Goal: Task Accomplishment & Management: Use online tool/utility

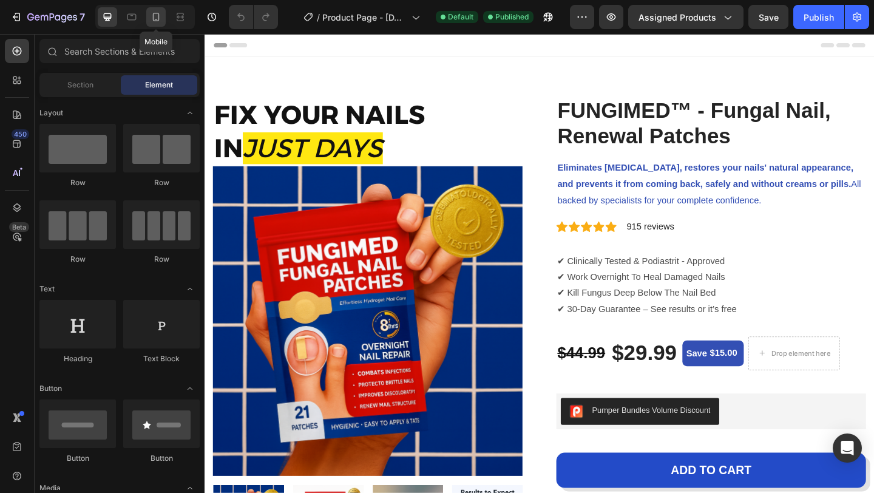
click at [153, 17] on icon at bounding box center [156, 17] width 7 height 8
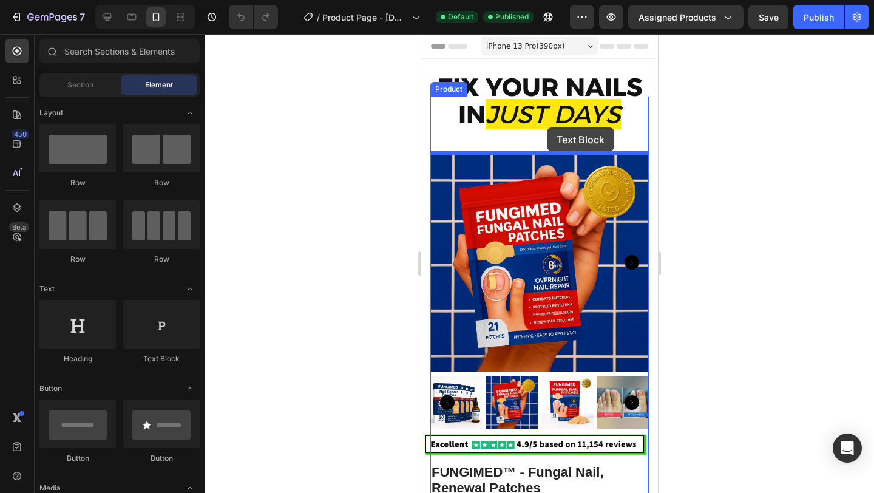
drag, startPoint x: 584, startPoint y: 370, endPoint x: 546, endPoint y: 127, distance: 245.0
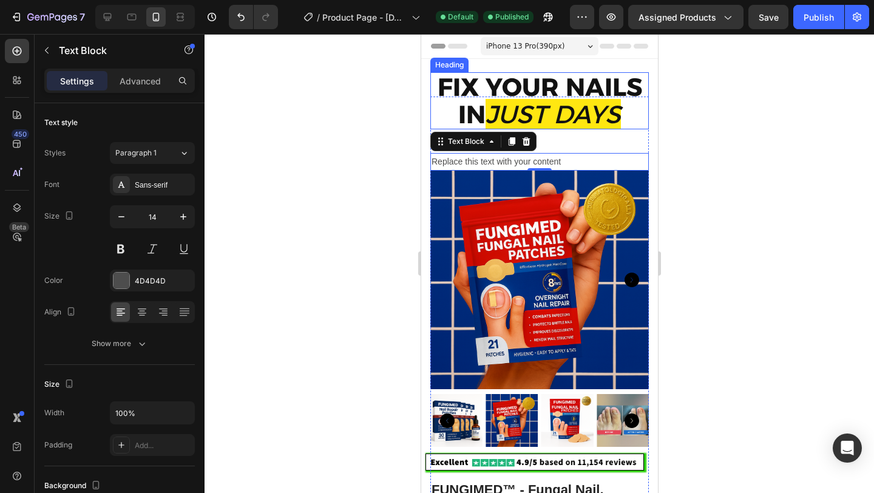
click at [547, 118] on icon "JUST DAYS" at bounding box center [552, 114] width 135 height 30
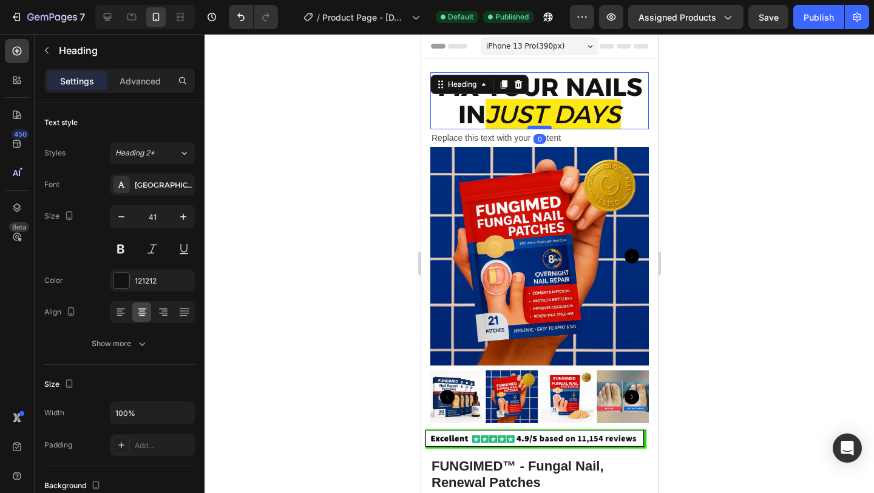
drag, startPoint x: 538, startPoint y: 150, endPoint x: 538, endPoint y: 126, distance: 24.3
click at [538, 126] on div at bounding box center [539, 128] width 24 height 4
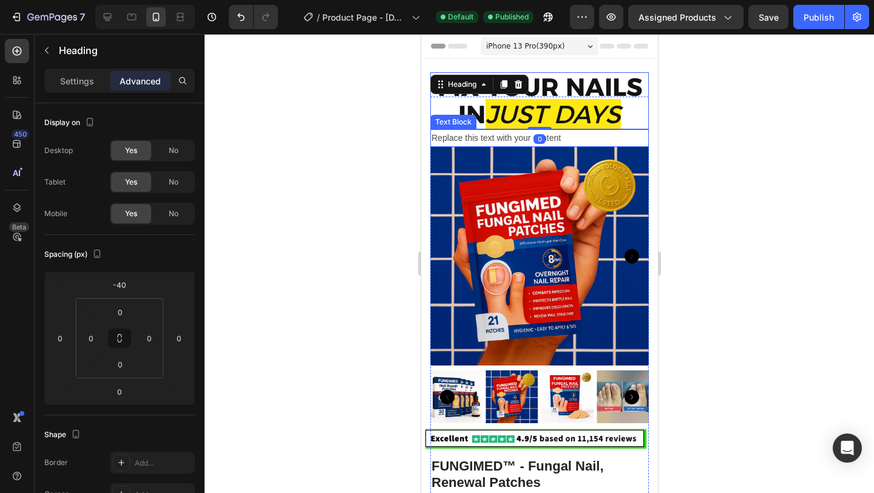
click at [516, 137] on div "Replace this text with your content" at bounding box center [539, 138] width 218 height 18
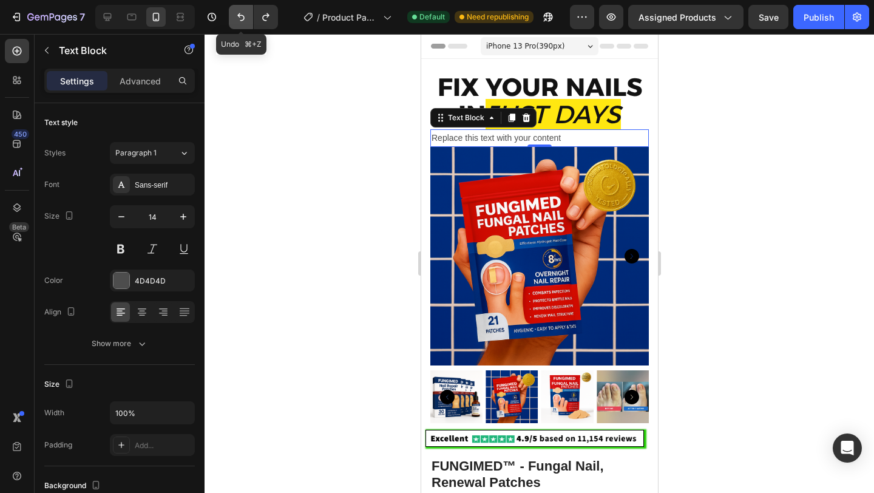
click at [241, 16] on icon "Undo/Redo" at bounding box center [241, 17] width 12 height 12
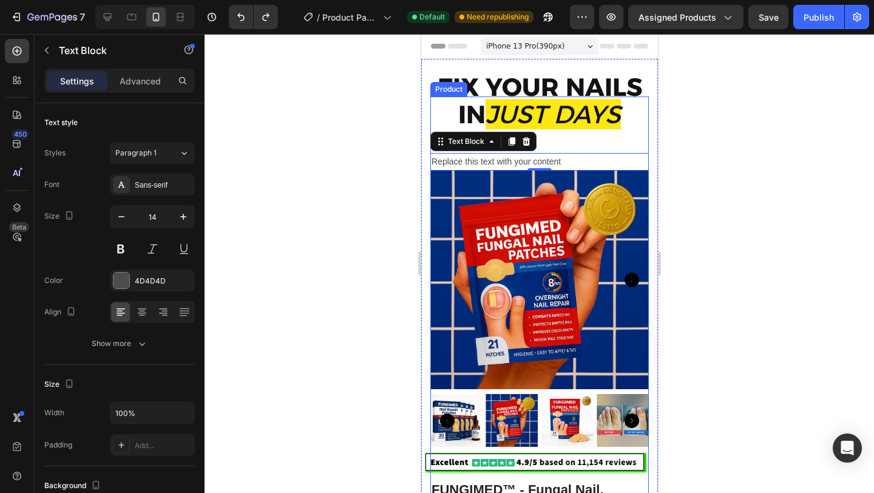
click at [576, 141] on div "FIX YOUR NAILS IN JUST DAYS Heading Replace this text with your content Text Bl…" at bounding box center [539, 288] width 218 height 384
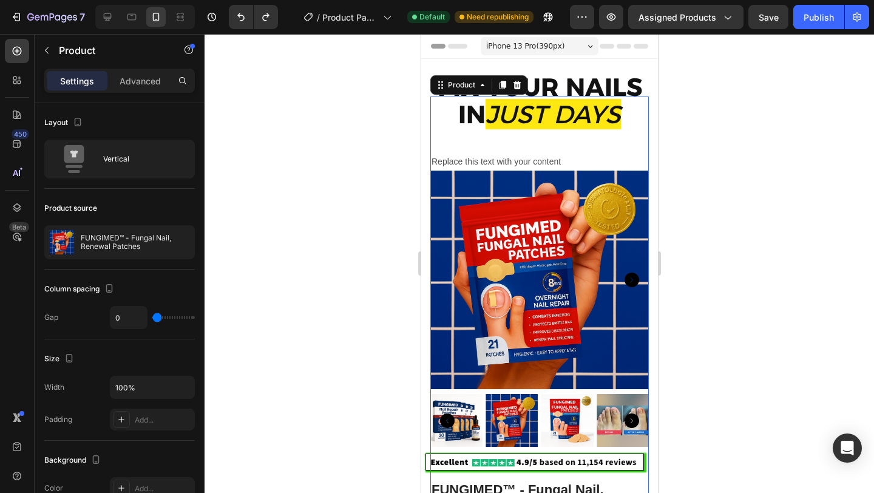
click at [553, 127] on icon "JUST DAYS" at bounding box center [552, 114] width 135 height 30
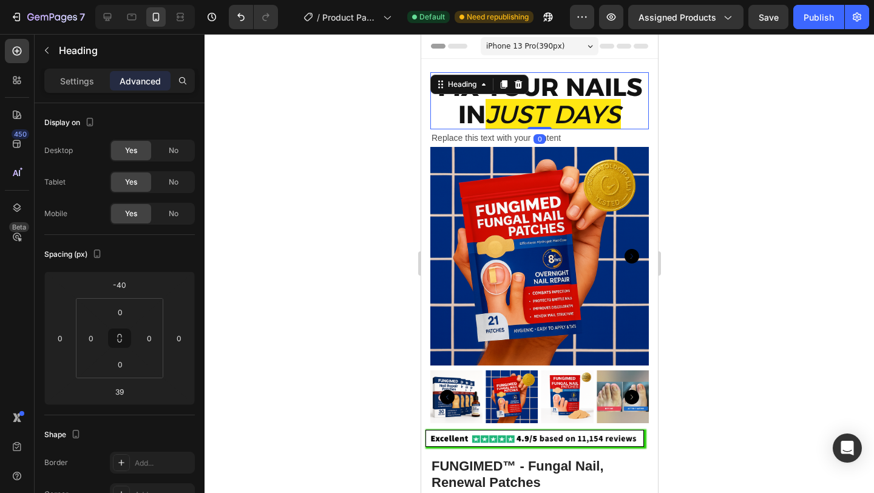
drag, startPoint x: 542, startPoint y: 150, endPoint x: 542, endPoint y: 122, distance: 27.9
click at [542, 122] on div "FIX YOUR NAILS IN JUST DAYS Heading 0" at bounding box center [539, 100] width 218 height 57
type input "0"
click at [521, 135] on div "Replace this text with your content" at bounding box center [539, 138] width 218 height 18
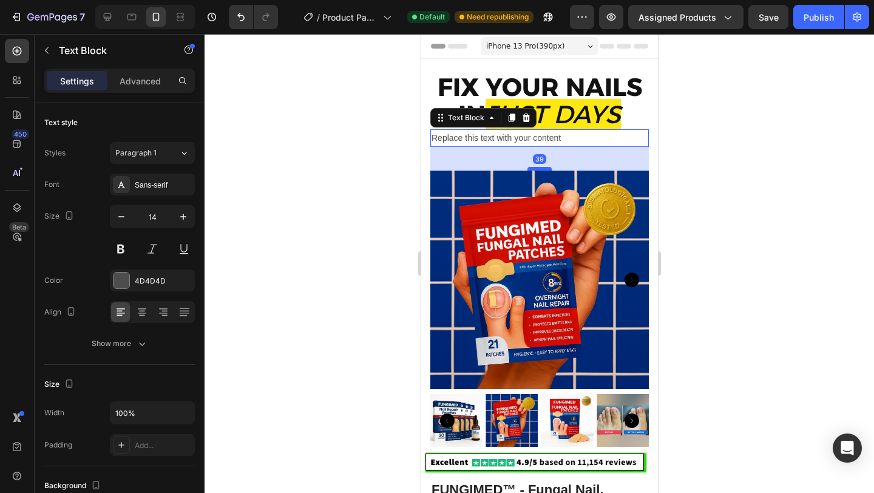
drag, startPoint x: 536, startPoint y: 145, endPoint x: 538, endPoint y: 169, distance: 23.7
click at [538, 169] on div at bounding box center [539, 169] width 24 height 4
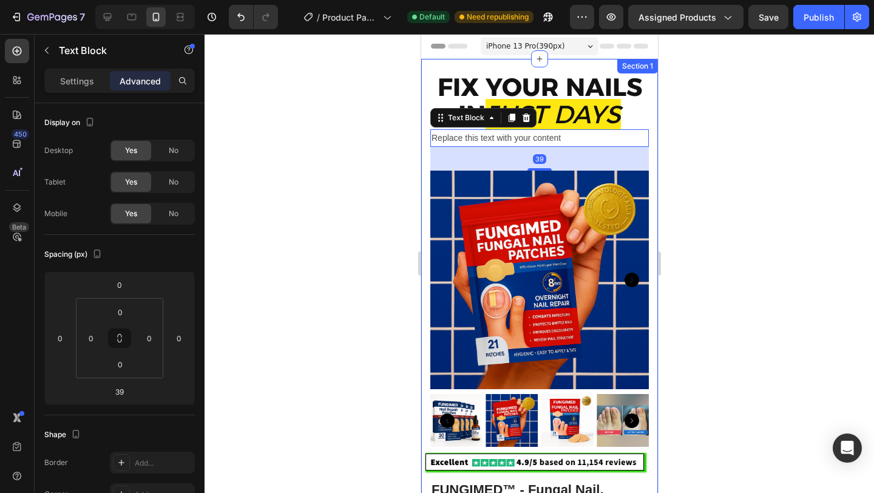
click at [693, 161] on div at bounding box center [538, 263] width 669 height 459
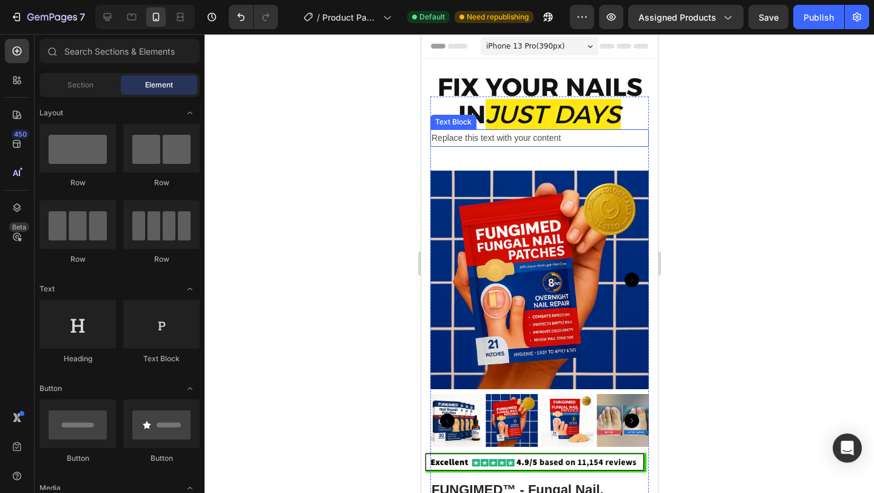
click at [527, 138] on div "Replace this text with your content" at bounding box center [539, 138] width 218 height 18
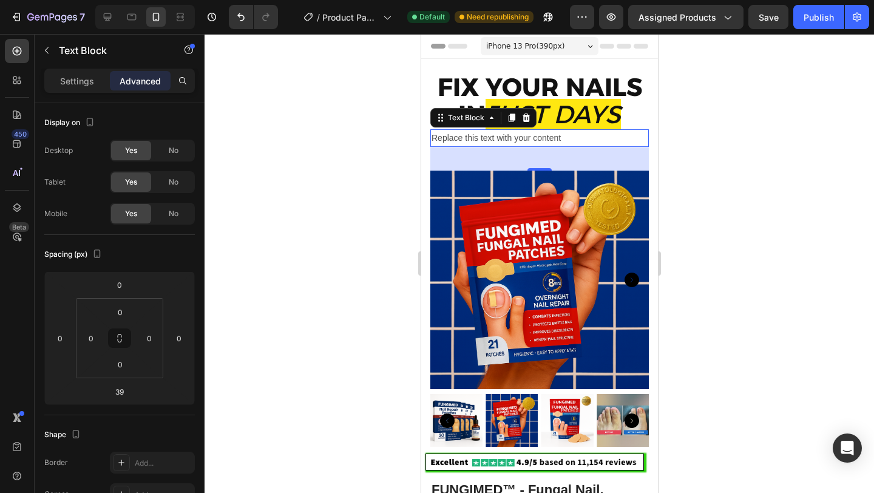
click at [533, 142] on div "Replace this text with your content" at bounding box center [539, 138] width 218 height 18
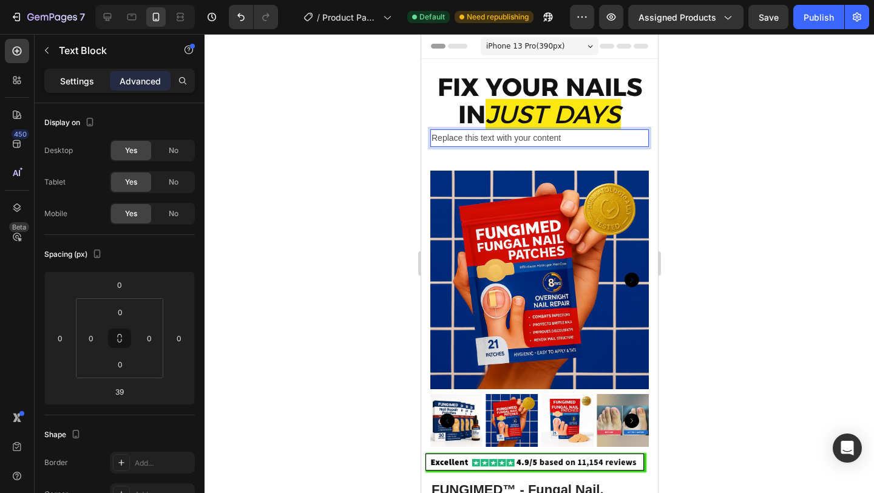
click at [87, 86] on p "Settings" at bounding box center [77, 81] width 34 height 13
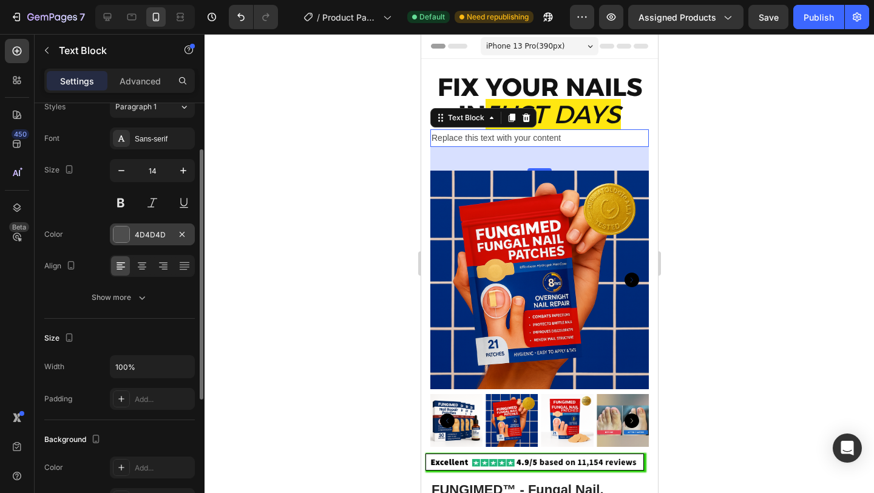
scroll to position [58, 0]
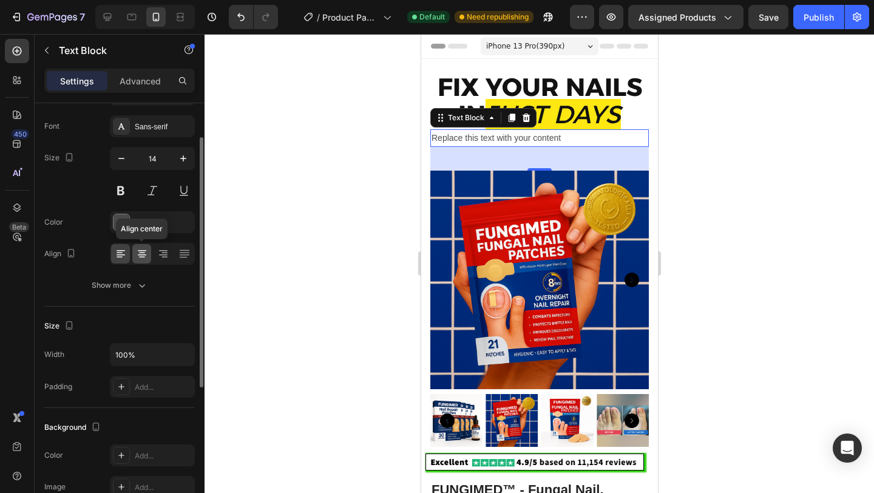
click at [144, 251] on icon at bounding box center [142, 254] width 12 height 12
click at [154, 191] on button at bounding box center [152, 191] width 22 height 22
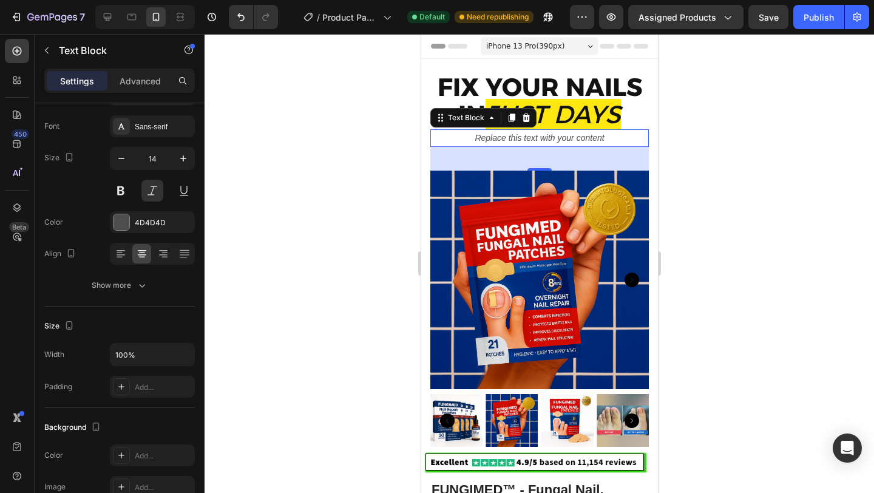
click at [610, 138] on p "Replace this text with your content" at bounding box center [539, 137] width 216 height 15
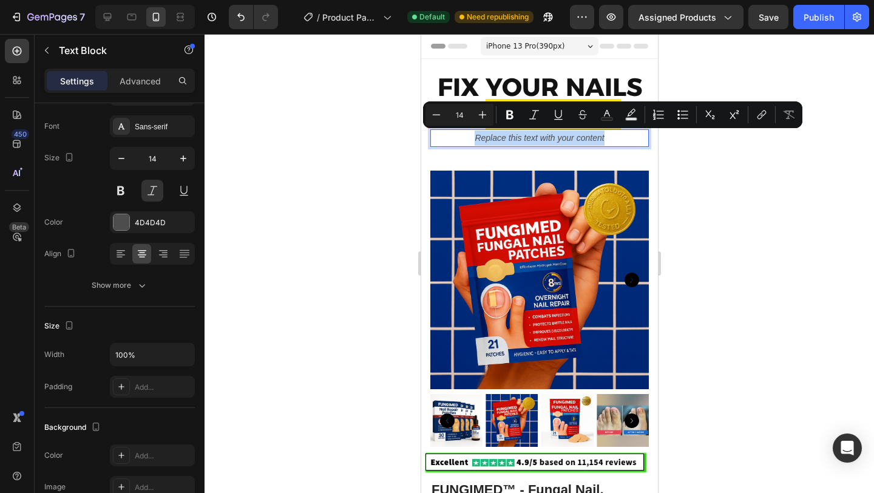
drag, startPoint x: 612, startPoint y: 137, endPoint x: 471, endPoint y: 138, distance: 140.2
click at [471, 138] on p "Replace this text with your content" at bounding box center [539, 137] width 216 height 15
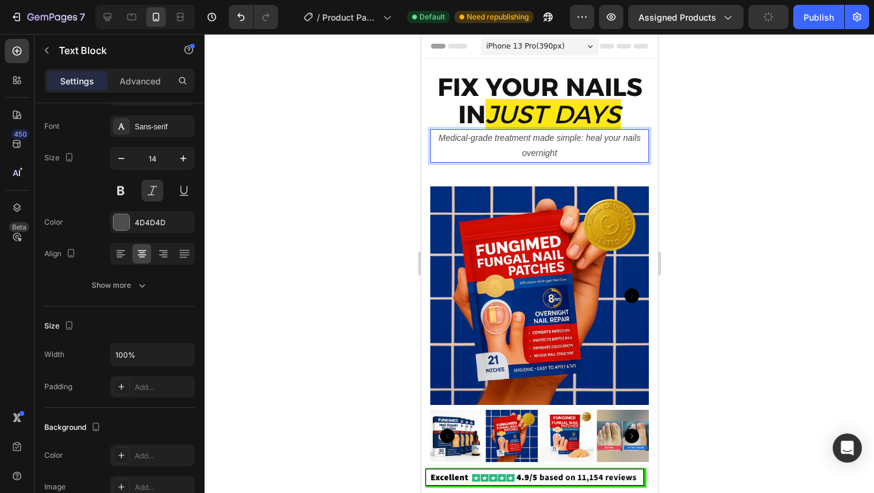
click at [585, 138] on p "Medical-grade treatment made simple: heal your nails overnight" at bounding box center [539, 145] width 216 height 30
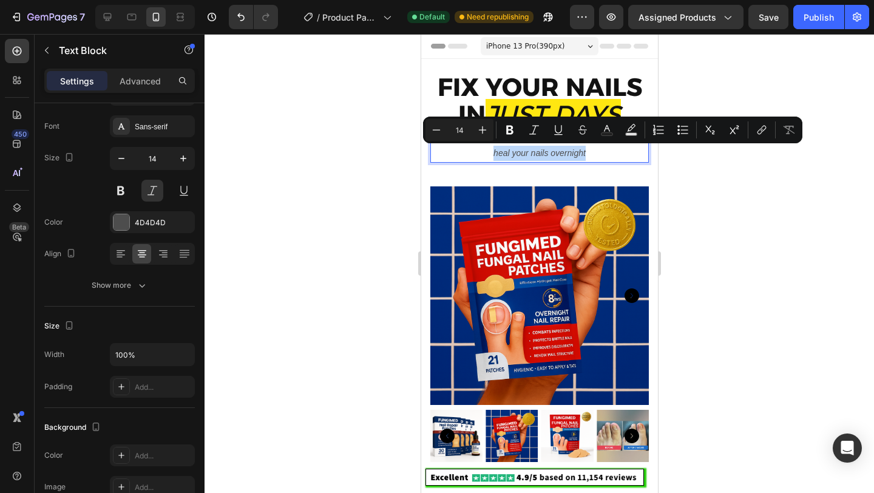
drag, startPoint x: 592, startPoint y: 152, endPoint x: 484, endPoint y: 153, distance: 108.0
click at [484, 153] on p "Medical-grade treatment made simple heal your nails overnight" at bounding box center [539, 145] width 216 height 30
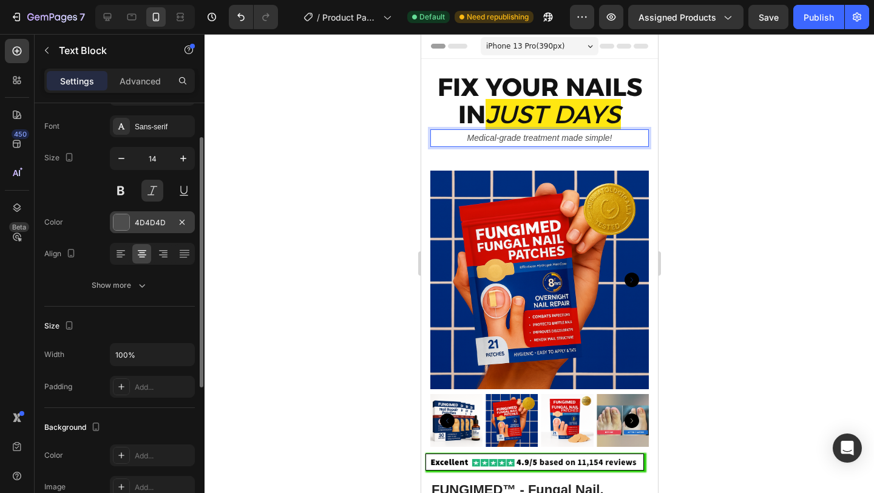
click at [121, 223] on div at bounding box center [121, 222] width 16 height 16
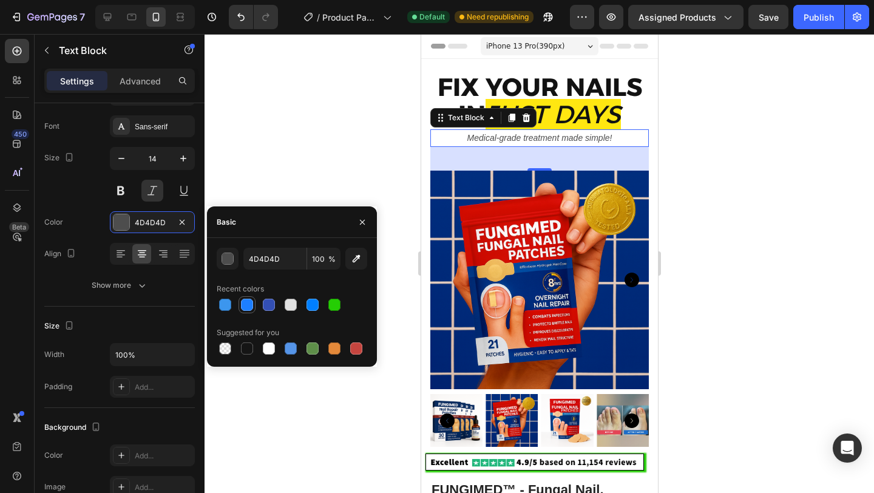
click at [245, 304] on div at bounding box center [247, 305] width 12 height 12
type input "1D7FFF"
click at [150, 75] on p "Advanced" at bounding box center [140, 81] width 41 height 13
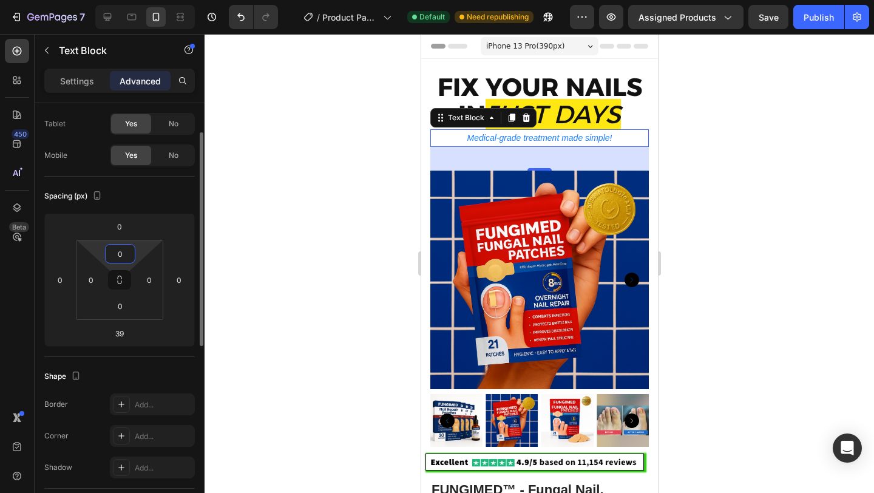
click at [113, 258] on input "0" at bounding box center [120, 254] width 24 height 18
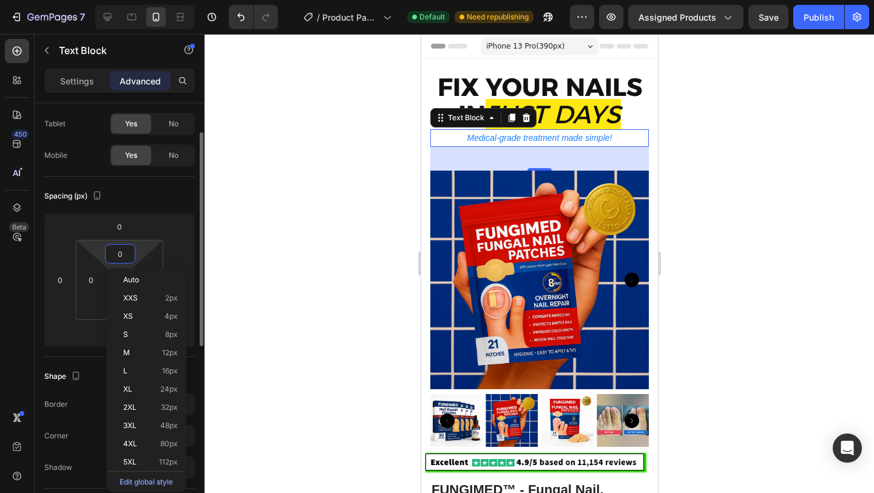
click at [113, 257] on input "0" at bounding box center [120, 254] width 24 height 18
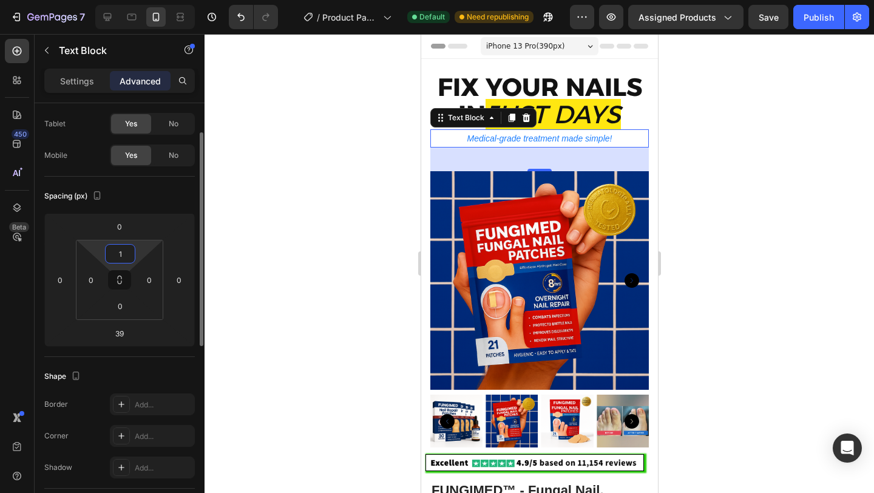
type input "0"
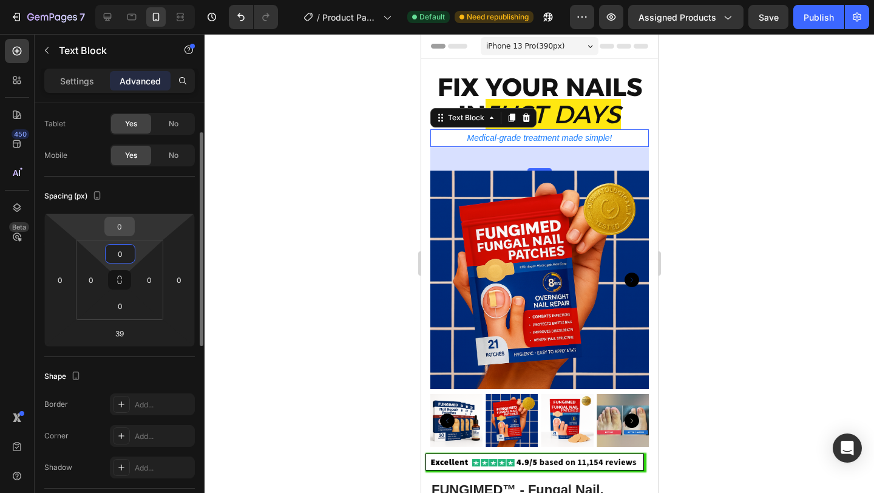
click at [116, 226] on input "0" at bounding box center [119, 226] width 24 height 18
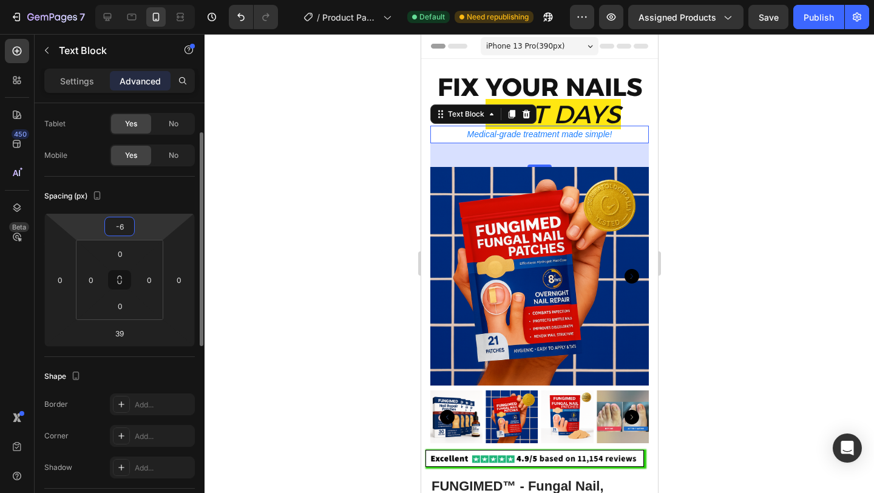
type input "-5"
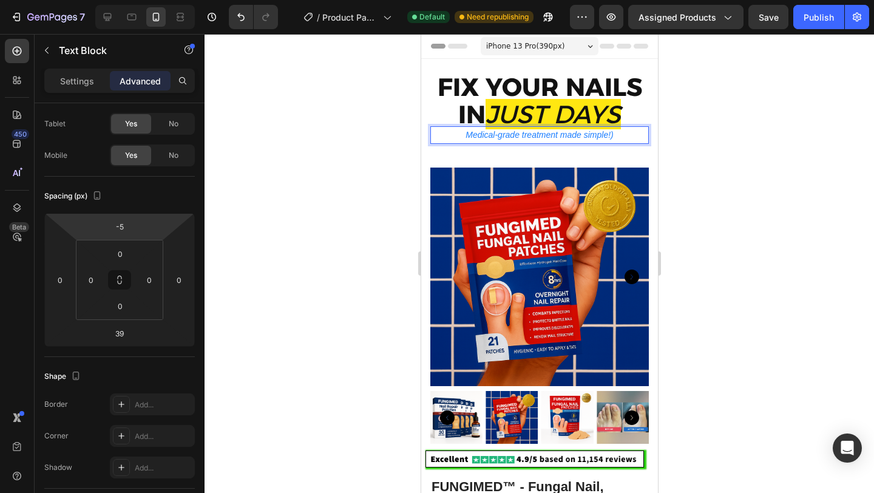
click at [465, 135] on p "Medical-grade treatment made simple!)" at bounding box center [539, 134] width 216 height 15
click at [739, 151] on div at bounding box center [538, 263] width 669 height 459
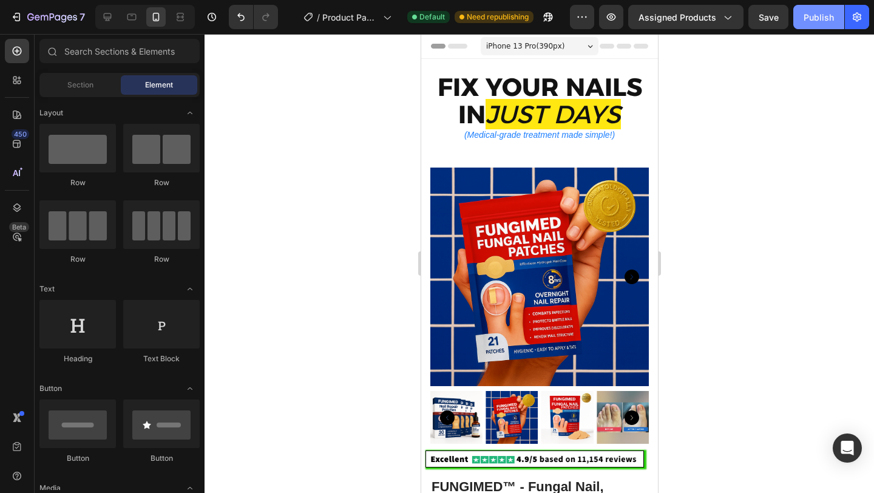
click at [819, 22] on div "Publish" at bounding box center [818, 17] width 30 height 13
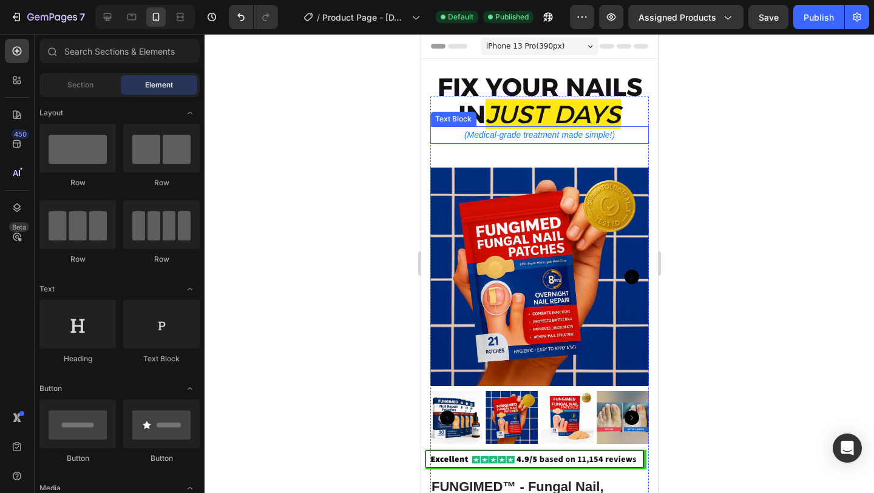
click at [561, 139] on p "(Medical-grade treatment made simple!)" at bounding box center [539, 134] width 216 height 15
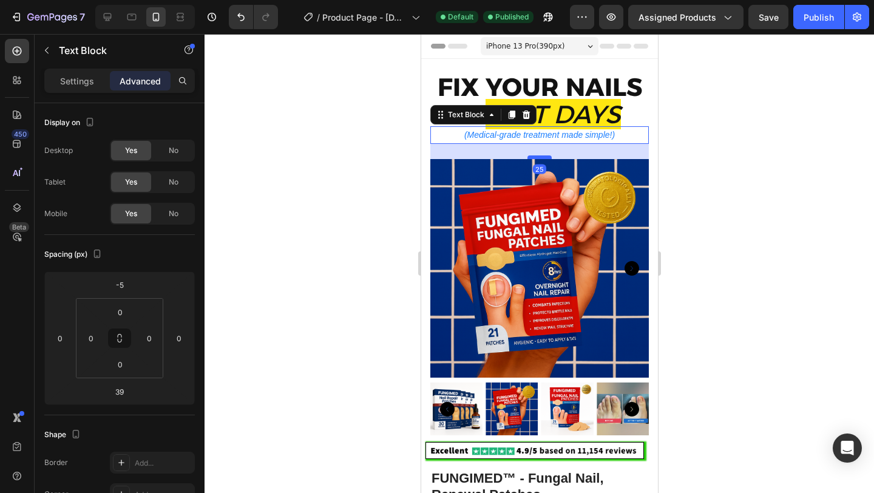
drag, startPoint x: 542, startPoint y: 165, endPoint x: 542, endPoint y: 157, distance: 8.5
click at [542, 157] on div at bounding box center [539, 157] width 24 height 4
type input "25"
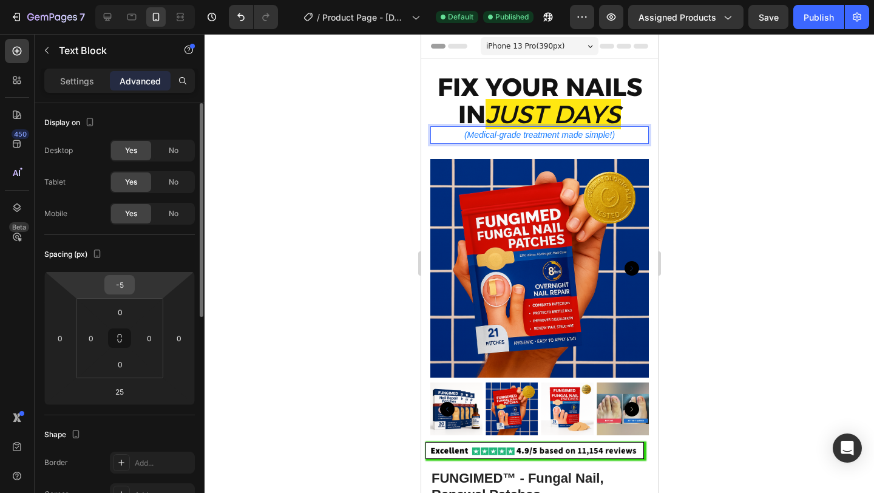
click at [119, 288] on input "-5" at bounding box center [119, 284] width 24 height 18
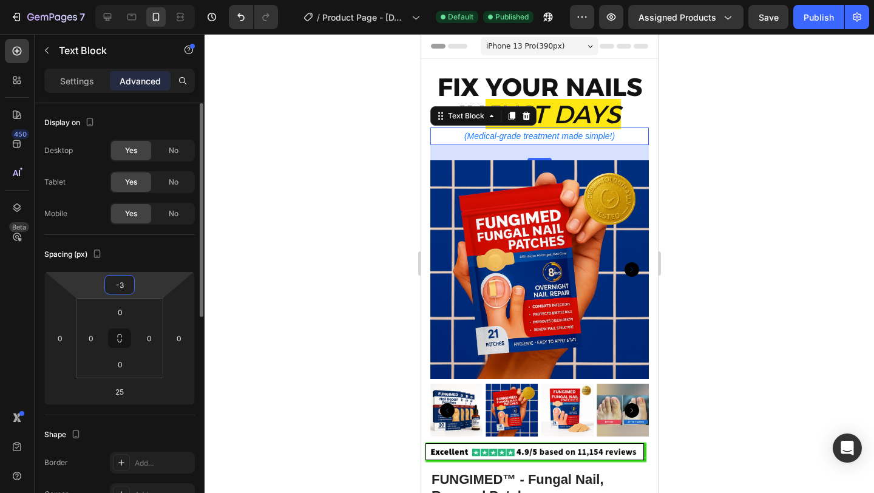
type input "-2"
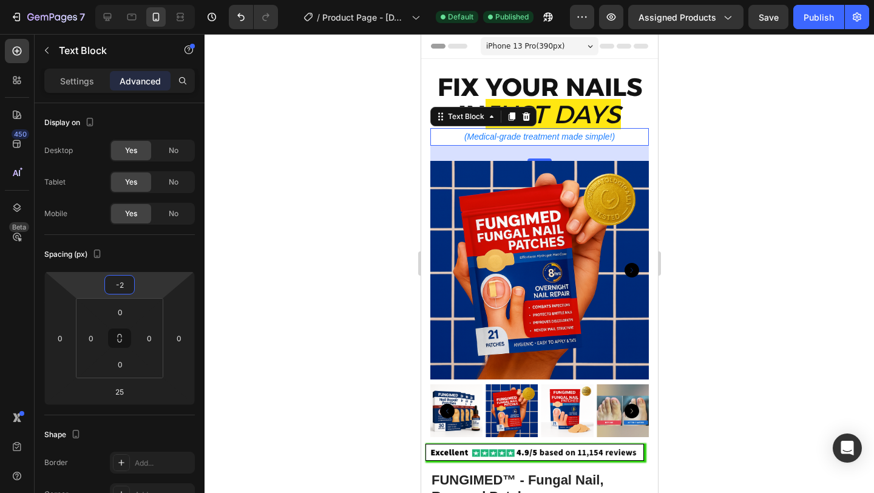
click at [757, 245] on div at bounding box center [538, 263] width 669 height 459
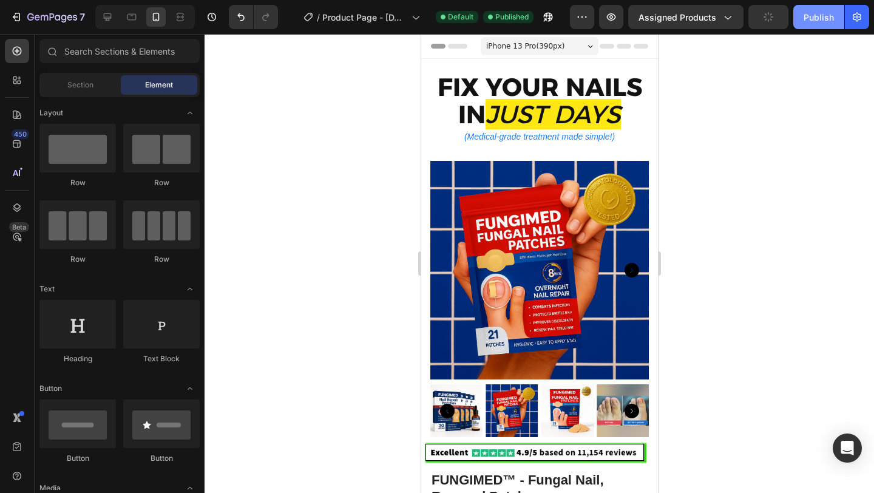
click at [818, 16] on div "Publish" at bounding box center [818, 17] width 30 height 13
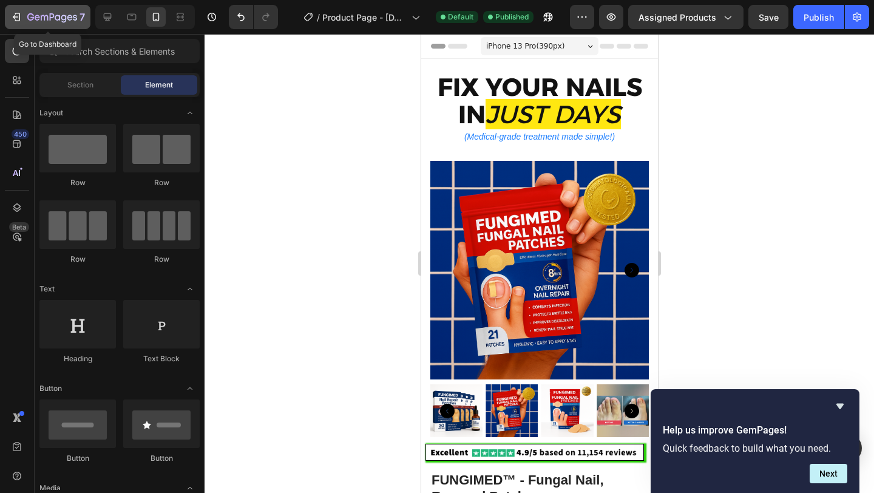
click at [15, 18] on icon "button" at bounding box center [16, 17] width 12 height 12
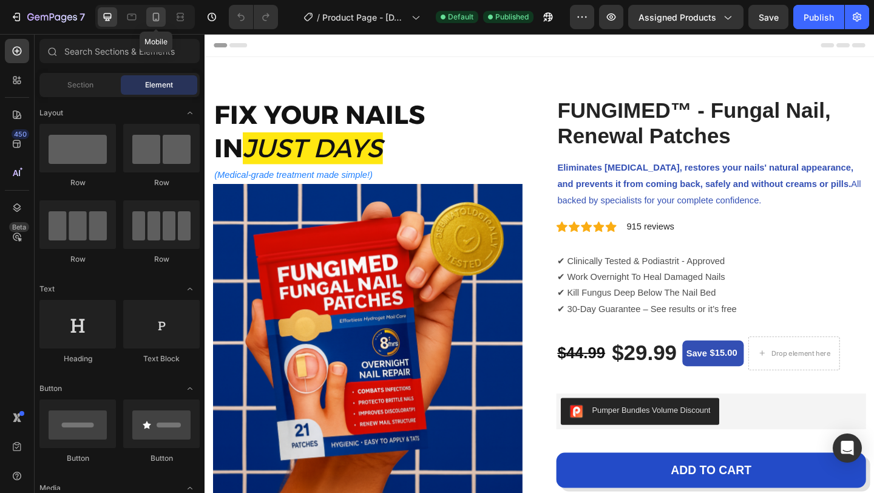
click at [157, 18] on icon at bounding box center [156, 17] width 12 height 12
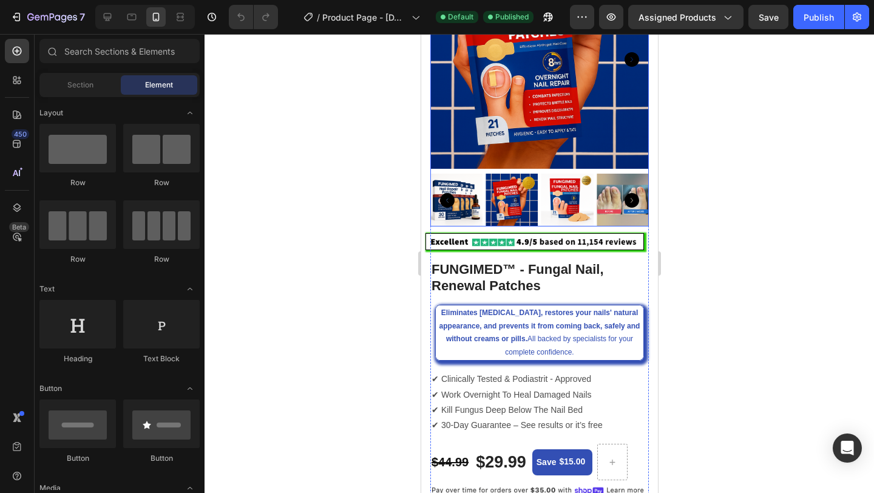
scroll to position [214, 0]
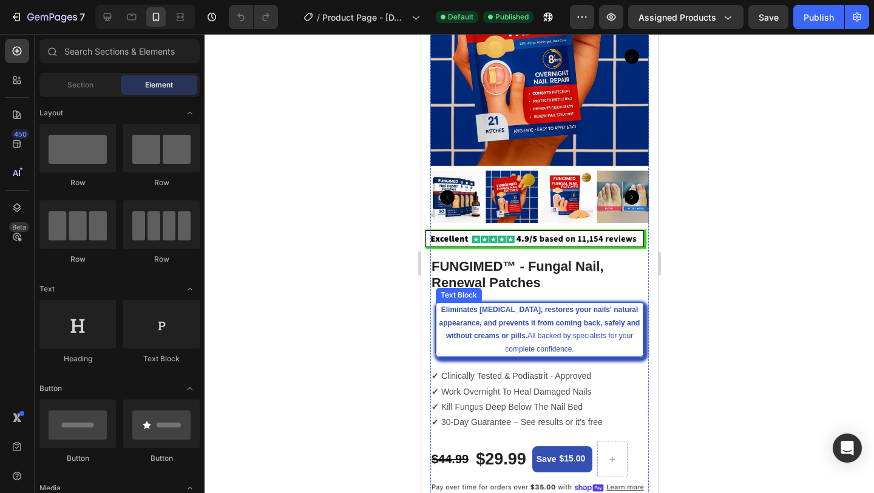
click at [555, 340] on p "Eliminates [MEDICAL_DATA], restores your nails' natural appearance, and prevent…" at bounding box center [538, 329] width 205 height 52
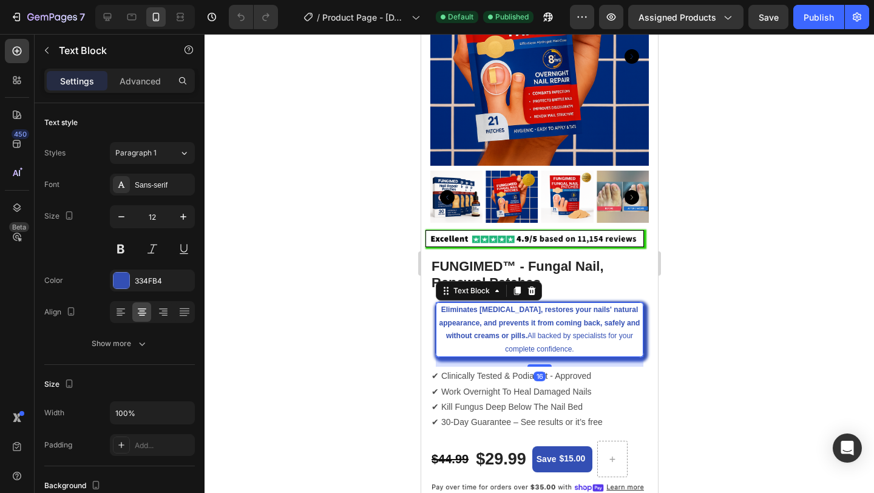
click at [537, 336] on p "Eliminates [MEDICAL_DATA], restores your nails' natural appearance, and prevent…" at bounding box center [538, 329] width 205 height 52
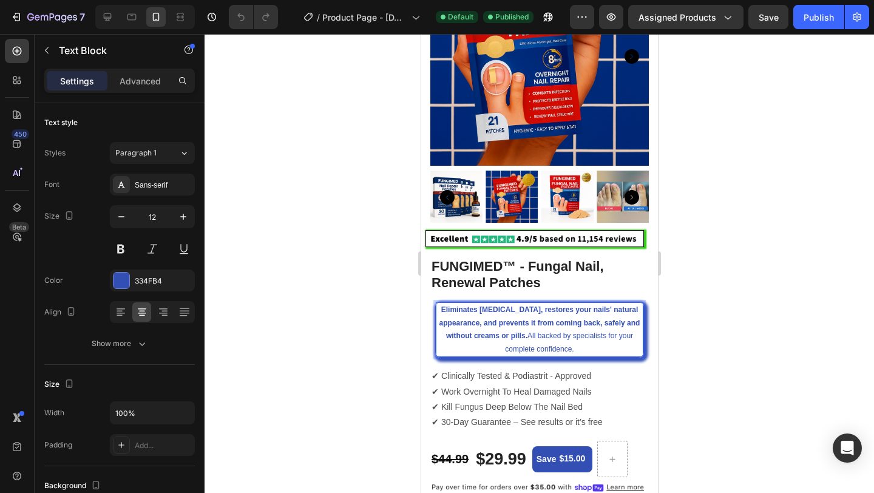
click at [526, 332] on strong "Eliminates [MEDICAL_DATA], restores your nails' natural appearance, and prevent…" at bounding box center [539, 322] width 201 height 35
click at [528, 333] on p "Eliminates [MEDICAL_DATA], restores your nails' natural appearance, and prevent…" at bounding box center [538, 329] width 205 height 52
click at [581, 323] on strong "Eliminates [MEDICAL_DATA], restores your nails' natural appearance, and prevent…" at bounding box center [539, 322] width 201 height 35
click at [601, 335] on p "Eliminates [MEDICAL_DATA], restores your nails' natural appearance, and prevent…" at bounding box center [538, 329] width 205 height 52
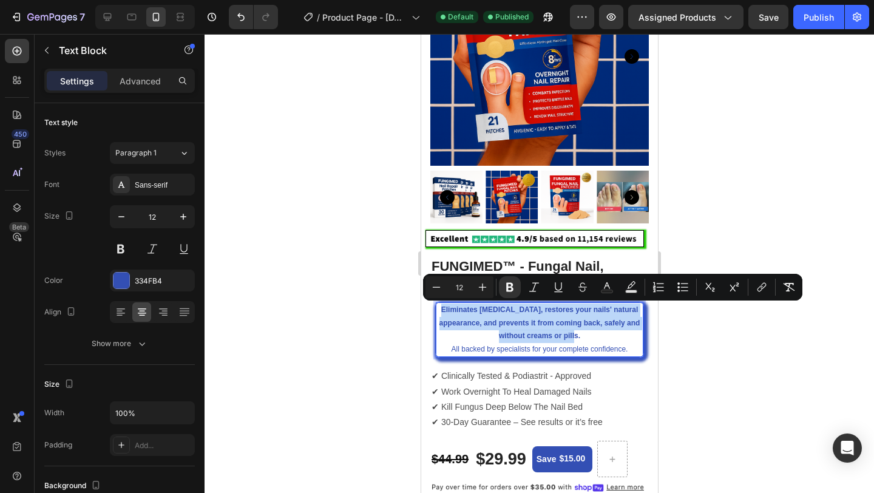
drag, startPoint x: 581, startPoint y: 336, endPoint x: 448, endPoint y: 308, distance: 135.2
click at [448, 308] on p "Eliminates [MEDICAL_DATA], restores your nails' natural appearance, and prevent…" at bounding box center [538, 329] width 205 height 52
click at [439, 286] on icon "Editor contextual toolbar" at bounding box center [436, 287] width 12 height 12
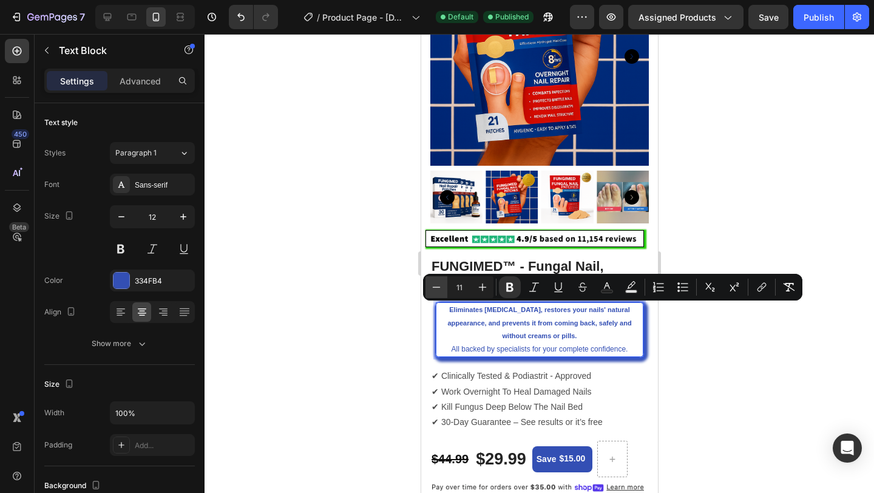
click at [439, 286] on icon "Editor contextual toolbar" at bounding box center [436, 287] width 12 height 12
type input "10"
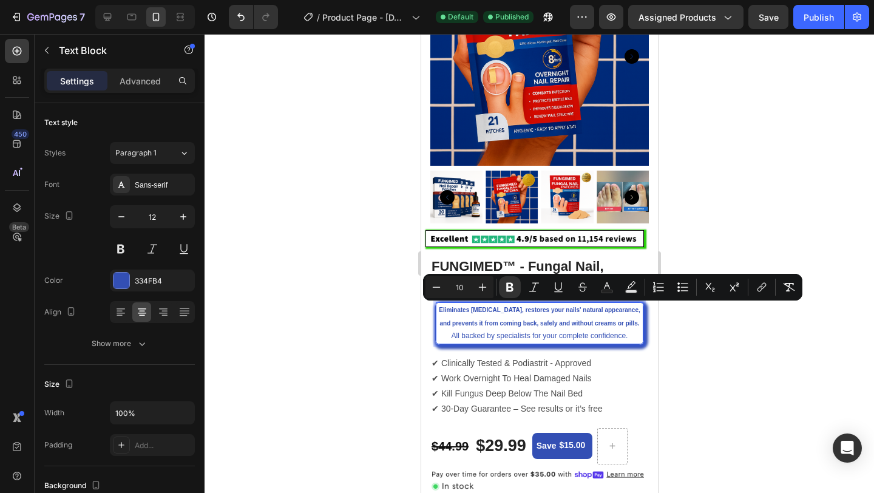
click at [755, 364] on div at bounding box center [538, 263] width 669 height 459
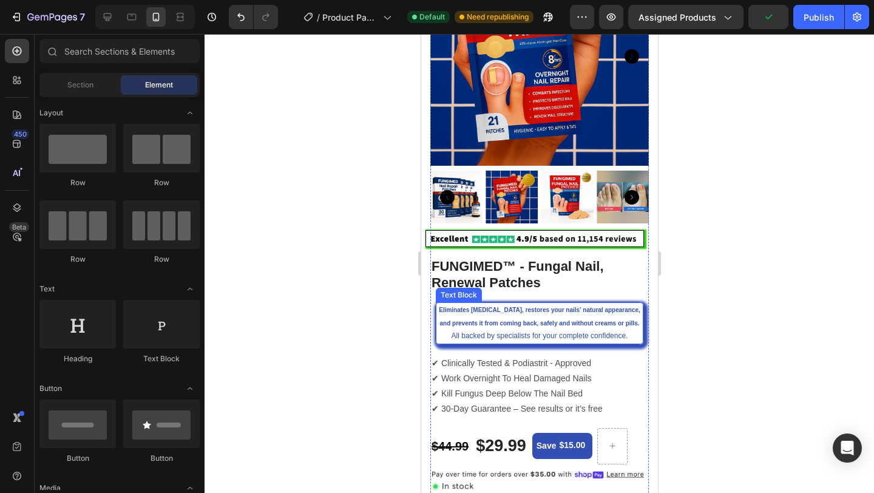
click at [601, 316] on p "Eliminates [MEDICAL_DATA], restores your nails' natural appearance, and prevent…" at bounding box center [538, 322] width 205 height 39
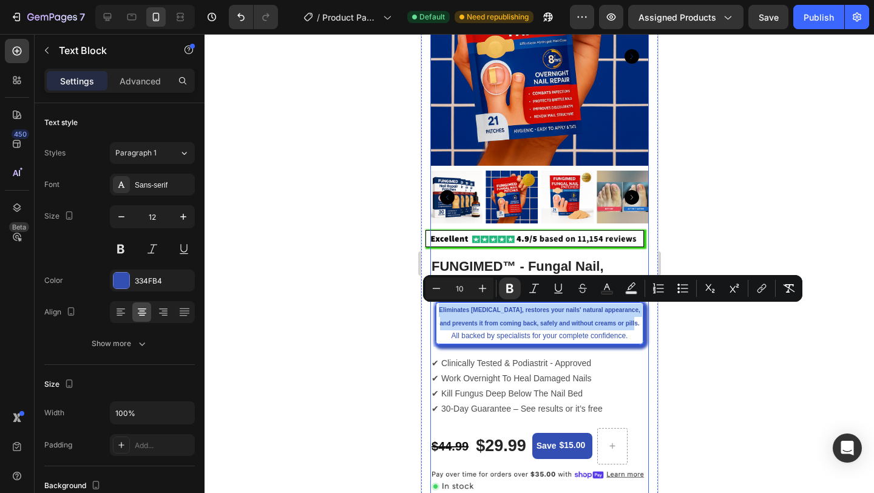
drag, startPoint x: 633, startPoint y: 323, endPoint x: 431, endPoint y: 313, distance: 202.9
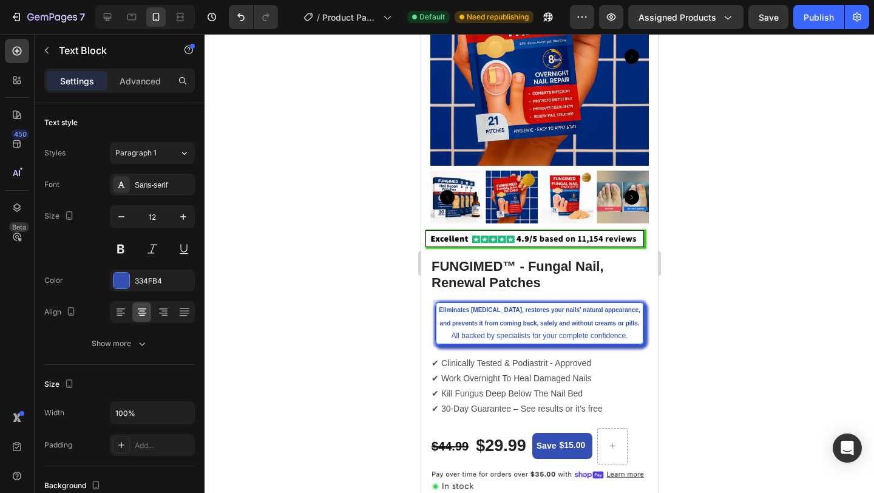
click at [587, 339] on p "Eliminates [MEDICAL_DATA], restores your nails' natural appearance, and prevent…" at bounding box center [538, 322] width 205 height 39
click at [582, 337] on p "Eliminates [MEDICAL_DATA], restores your nails' natural appearance, and prevent…" at bounding box center [538, 322] width 205 height 39
drag, startPoint x: 626, startPoint y: 336, endPoint x: 589, endPoint y: 336, distance: 37.6
click at [589, 336] on p "Eliminates [MEDICAL_DATA], restores your nails' natural appearance, and prevent…" at bounding box center [538, 322] width 205 height 39
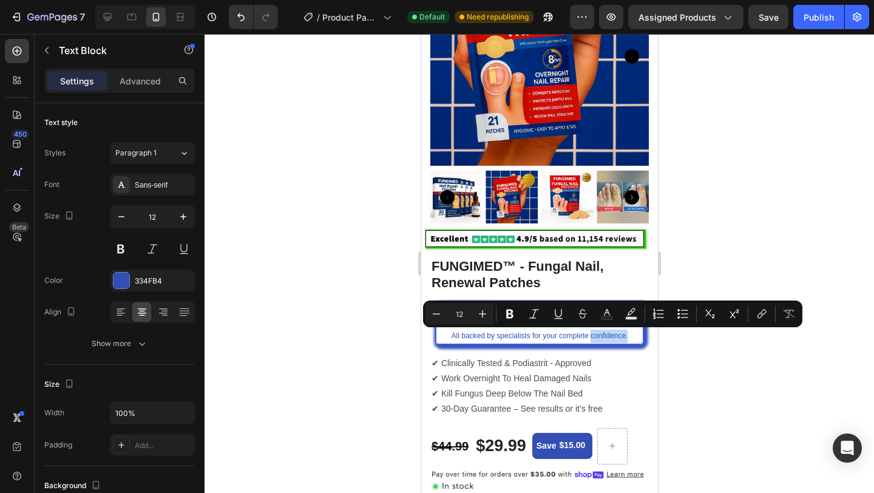
click at [635, 333] on p "Eliminates [MEDICAL_DATA], restores your nails' natural appearance, and prevent…" at bounding box center [538, 322] width 205 height 39
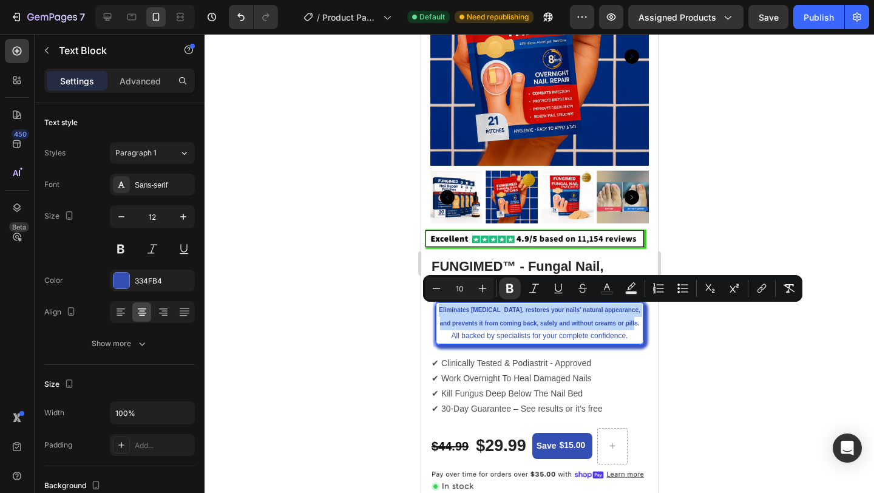
drag, startPoint x: 634, startPoint y: 324, endPoint x: 439, endPoint y: 308, distance: 196.0
click at [439, 308] on p "Eliminates [MEDICAL_DATA], restores your nails' natural appearance, and prevent…" at bounding box center [538, 322] width 205 height 39
click at [479, 289] on icon "Editor contextual toolbar" at bounding box center [482, 288] width 12 height 12
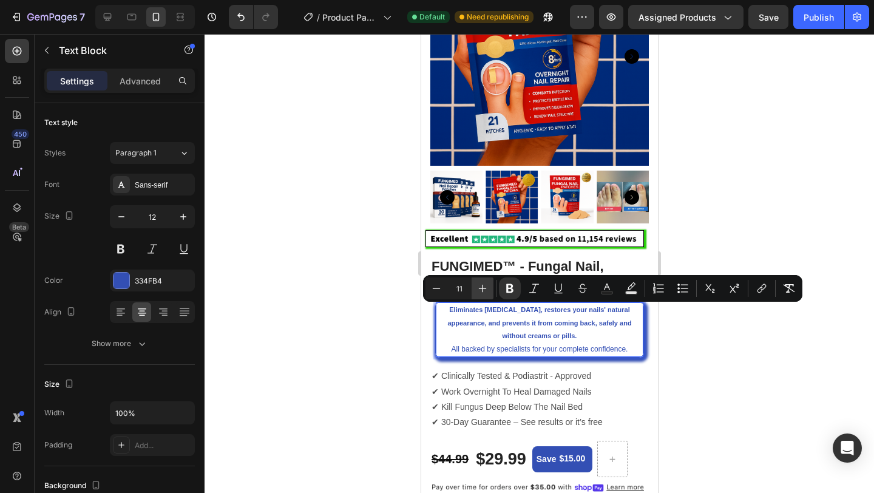
click at [479, 289] on icon "Editor contextual toolbar" at bounding box center [482, 288] width 12 height 12
type input "12"
click at [723, 388] on div at bounding box center [538, 263] width 669 height 459
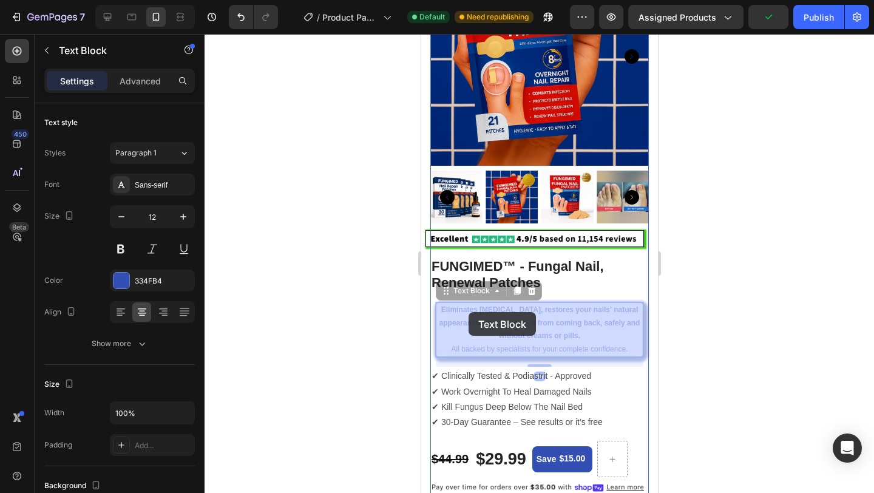
drag, startPoint x: 632, startPoint y: 348, endPoint x: 468, endPoint y: 312, distance: 168.4
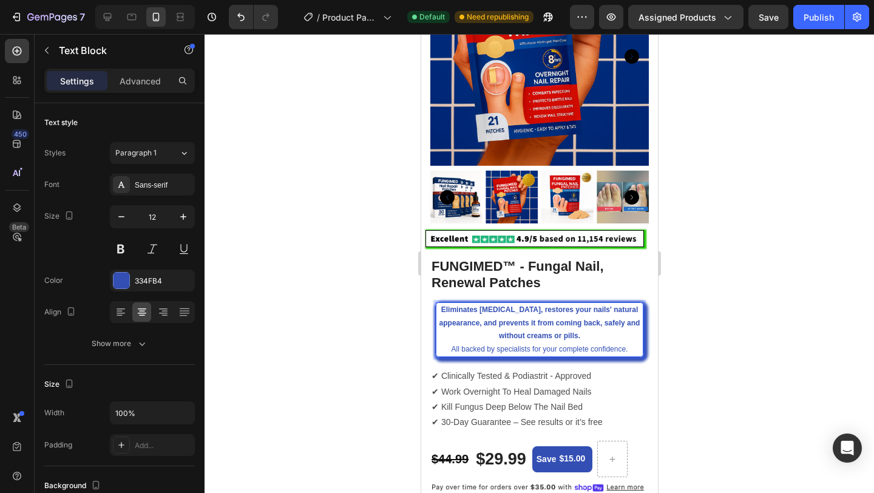
click at [619, 345] on p "Eliminates [MEDICAL_DATA], restores your nails' natural appearance, and prevent…" at bounding box center [538, 329] width 205 height 52
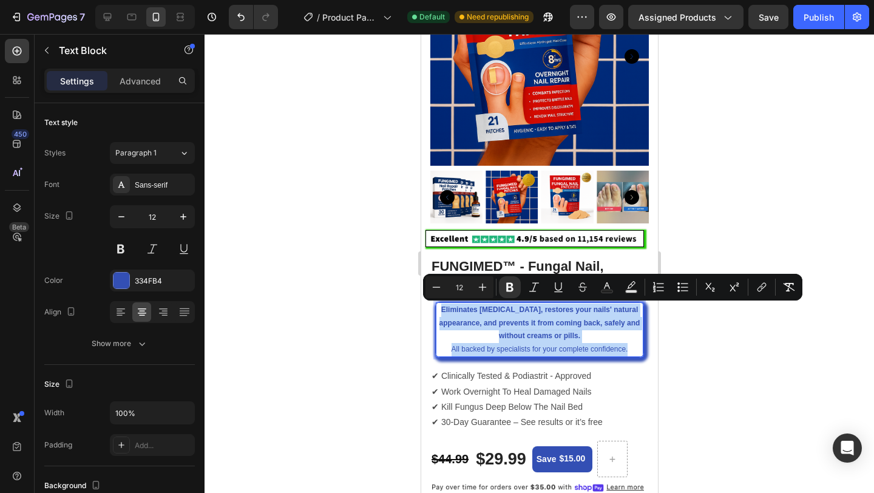
drag, startPoint x: 629, startPoint y: 348, endPoint x: 459, endPoint y: 302, distance: 175.6
click at [459, 302] on div "Eliminates [MEDICAL_DATA], restores your nails' natural appearance, and prevent…" at bounding box center [539, 329] width 208 height 55
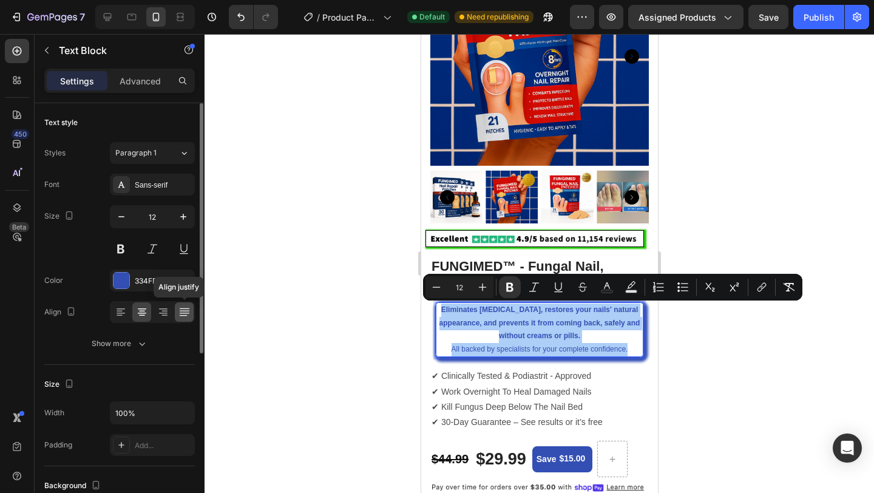
click at [183, 311] on icon at bounding box center [184, 310] width 10 height 1
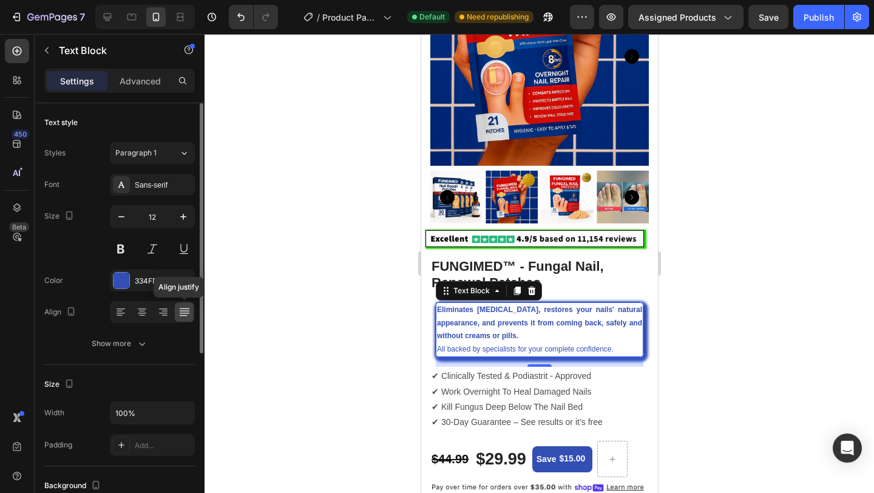
click at [186, 315] on icon at bounding box center [183, 315] width 8 height 1
click at [144, 313] on icon at bounding box center [142, 312] width 12 height 12
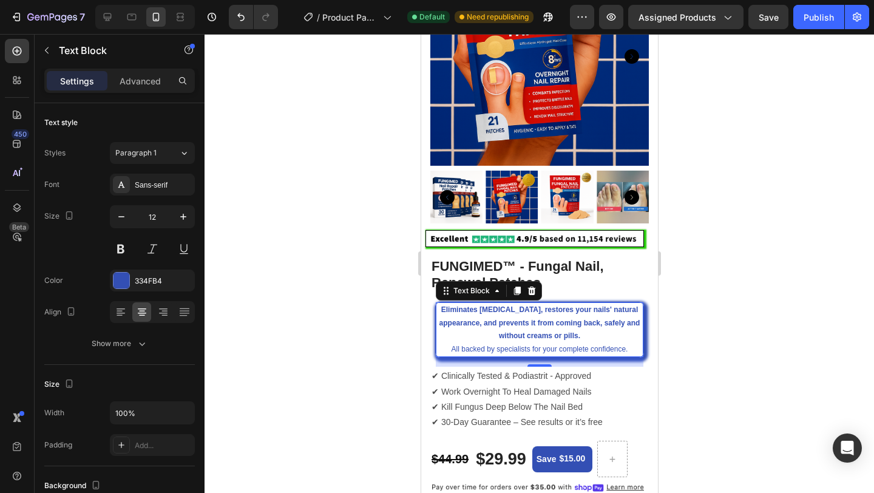
click at [703, 317] on div at bounding box center [538, 263] width 669 height 459
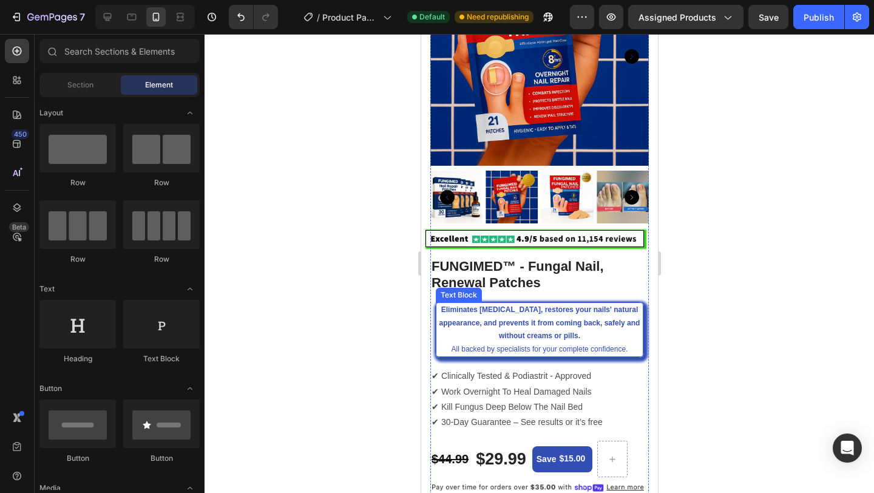
click at [558, 319] on strong "Eliminates [MEDICAL_DATA], restores your nails' natural appearance, and prevent…" at bounding box center [539, 322] width 201 height 35
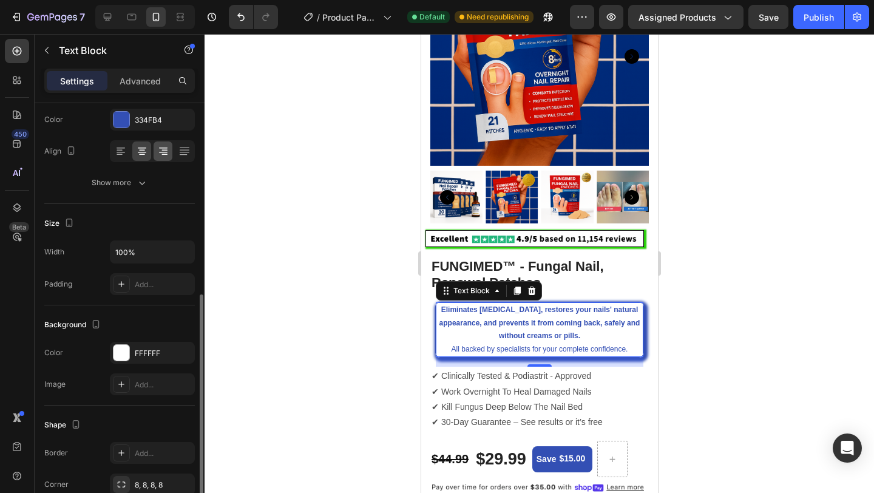
scroll to position [0, 0]
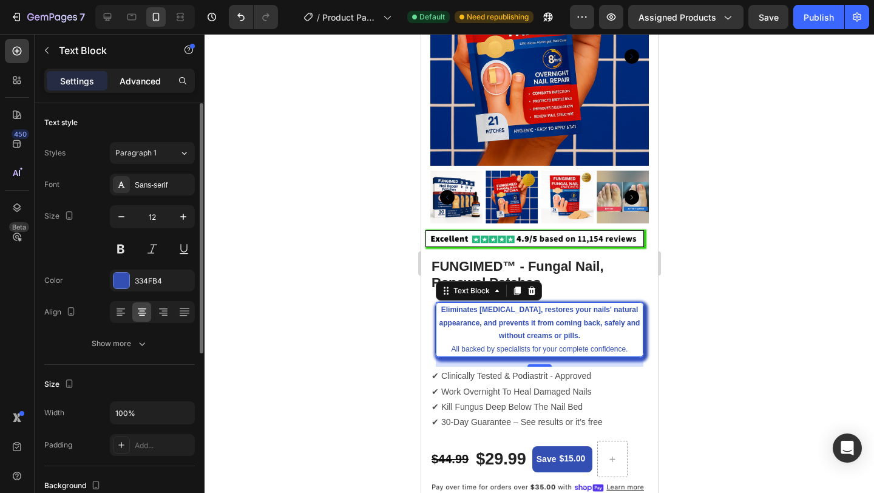
click at [157, 79] on p "Advanced" at bounding box center [140, 81] width 41 height 13
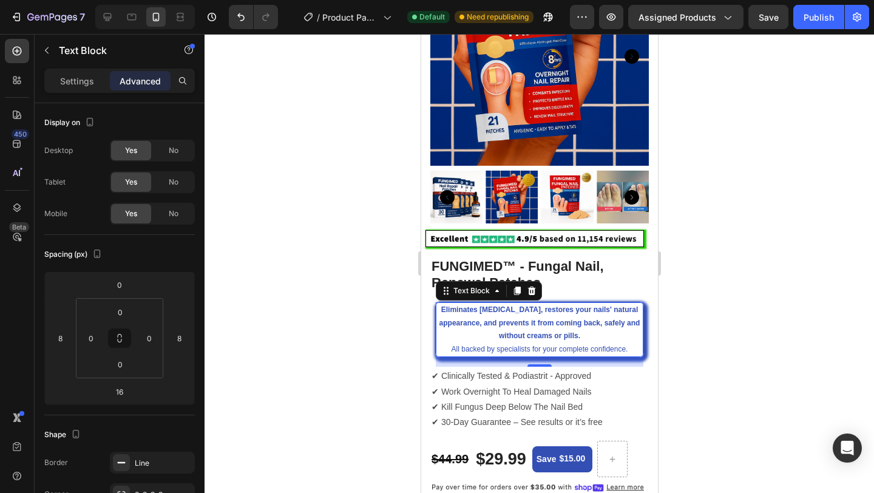
click at [90, 93] on div "Settings Advanced" at bounding box center [120, 86] width 170 height 35
click at [90, 84] on p "Settings" at bounding box center [77, 81] width 34 height 13
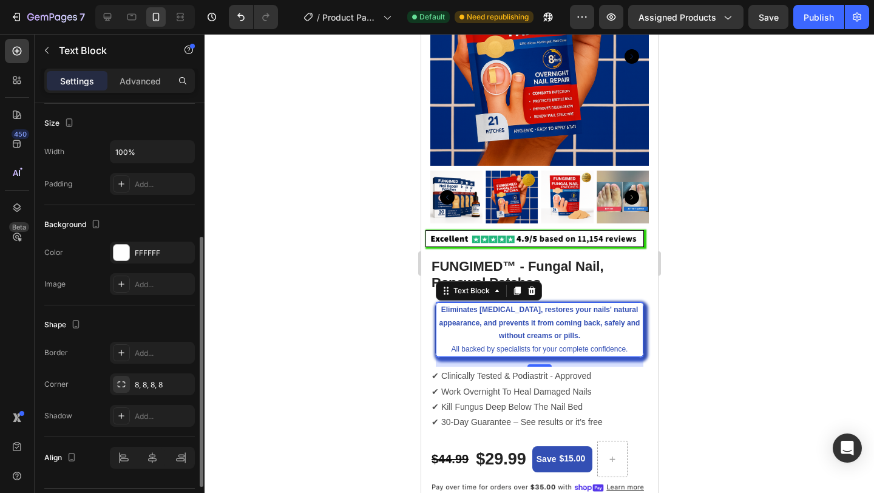
scroll to position [295, 0]
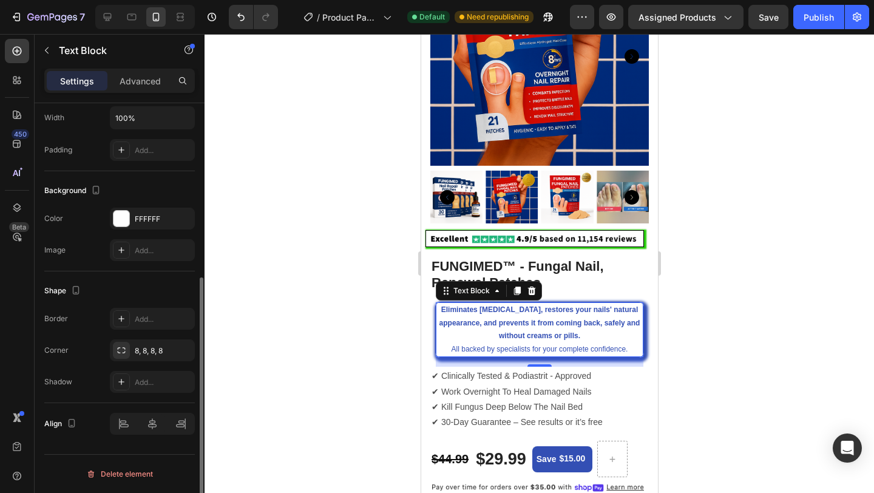
click at [123, 402] on div "Shape Border Add... Corner 8, 8, 8, 8 Shadow Add..." at bounding box center [119, 337] width 150 height 132
click at [755, 309] on div at bounding box center [538, 263] width 669 height 459
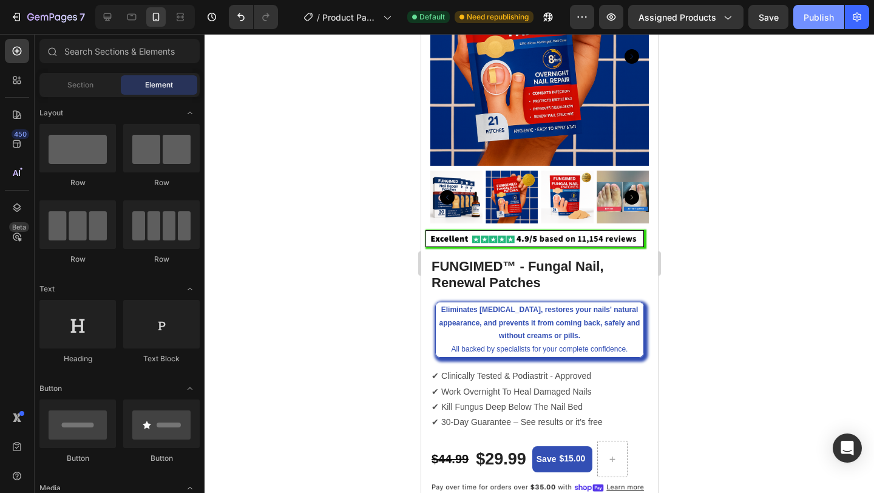
click at [811, 21] on div "Publish" at bounding box center [818, 17] width 30 height 13
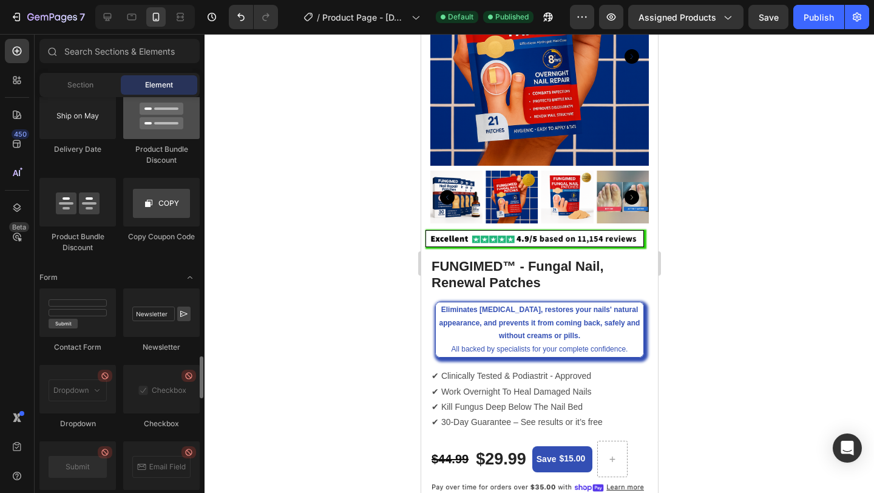
scroll to position [2651, 0]
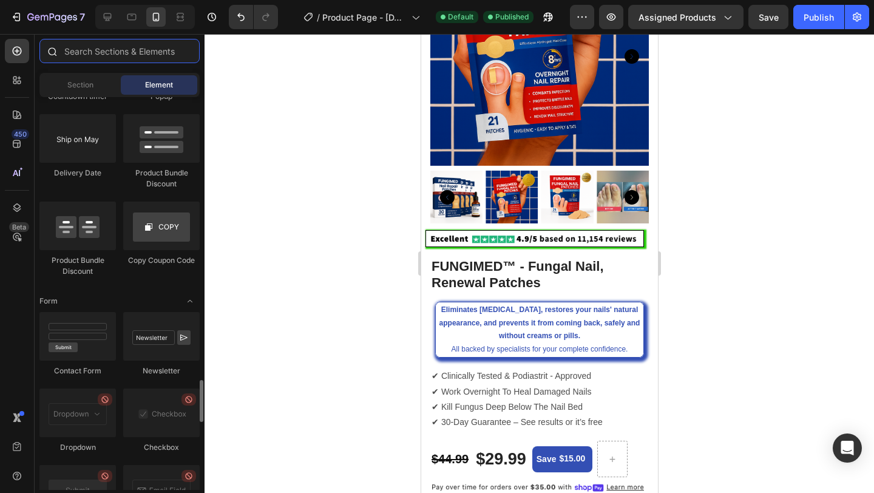
click at [137, 56] on input "text" at bounding box center [119, 51] width 160 height 24
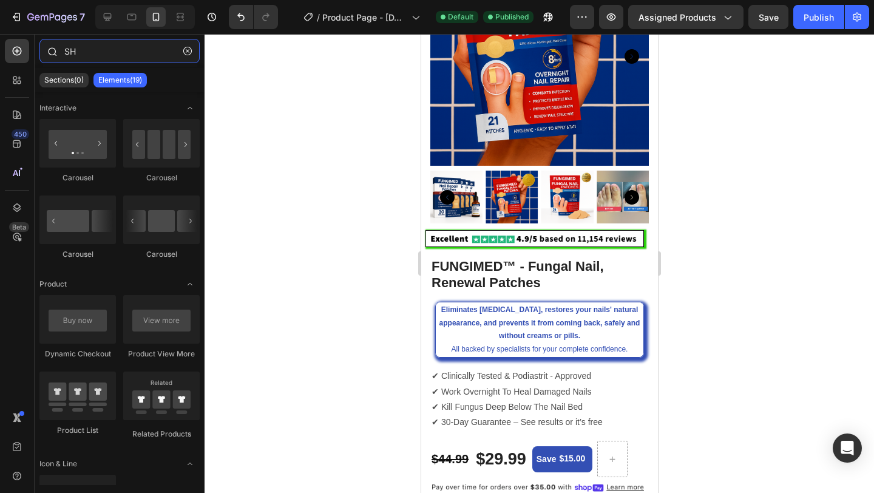
type input "S"
type input "s"
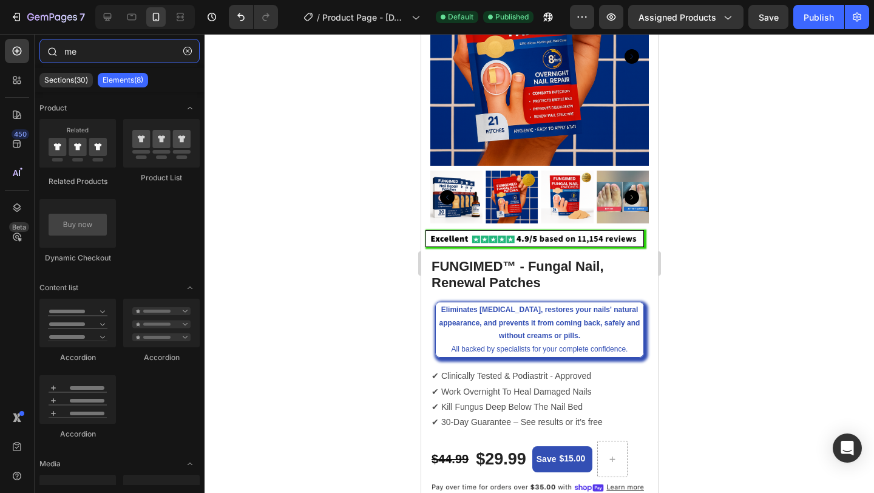
type input "m"
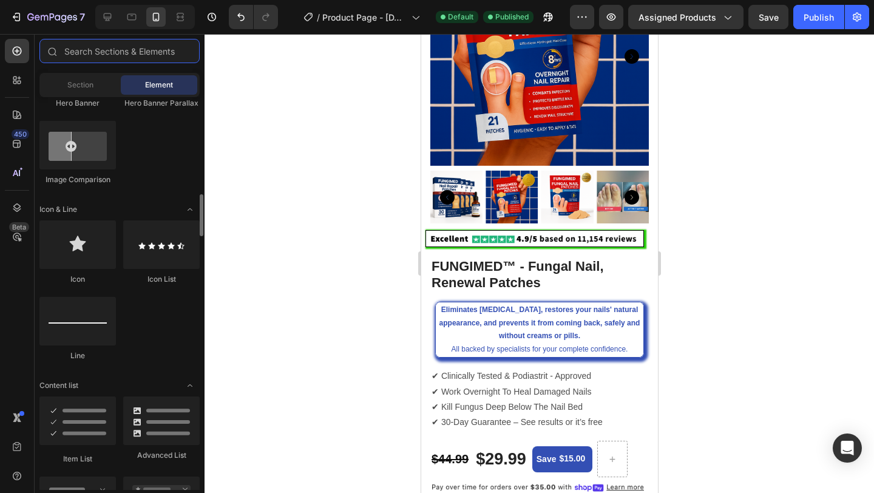
scroll to position [724, 0]
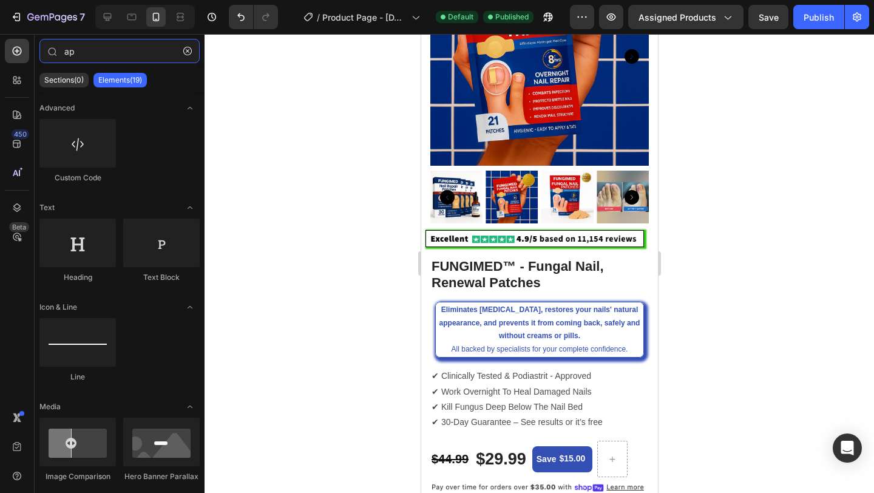
type input "a"
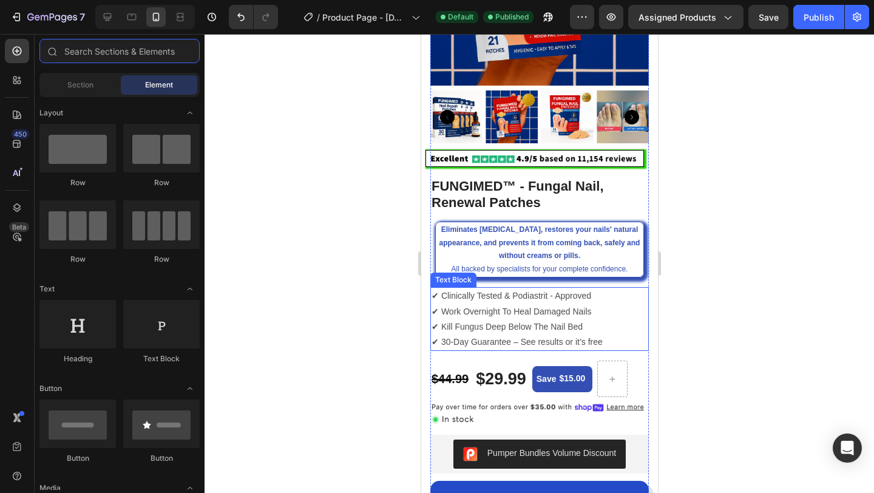
scroll to position [302, 0]
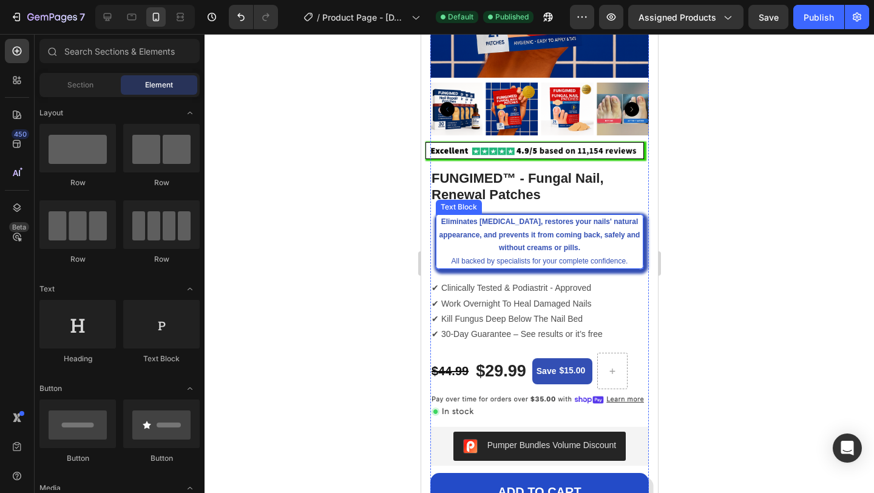
click at [576, 252] on strong "Eliminates [MEDICAL_DATA], restores your nails' natural appearance, and prevent…" at bounding box center [539, 234] width 201 height 35
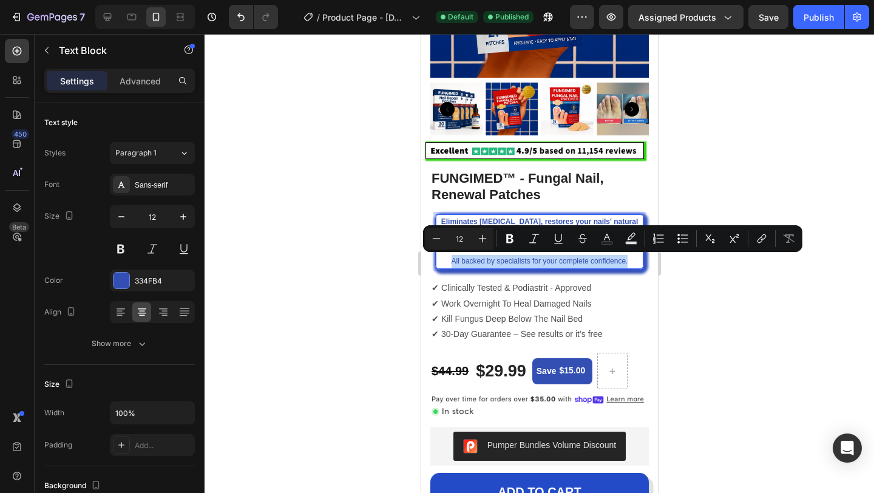
drag, startPoint x: 630, startPoint y: 259, endPoint x: 446, endPoint y: 265, distance: 183.9
click at [446, 265] on p "Eliminates [MEDICAL_DATA], restores your nails' natural appearance, and prevent…" at bounding box center [538, 241] width 205 height 52
click at [515, 235] on icon "Editor contextual toolbar" at bounding box center [510, 238] width 12 height 12
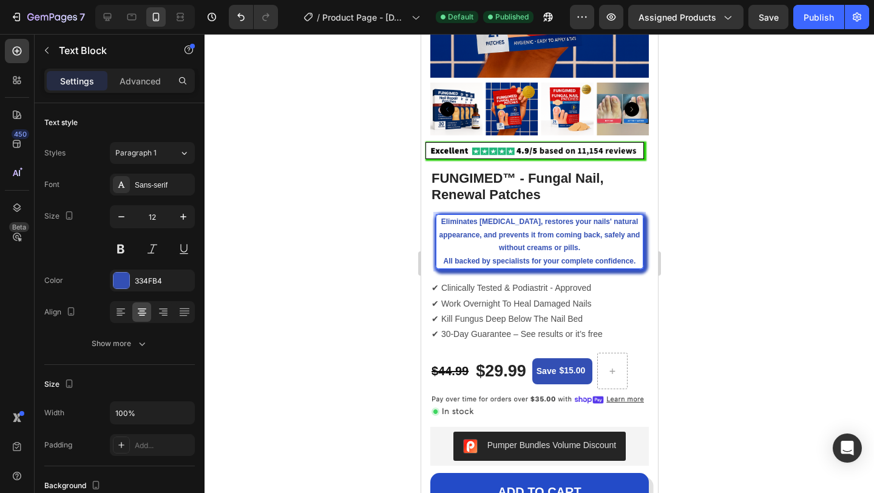
click at [633, 259] on strong "All backed by specialists for your complete confidence." at bounding box center [539, 261] width 192 height 8
drag, startPoint x: 638, startPoint y: 261, endPoint x: 442, endPoint y: 263, distance: 196.0
click at [442, 263] on p "Eliminates [MEDICAL_DATA], restores your nails' natural appearance, and prevent…" at bounding box center [538, 241] width 205 height 52
click at [522, 249] on strong "Eliminates [MEDICAL_DATA], restores your nails' natural appearance, and prevent…" at bounding box center [539, 234] width 201 height 35
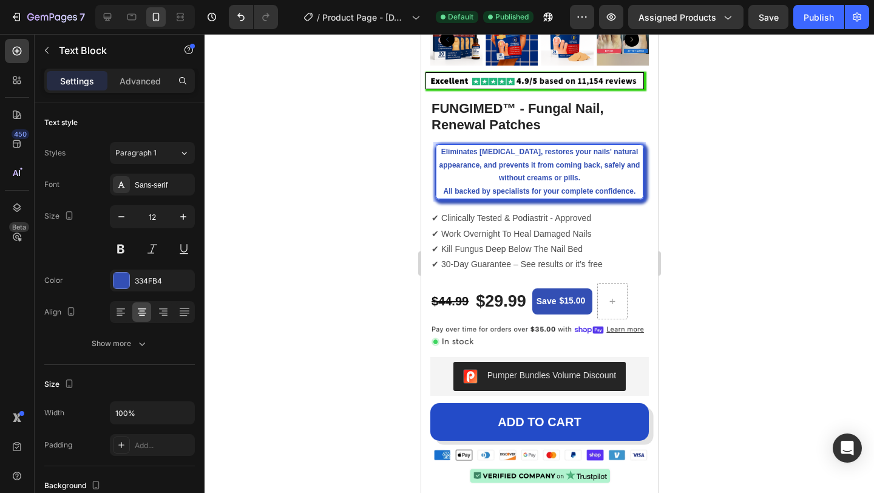
scroll to position [372, 0]
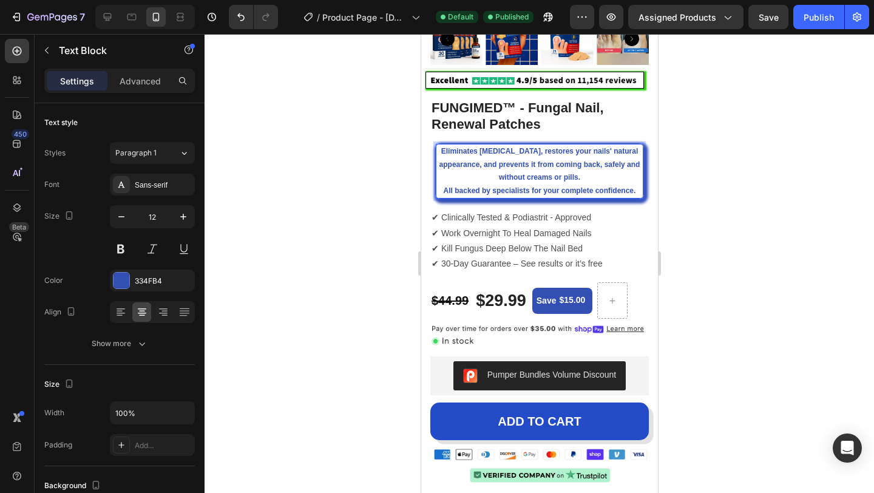
click at [561, 172] on p "Eliminates [MEDICAL_DATA], restores your nails' natural appearance, and prevent…" at bounding box center [538, 171] width 205 height 52
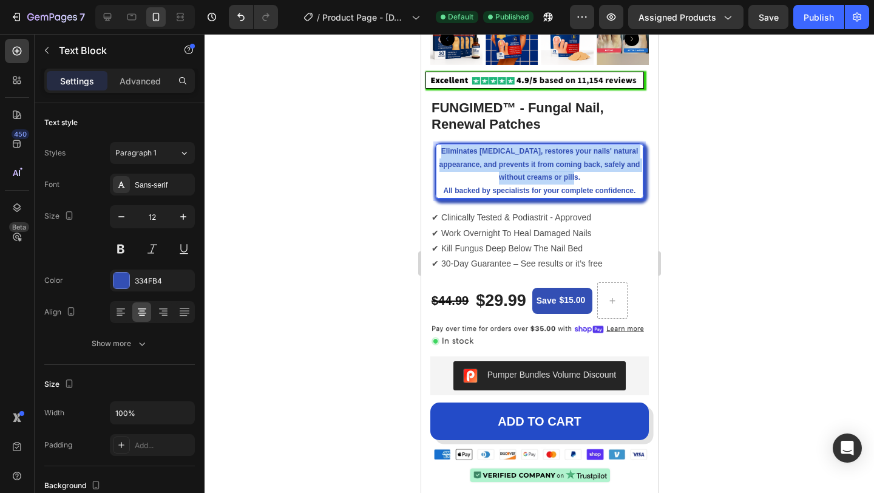
drag, startPoint x: 581, startPoint y: 177, endPoint x: 450, endPoint y: 151, distance: 133.6
click at [450, 151] on p "Eliminates [MEDICAL_DATA], restores your nails' natural appearance, and prevent…" at bounding box center [538, 171] width 205 height 52
click at [468, 155] on strong "Eliminates [MEDICAL_DATA], restores your nails' natural appearance, and prevent…" at bounding box center [539, 164] width 201 height 35
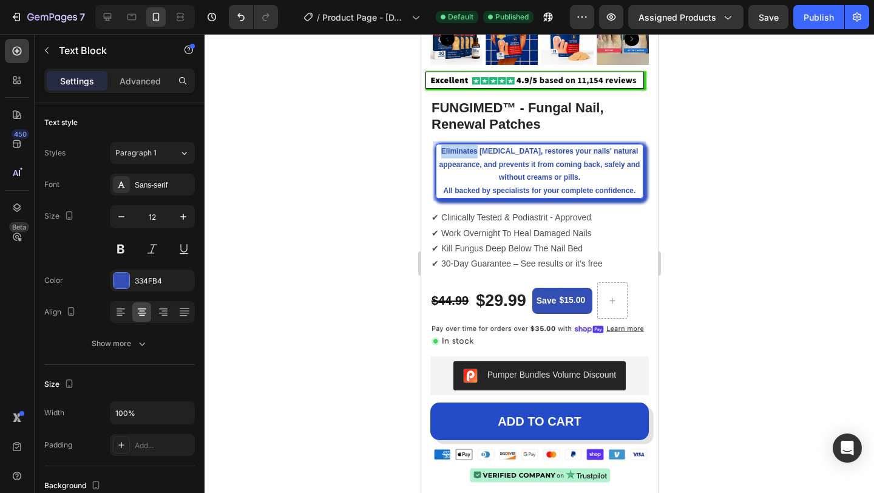
click at [468, 155] on strong "Eliminates [MEDICAL_DATA], restores your nails' natural appearance, and prevent…" at bounding box center [539, 164] width 201 height 35
click at [452, 152] on strong "Eliminates [MEDICAL_DATA], restores your nails' natural appearance, and prevent…" at bounding box center [539, 164] width 201 height 35
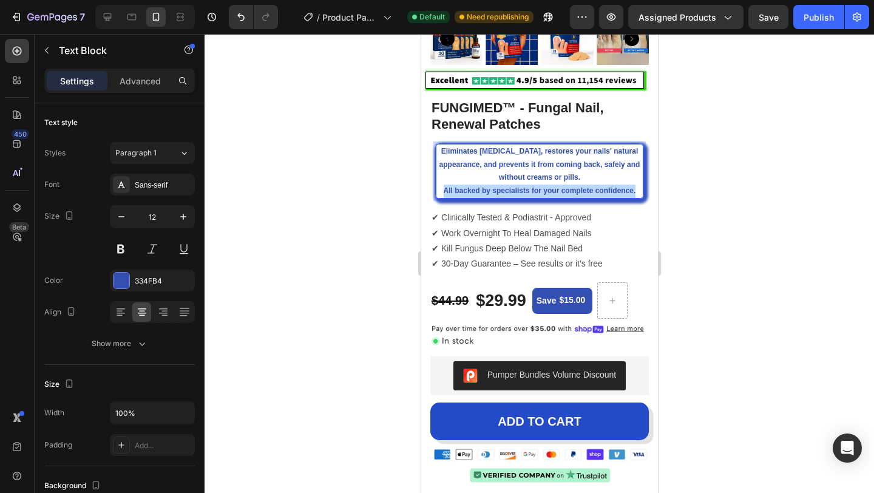
drag, startPoint x: 638, startPoint y: 191, endPoint x: 442, endPoint y: 189, distance: 195.4
click at [442, 189] on p "Eliminates [MEDICAL_DATA], restores your nails' natural appearance, and prevent…" at bounding box center [538, 171] width 205 height 52
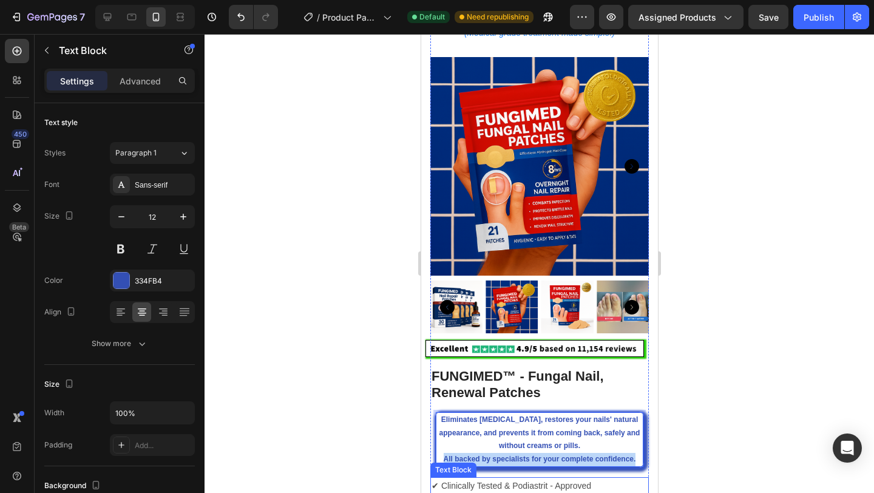
scroll to position [0, 0]
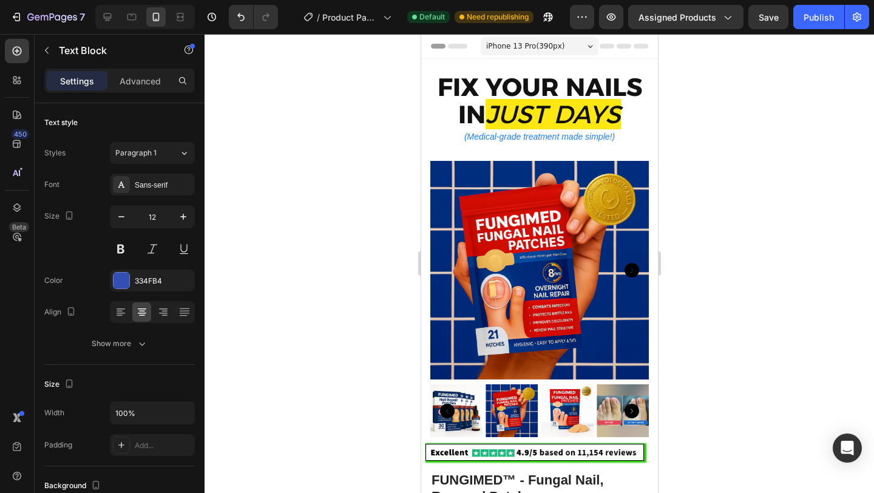
click at [290, 158] on div at bounding box center [538, 263] width 669 height 459
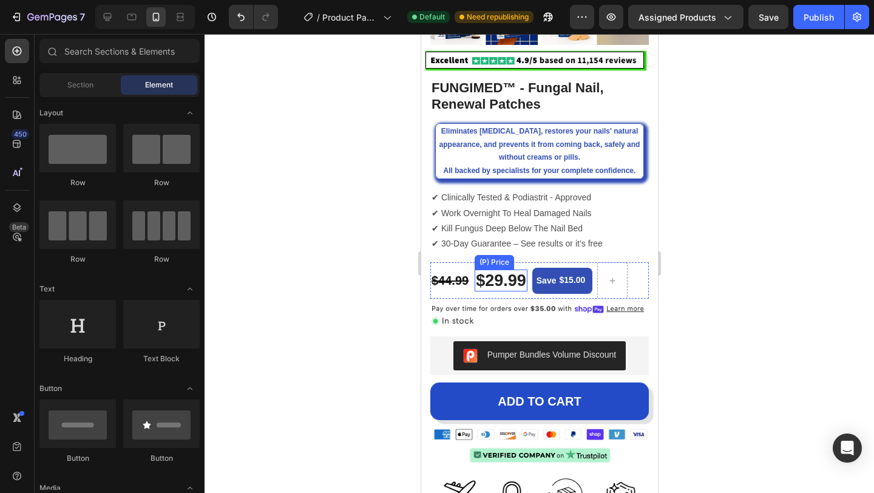
scroll to position [368, 0]
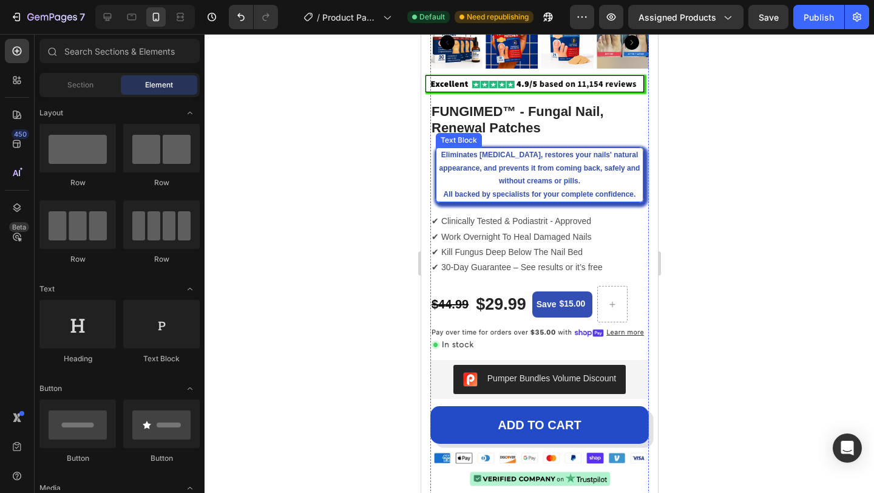
click at [539, 159] on p "Eliminates [MEDICAL_DATA], restores your nails' natural appearance, and prevent…" at bounding box center [538, 175] width 205 height 52
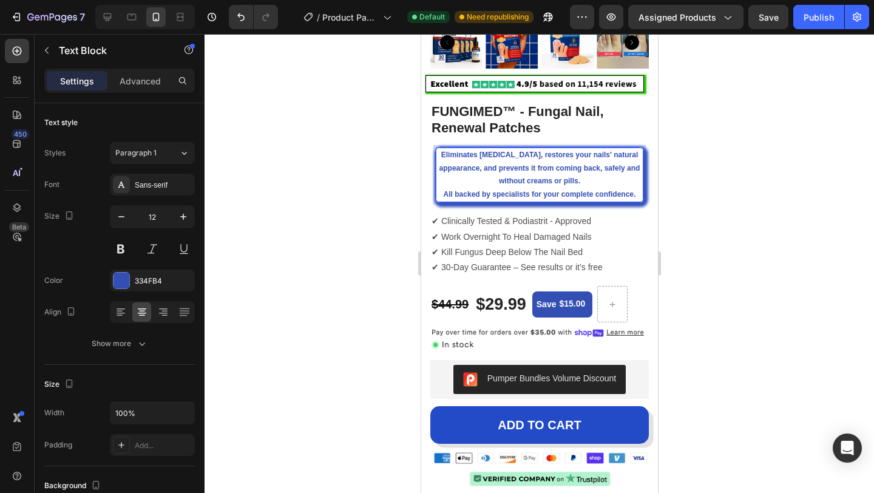
click at [590, 181] on p "Eliminates [MEDICAL_DATA], restores your nails' natural appearance, and prevent…" at bounding box center [538, 175] width 205 height 52
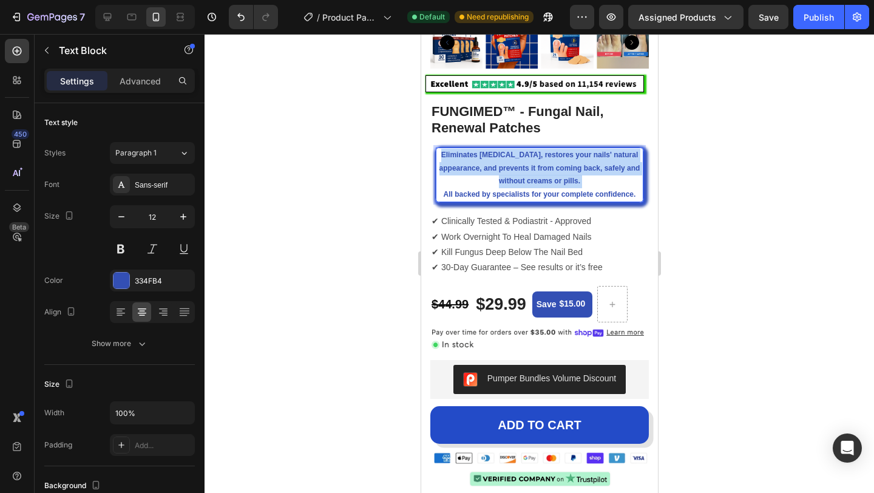
click at [590, 181] on p "Eliminates [MEDICAL_DATA], restores your nails' natural appearance, and prevent…" at bounding box center [538, 175] width 205 height 52
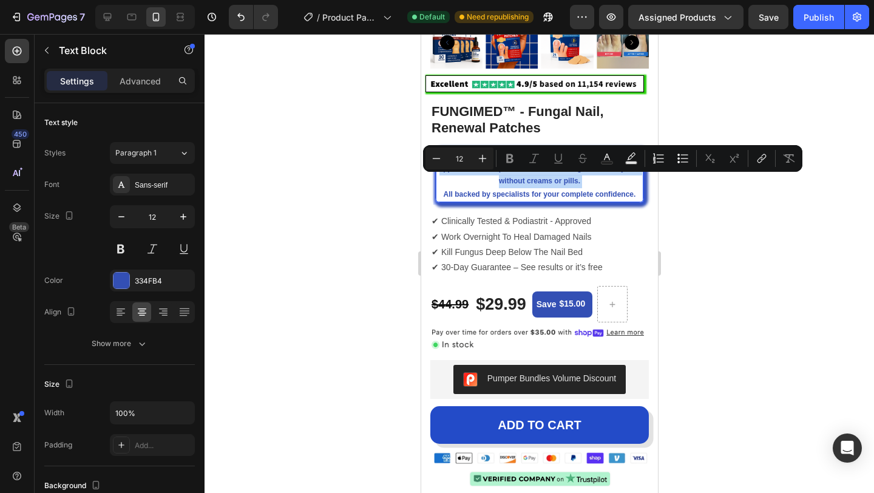
click at [590, 181] on p "Eliminates [MEDICAL_DATA], restores your nails' natural appearance, and prevent…" at bounding box center [538, 175] width 205 height 52
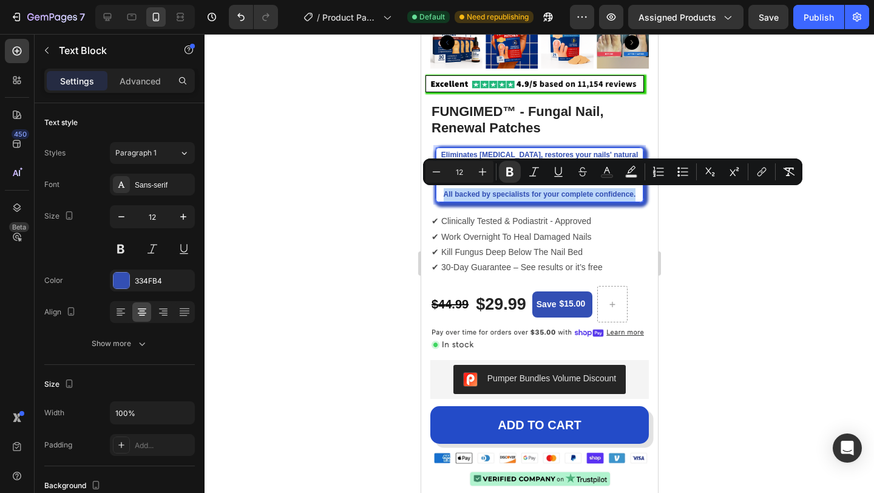
drag, startPoint x: 636, startPoint y: 195, endPoint x: 443, endPoint y: 199, distance: 193.6
click at [443, 199] on p "Eliminates [MEDICAL_DATA], restores your nails' natural appearance, and prevent…" at bounding box center [538, 175] width 205 height 52
click at [536, 164] on button "Italic" at bounding box center [534, 172] width 22 height 22
click at [570, 188] on p "Eliminates [MEDICAL_DATA], restores your nails' natural appearance, and prevent…" at bounding box center [538, 175] width 205 height 52
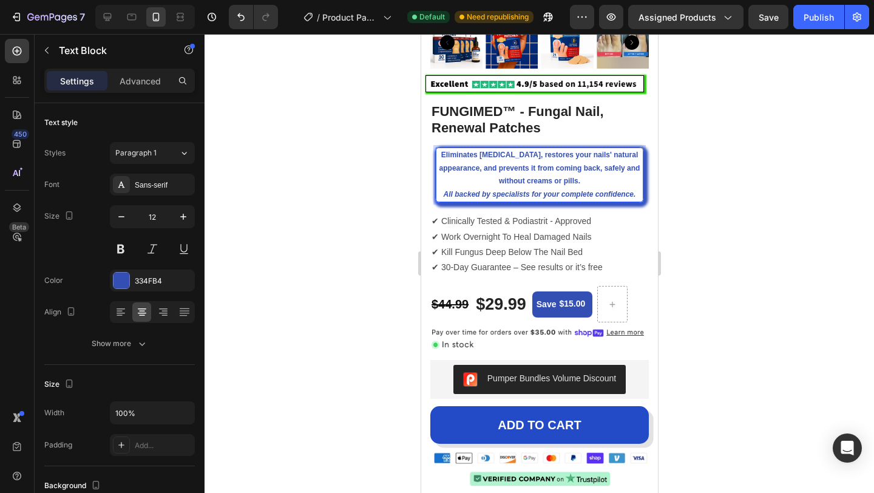
click at [581, 176] on p "Eliminates [MEDICAL_DATA], restores your nails' natural appearance, and prevent…" at bounding box center [538, 175] width 205 height 52
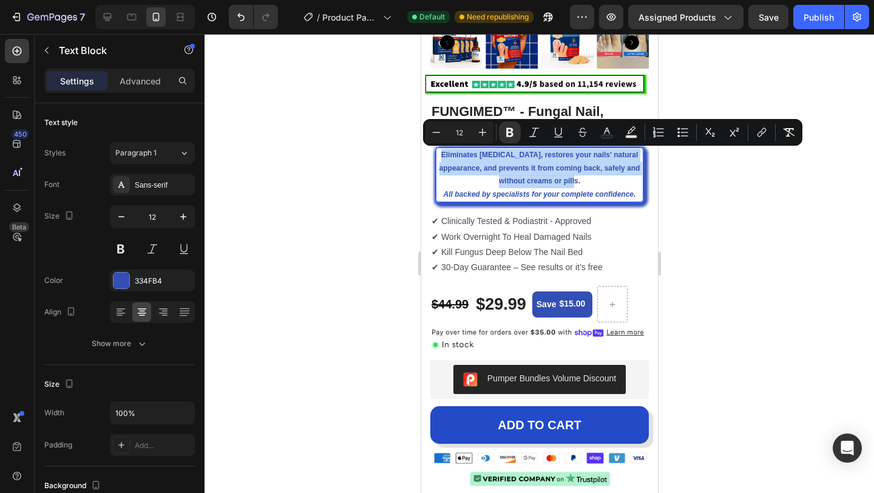
drag, startPoint x: 582, startPoint y: 180, endPoint x: 445, endPoint y: 157, distance: 139.1
click at [445, 157] on p "Eliminates [MEDICAL_DATA], restores your nails' natural appearance, and prevent…" at bounding box center [538, 175] width 205 height 52
click at [513, 129] on icon "Editor contextual toolbar" at bounding box center [510, 132] width 12 height 12
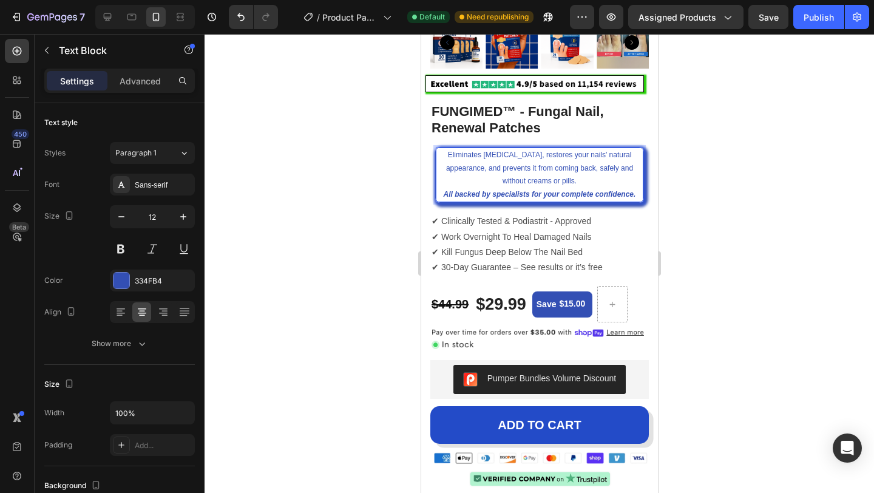
click at [718, 184] on div at bounding box center [538, 263] width 669 height 459
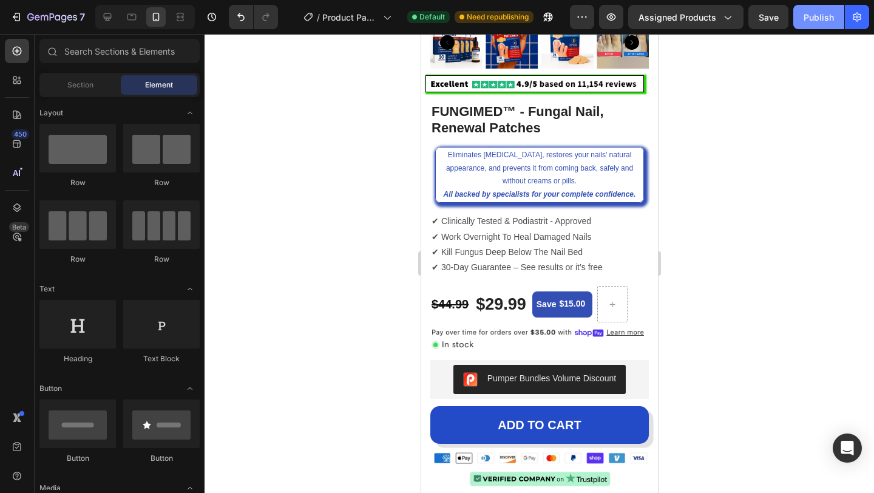
click at [805, 21] on div "Publish" at bounding box center [818, 17] width 30 height 13
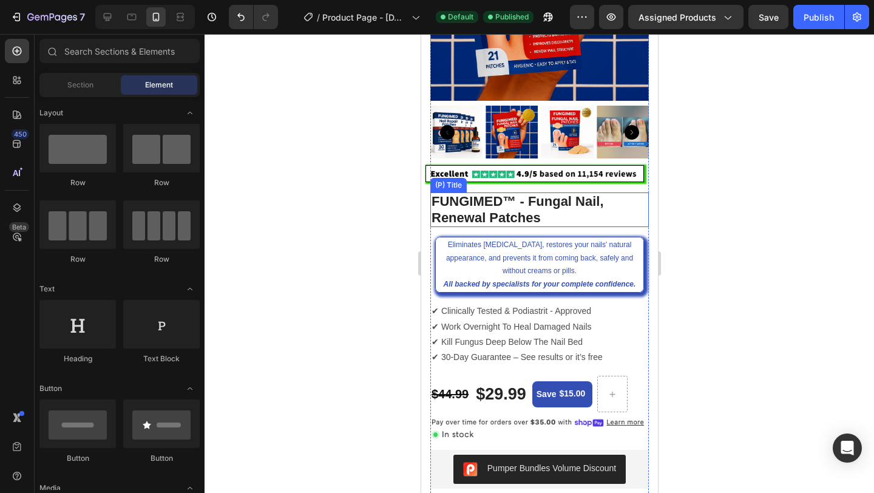
scroll to position [0, 0]
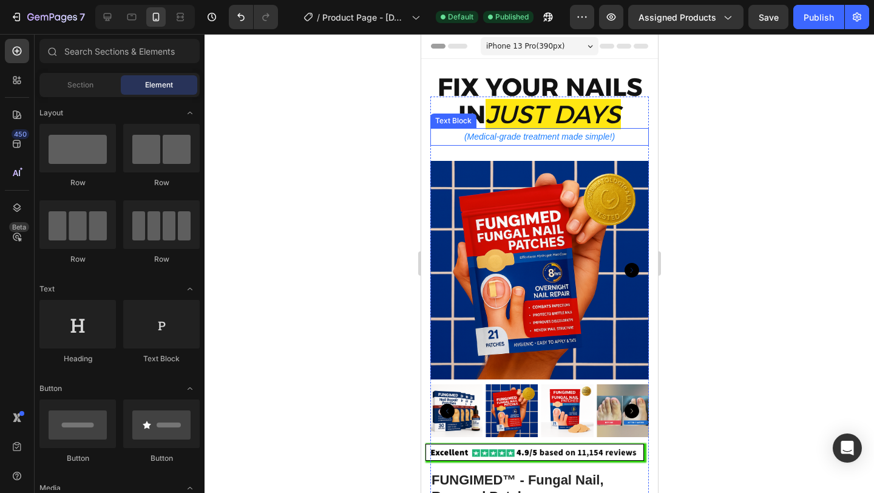
click at [521, 137] on p "(Medical-grade treatment made simple!)" at bounding box center [539, 136] width 216 height 15
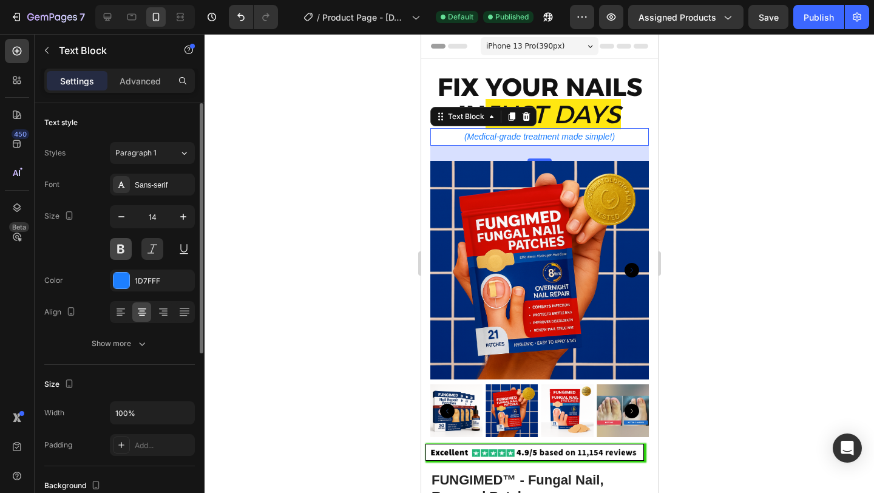
click at [124, 249] on button at bounding box center [121, 249] width 22 height 22
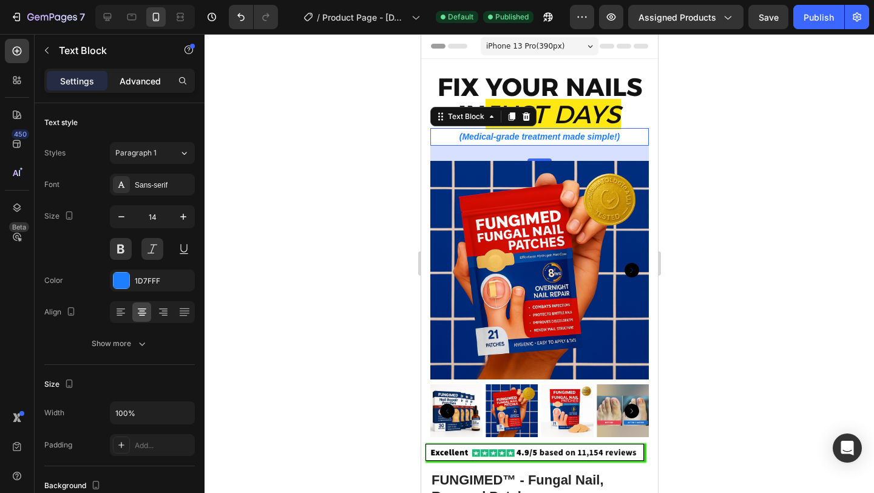
click at [143, 81] on p "Advanced" at bounding box center [140, 81] width 41 height 13
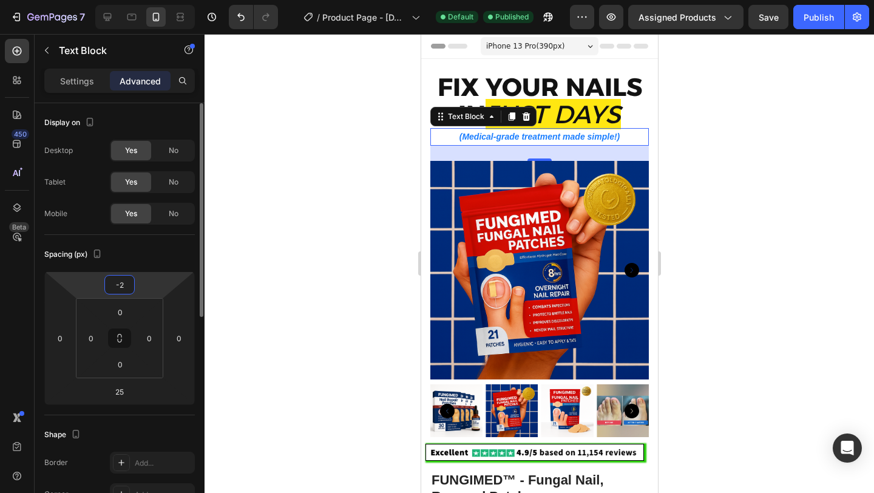
click at [129, 283] on input "-2" at bounding box center [119, 284] width 24 height 18
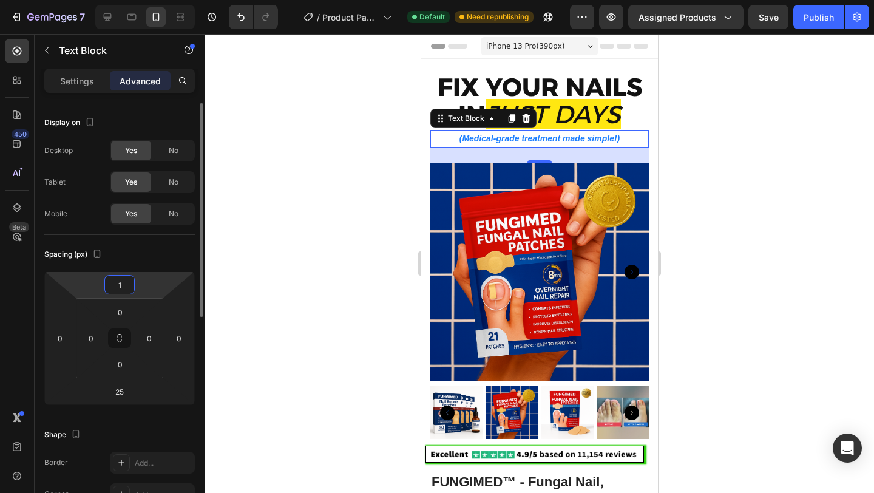
type input "2"
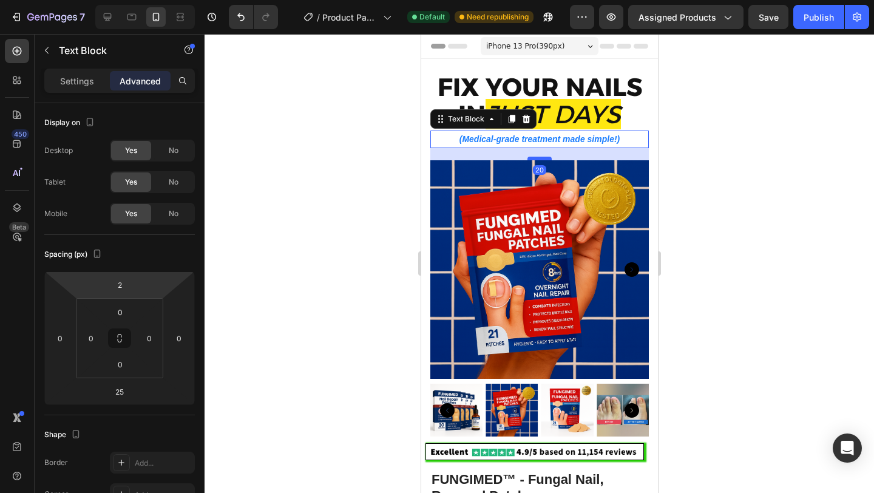
click at [544, 158] on div at bounding box center [539, 159] width 24 height 4
type input "20"
click at [758, 80] on div at bounding box center [538, 263] width 669 height 459
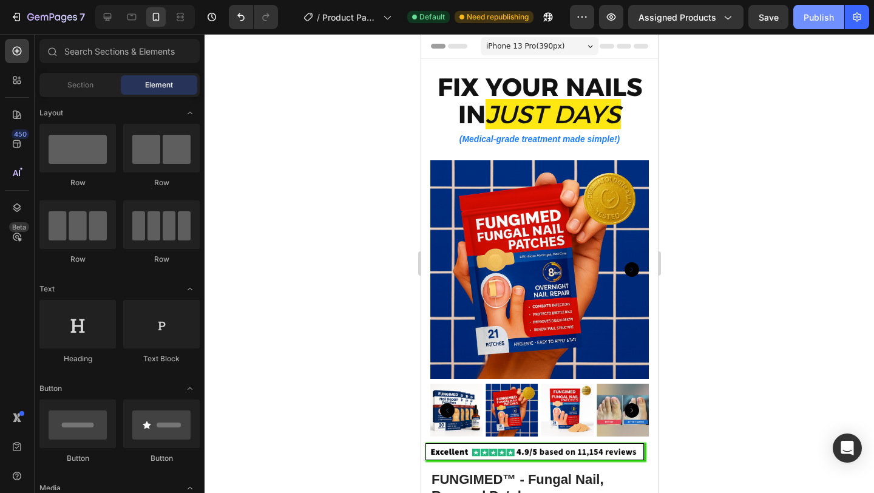
click at [818, 20] on div "Publish" at bounding box center [818, 17] width 30 height 13
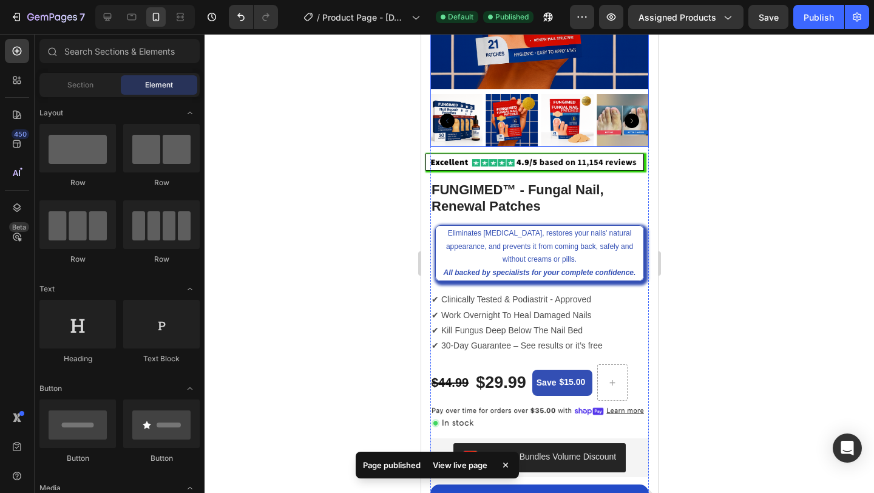
scroll to position [292, 0]
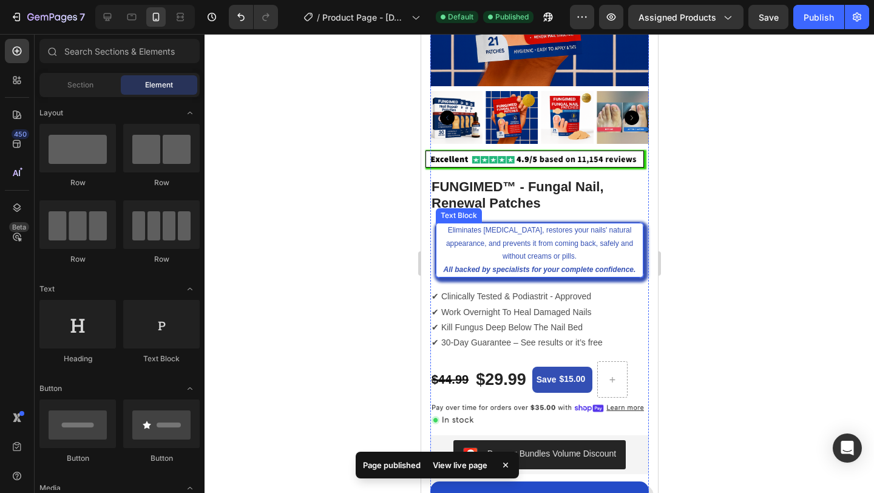
click at [572, 262] on p "Eliminates [MEDICAL_DATA], restores your nails' natural appearance, and prevent…" at bounding box center [538, 250] width 205 height 52
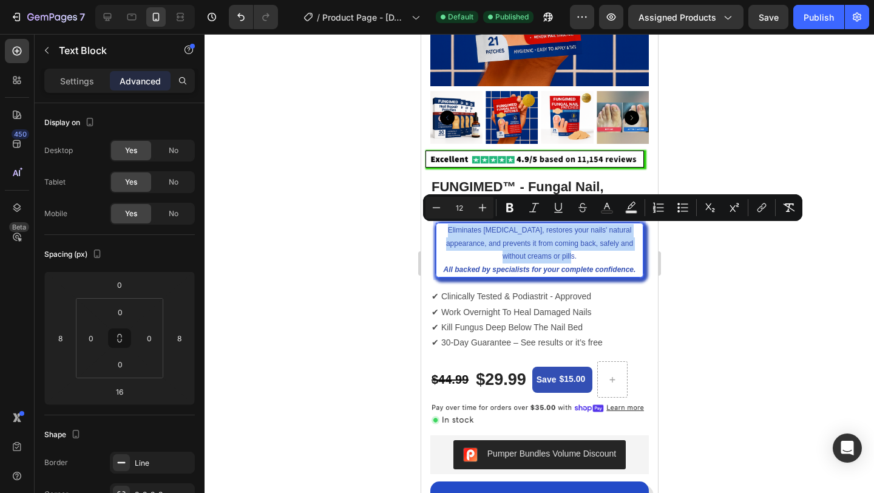
drag, startPoint x: 576, startPoint y: 256, endPoint x: 450, endPoint y: 232, distance: 128.5
click at [450, 232] on p "Eliminates [MEDICAL_DATA], restores your nails' natural appearance, and prevent…" at bounding box center [538, 250] width 205 height 52
click at [508, 209] on icon "Editor contextual toolbar" at bounding box center [510, 207] width 12 height 12
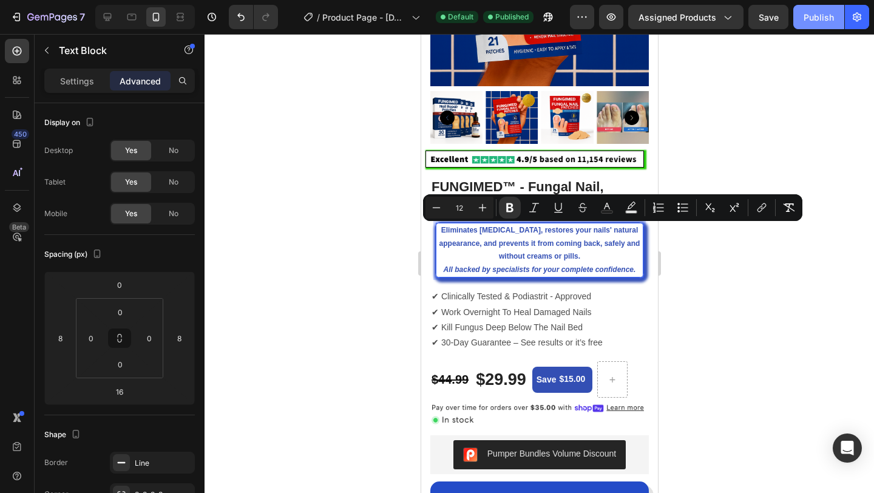
click at [823, 11] on div "Publish" at bounding box center [818, 17] width 30 height 13
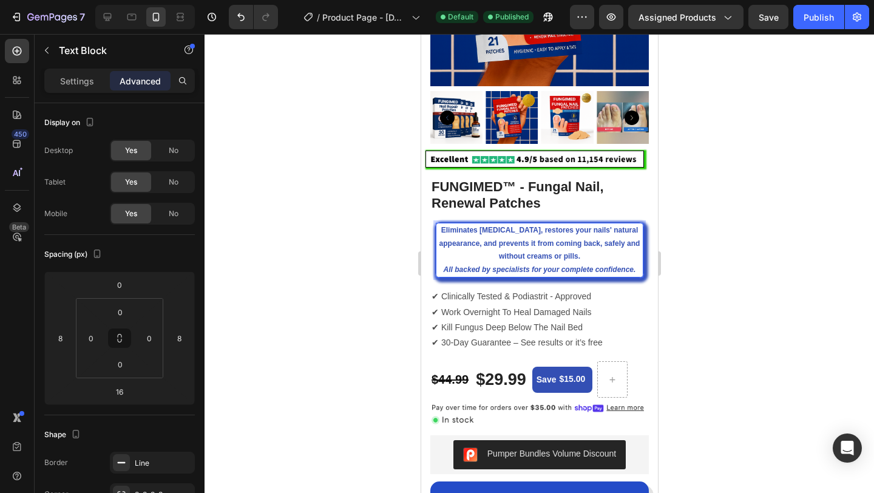
click at [636, 271] on p "Eliminates [MEDICAL_DATA], restores your nails' natural appearance, and prevent…" at bounding box center [538, 250] width 205 height 52
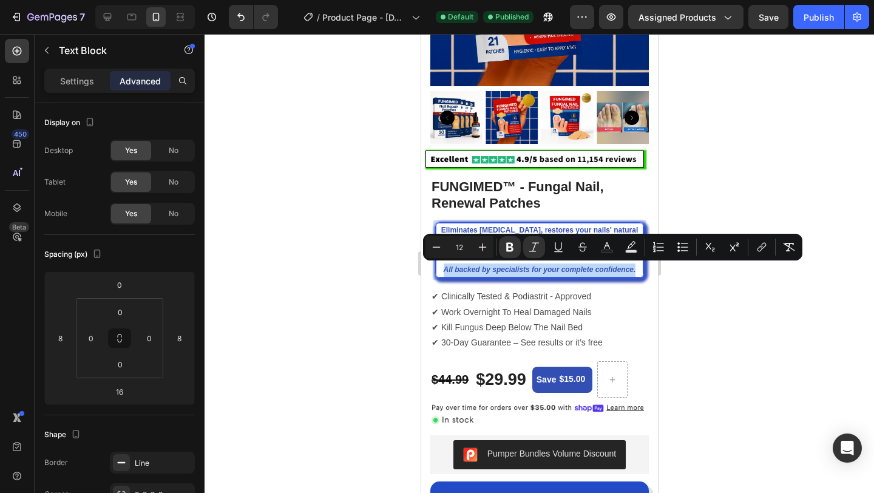
drag, startPoint x: 636, startPoint y: 271, endPoint x: 443, endPoint y: 273, distance: 193.6
click at [443, 273] on p "Eliminates [MEDICAL_DATA], restores your nails' natural appearance, and prevent…" at bounding box center [538, 250] width 205 height 52
click at [512, 249] on icon "Editor contextual toolbar" at bounding box center [509, 247] width 7 height 9
click at [698, 169] on div at bounding box center [538, 263] width 669 height 459
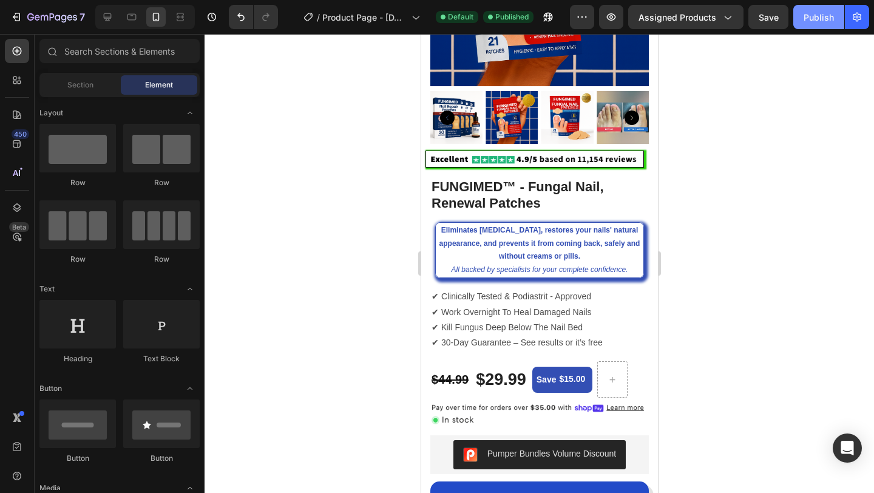
click at [811, 16] on div "Publish" at bounding box center [818, 17] width 30 height 13
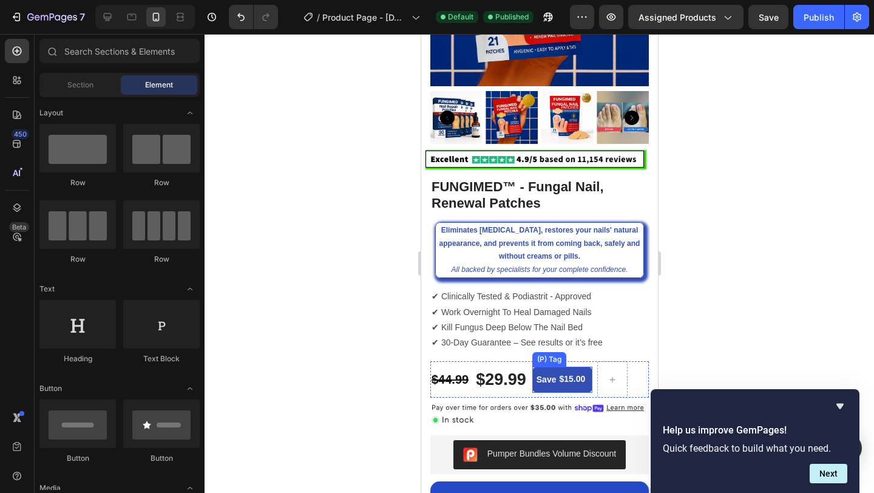
click at [560, 385] on div "$15.00" at bounding box center [571, 378] width 29 height 15
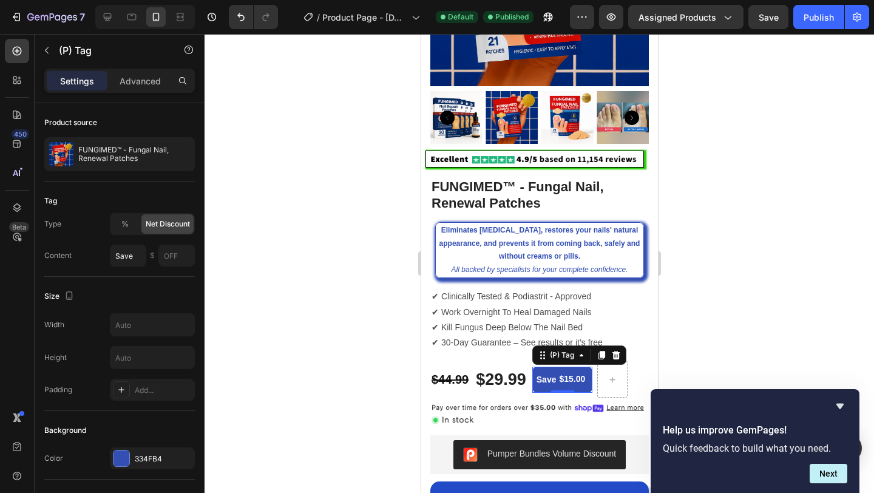
click at [566, 377] on div "$15.00" at bounding box center [571, 378] width 29 height 15
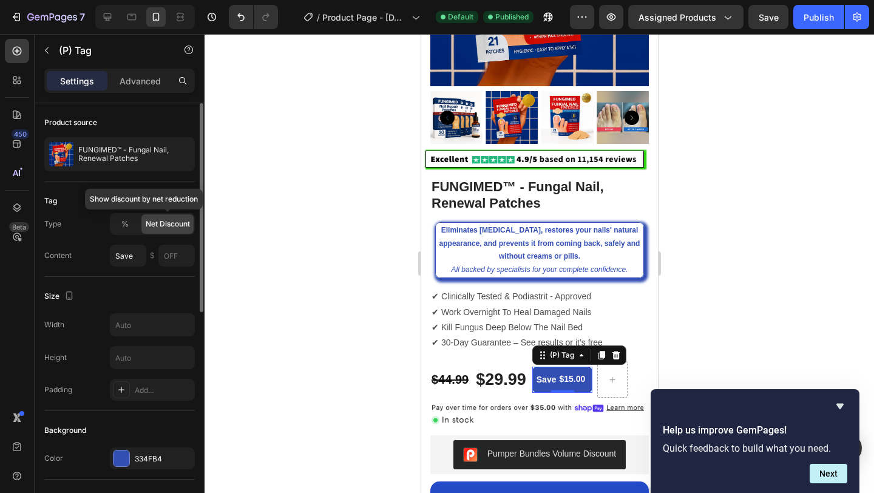
click at [167, 229] on div "Net Discount" at bounding box center [167, 223] width 52 height 19
click at [130, 221] on div "%" at bounding box center [125, 223] width 28 height 19
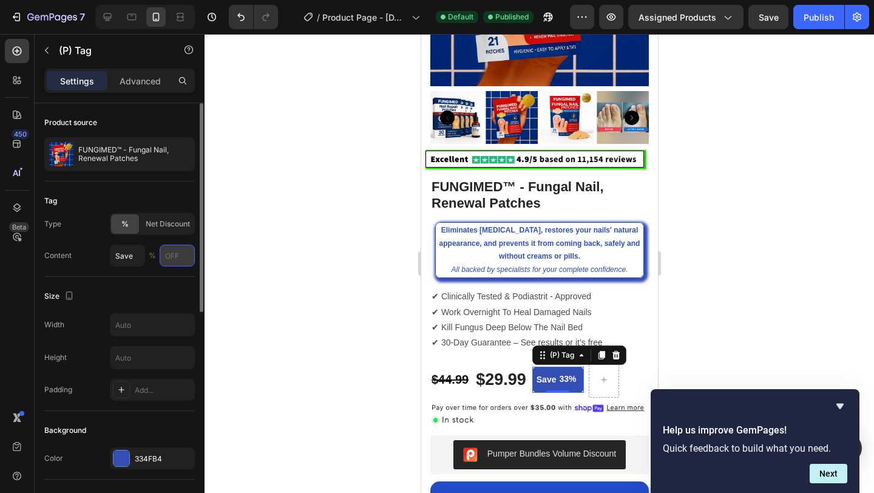
click at [176, 257] on input "text" at bounding box center [177, 256] width 35 height 22
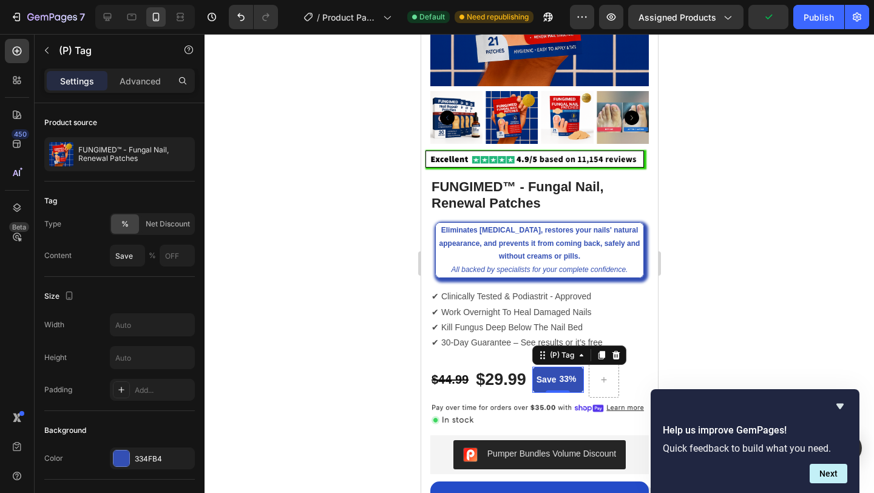
click at [269, 252] on div at bounding box center [538, 263] width 669 height 459
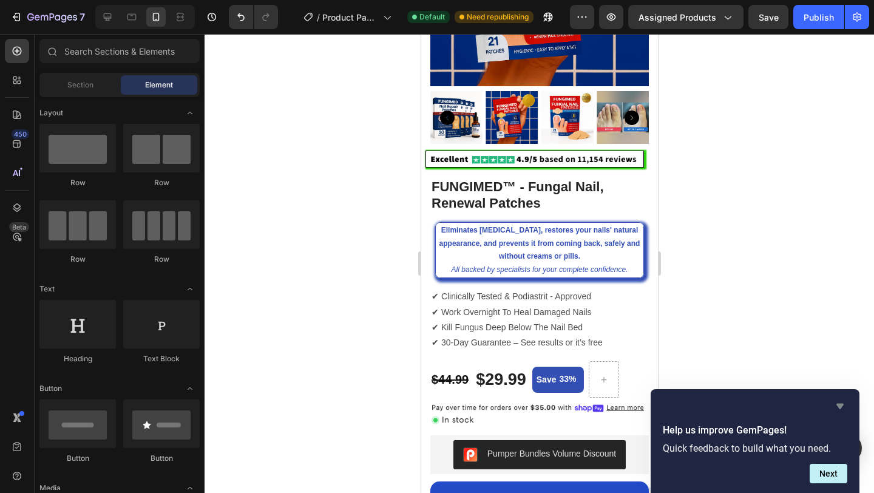
click at [840, 405] on icon "Hide survey" at bounding box center [839, 405] width 7 height 5
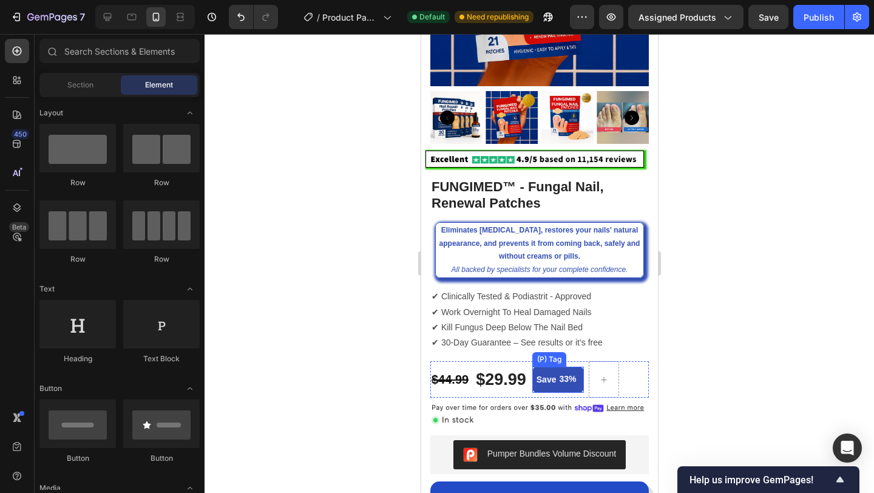
click at [572, 380] on div "33%" at bounding box center [566, 378] width 19 height 15
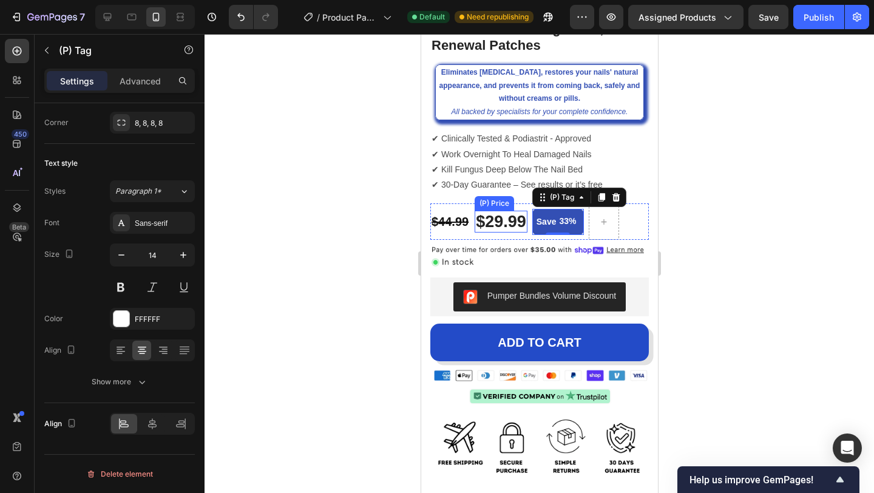
scroll to position [451, 0]
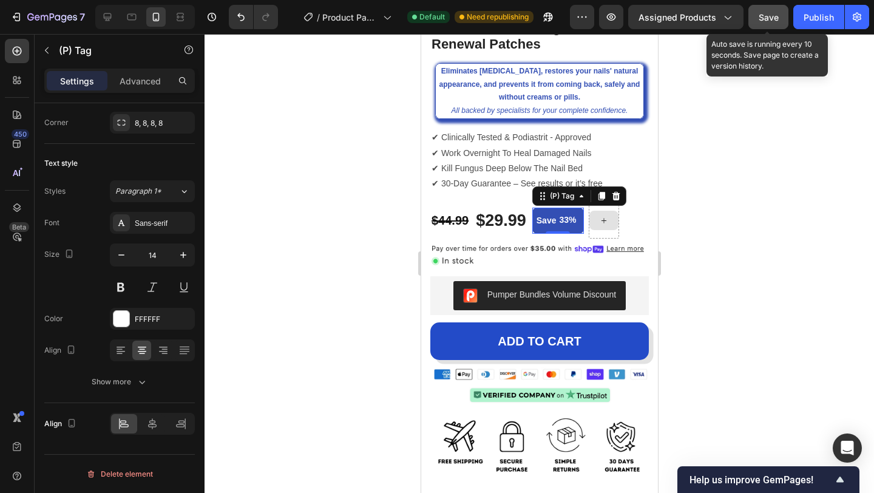
click at [764, 22] on div "Save" at bounding box center [768, 17] width 20 height 13
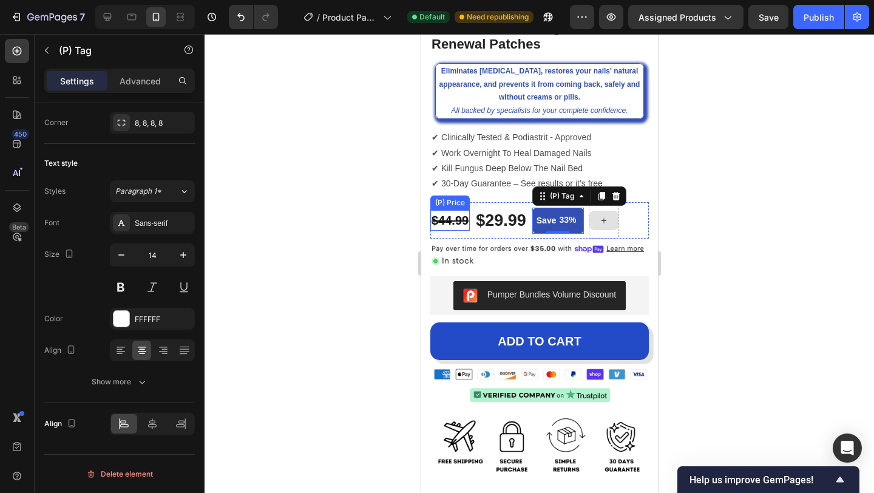
click at [455, 221] on div "$44.99" at bounding box center [449, 220] width 39 height 21
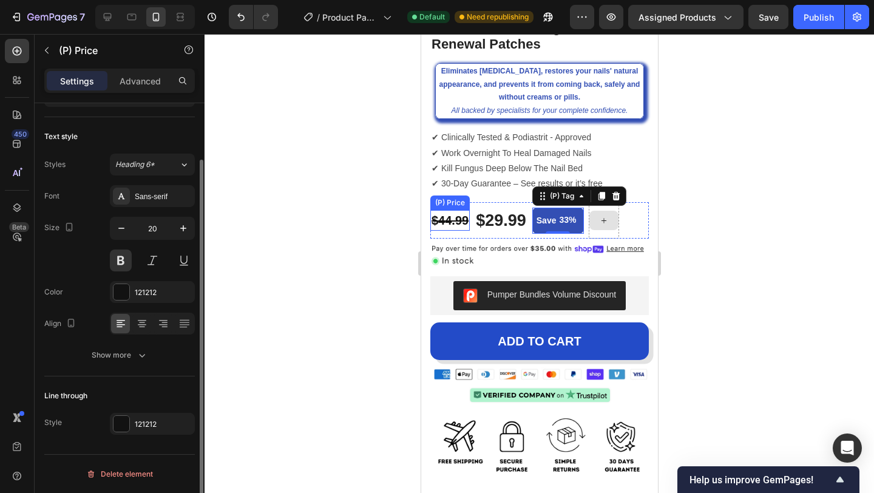
scroll to position [0, 0]
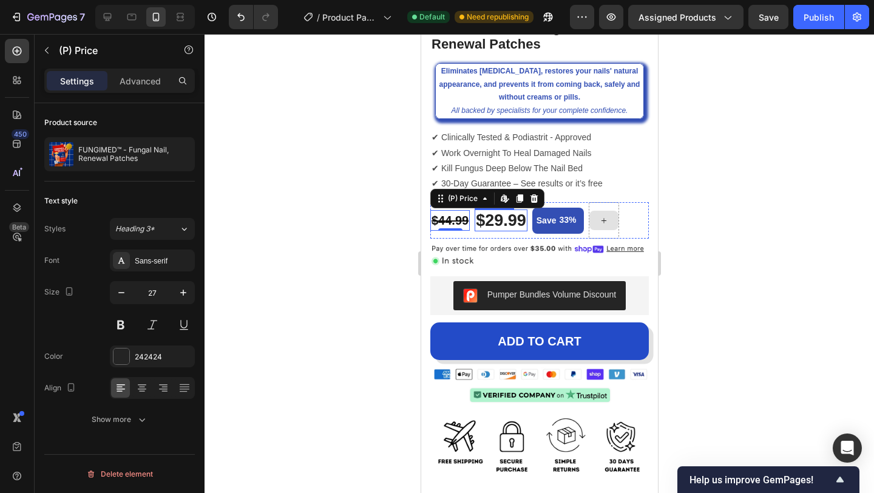
click at [498, 218] on div "$29.99" at bounding box center [500, 220] width 53 height 22
click at [454, 223] on div "$44.99" at bounding box center [449, 220] width 39 height 21
click at [490, 221] on div "$29.99" at bounding box center [500, 220] width 53 height 22
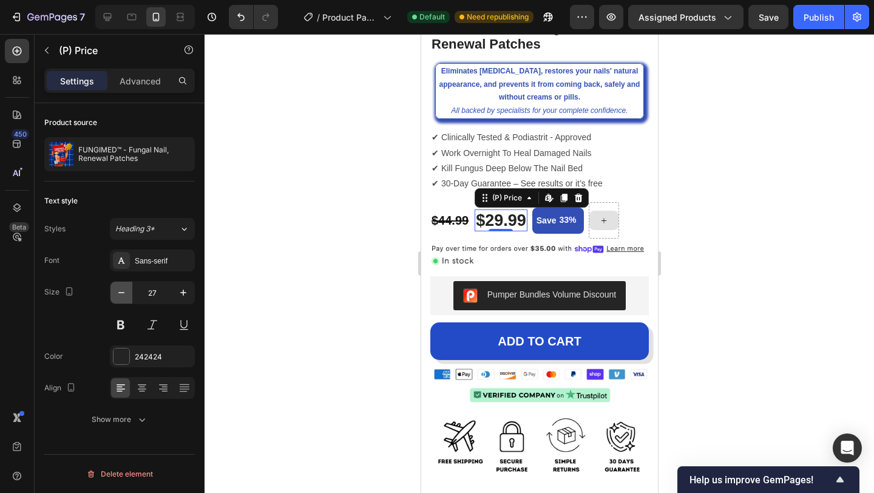
click at [121, 294] on icon "button" at bounding box center [121, 292] width 12 height 12
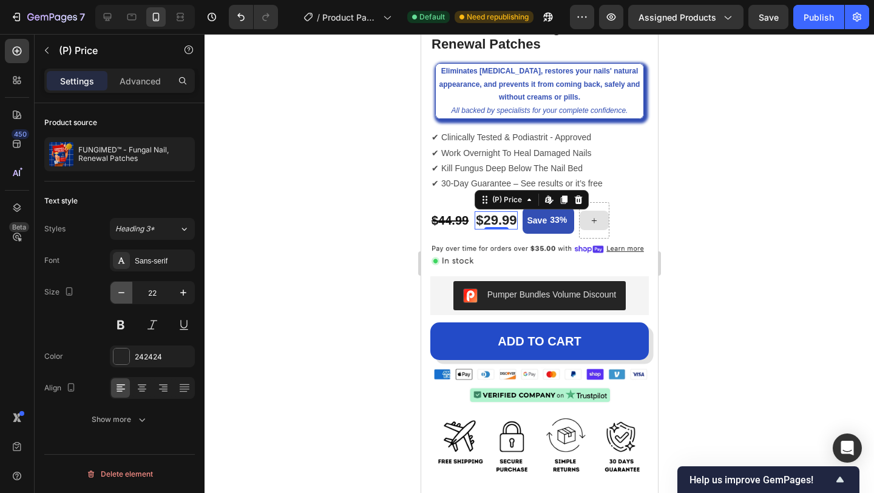
click at [121, 294] on icon "button" at bounding box center [121, 292] width 12 height 12
type input "20"
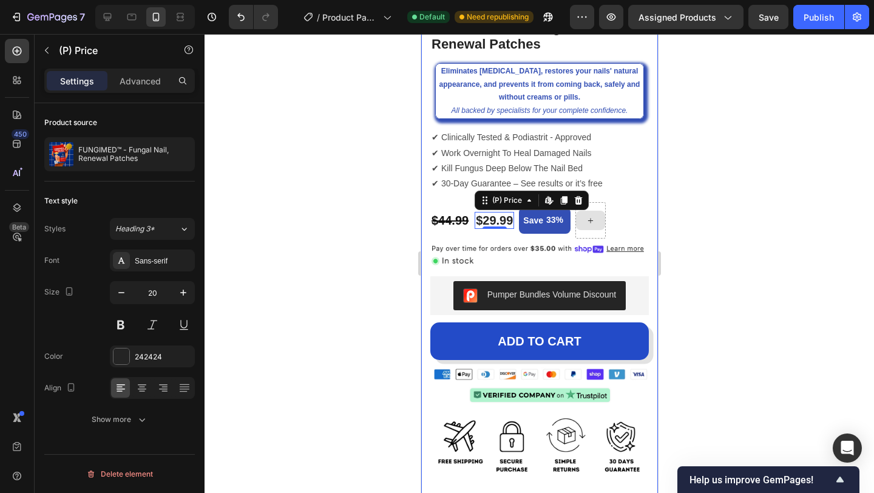
click at [768, 227] on div at bounding box center [538, 263] width 669 height 459
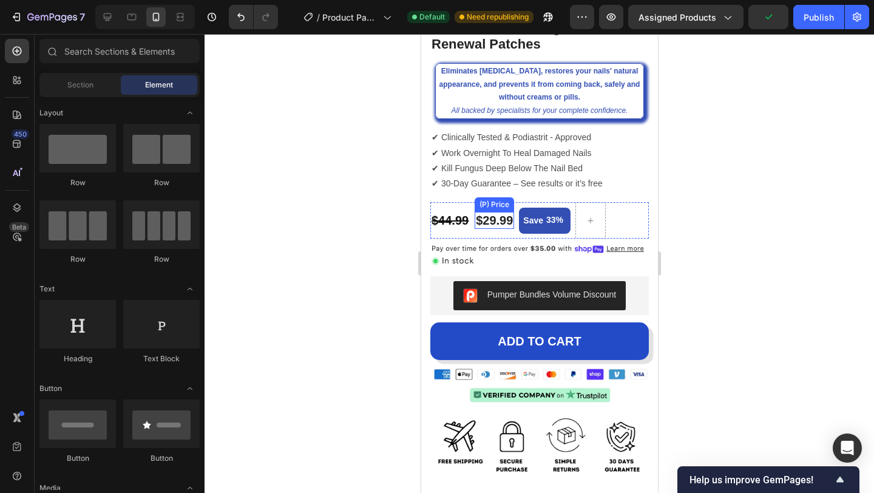
click at [489, 224] on div "$29.99" at bounding box center [493, 220] width 39 height 17
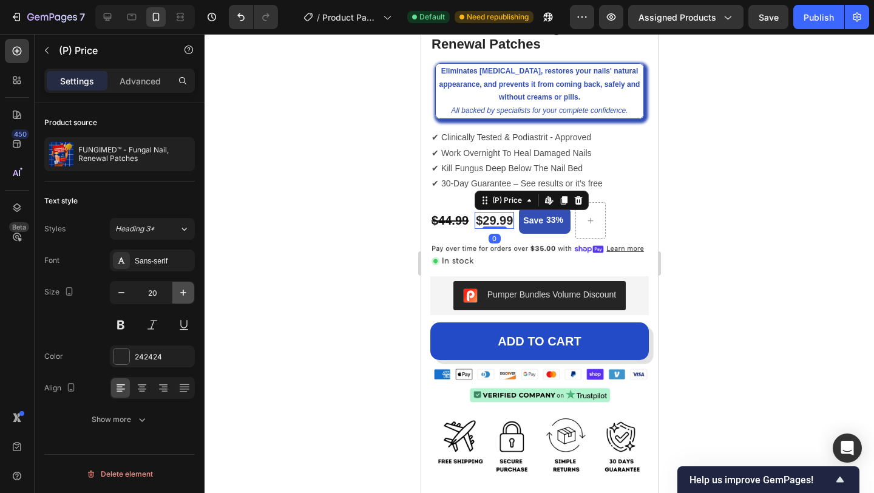
click at [186, 289] on icon "button" at bounding box center [183, 292] width 12 height 12
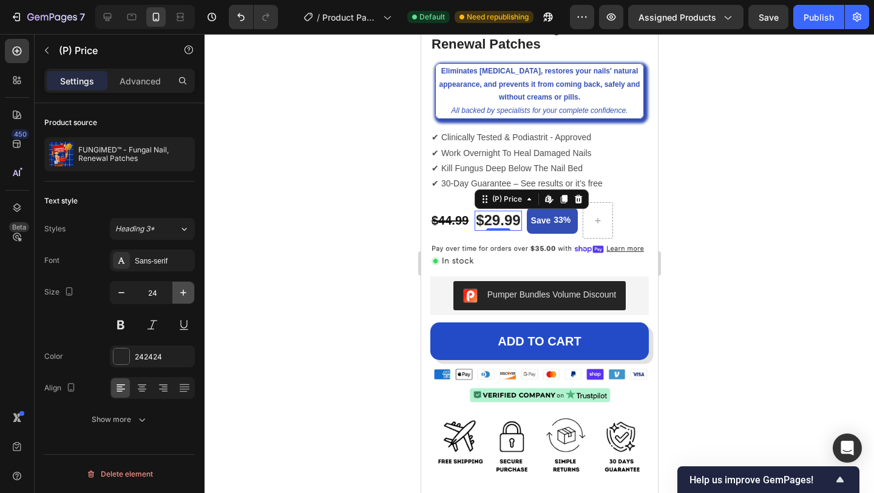
type input "25"
click at [707, 200] on div at bounding box center [538, 263] width 669 height 459
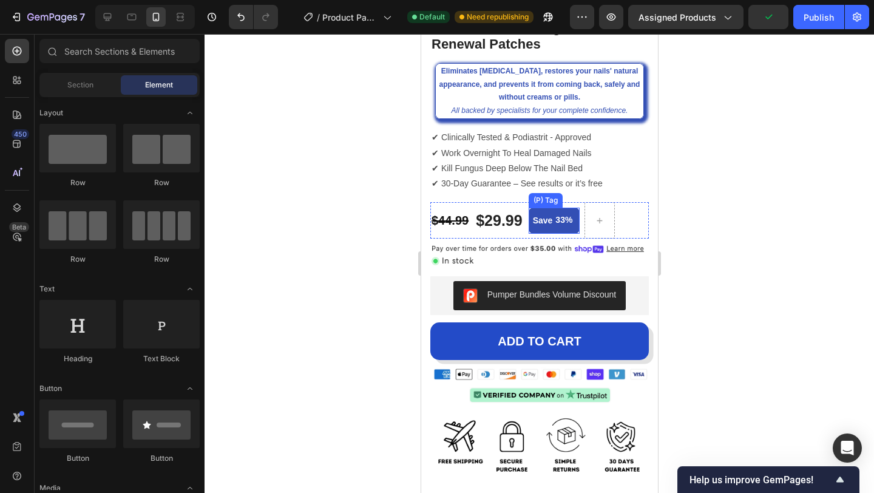
click at [548, 220] on div "Save" at bounding box center [542, 220] width 24 height 16
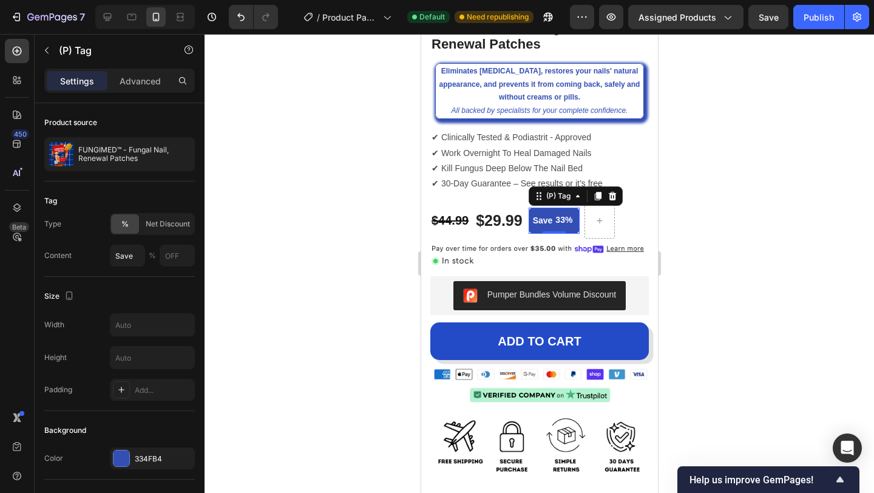
click at [563, 220] on div "33%" at bounding box center [562, 219] width 19 height 15
click at [541, 222] on div "Save" at bounding box center [542, 220] width 24 height 16
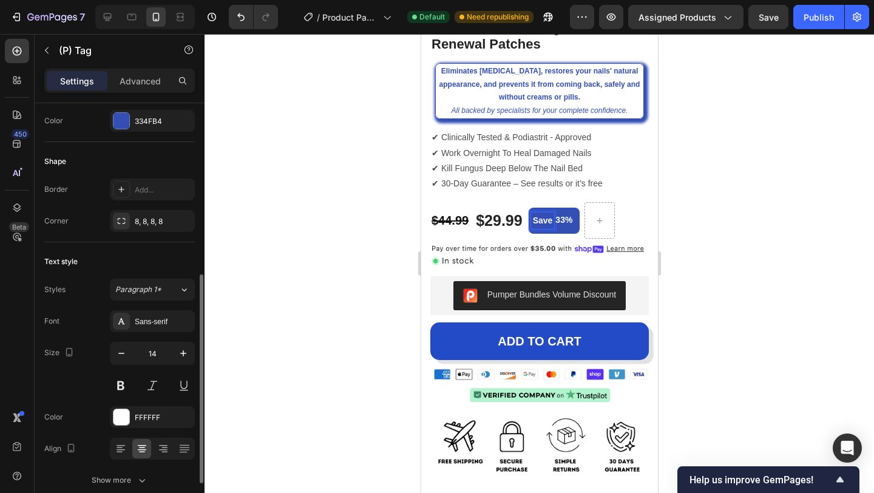
scroll to position [343, 0]
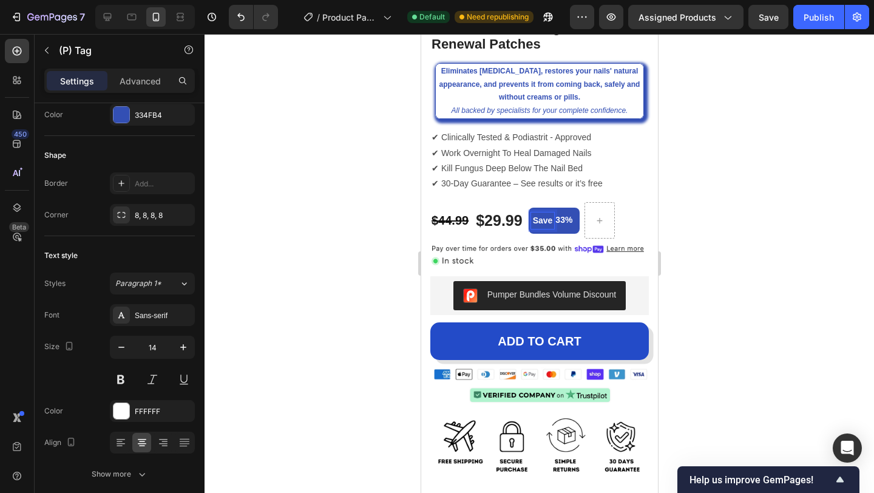
click at [561, 221] on div "33%" at bounding box center [562, 219] width 19 height 15
click at [563, 221] on div "33%" at bounding box center [562, 219] width 19 height 15
click at [561, 221] on div "33%" at bounding box center [562, 219] width 19 height 15
click at [545, 216] on p "Save" at bounding box center [542, 220] width 20 height 13
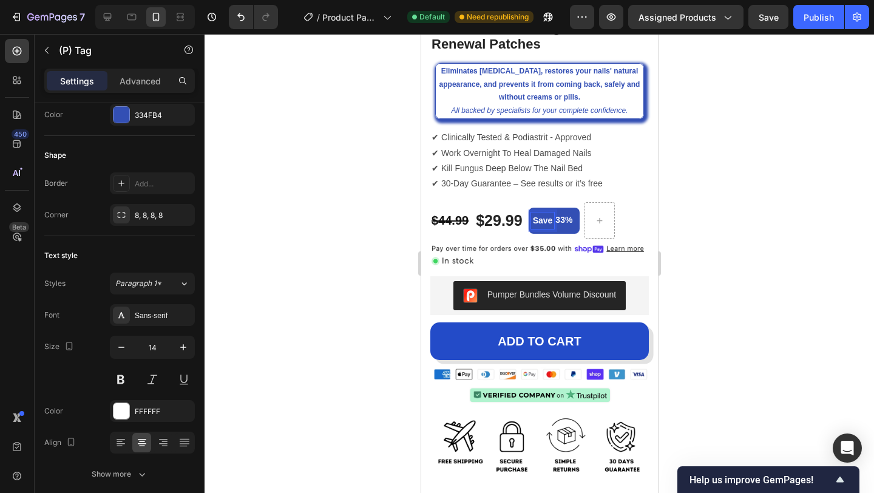
click at [547, 219] on p "Save" at bounding box center [542, 220] width 20 height 13
click at [712, 230] on div at bounding box center [538, 263] width 669 height 459
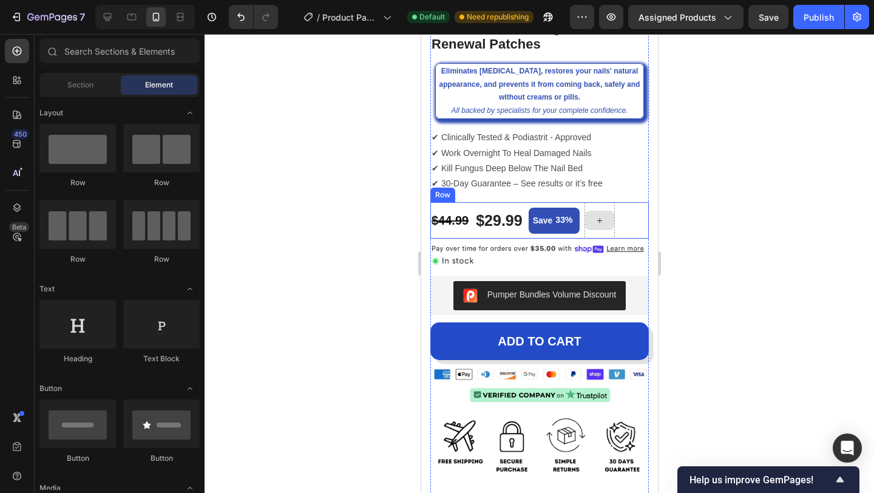
click at [712, 230] on div at bounding box center [538, 263] width 669 height 459
click at [558, 212] on div "33%" at bounding box center [562, 219] width 19 height 15
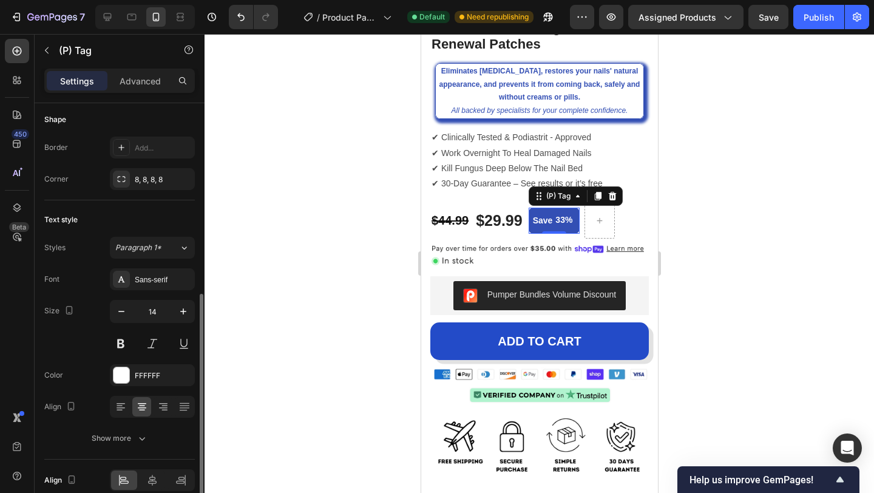
scroll to position [393, 0]
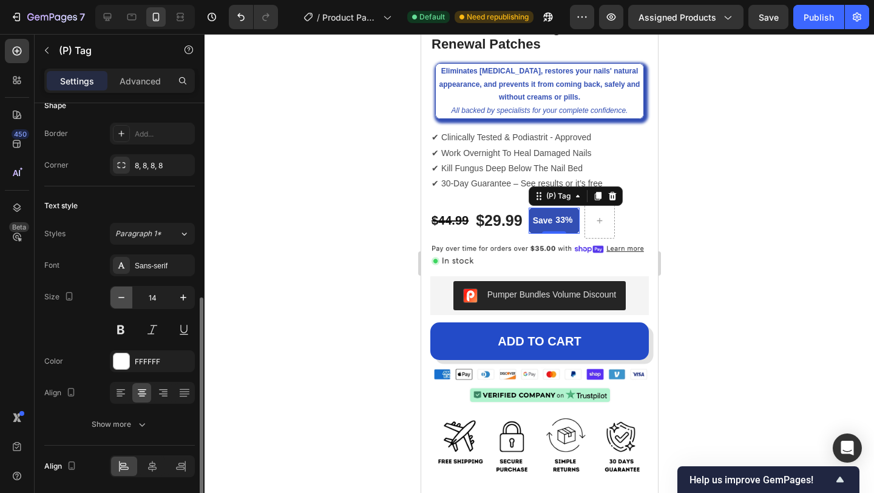
click at [122, 298] on icon "button" at bounding box center [121, 297] width 12 height 12
click at [183, 296] on icon "button" at bounding box center [183, 297] width 6 height 6
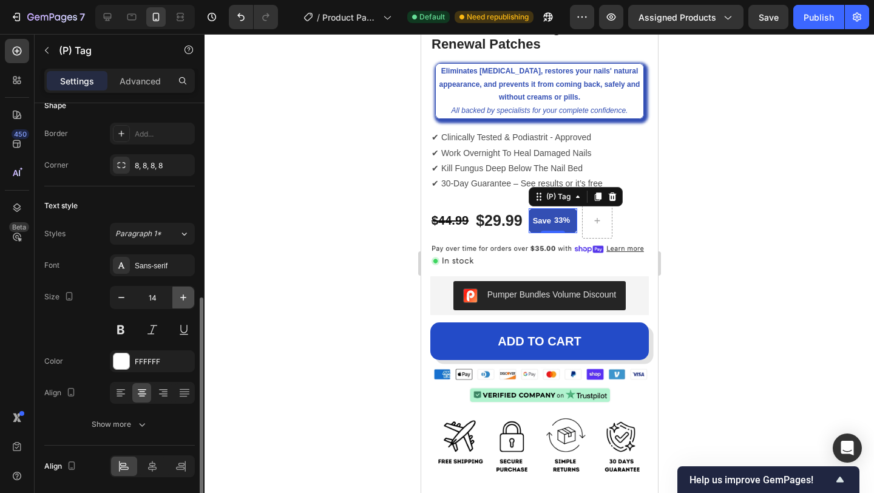
click at [183, 296] on icon "button" at bounding box center [183, 297] width 6 height 6
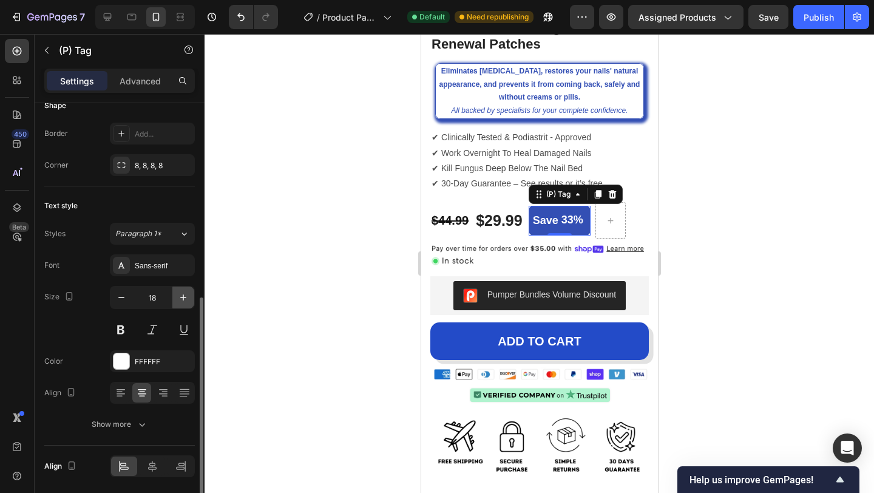
click at [183, 296] on icon "button" at bounding box center [183, 297] width 6 height 6
click at [123, 296] on icon "button" at bounding box center [121, 297] width 12 height 12
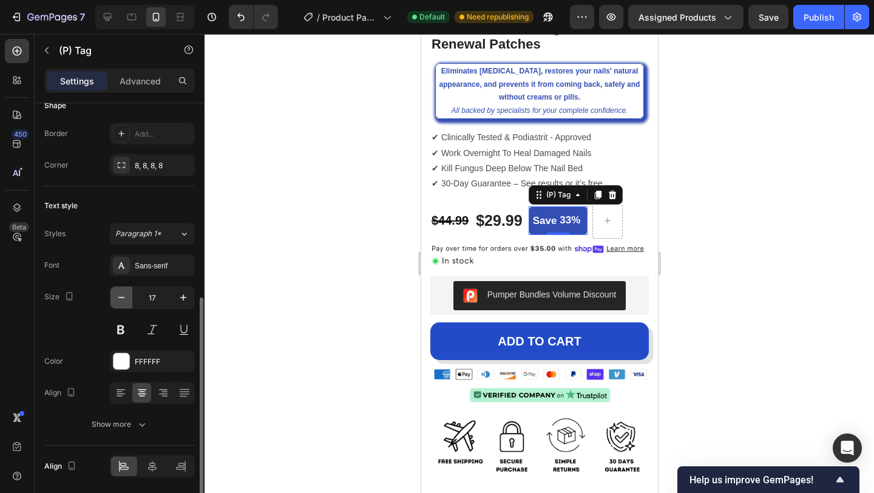
click at [123, 296] on icon "button" at bounding box center [121, 297] width 12 height 12
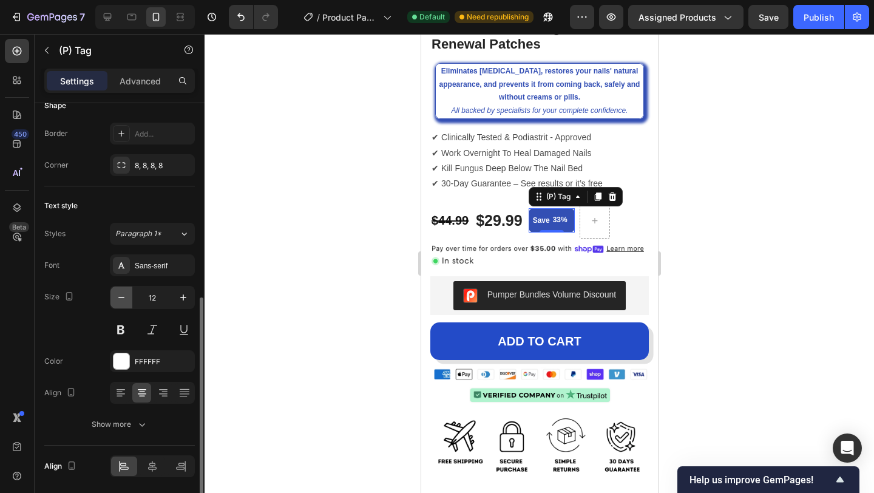
click at [123, 296] on icon "button" at bounding box center [121, 297] width 12 height 12
type input "11"
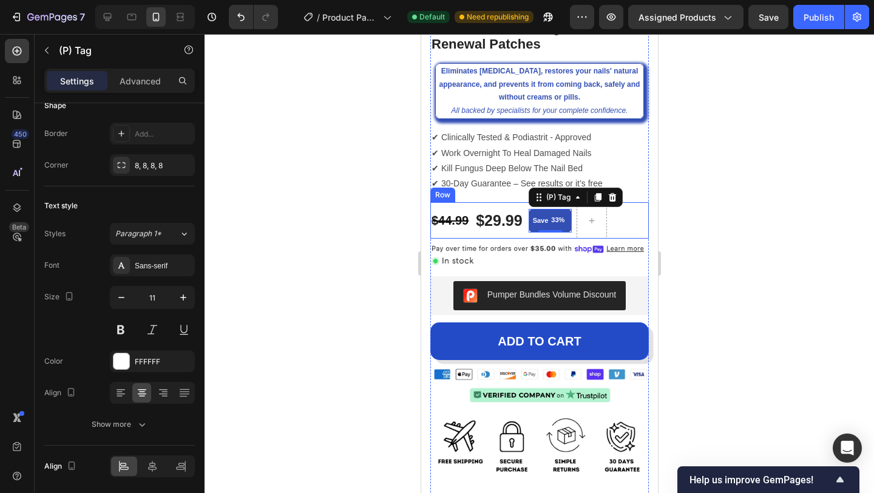
click at [708, 234] on div at bounding box center [538, 263] width 669 height 459
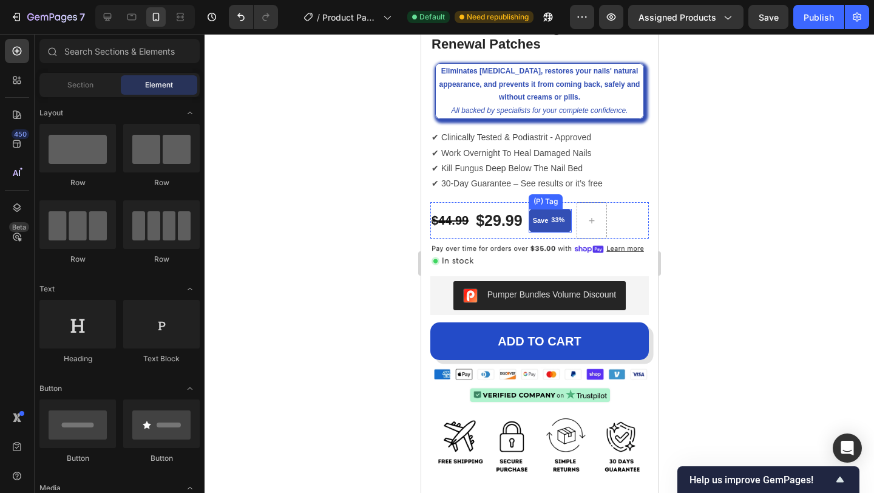
click at [550, 218] on div "33%" at bounding box center [557, 220] width 16 height 13
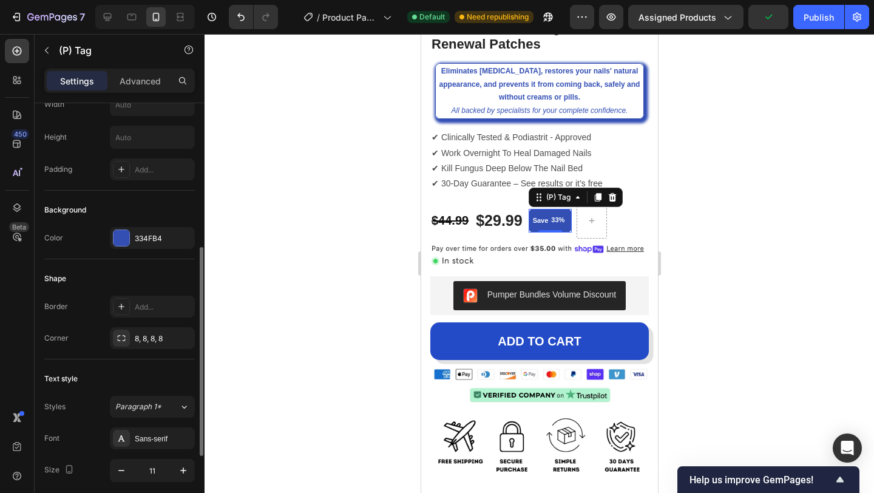
scroll to position [255, 0]
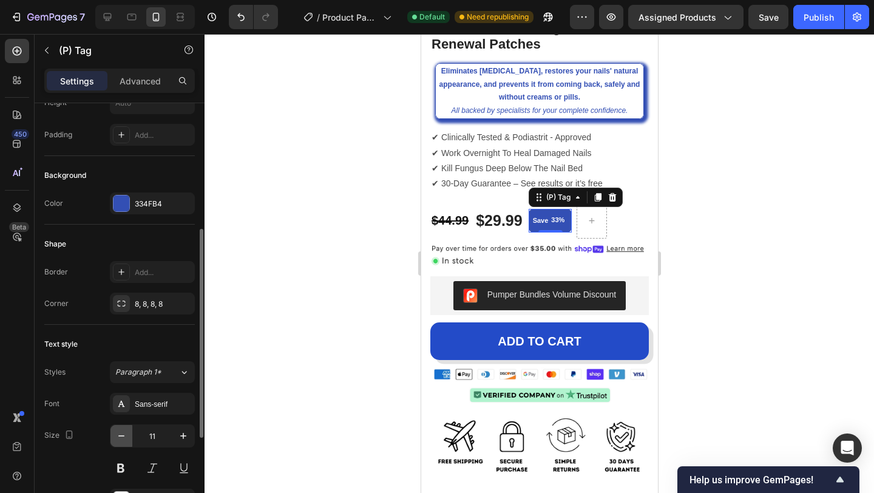
click at [120, 431] on icon "button" at bounding box center [121, 436] width 12 height 12
click at [182, 438] on icon "button" at bounding box center [183, 436] width 12 height 12
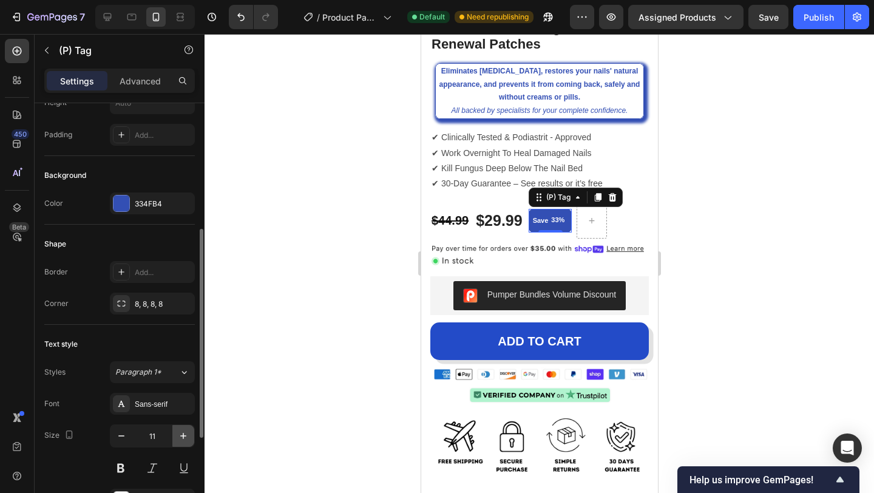
type input "12"
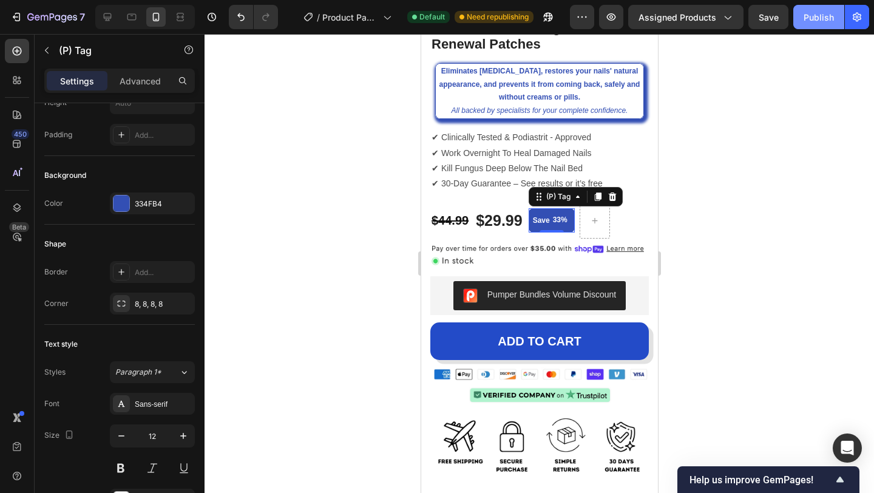
click at [817, 22] on div "Publish" at bounding box center [818, 17] width 30 height 13
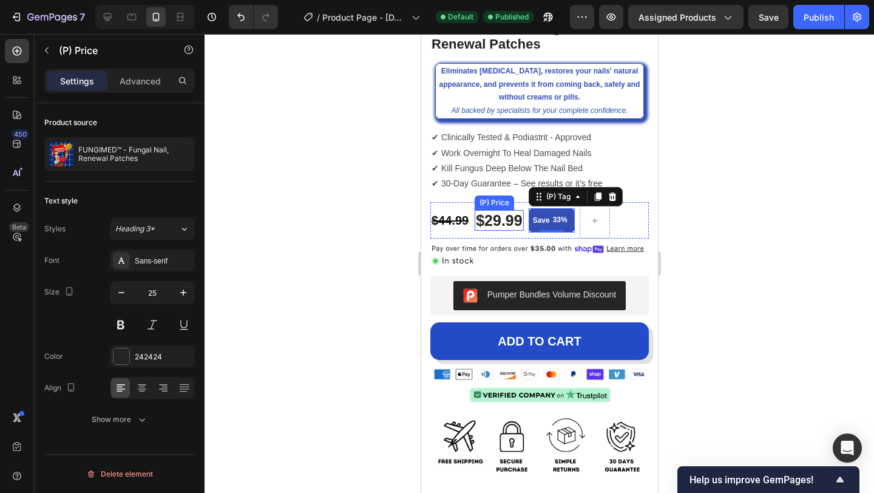
click at [505, 221] on div "$29.99" at bounding box center [498, 220] width 49 height 21
click at [183, 294] on icon "button" at bounding box center [183, 292] width 6 height 6
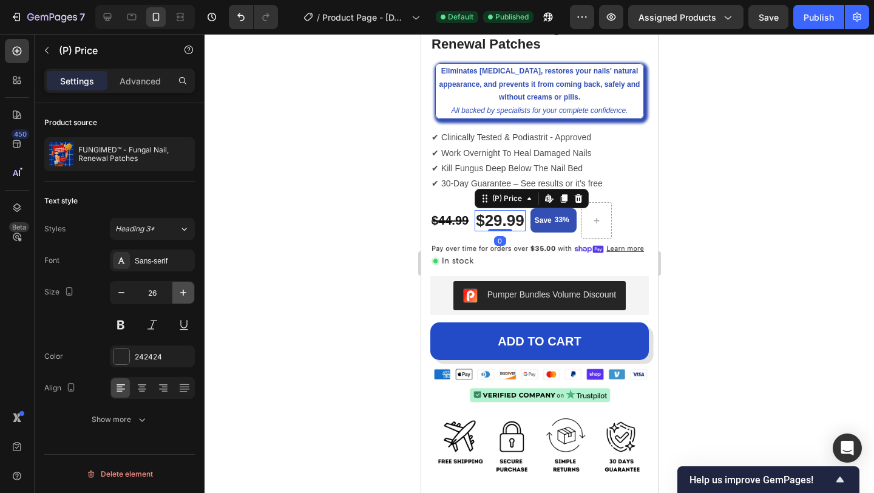
type input "27"
click at [542, 220] on p "Save" at bounding box center [544, 220] width 17 height 11
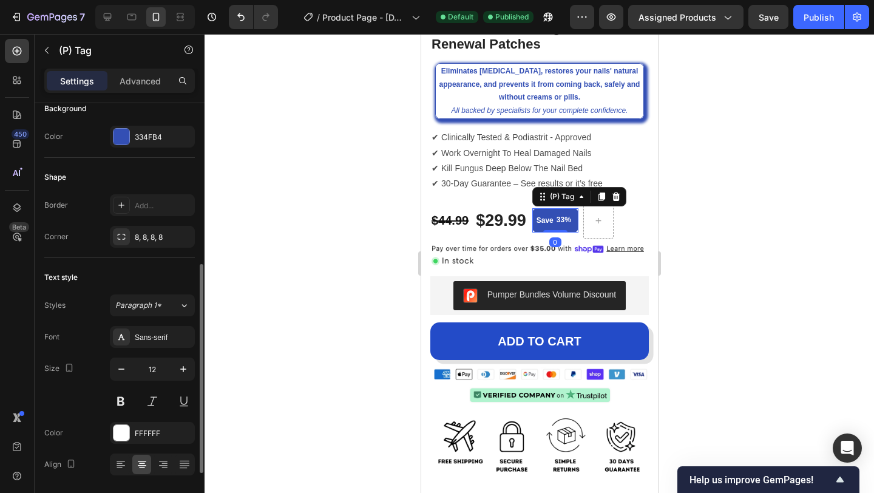
scroll to position [323, 0]
click at [181, 370] on icon "button" at bounding box center [183, 368] width 12 height 12
type input "14"
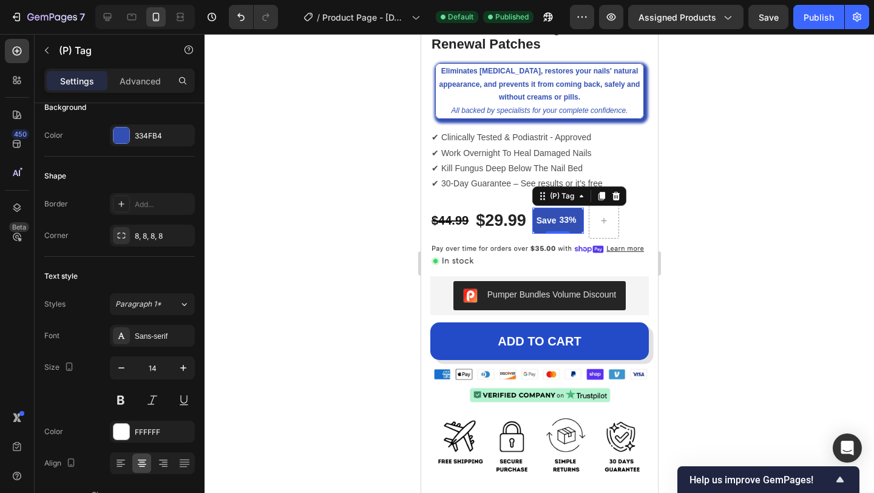
click at [703, 221] on div at bounding box center [538, 263] width 669 height 459
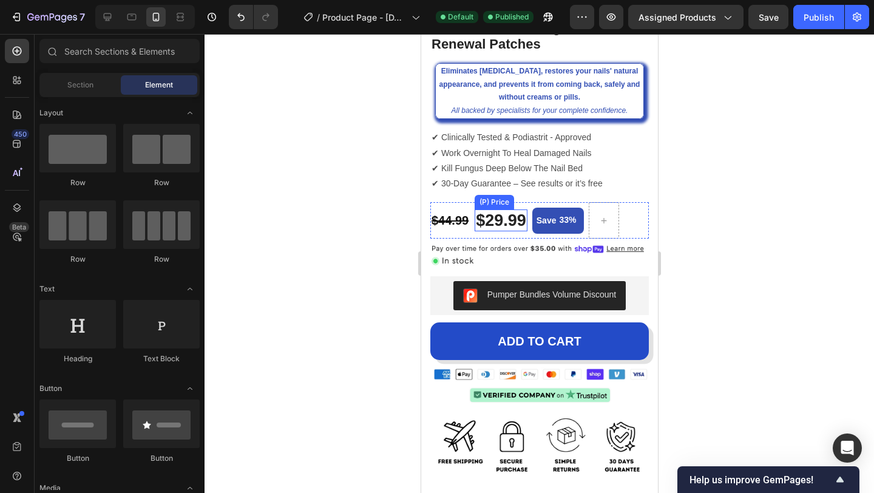
click at [489, 219] on div "$29.99" at bounding box center [500, 220] width 53 height 22
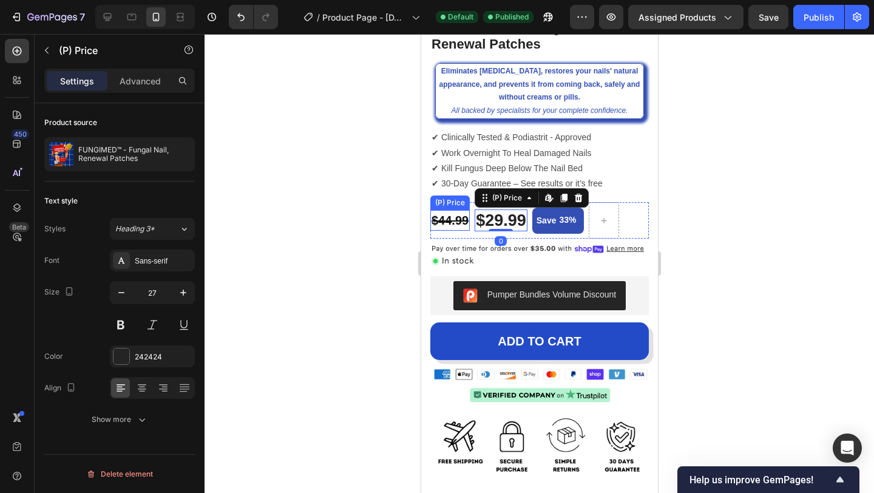
click at [451, 219] on div "$44.99" at bounding box center [449, 220] width 39 height 21
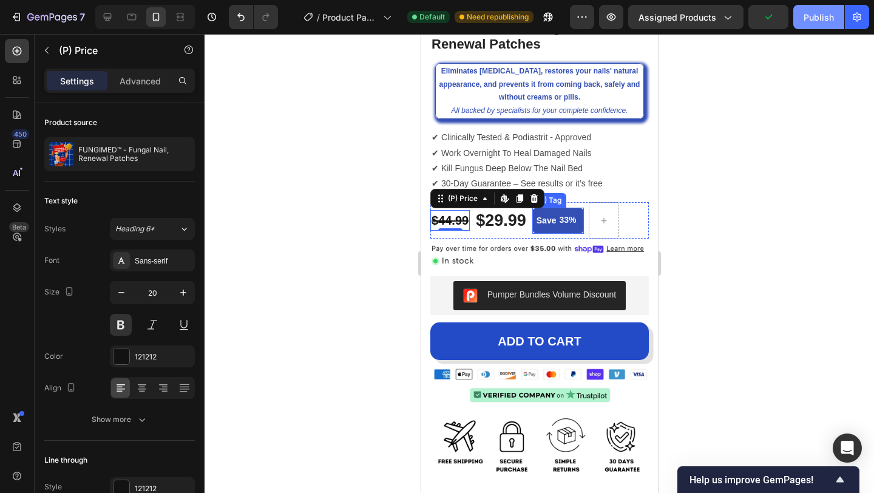
click at [819, 22] on div "Publish" at bounding box center [818, 17] width 30 height 13
click at [718, 152] on div at bounding box center [538, 263] width 669 height 459
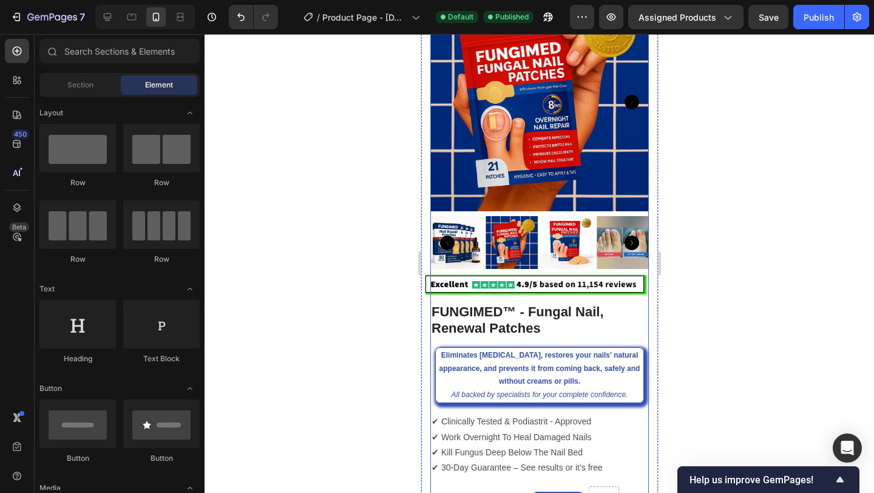
scroll to position [165, 0]
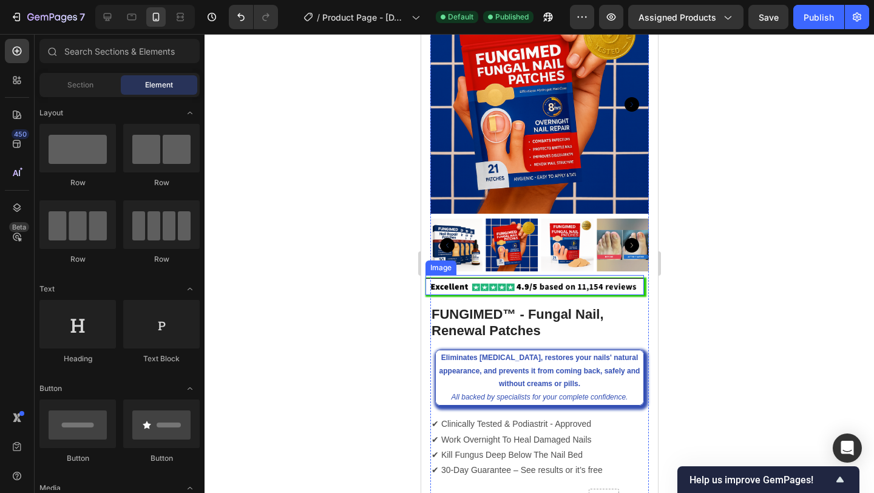
click at [525, 288] on img at bounding box center [534, 287] width 218 height 18
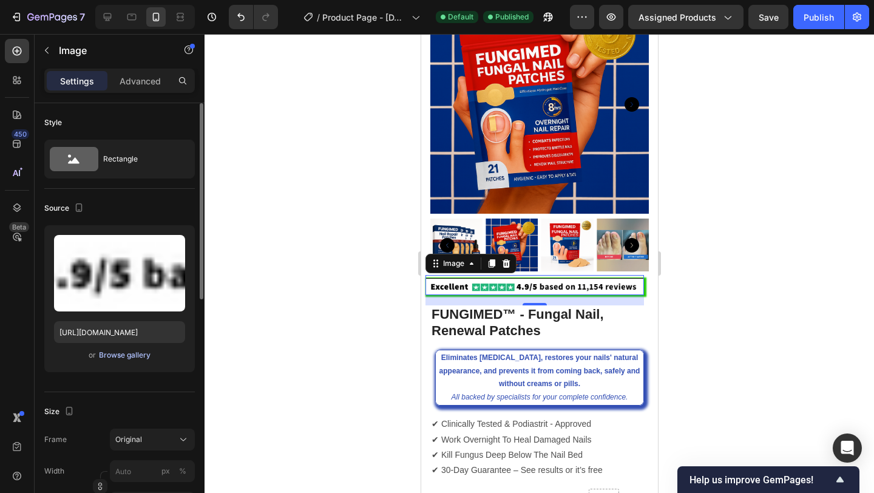
click at [136, 354] on div "Browse gallery" at bounding box center [125, 354] width 52 height 11
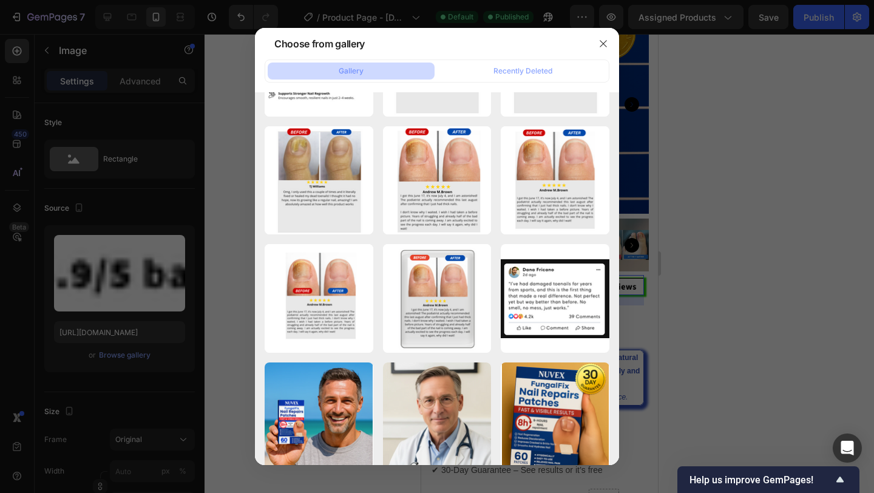
scroll to position [1129, 0]
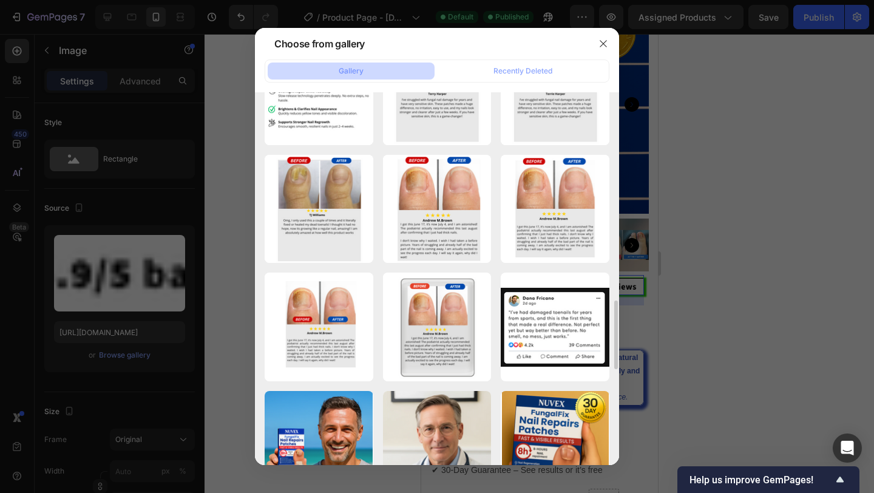
click at [135, 178] on div at bounding box center [437, 246] width 874 height 493
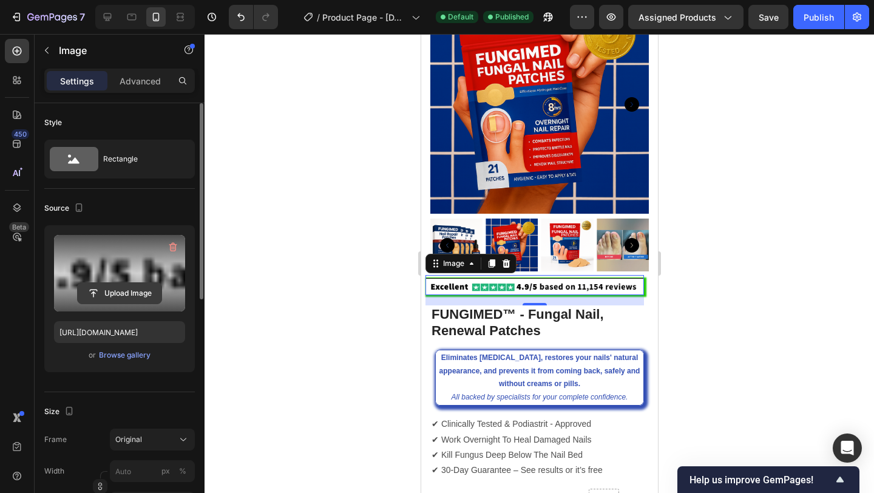
click at [128, 289] on input "file" at bounding box center [120, 293] width 84 height 21
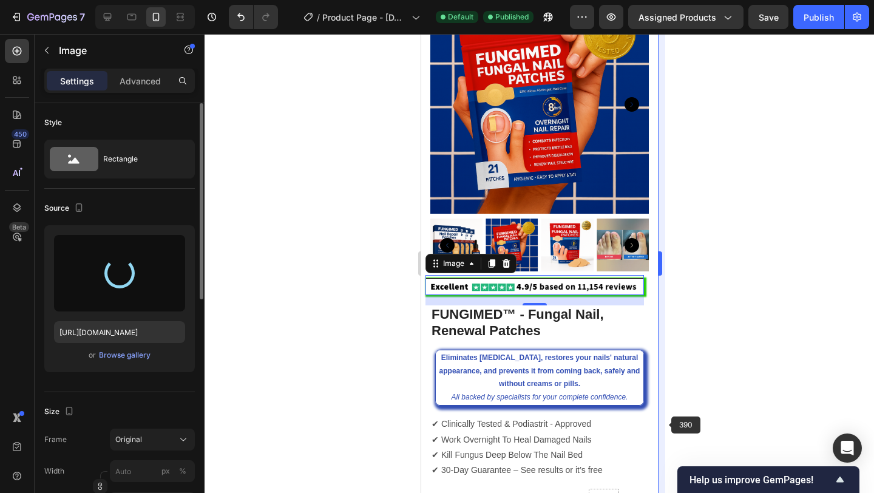
type input "[URL][DOMAIN_NAME]"
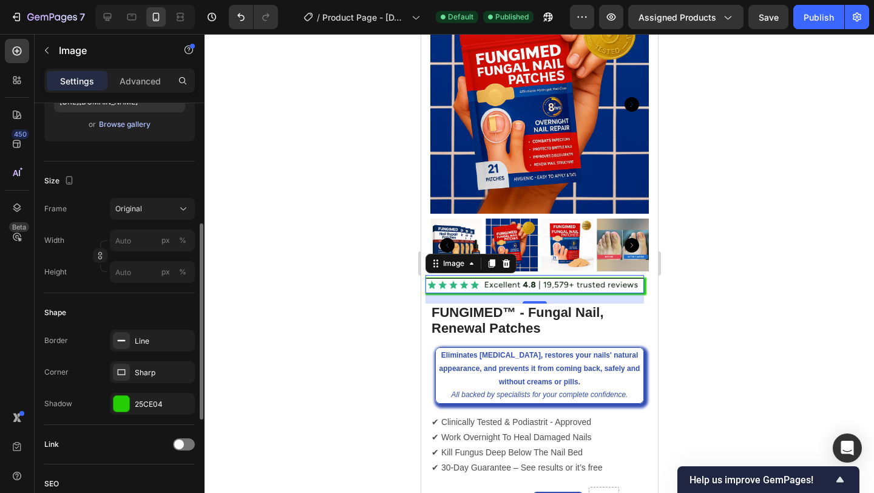
scroll to position [228, 0]
click at [140, 219] on button "Original" at bounding box center [152, 211] width 85 height 22
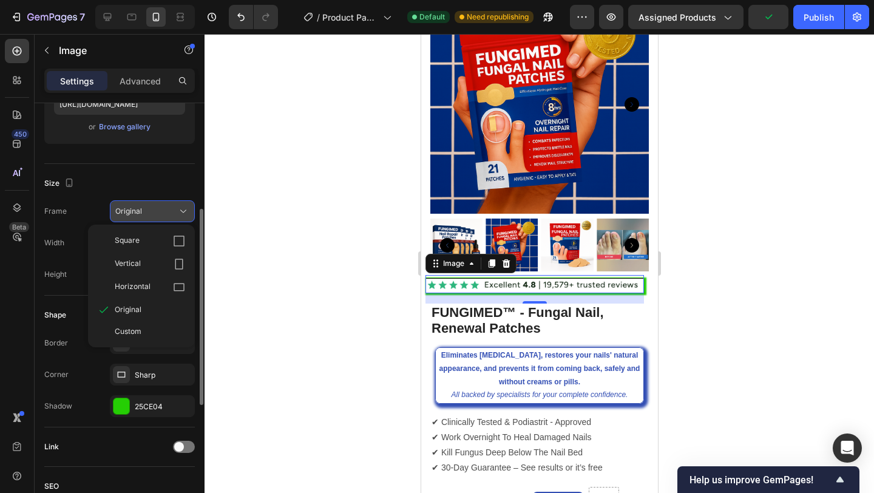
click at [140, 218] on button "Original" at bounding box center [152, 211] width 85 height 22
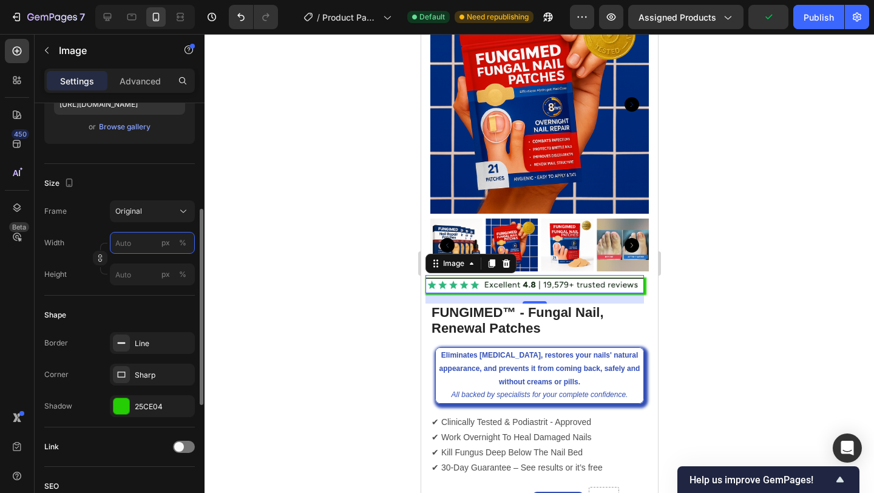
click at [135, 251] on input "px %" at bounding box center [152, 243] width 85 height 22
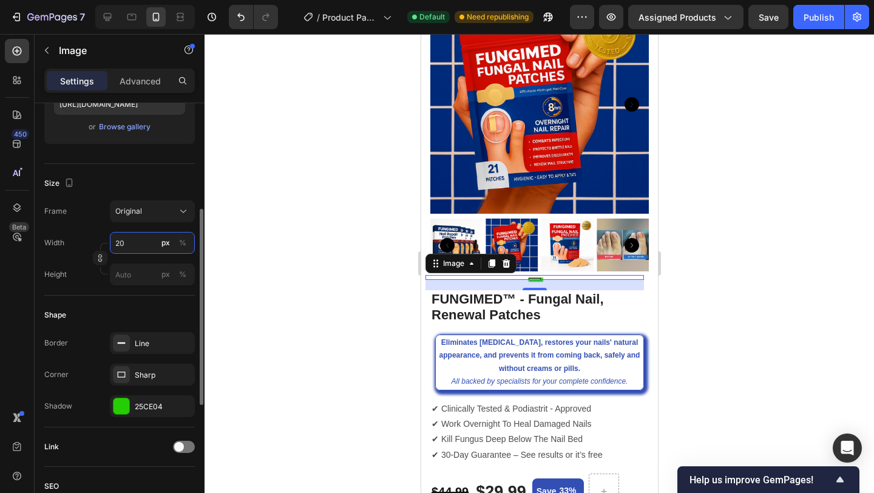
type input "2"
type input "310"
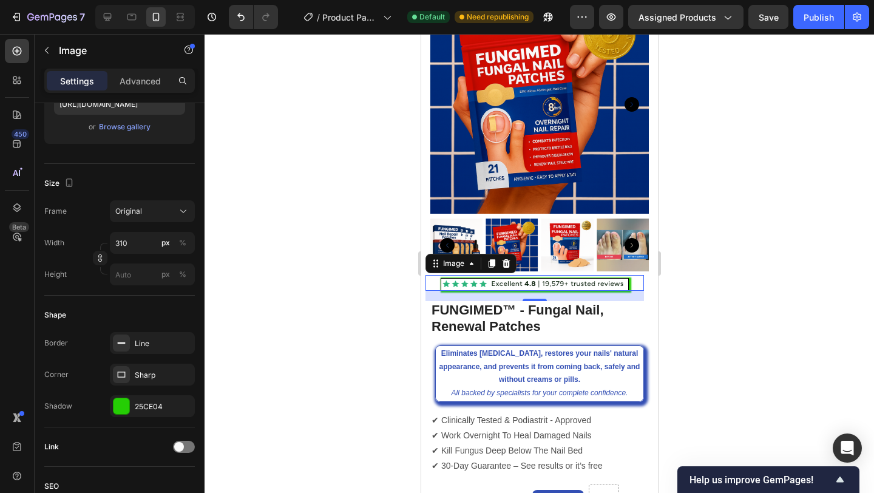
click at [748, 196] on div at bounding box center [538, 263] width 669 height 459
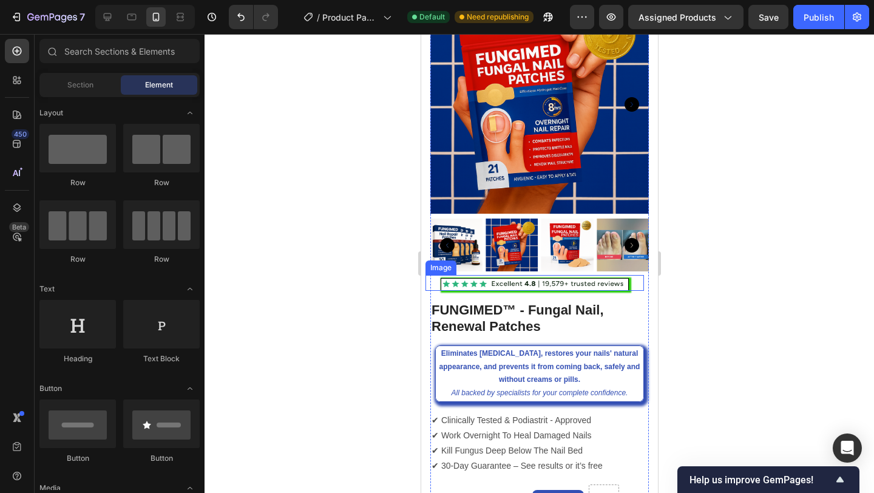
click at [536, 283] on img at bounding box center [534, 284] width 188 height 13
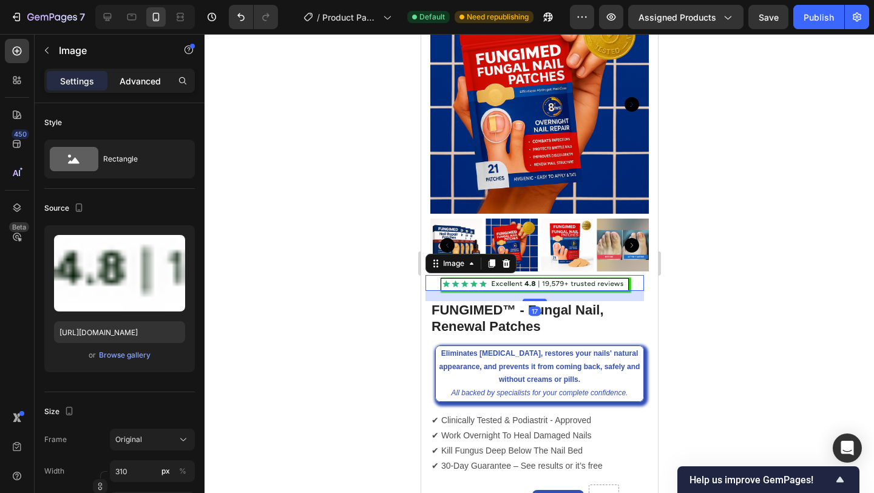
click at [148, 87] on div "Advanced" at bounding box center [140, 80] width 61 height 19
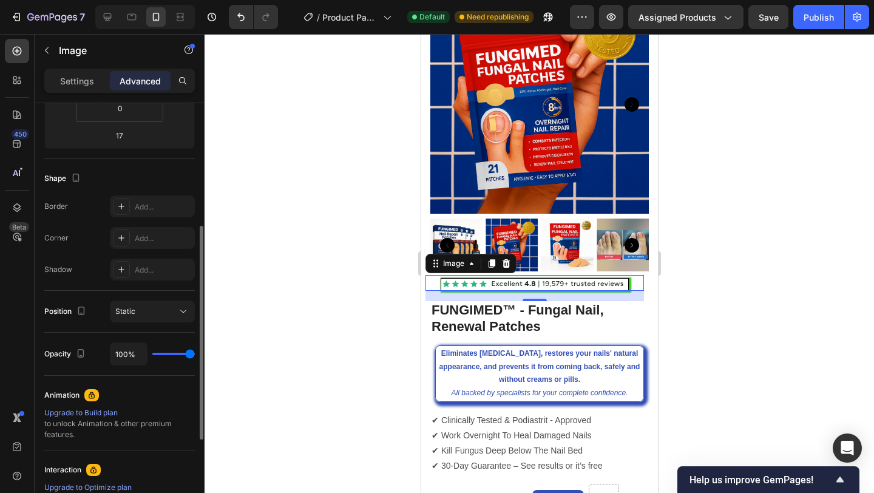
scroll to position [257, 0]
click at [748, 268] on div at bounding box center [538, 263] width 669 height 459
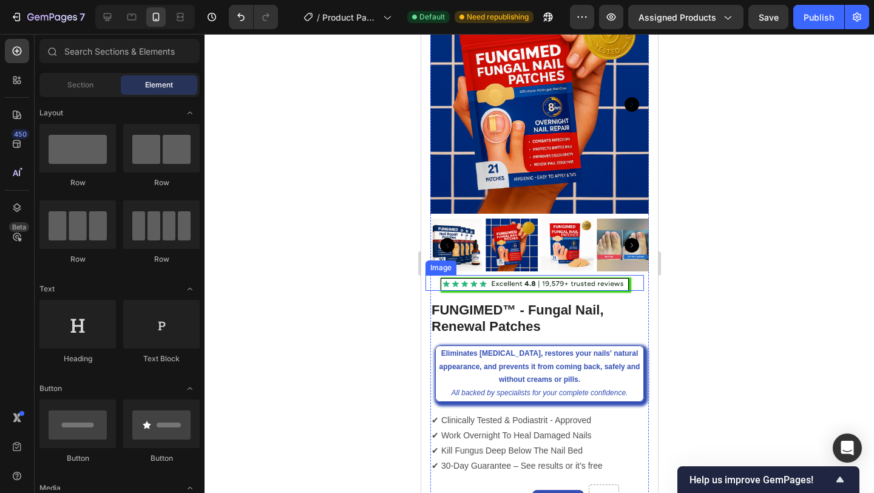
click at [558, 285] on img at bounding box center [534, 284] width 188 height 13
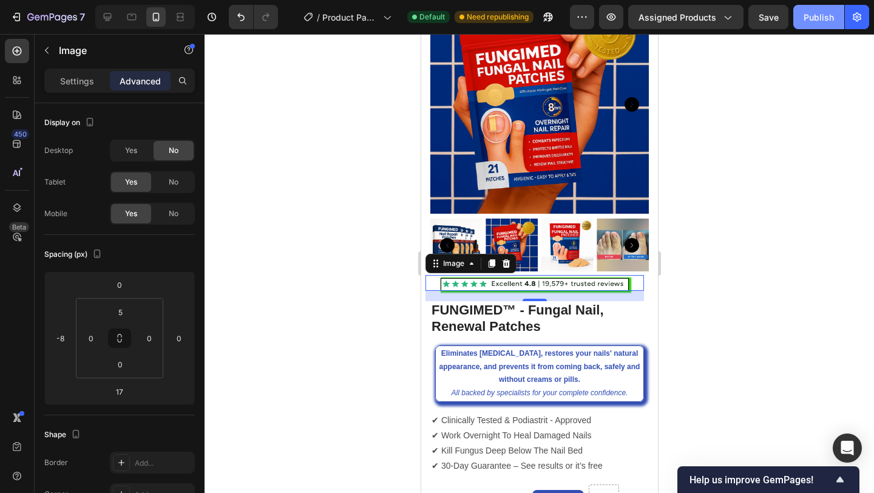
click at [810, 15] on div "Publish" at bounding box center [818, 17] width 30 height 13
click at [518, 283] on img at bounding box center [534, 284] width 188 height 13
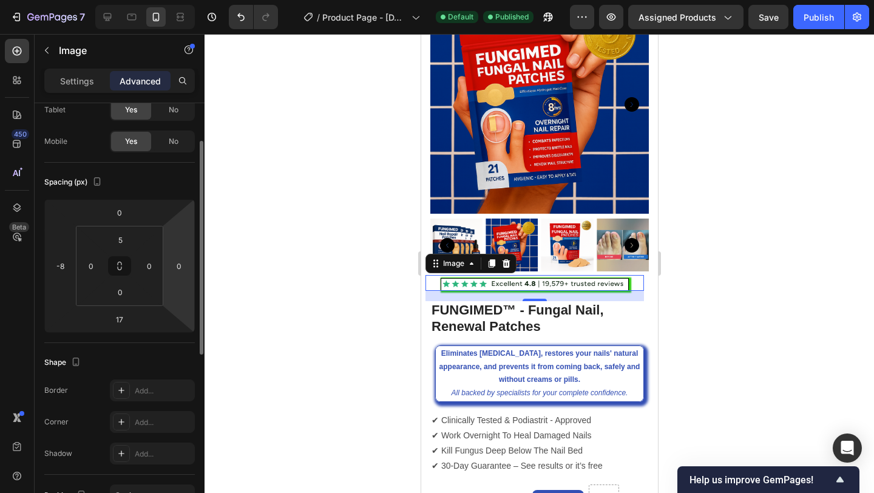
scroll to position [73, 0]
click at [65, 267] on input "-8" at bounding box center [60, 264] width 18 height 18
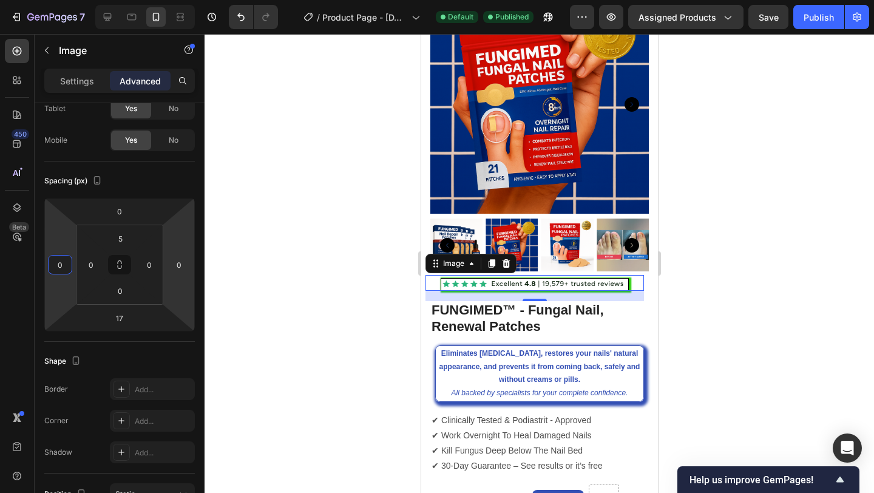
click at [700, 278] on div at bounding box center [538, 263] width 669 height 459
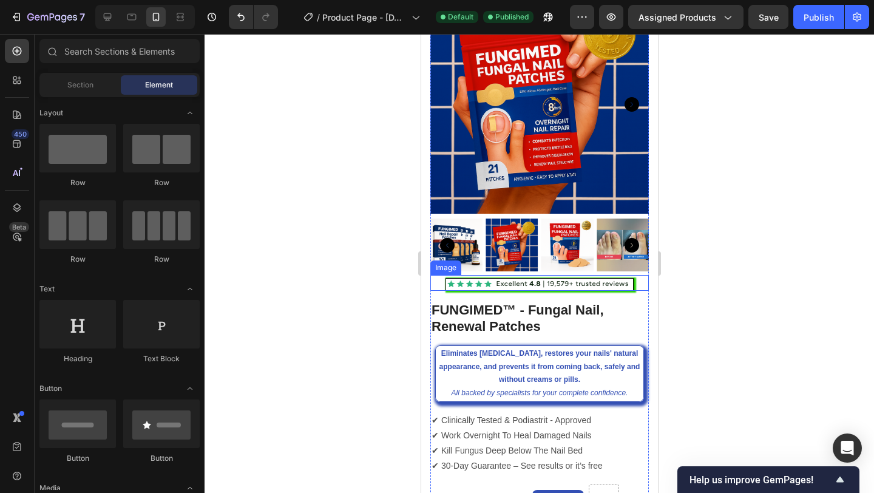
click at [607, 286] on img at bounding box center [539, 284] width 188 height 13
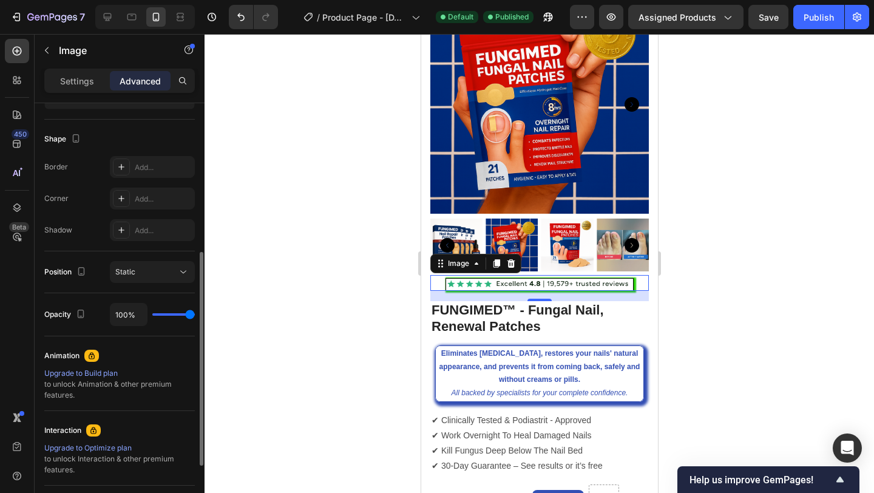
scroll to position [5, 0]
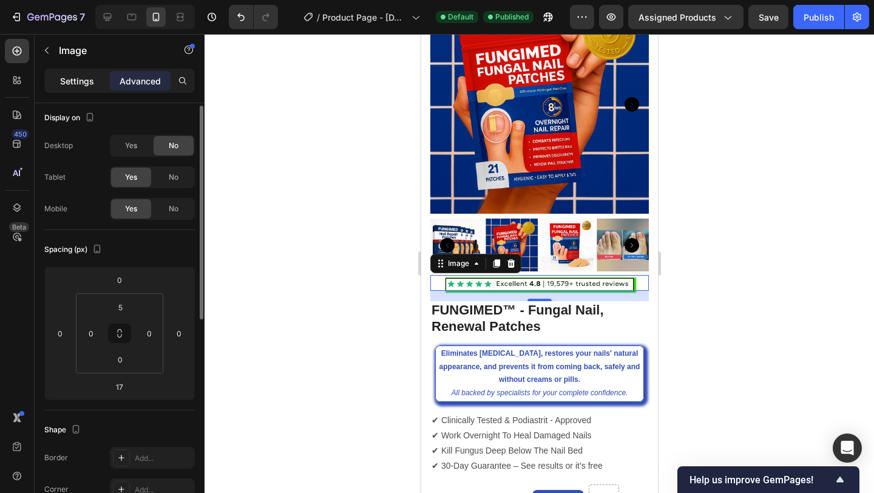
click at [74, 80] on p "Settings" at bounding box center [77, 81] width 34 height 13
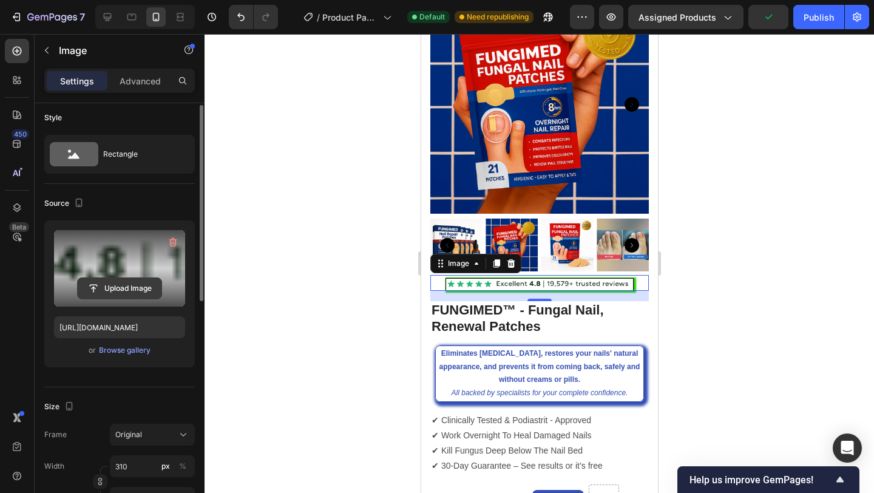
click at [112, 285] on input "file" at bounding box center [120, 288] width 84 height 21
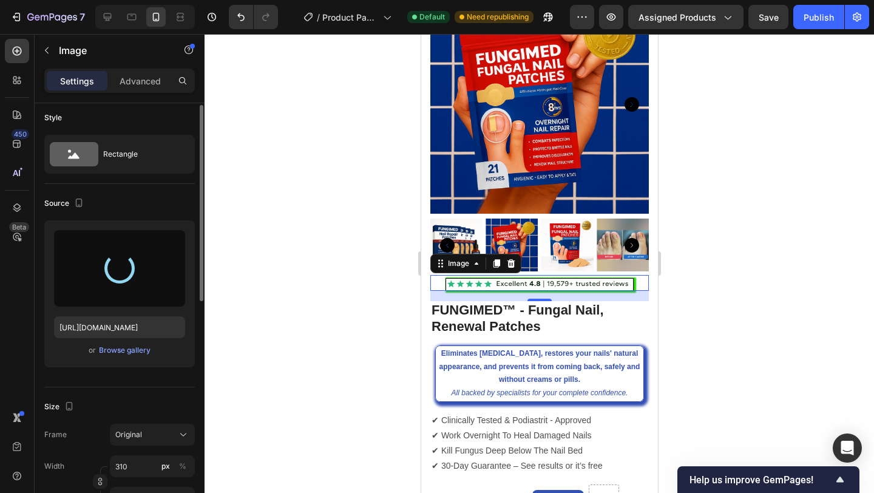
type input "[URL][DOMAIN_NAME]"
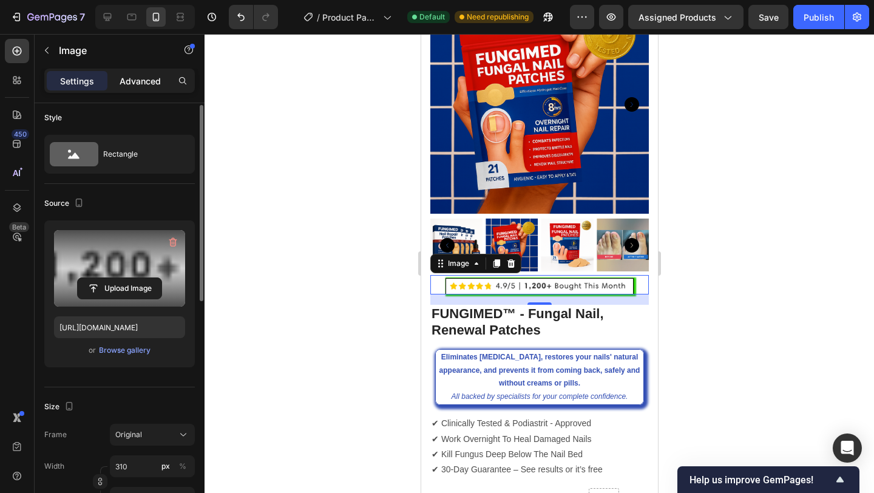
click at [151, 79] on p "Advanced" at bounding box center [140, 81] width 41 height 13
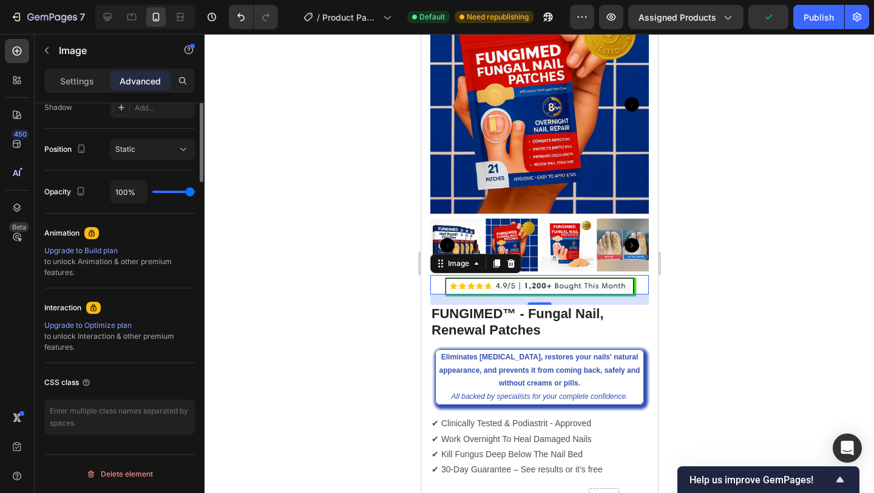
scroll to position [0, 0]
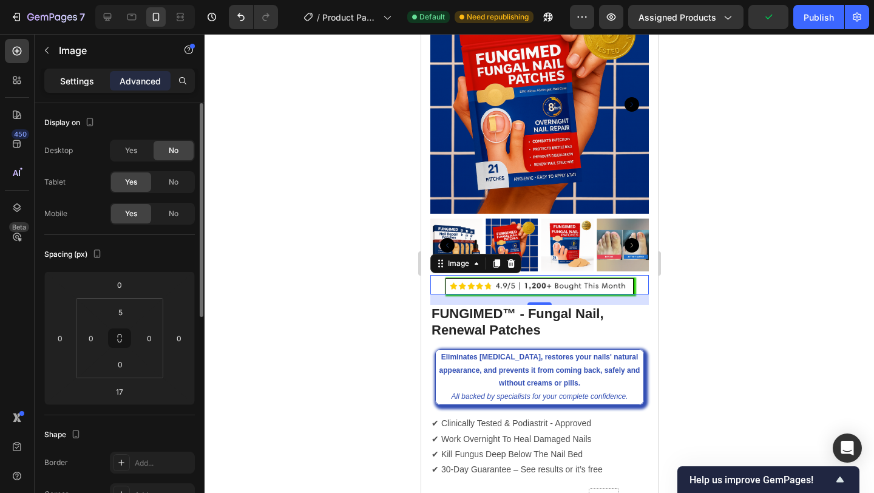
click at [91, 86] on p "Settings" at bounding box center [77, 81] width 34 height 13
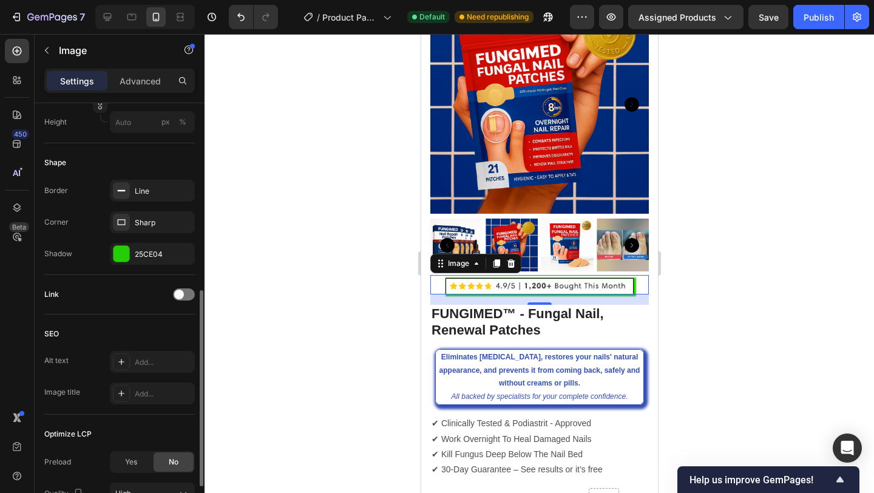
scroll to position [363, 0]
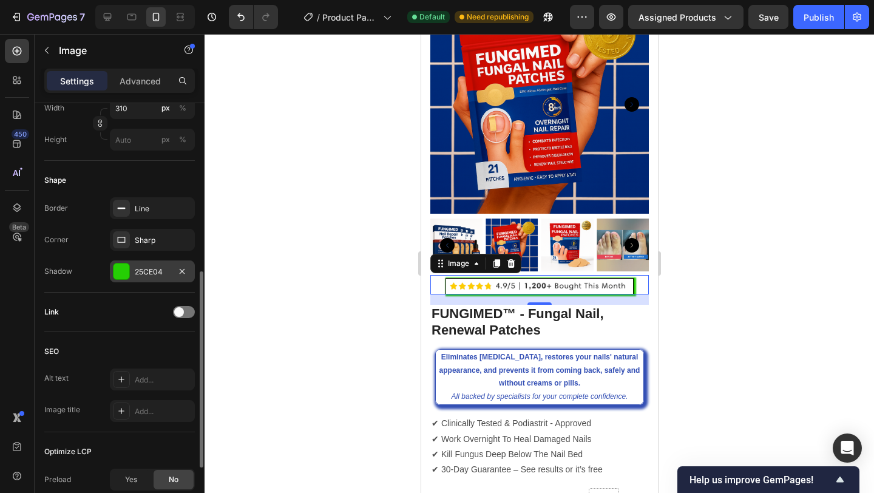
click at [148, 273] on div "25CE04" at bounding box center [152, 271] width 35 height 11
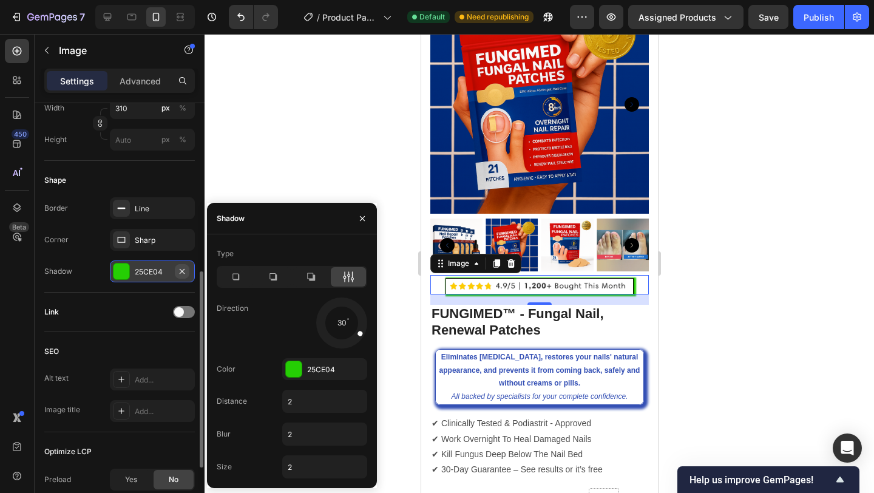
click at [183, 270] on icon "button" at bounding box center [182, 271] width 10 height 10
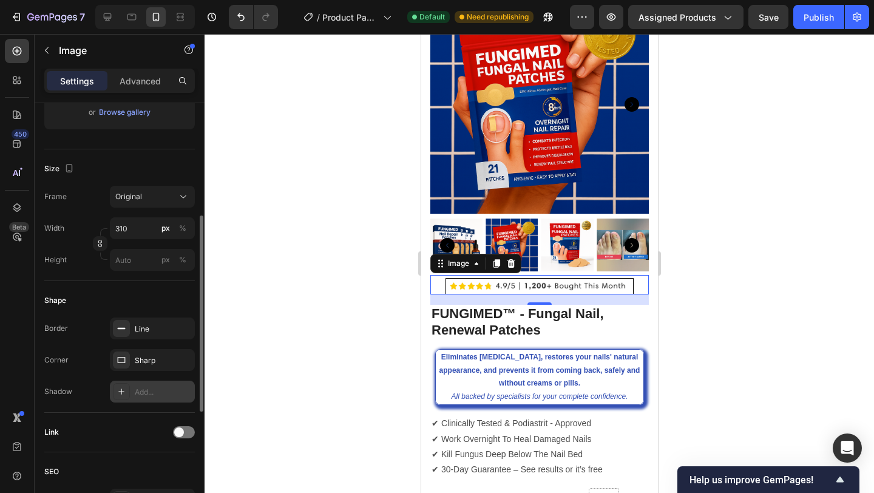
scroll to position [236, 0]
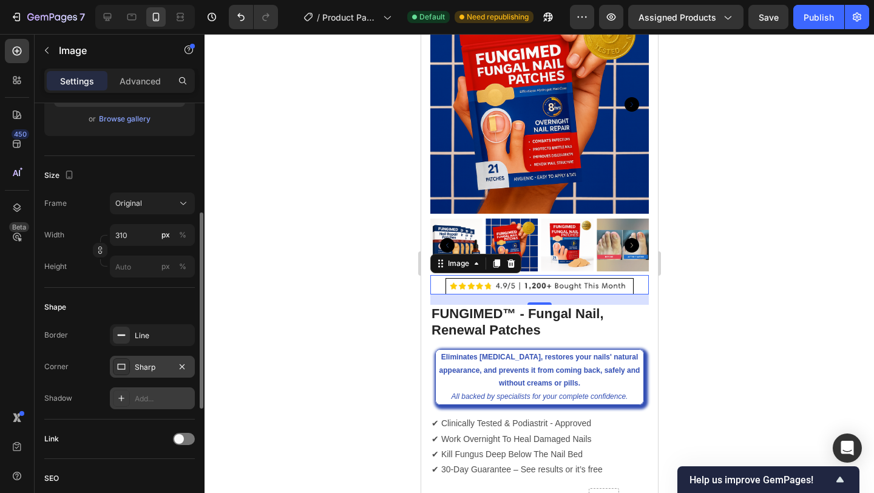
click at [144, 366] on div "Sharp" at bounding box center [152, 367] width 35 height 11
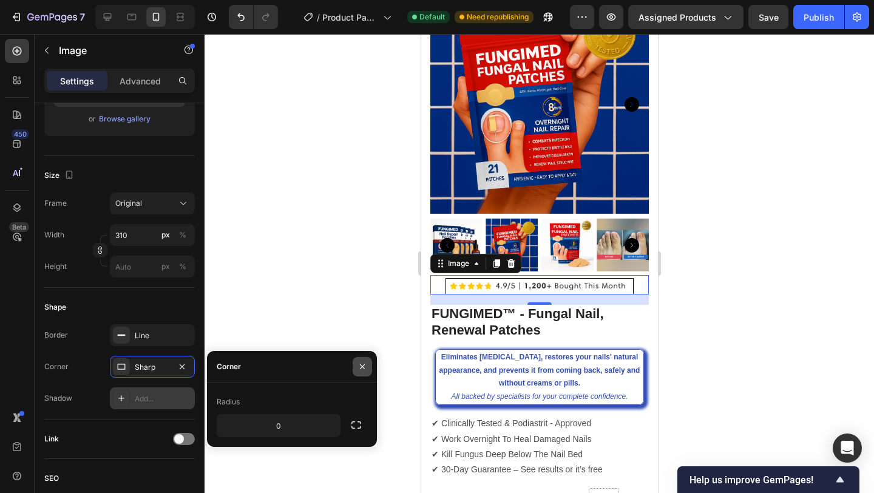
click at [364, 365] on icon "button" at bounding box center [362, 367] width 10 height 10
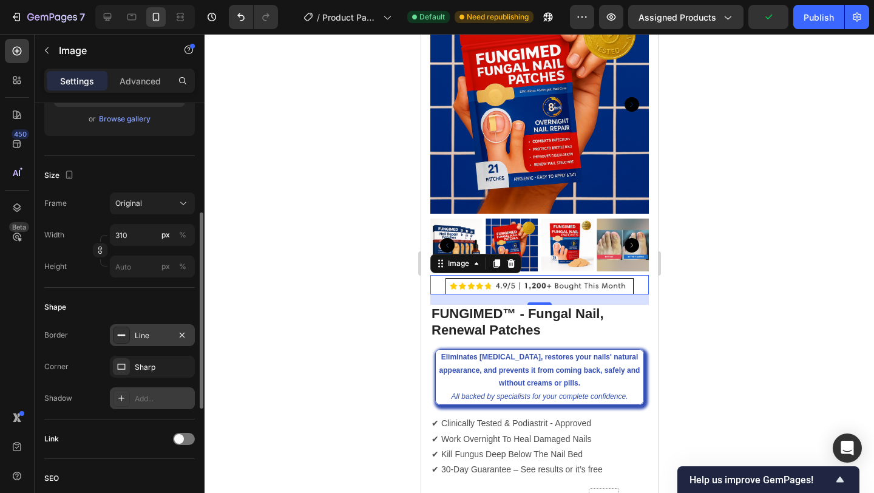
click at [160, 336] on div "Line" at bounding box center [152, 335] width 35 height 11
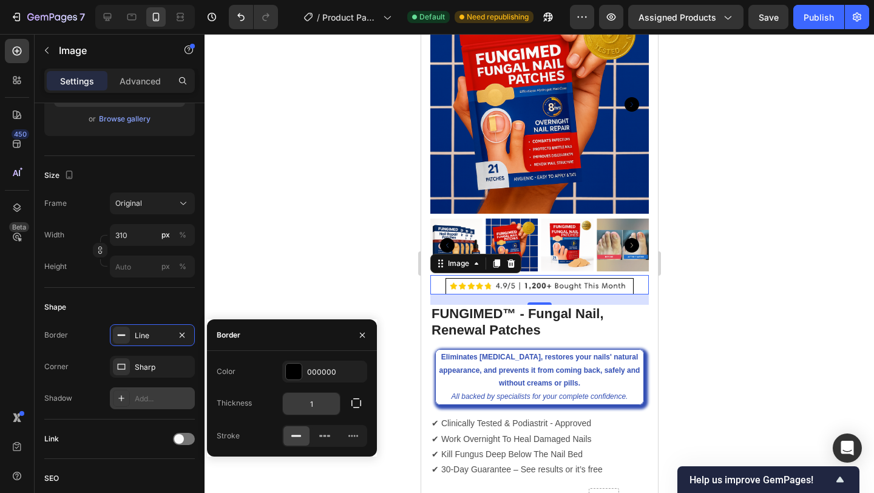
click at [300, 405] on input "1" at bounding box center [311, 404] width 57 height 22
click at [314, 258] on div at bounding box center [538, 263] width 669 height 459
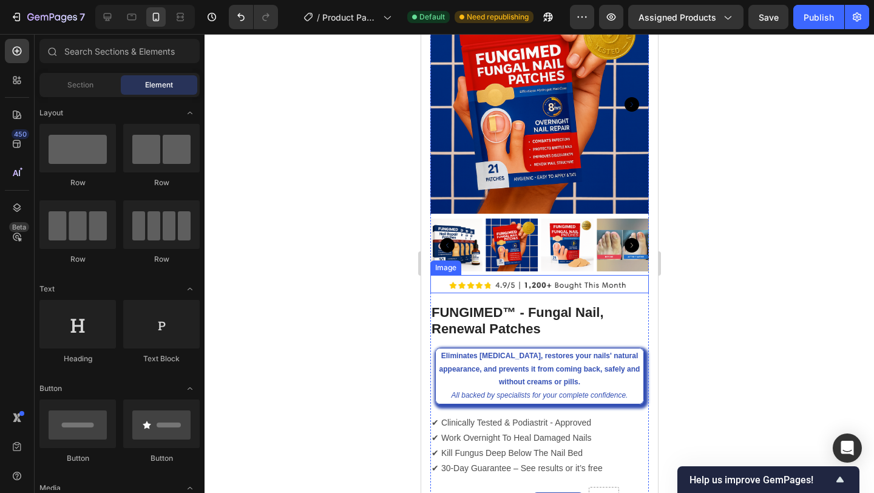
click at [477, 285] on img at bounding box center [539, 286] width 188 height 16
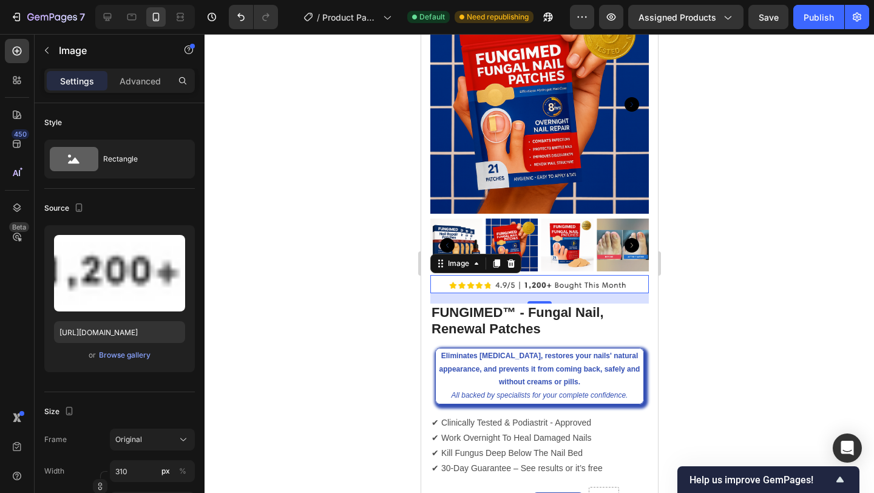
click at [134, 69] on div "Settings Advanced" at bounding box center [119, 81] width 150 height 24
click at [134, 78] on p "Advanced" at bounding box center [140, 81] width 41 height 13
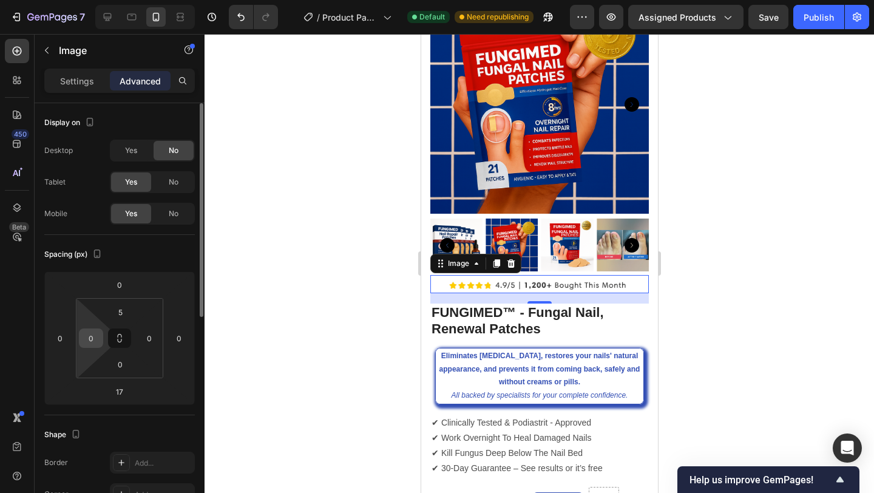
click at [89, 336] on input "0" at bounding box center [91, 338] width 18 height 18
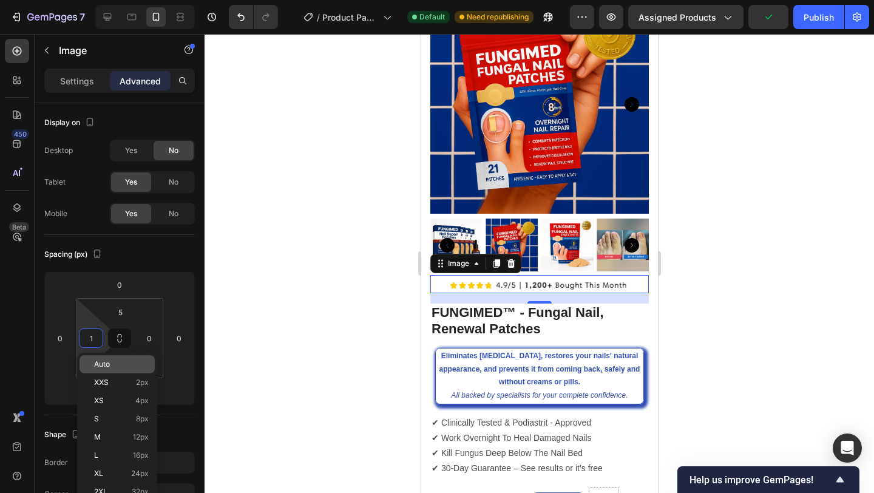
type input "0"
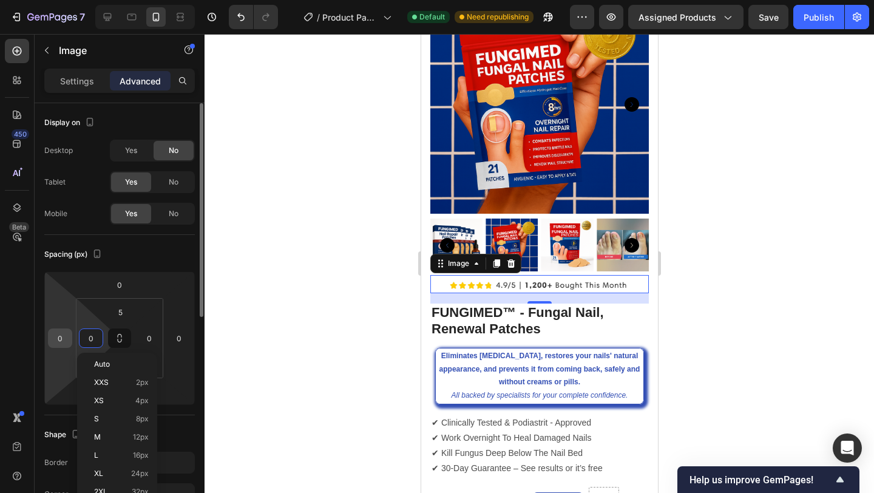
click at [62, 339] on input "0" at bounding box center [60, 338] width 18 height 18
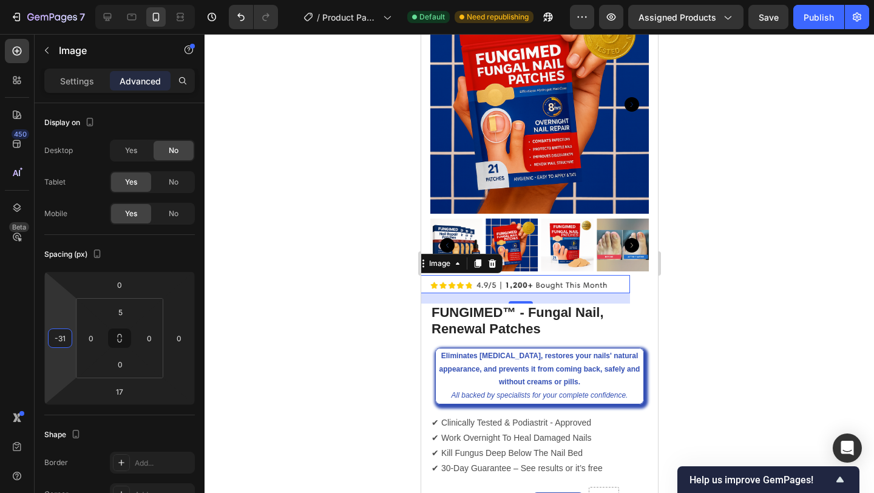
type input "-32"
click at [741, 300] on div at bounding box center [538, 263] width 669 height 459
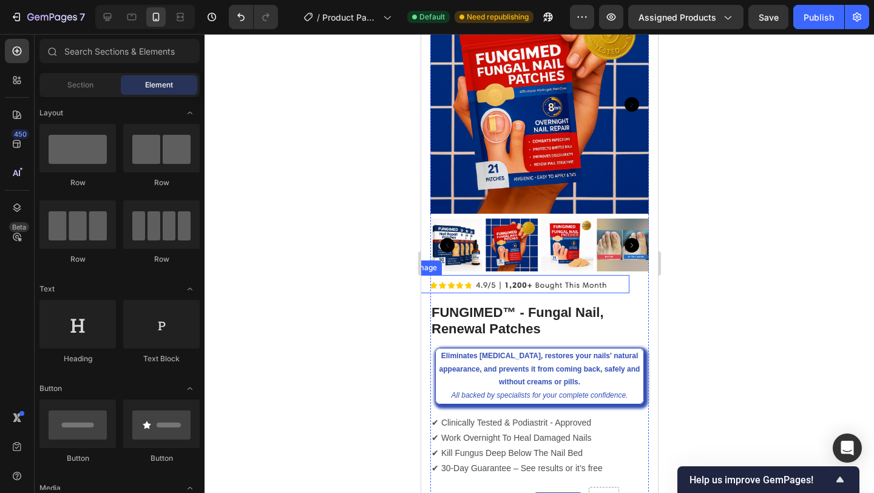
click at [524, 289] on img at bounding box center [519, 286] width 188 height 16
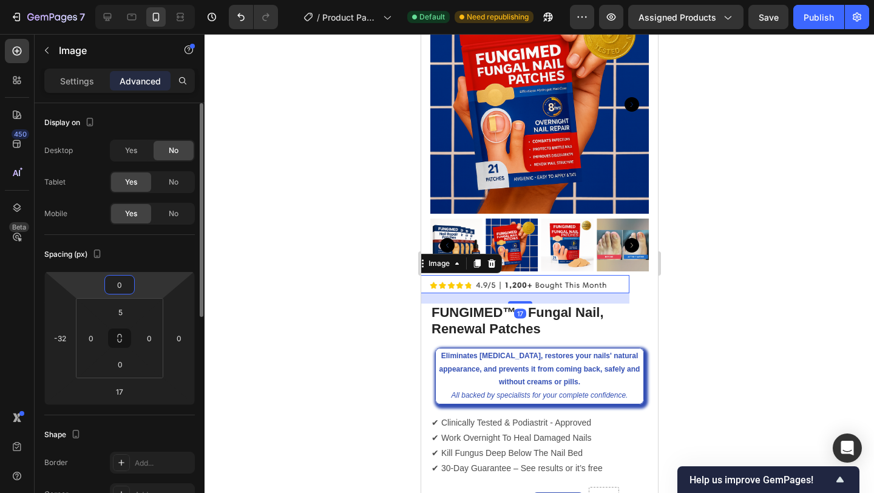
click at [126, 286] on input "0" at bounding box center [119, 284] width 24 height 18
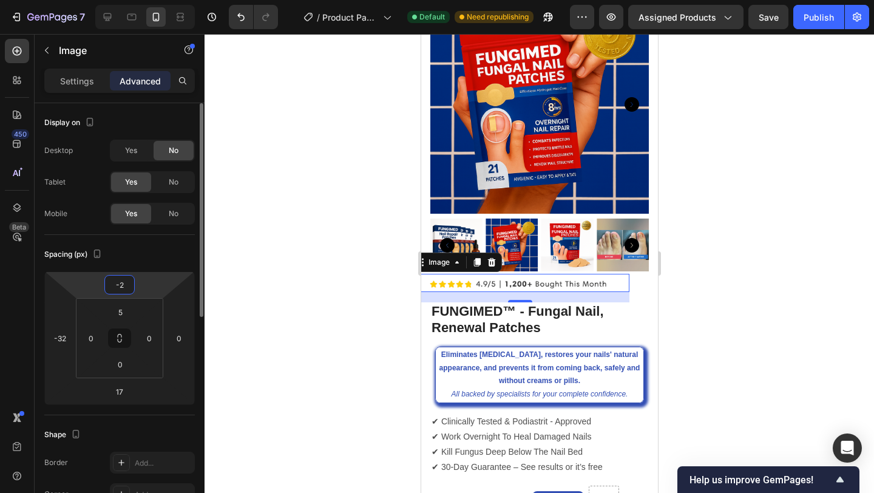
type input "-1"
click at [743, 314] on div at bounding box center [538, 263] width 669 height 459
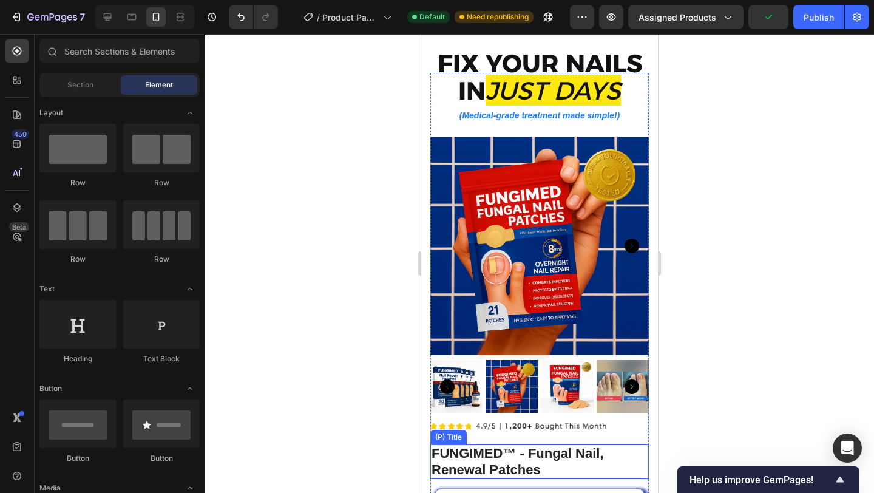
scroll to position [0, 0]
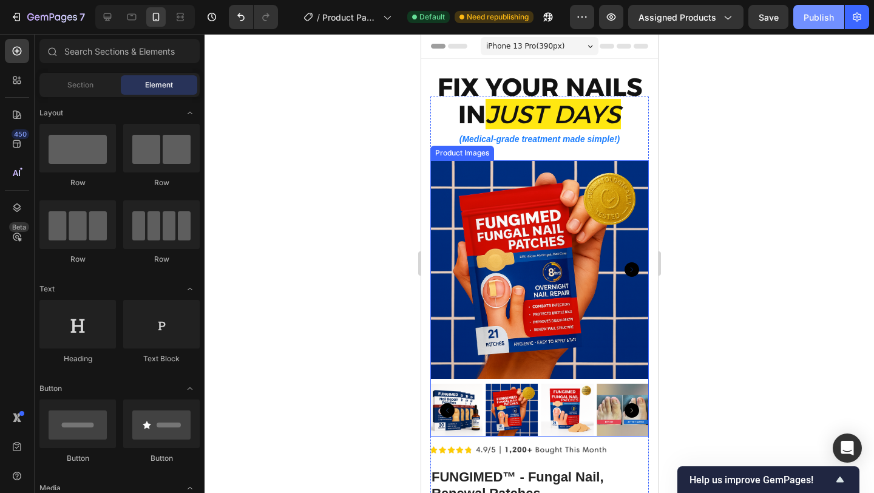
click at [814, 25] on button "Publish" at bounding box center [818, 17] width 51 height 24
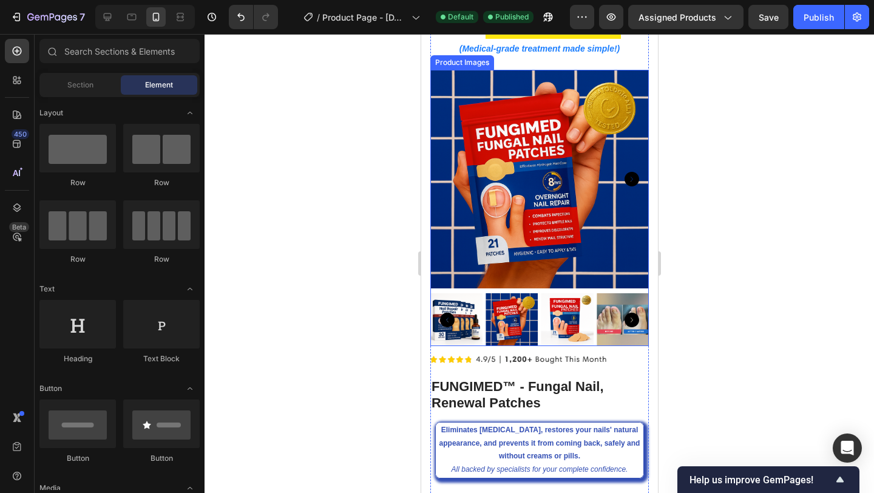
scroll to position [138, 0]
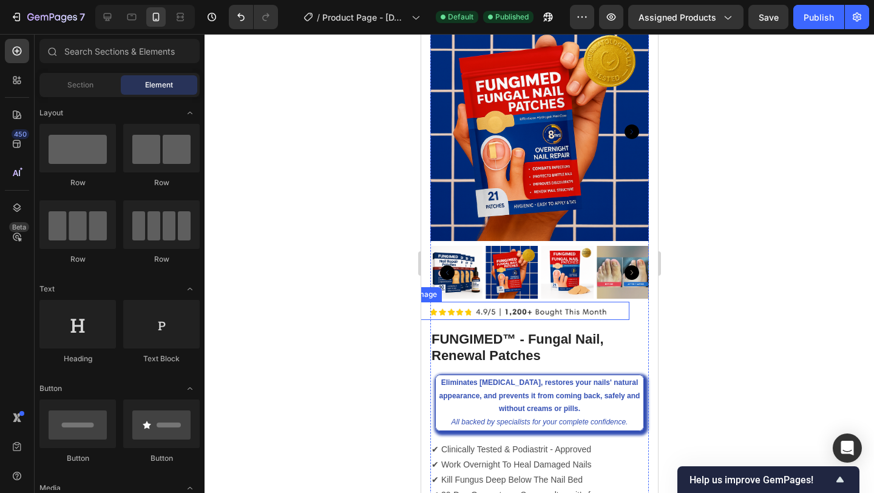
click at [474, 314] on img at bounding box center [519, 313] width 188 height 16
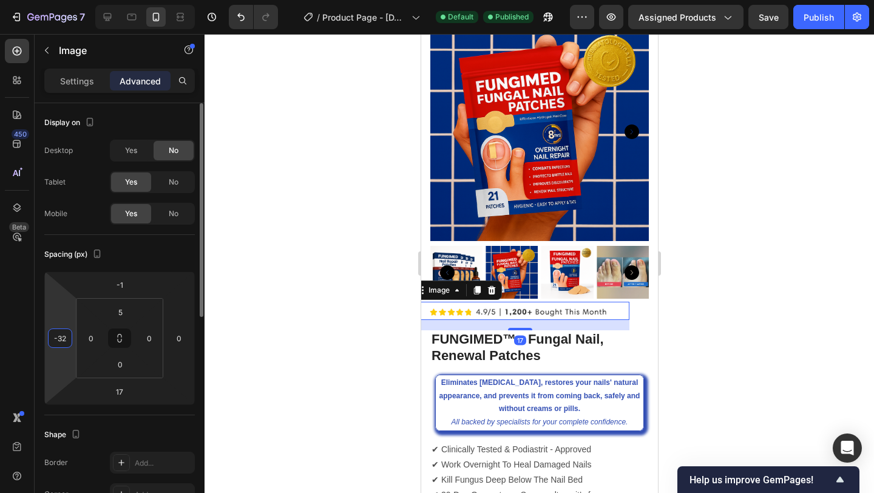
click at [59, 340] on input "-32" at bounding box center [60, 338] width 18 height 18
type input "-36"
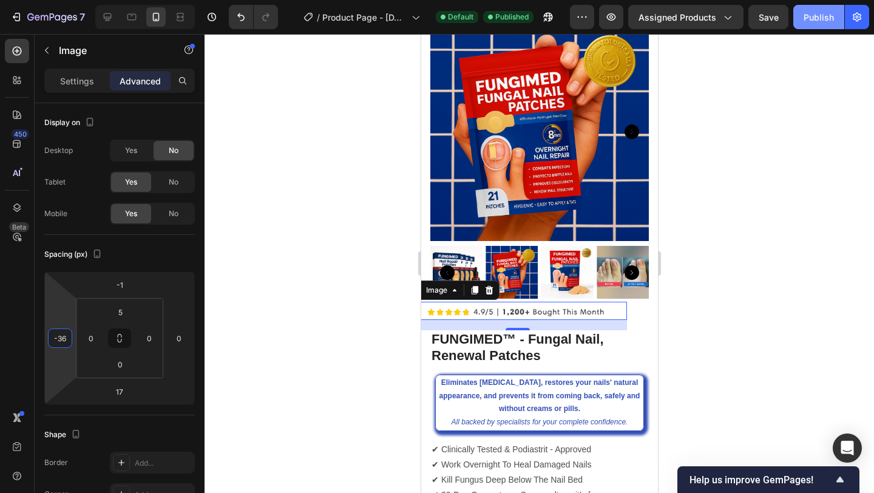
click at [815, 21] on div "Publish" at bounding box center [818, 17] width 30 height 13
click at [554, 310] on img at bounding box center [517, 313] width 188 height 16
click at [84, 87] on div "Settings" at bounding box center [77, 80] width 61 height 19
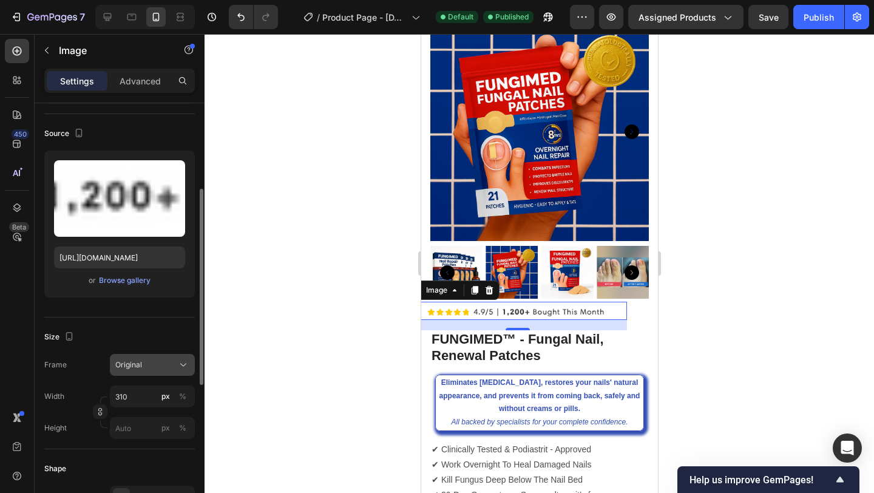
scroll to position [143, 0]
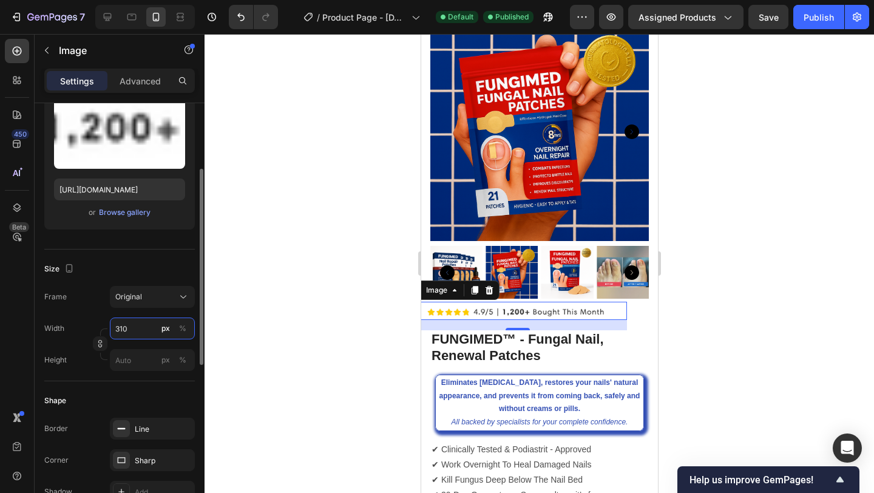
click at [121, 330] on input "310" at bounding box center [152, 328] width 85 height 22
click at [121, 329] on input "310" at bounding box center [152, 328] width 85 height 22
type input "3"
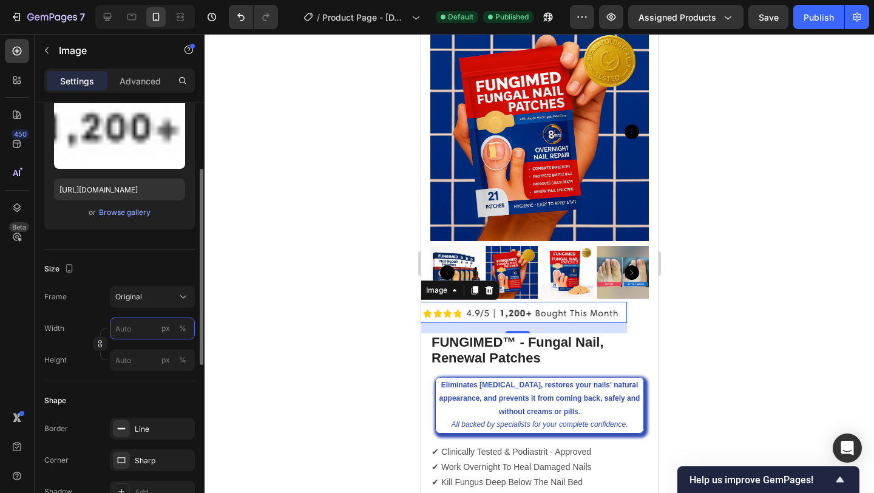
type input "3"
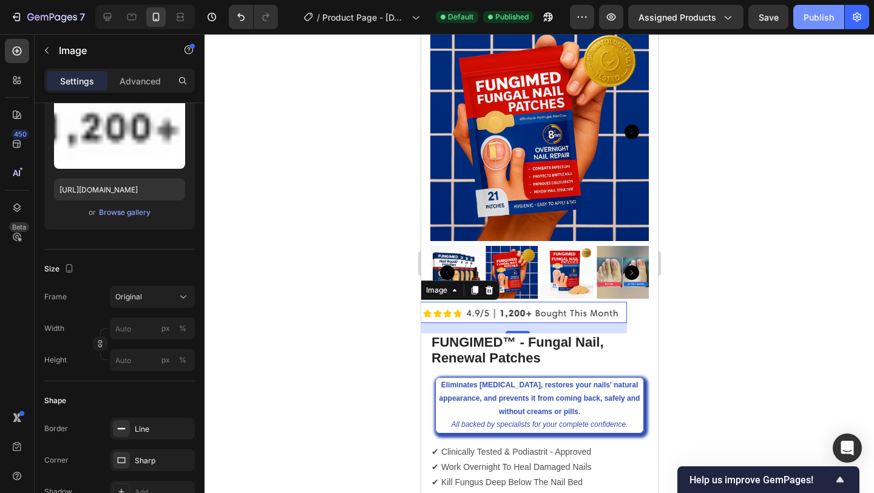
click at [812, 12] on div "Publish" at bounding box center [818, 17] width 30 height 13
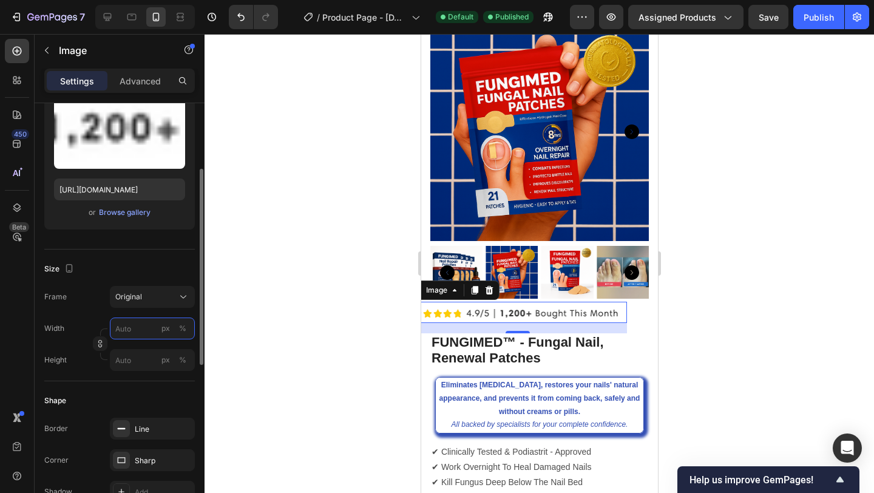
click at [138, 328] on input "px %" at bounding box center [152, 328] width 85 height 22
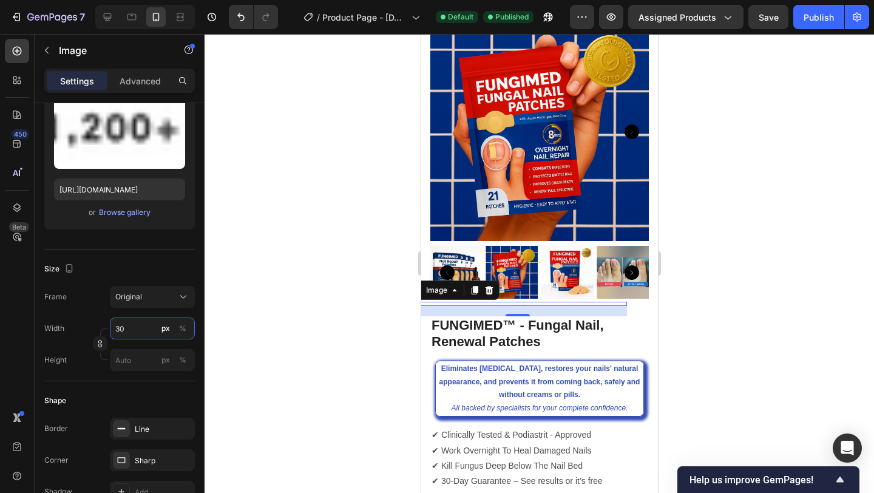
type input "320"
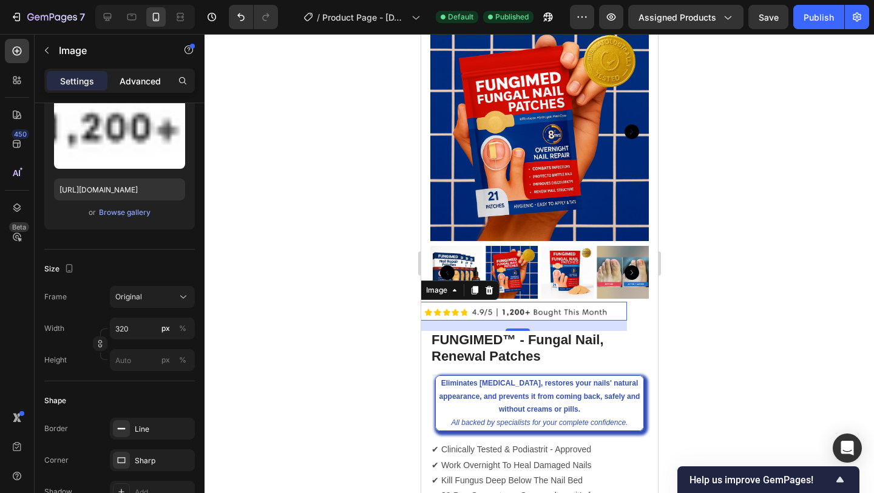
click at [142, 78] on p "Advanced" at bounding box center [140, 81] width 41 height 13
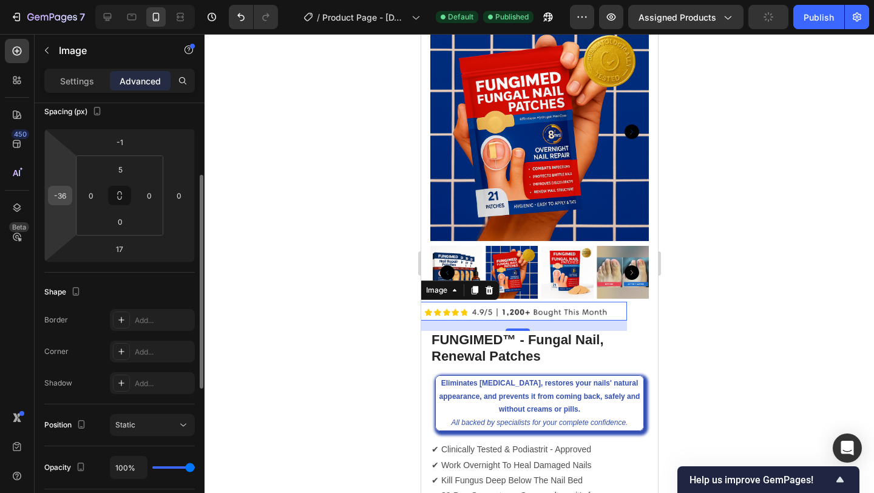
click at [69, 197] on input "-36" at bounding box center [60, 195] width 18 height 18
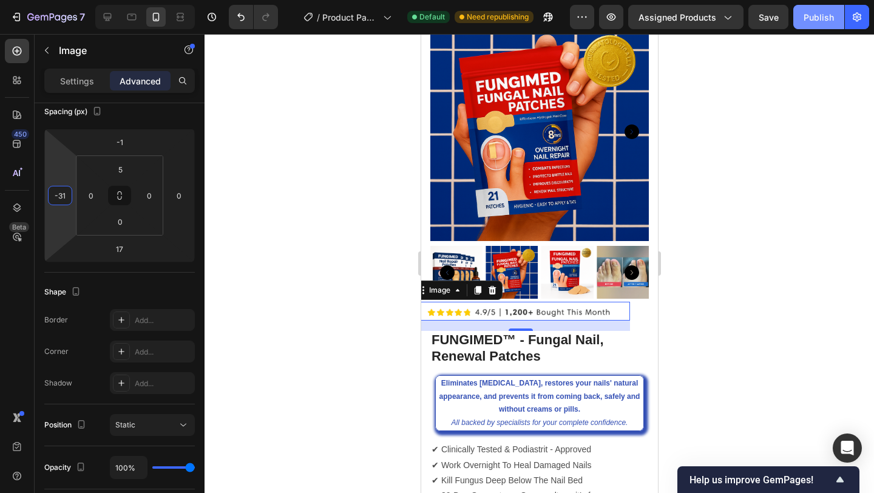
click at [826, 21] on div "Publish" at bounding box center [818, 17] width 30 height 13
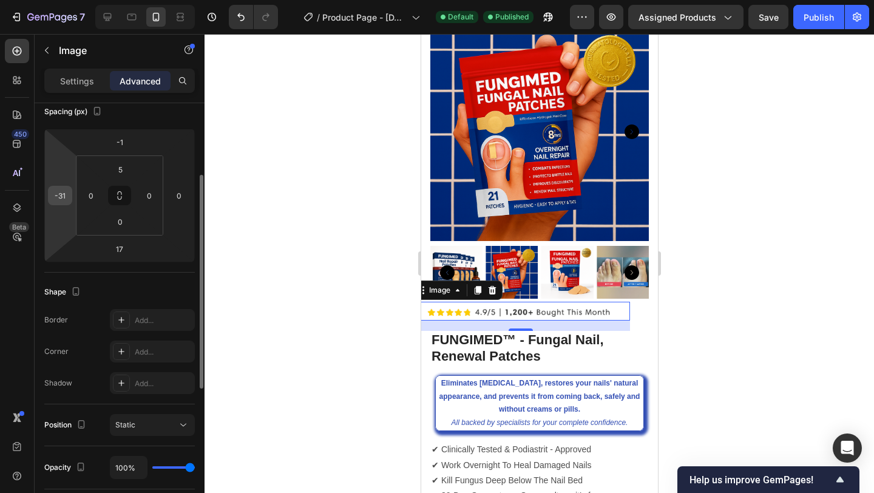
click at [64, 194] on input "-31" at bounding box center [60, 195] width 18 height 18
type input "-33"
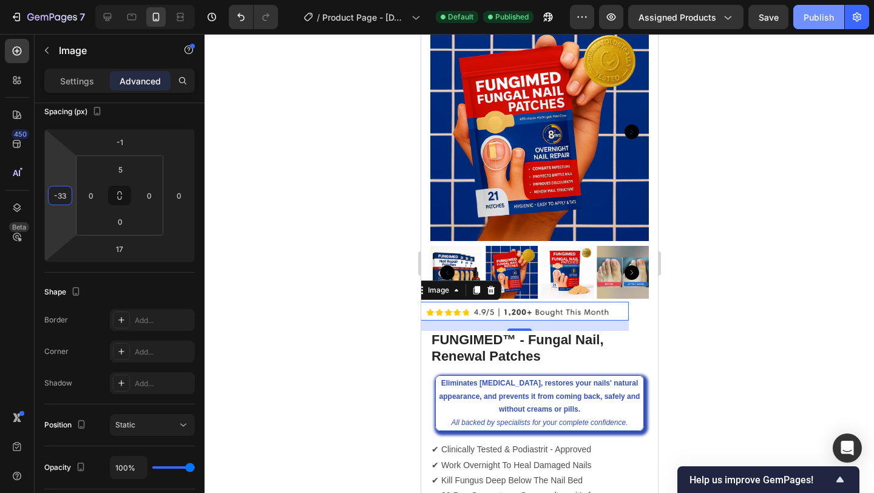
click at [812, 15] on div "Publish" at bounding box center [818, 17] width 30 height 13
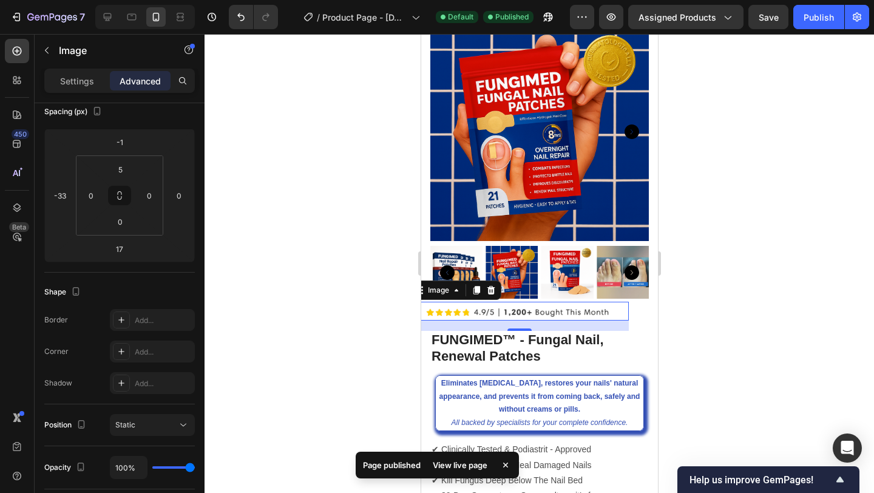
click at [527, 312] on img at bounding box center [519, 313] width 194 height 16
click at [86, 84] on p "Settings" at bounding box center [77, 81] width 34 height 13
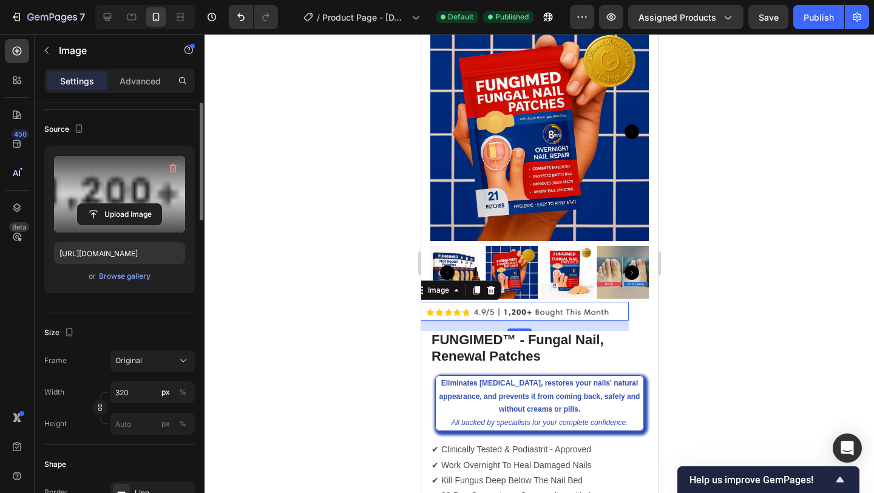
scroll to position [0, 0]
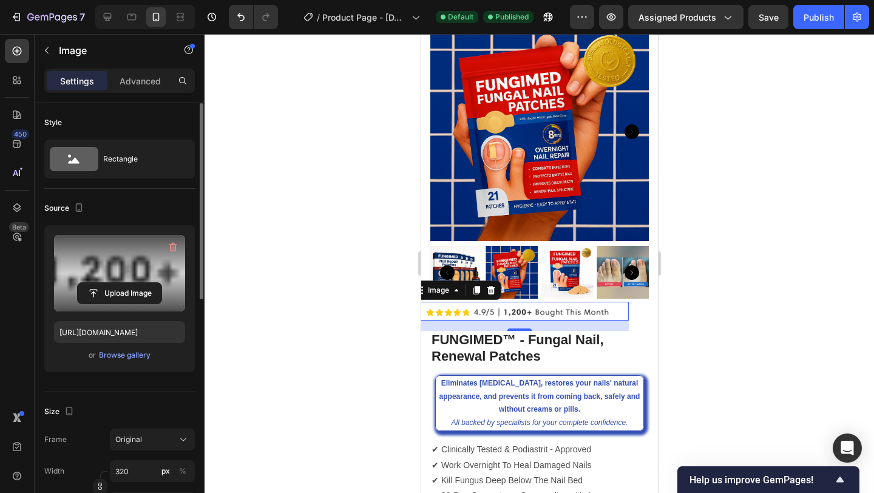
click at [127, 275] on label at bounding box center [119, 273] width 131 height 76
click at [127, 283] on input "file" at bounding box center [120, 293] width 84 height 21
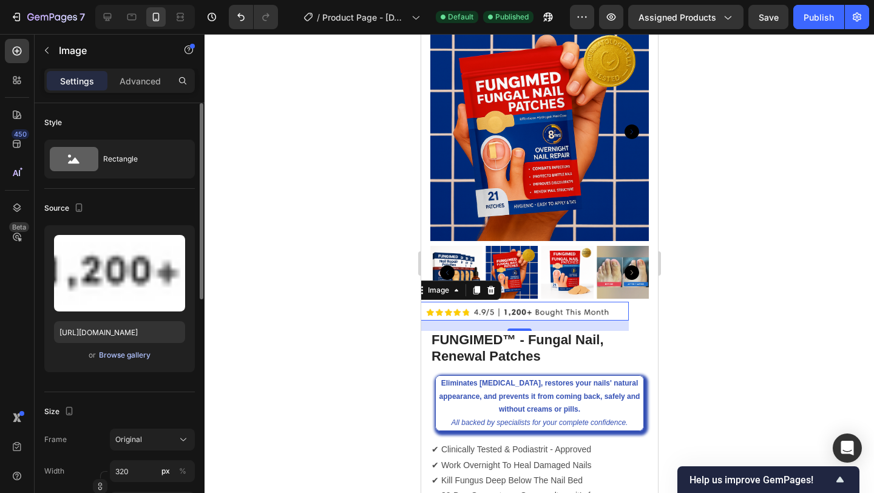
click at [125, 359] on div "Browse gallery" at bounding box center [125, 354] width 52 height 11
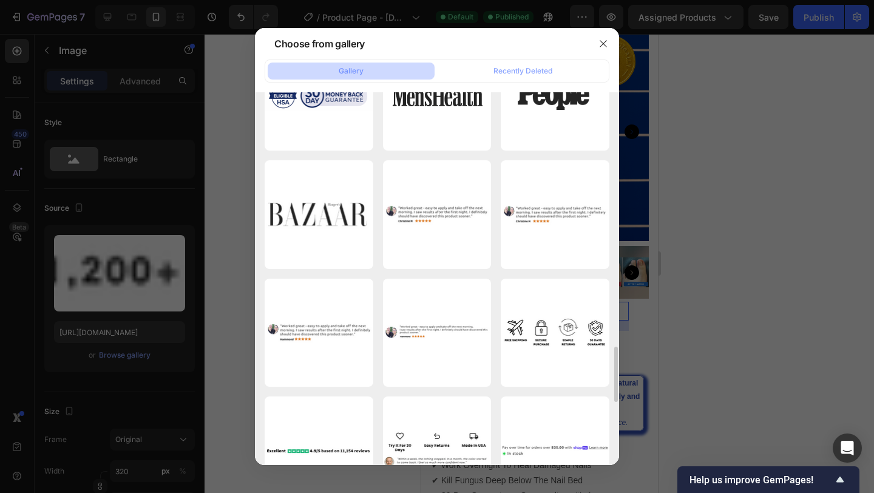
scroll to position [2118, 0]
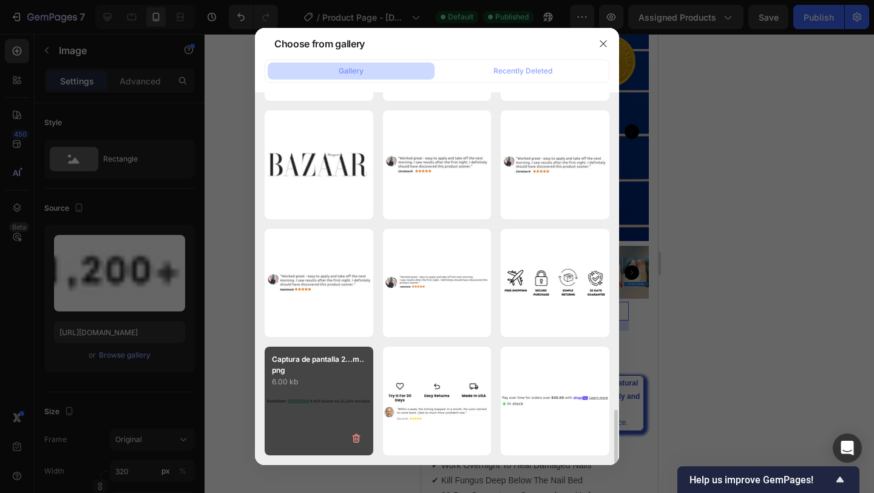
click at [328, 396] on div "Captura de pantalla 2...m..png 6.00 kb" at bounding box center [319, 400] width 109 height 109
type input "[URL][DOMAIN_NAME]"
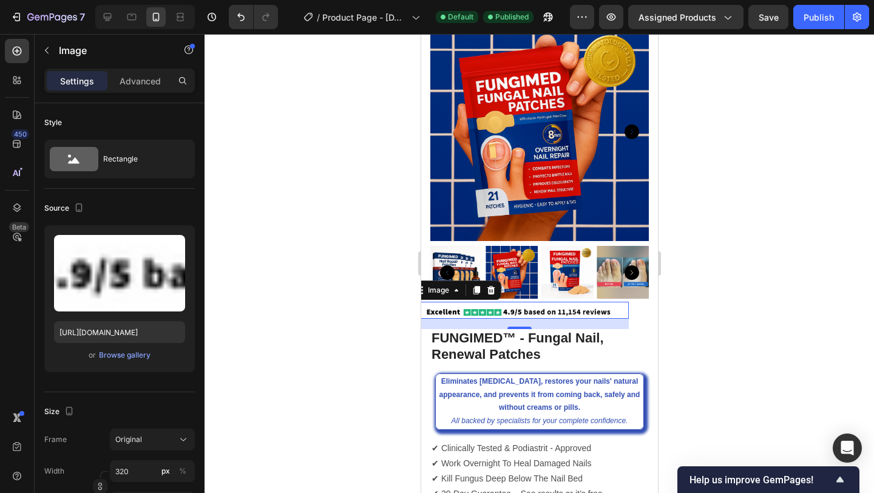
click at [786, 292] on div at bounding box center [538, 263] width 669 height 459
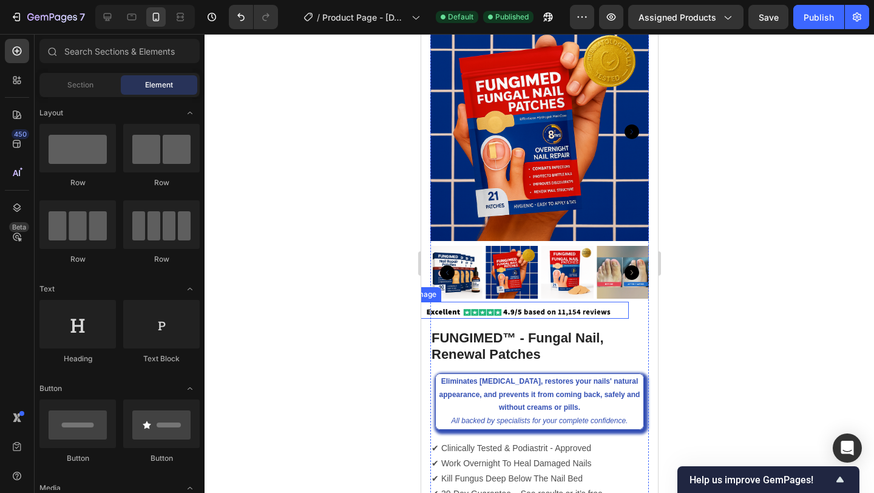
click at [545, 312] on img at bounding box center [519, 312] width 194 height 15
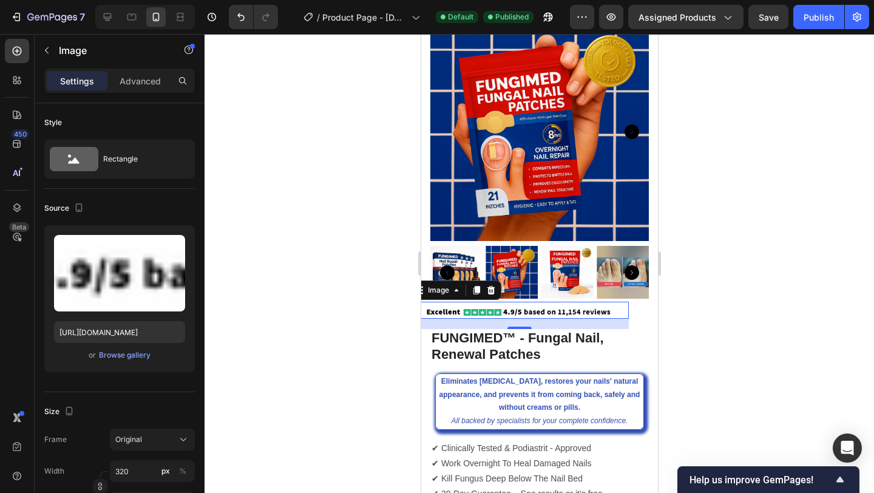
click at [789, 132] on div at bounding box center [538, 263] width 669 height 459
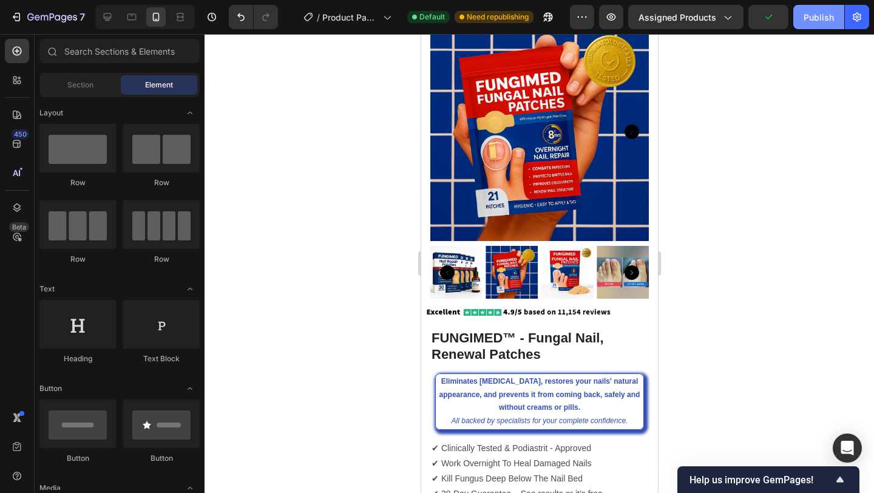
click at [817, 20] on div "Publish" at bounding box center [818, 17] width 30 height 13
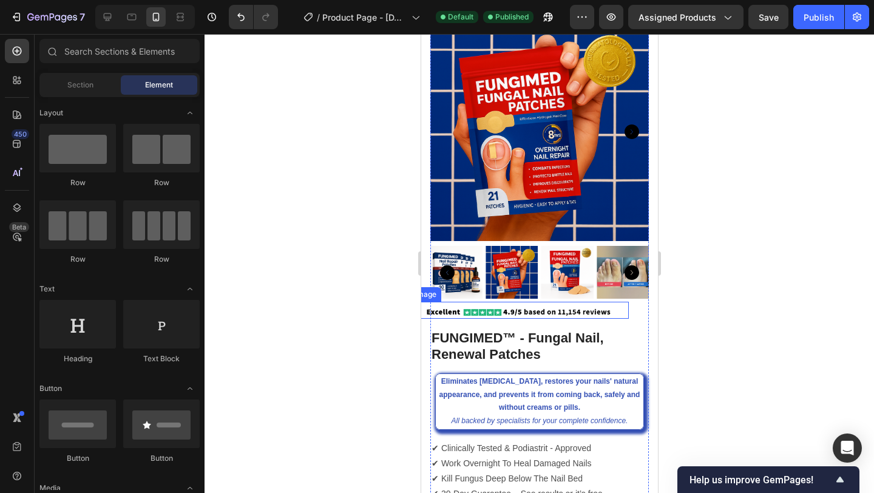
click at [467, 313] on img at bounding box center [519, 312] width 194 height 15
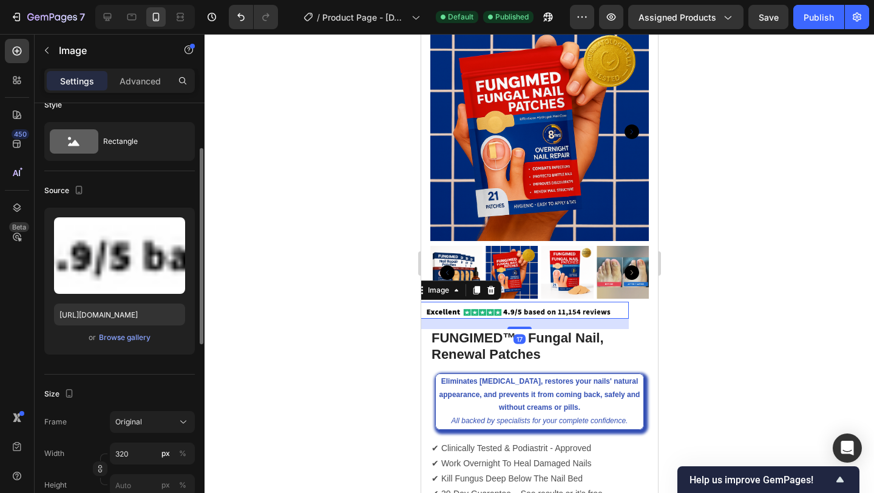
scroll to position [106, 0]
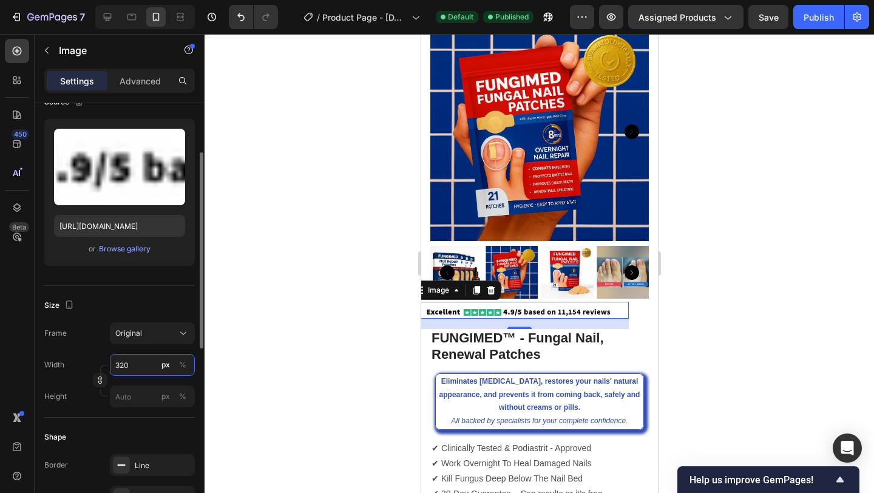
click at [123, 366] on input "320" at bounding box center [152, 365] width 85 height 22
click at [127, 364] on input "320" at bounding box center [152, 365] width 85 height 22
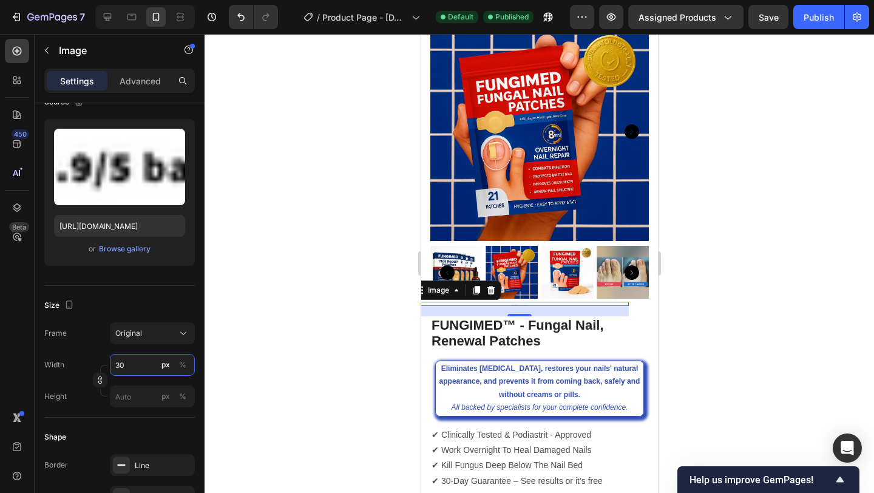
type input "350"
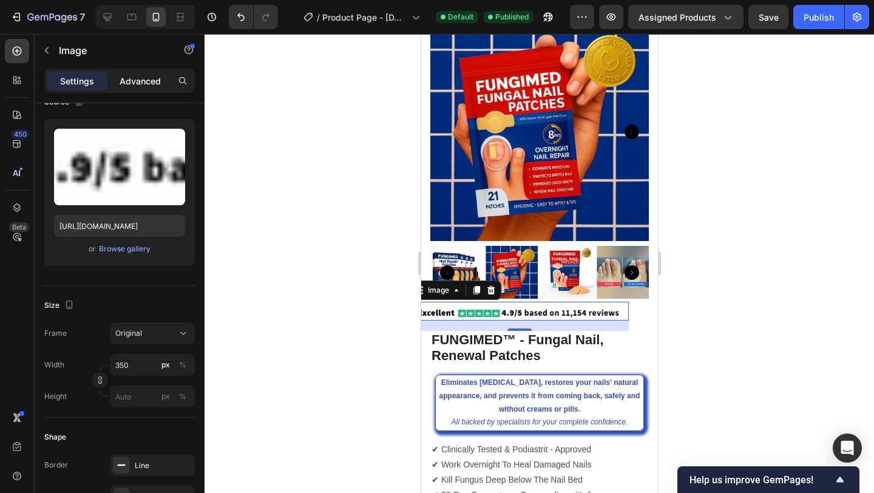
click at [154, 75] on p "Advanced" at bounding box center [140, 81] width 41 height 13
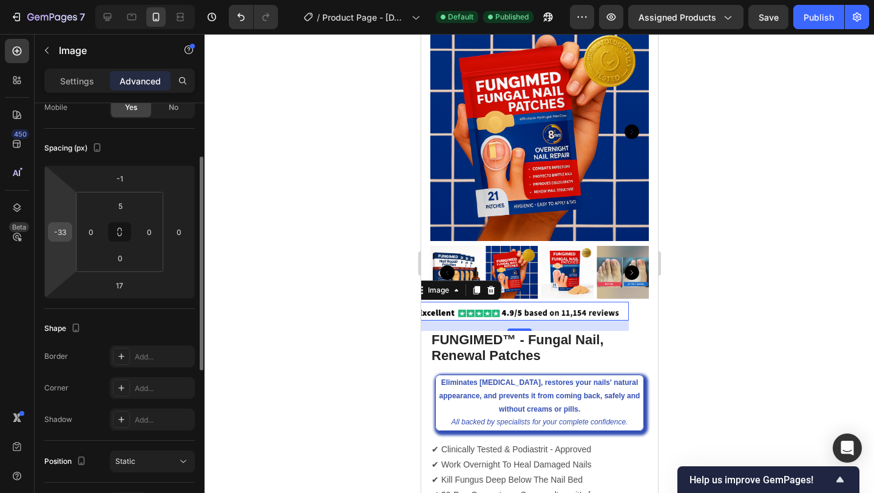
click at [61, 235] on input "-33" at bounding box center [60, 232] width 18 height 18
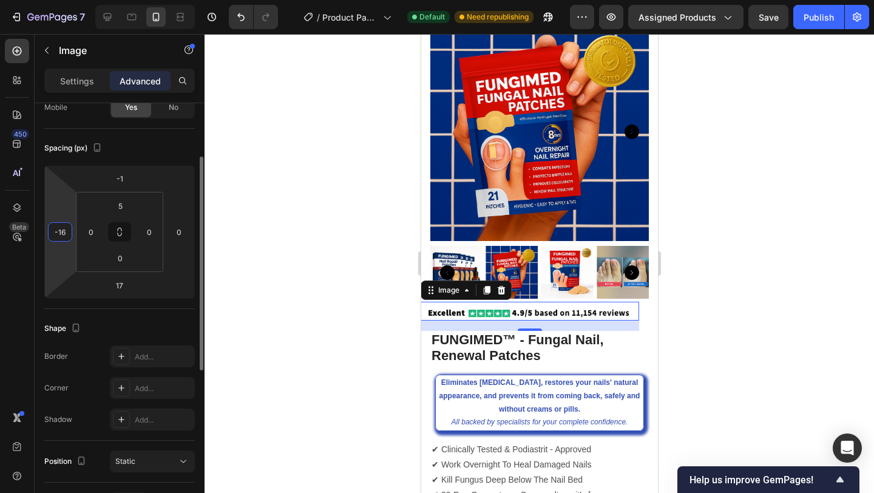
type input "-15"
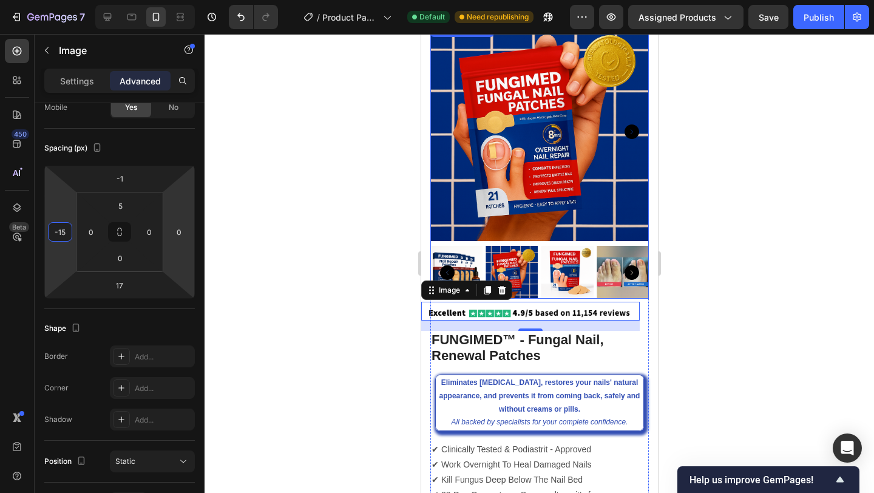
click at [553, 290] on img at bounding box center [567, 272] width 52 height 52
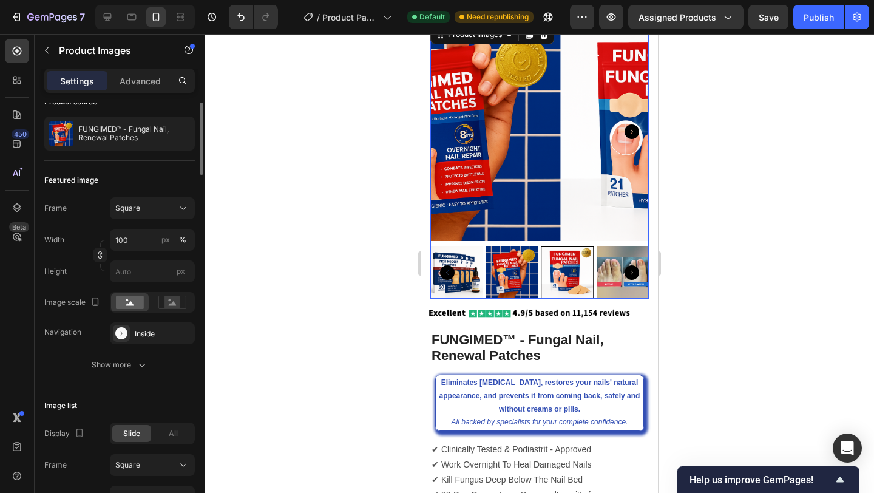
scroll to position [0, 0]
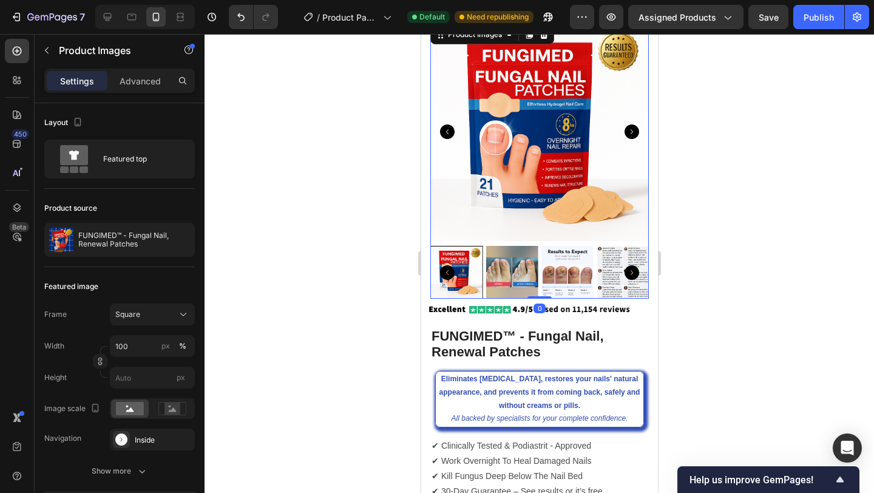
drag, startPoint x: 541, startPoint y: 299, endPoint x: 541, endPoint y: 281, distance: 18.2
click at [541, 281] on div "Product Images 0" at bounding box center [539, 159] width 218 height 275
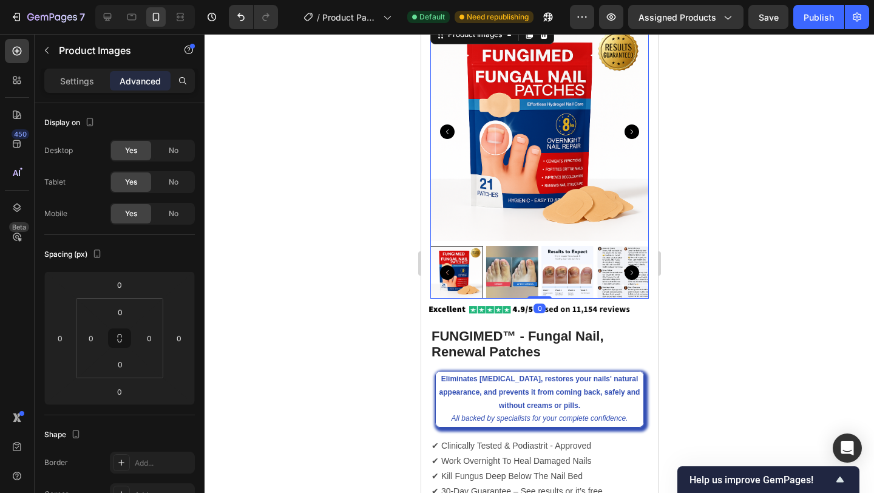
click at [775, 238] on div at bounding box center [538, 263] width 669 height 459
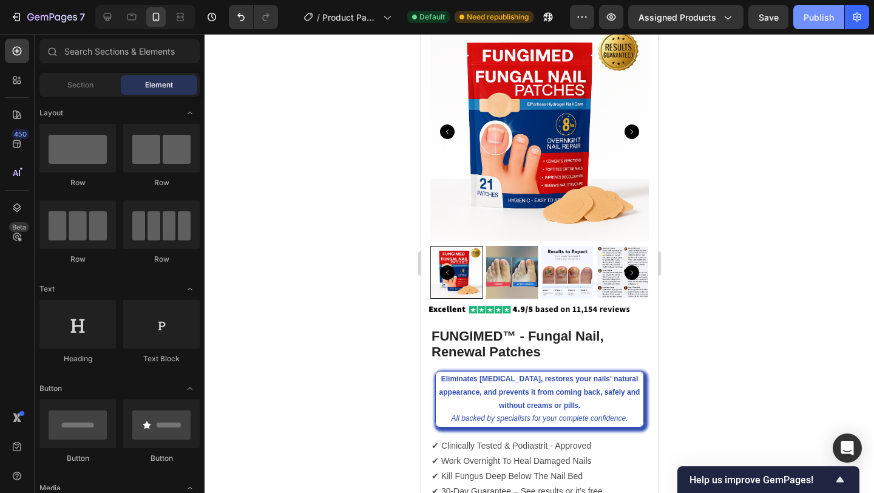
click at [817, 10] on button "Publish" at bounding box center [818, 17] width 51 height 24
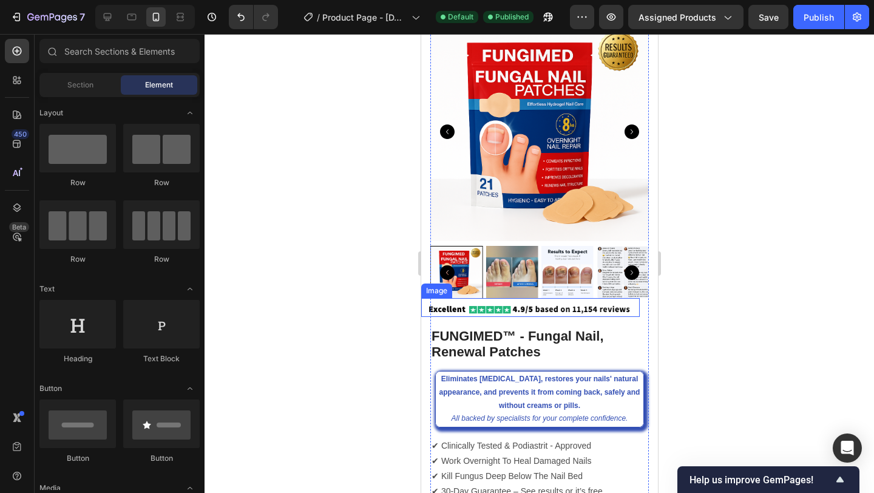
click at [501, 308] on img at bounding box center [530, 309] width 212 height 16
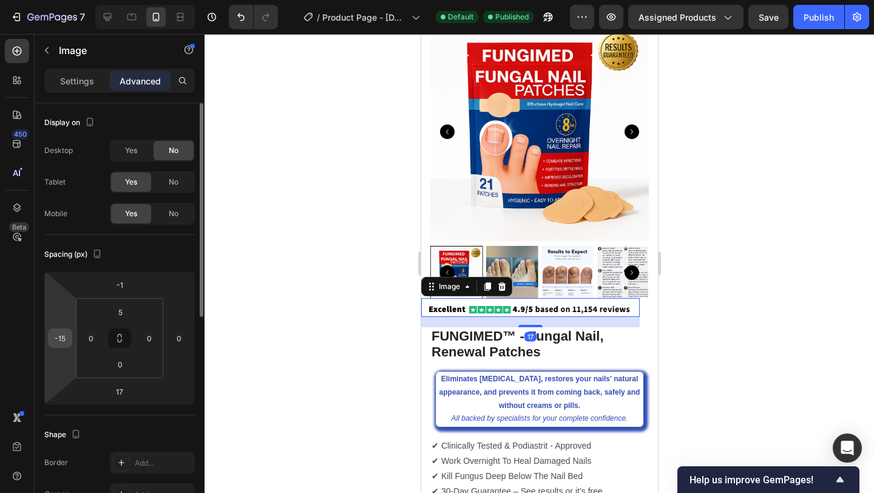
click at [63, 339] on input "-15" at bounding box center [60, 338] width 18 height 18
type input "-17"
click at [79, 79] on p "Settings" at bounding box center [77, 81] width 34 height 13
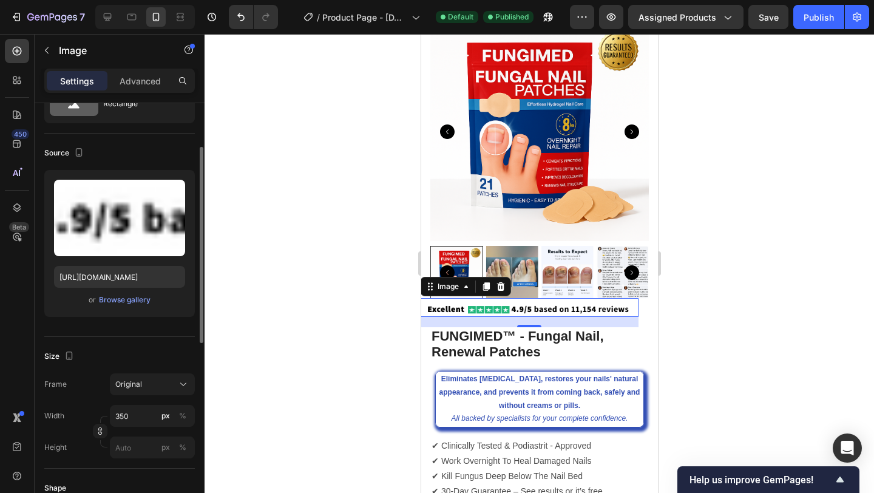
scroll to position [73, 0]
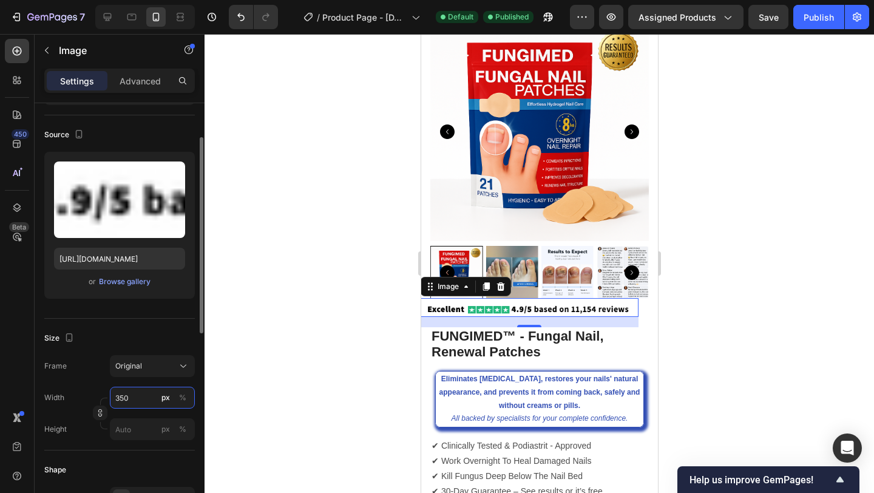
click at [121, 397] on input "350" at bounding box center [152, 397] width 85 height 22
click at [123, 397] on input "350" at bounding box center [152, 397] width 85 height 22
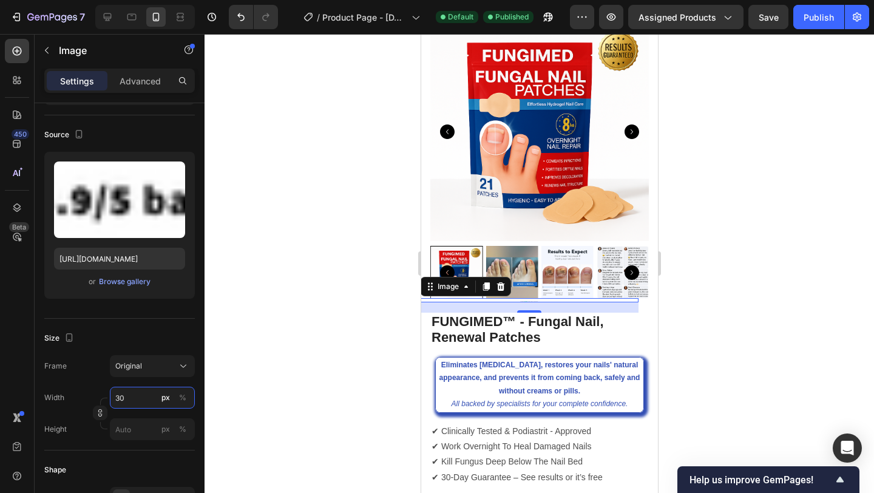
type input "380"
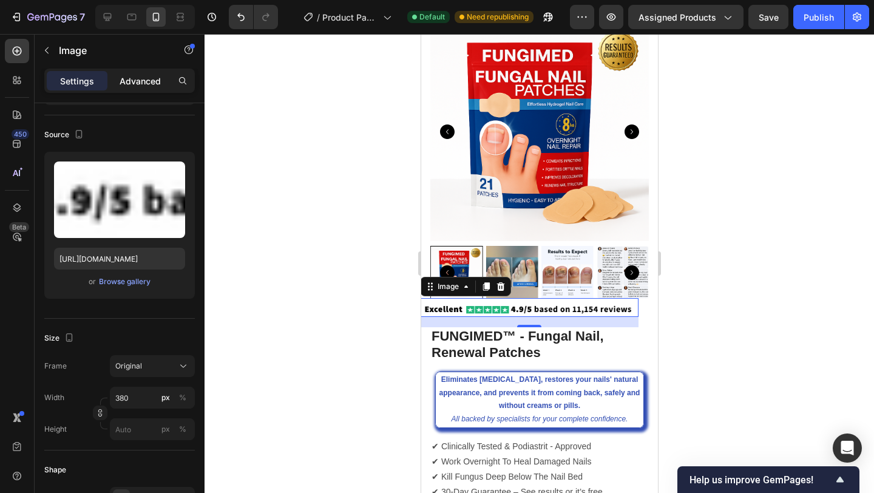
click at [140, 78] on p "Advanced" at bounding box center [140, 81] width 41 height 13
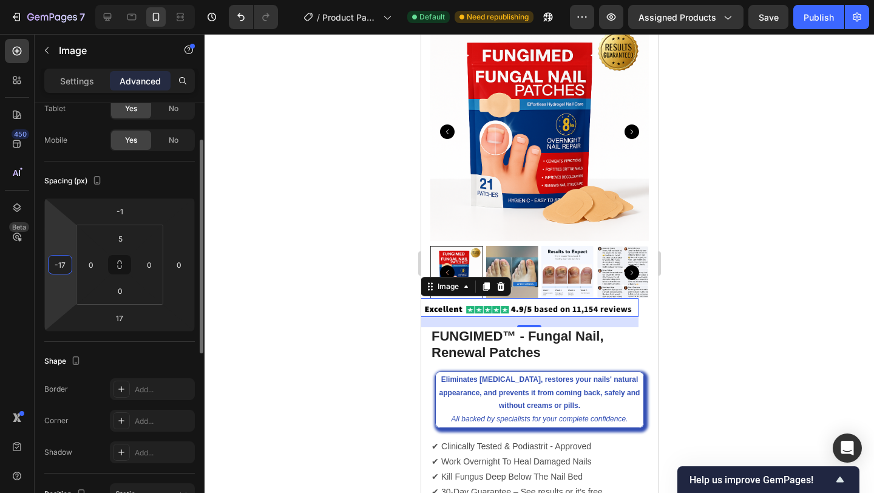
click at [66, 263] on input "-17" at bounding box center [60, 264] width 18 height 18
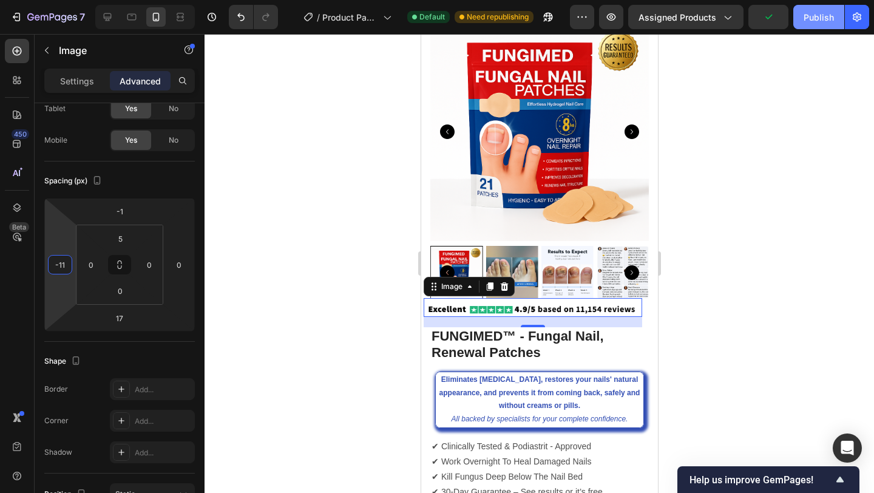
click at [824, 12] on div "Publish" at bounding box center [818, 17] width 30 height 13
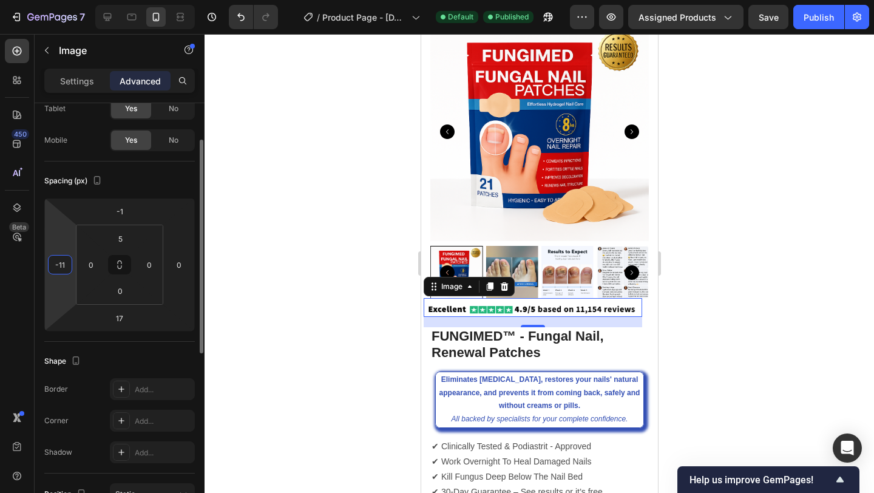
click at [59, 260] on input "-11" at bounding box center [60, 264] width 18 height 18
type input "-9"
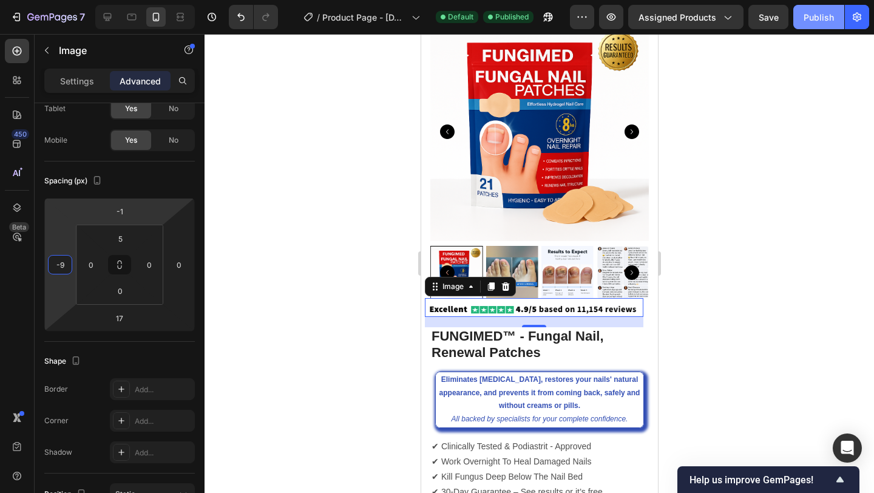
click at [811, 22] on div "Publish" at bounding box center [818, 17] width 30 height 13
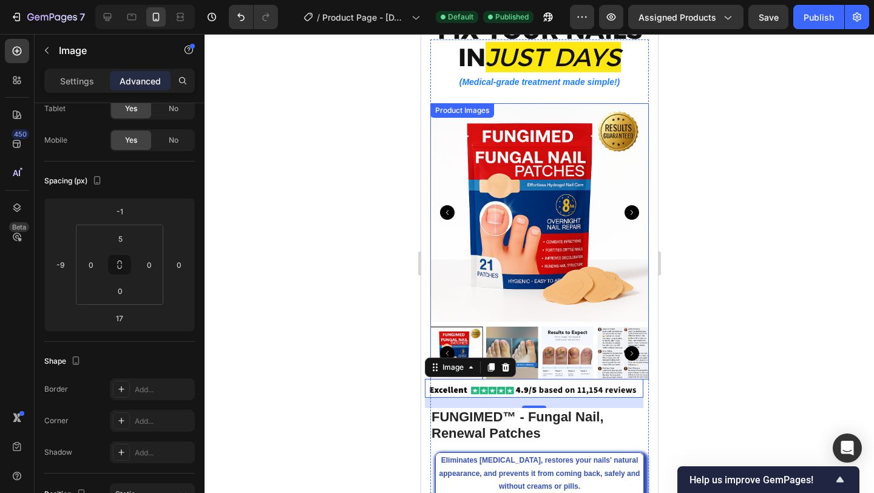
scroll to position [0, 0]
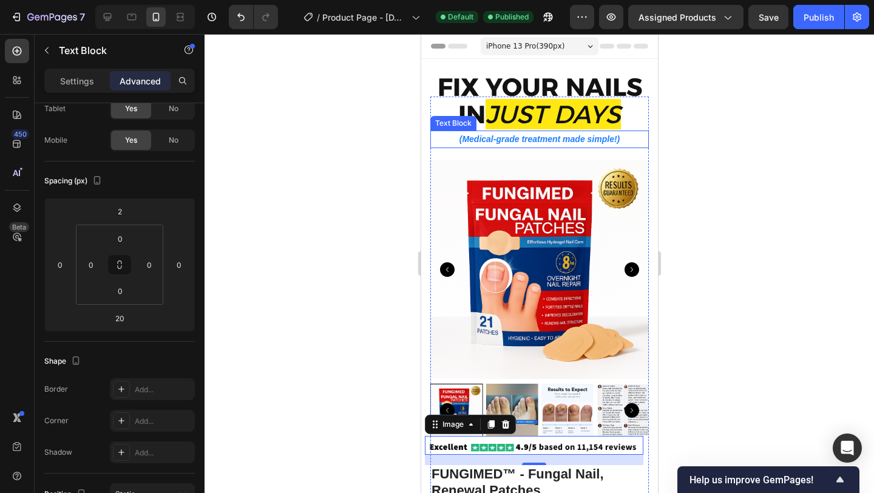
click at [521, 136] on p "(Medical-grade treatment made simple!)" at bounding box center [539, 139] width 216 height 15
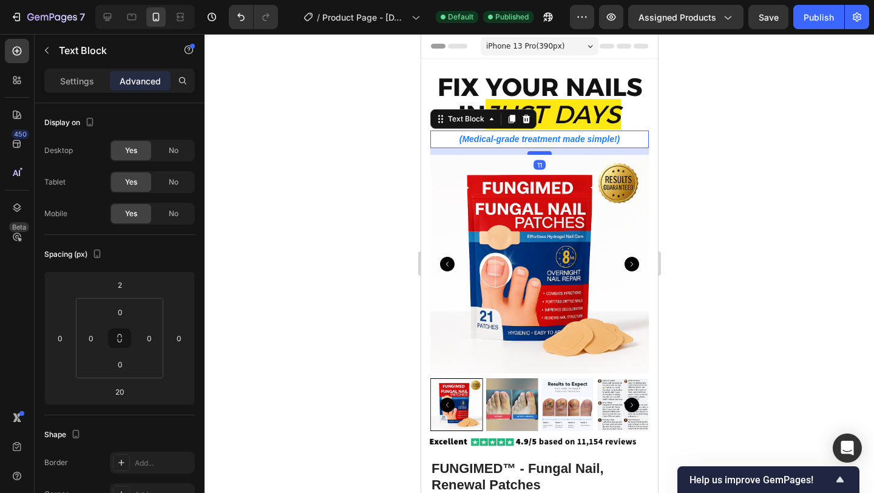
click at [538, 154] on div at bounding box center [539, 153] width 24 height 4
click at [538, 153] on div at bounding box center [539, 152] width 24 height 4
type input "10"
click at [718, 129] on div at bounding box center [538, 263] width 669 height 459
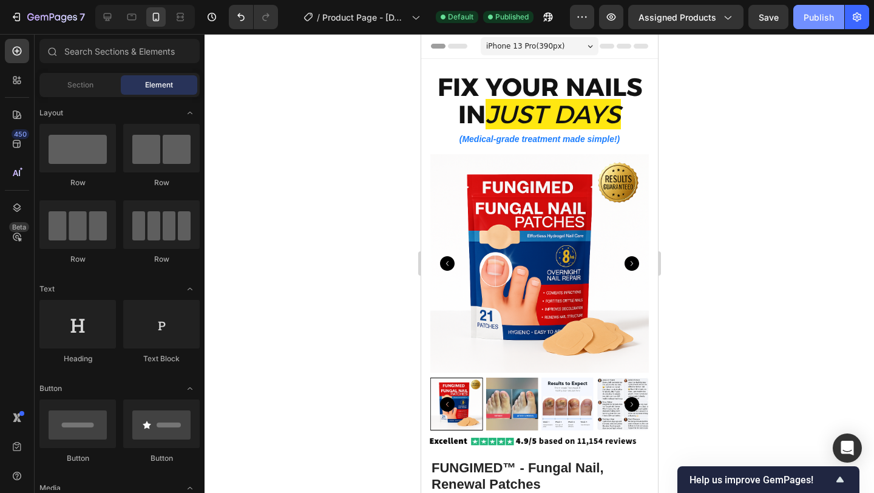
click at [824, 19] on div "Publish" at bounding box center [818, 17] width 30 height 13
click at [19, 18] on icon "button" at bounding box center [17, 17] width 5 height 8
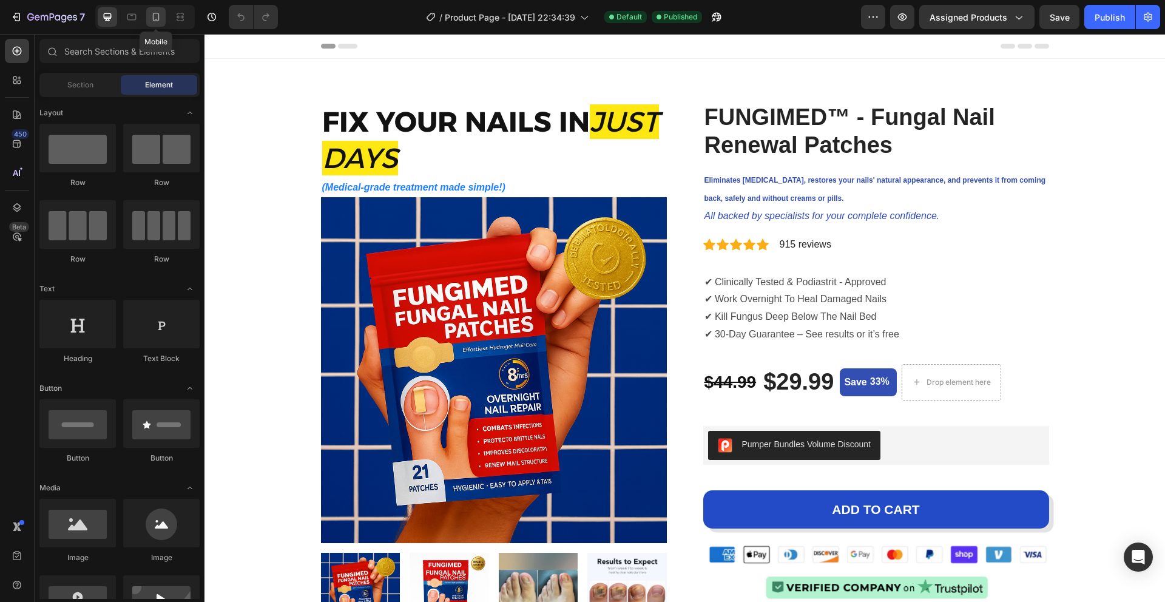
click at [155, 21] on icon at bounding box center [156, 17] width 7 height 8
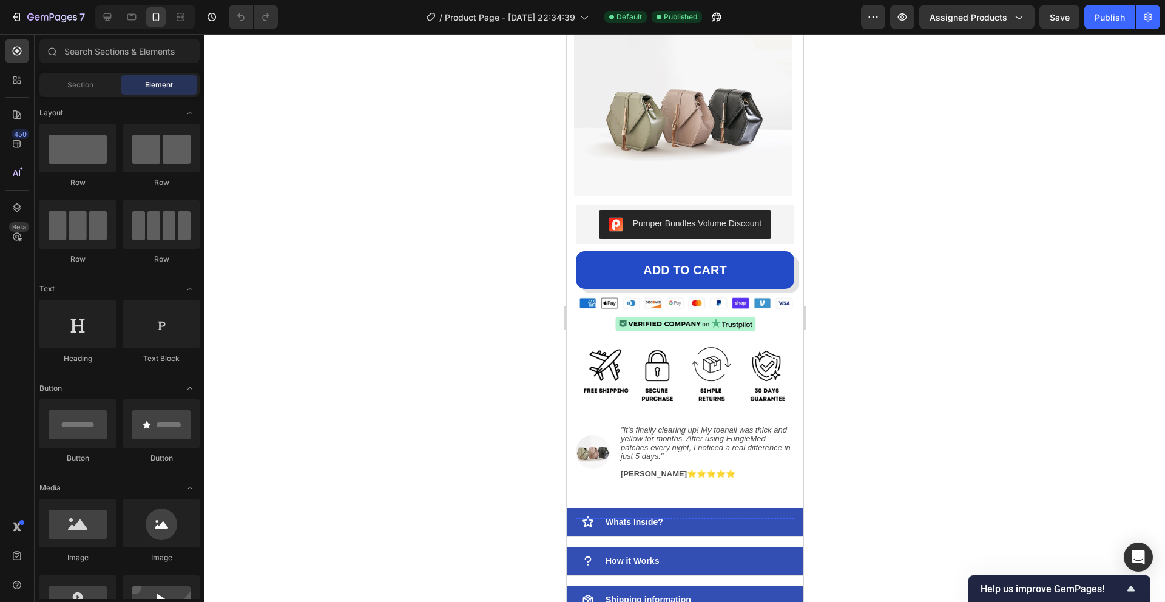
scroll to position [696, 0]
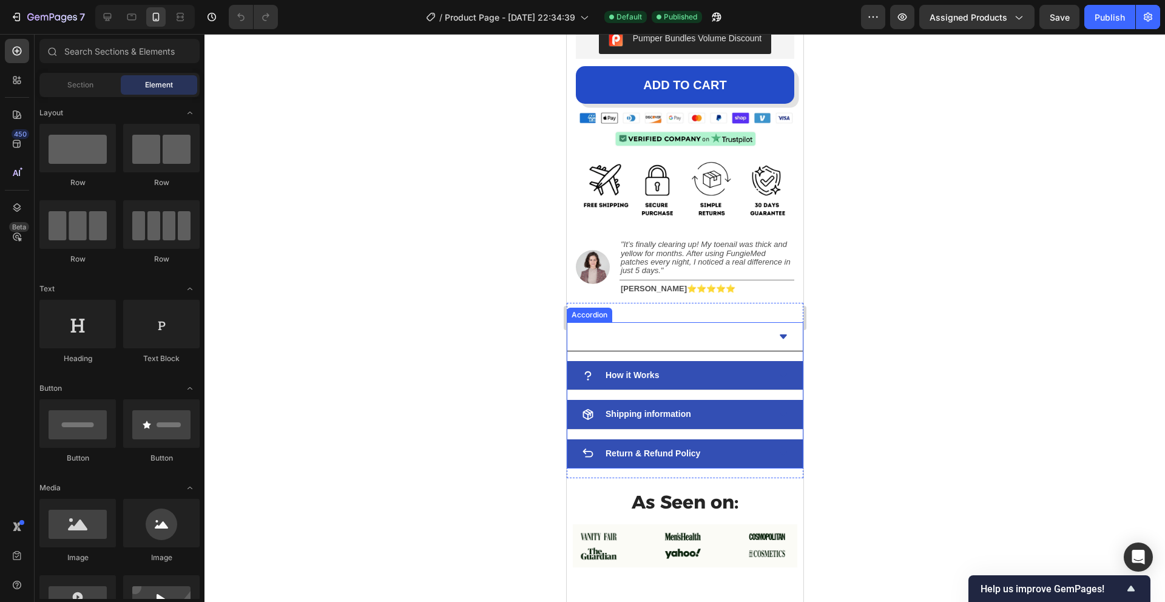
click at [703, 334] on div "Whats Inside?" at bounding box center [674, 336] width 187 height 19
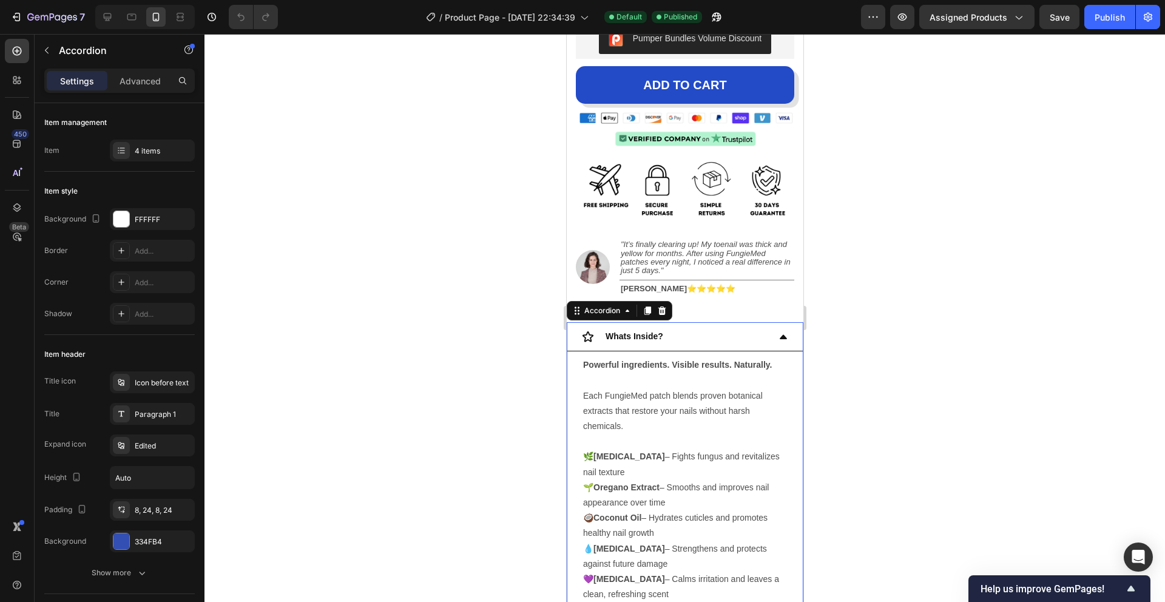
click at [703, 334] on div "Whats Inside?" at bounding box center [674, 336] width 187 height 19
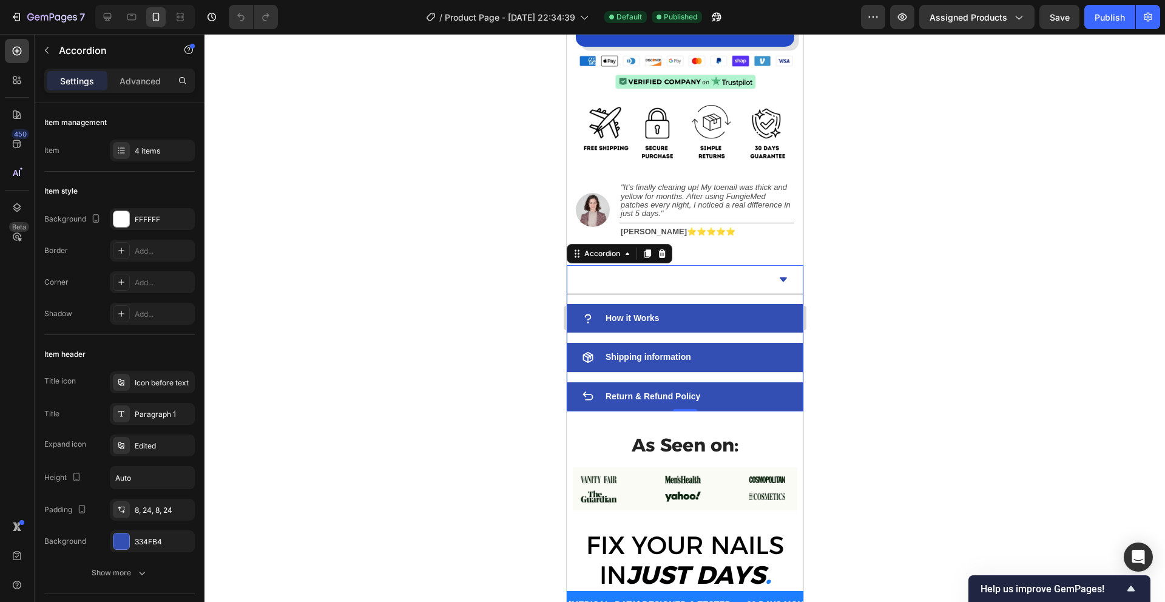
scroll to position [763, 0]
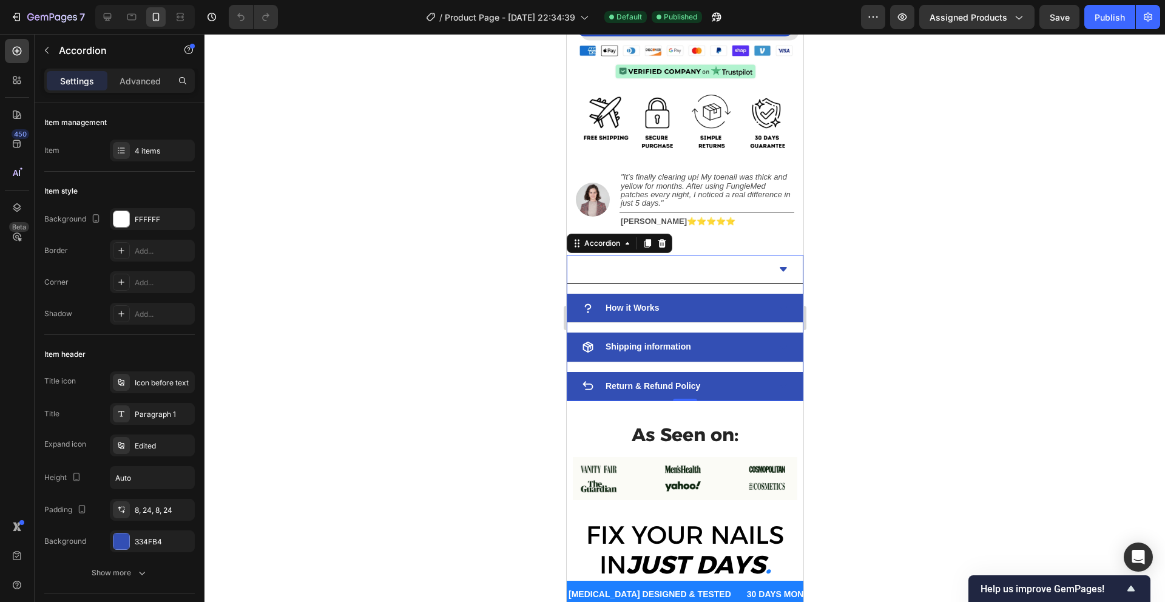
click at [785, 265] on icon at bounding box center [783, 270] width 10 height 10
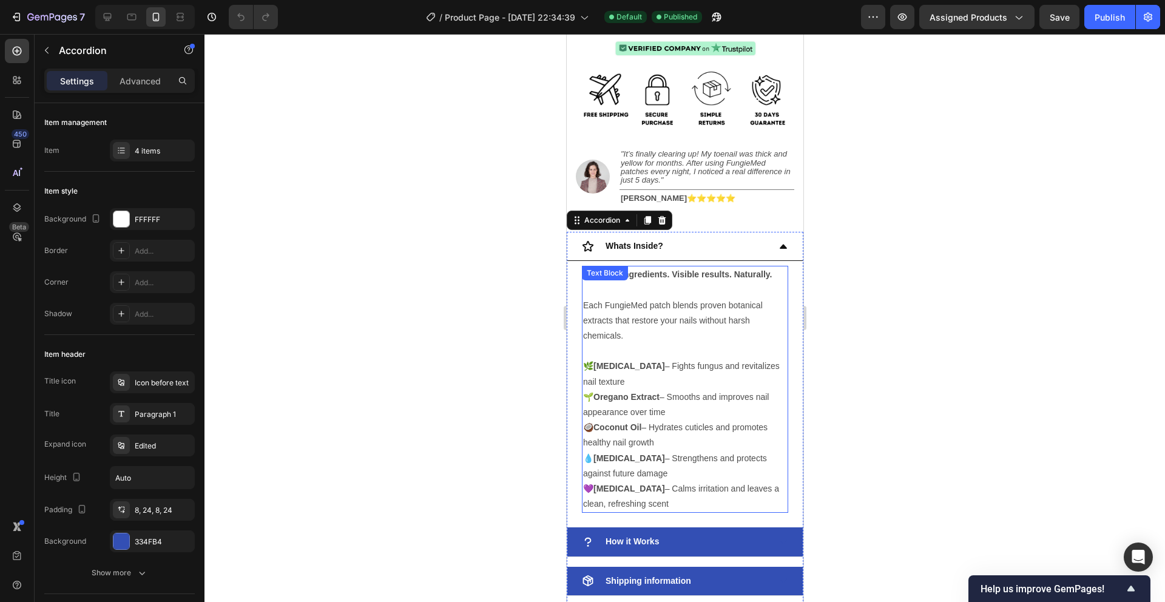
scroll to position [780, 0]
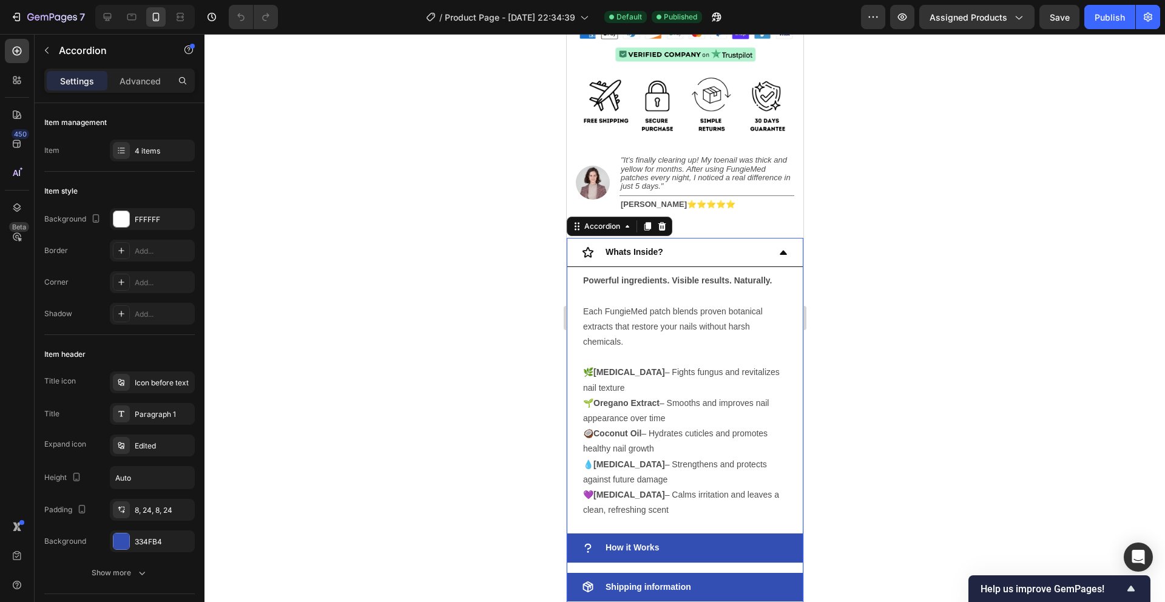
click at [779, 252] on icon at bounding box center [783, 253] width 10 height 10
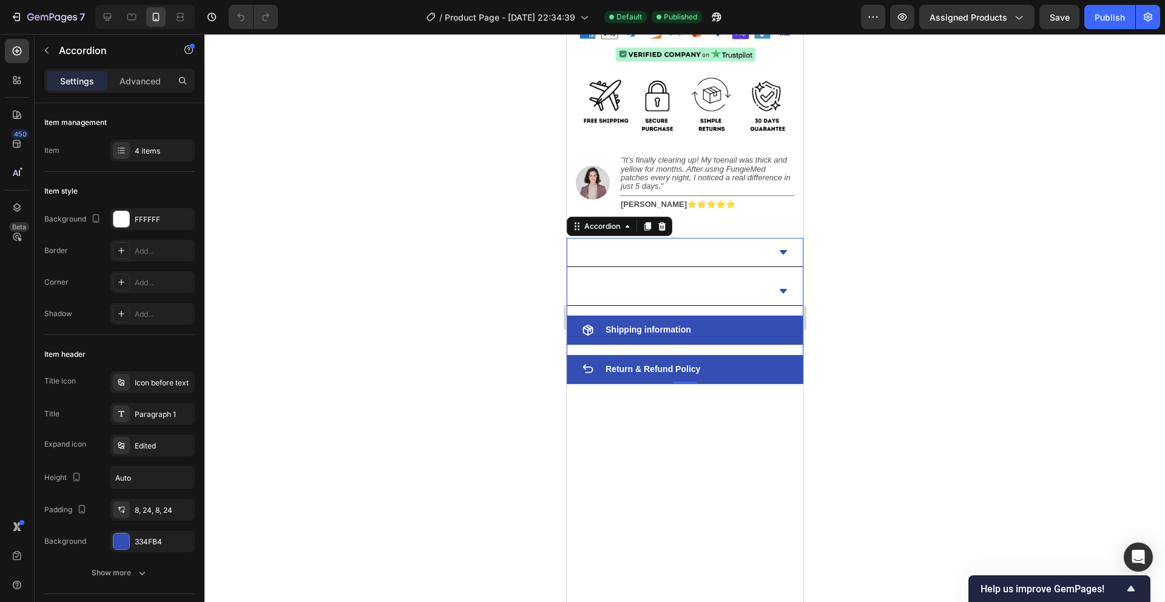
click at [784, 293] on icon at bounding box center [783, 291] width 10 height 10
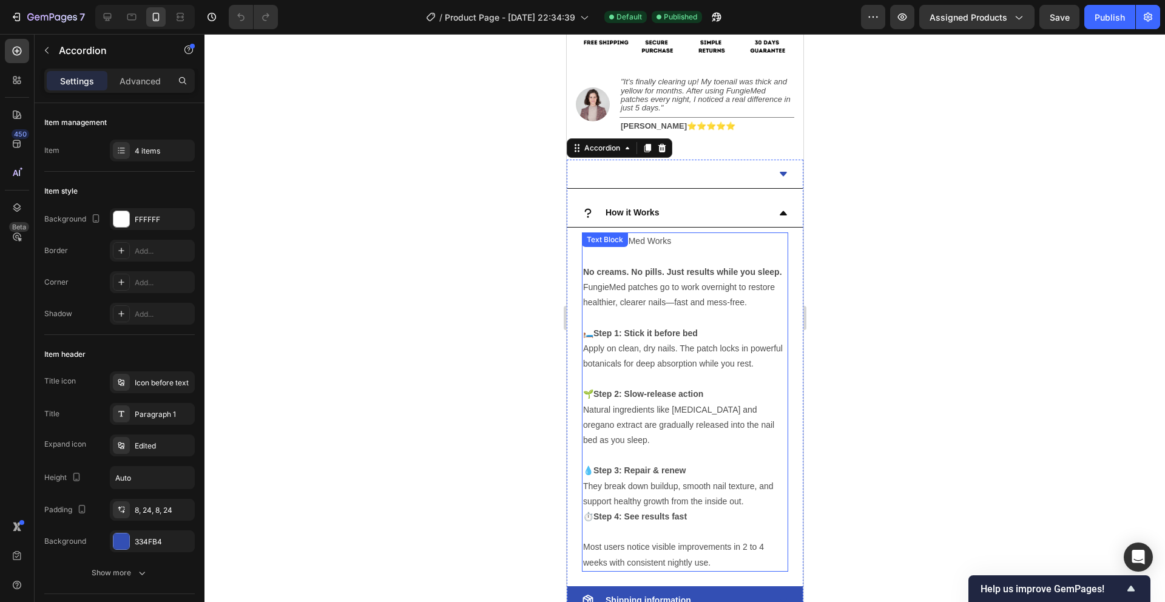
scroll to position [857, 0]
click at [632, 319] on p at bounding box center [684, 318] width 204 height 15
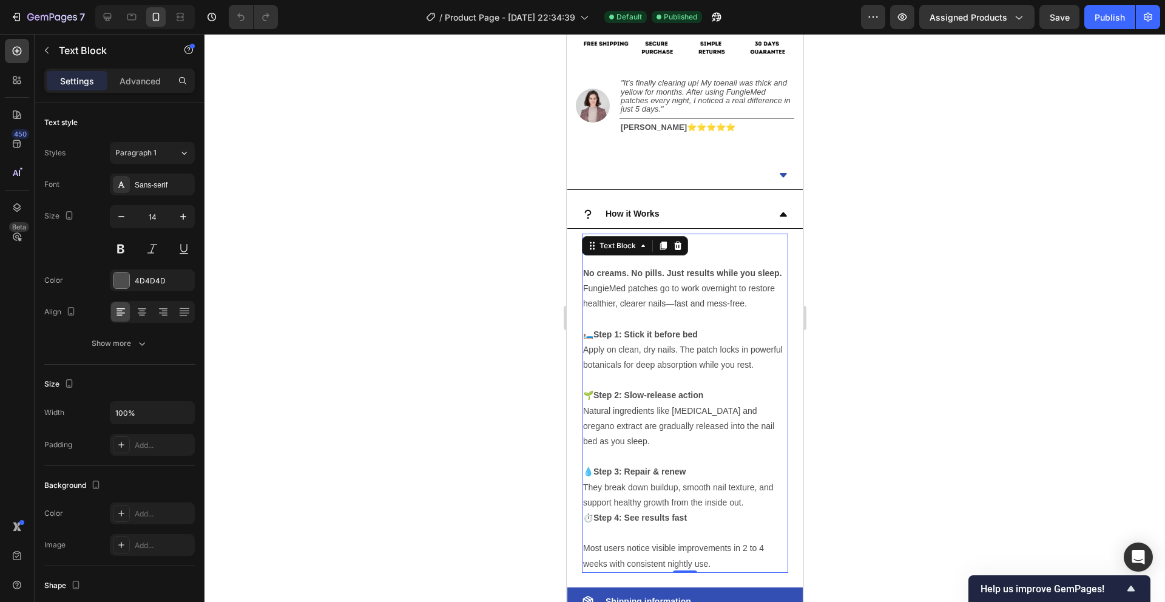
click at [632, 319] on p at bounding box center [684, 318] width 204 height 15
click at [749, 304] on p "No creams. No pills. Just results while you sleep. FungieMed patches go to work…" at bounding box center [684, 289] width 204 height 46
click at [749, 303] on p "No creams. No pills. Just results while you sleep. FungieMed patches go to work…" at bounding box center [684, 289] width 204 height 46
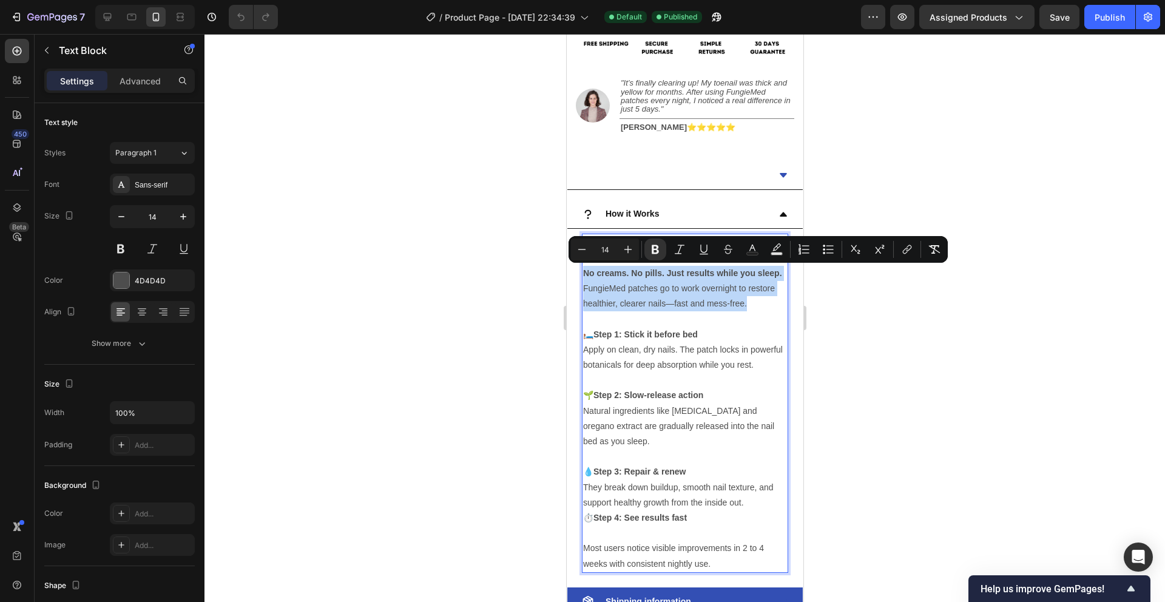
drag, startPoint x: 749, startPoint y: 303, endPoint x: 585, endPoint y: 271, distance: 166.9
click at [585, 271] on p "No creams. No pills. Just results while you sleep. FungieMed patches go to work…" at bounding box center [684, 289] width 204 height 46
copy p "No creams. No pills. Just results while you sleep. FungieMed patches go to work…"
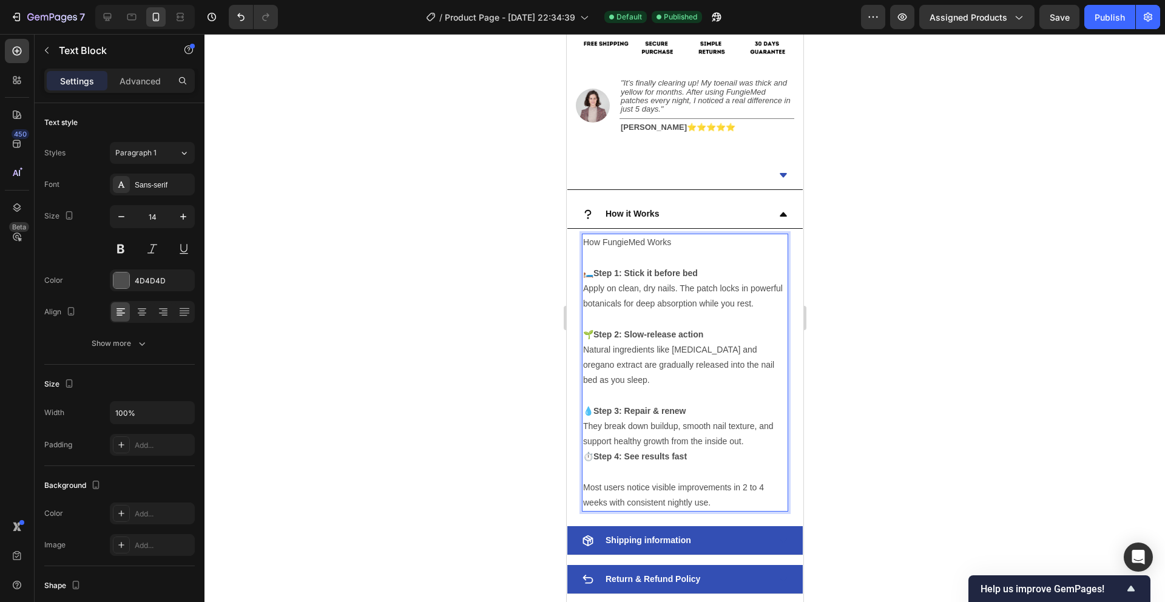
click at [673, 251] on p "Rich Text Editor. Editing area: main" at bounding box center [684, 258] width 204 height 15
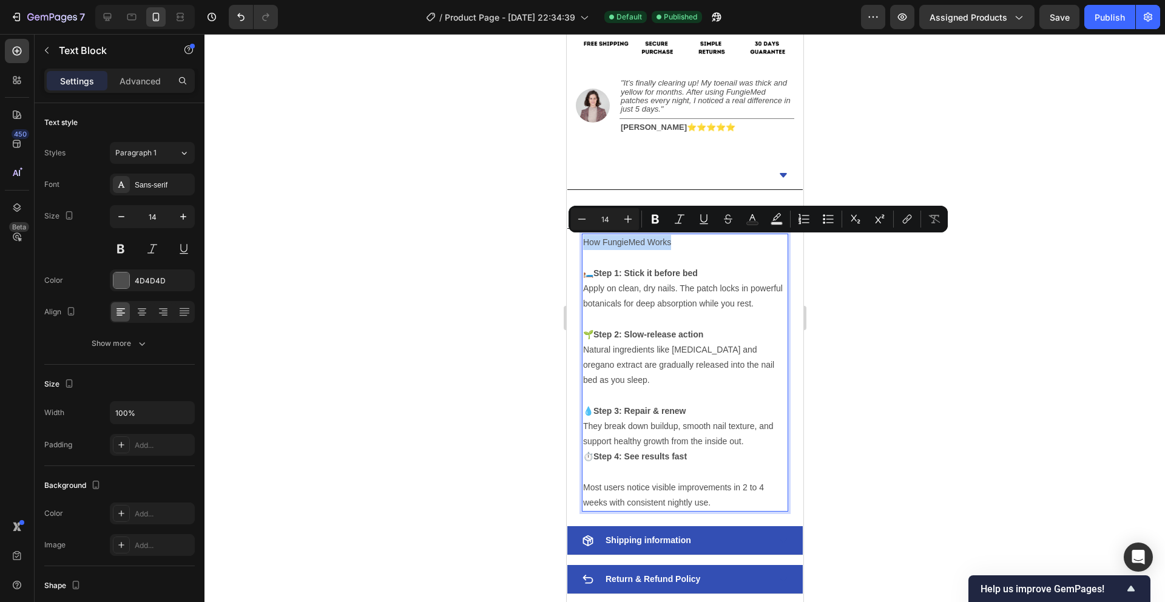
drag, startPoint x: 683, startPoint y: 240, endPoint x: 584, endPoint y: 243, distance: 98.3
click at [584, 243] on p "How FungieMed Works" at bounding box center [684, 242] width 204 height 15
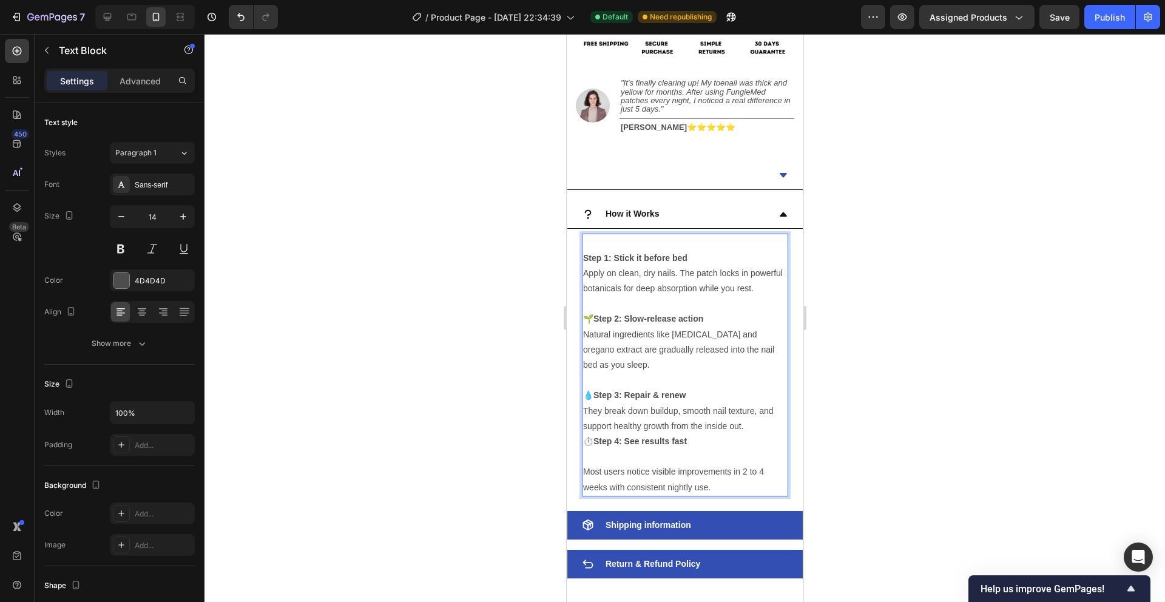
click at [596, 320] on strong "Step 2: Slow-release action" at bounding box center [648, 319] width 110 height 10
click at [598, 390] on strong "Step 3: Repair & renew" at bounding box center [639, 395] width 93 height 10
click at [599, 436] on strong "Step 4: See results fast" at bounding box center [639, 441] width 93 height 10
click at [700, 434] on p "Step 4: See results fast" at bounding box center [684, 441] width 204 height 15
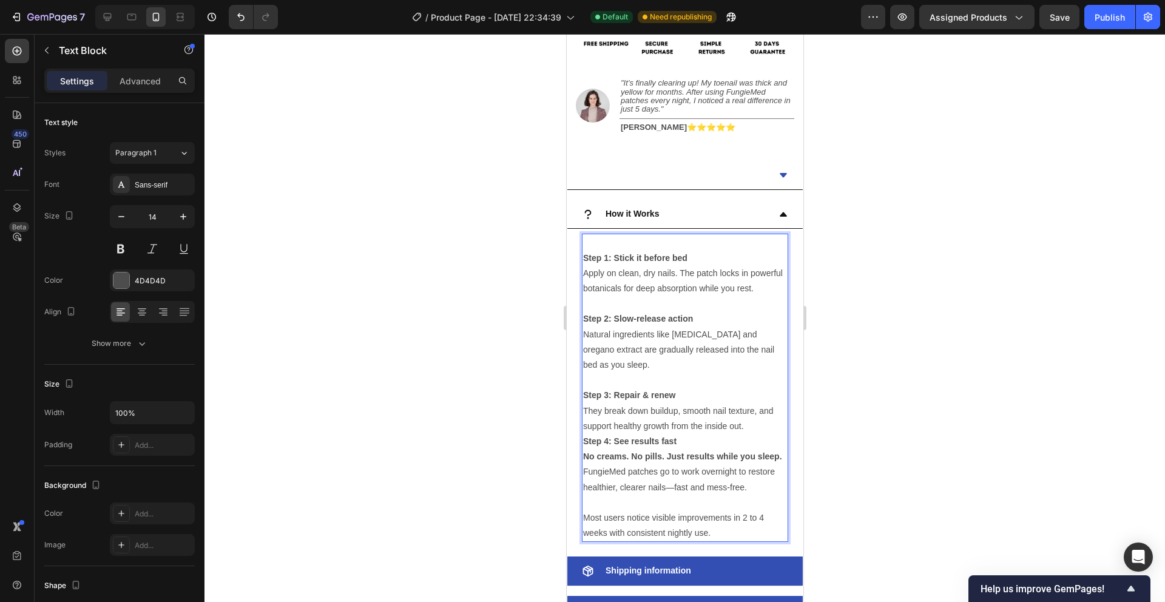
click at [681, 434] on p "Step 4: See results fast No creams. No pills. Just results while you sleep. Fun…" at bounding box center [684, 464] width 204 height 61
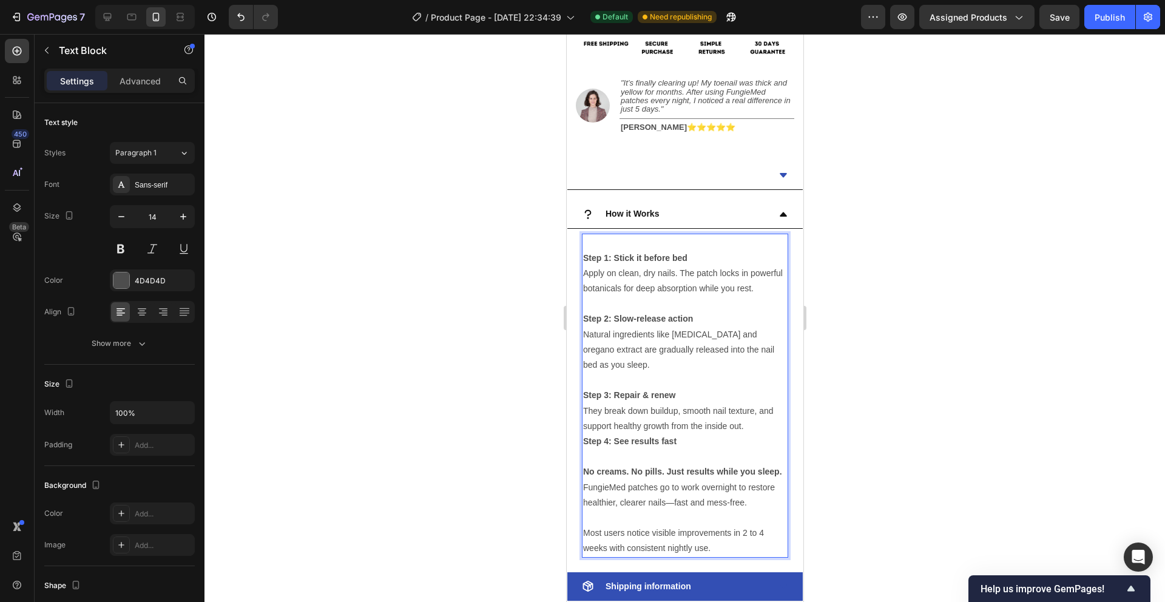
click at [675, 486] on p "Step 4: See results fast ⁠⁠⁠⁠⁠⁠⁠ No creams. No pills. Just results while you sl…" at bounding box center [684, 472] width 204 height 76
click at [673, 489] on p "Step 4: See results fast No creams. No pills. Just results while you sleep. Fun…" at bounding box center [684, 472] width 204 height 76
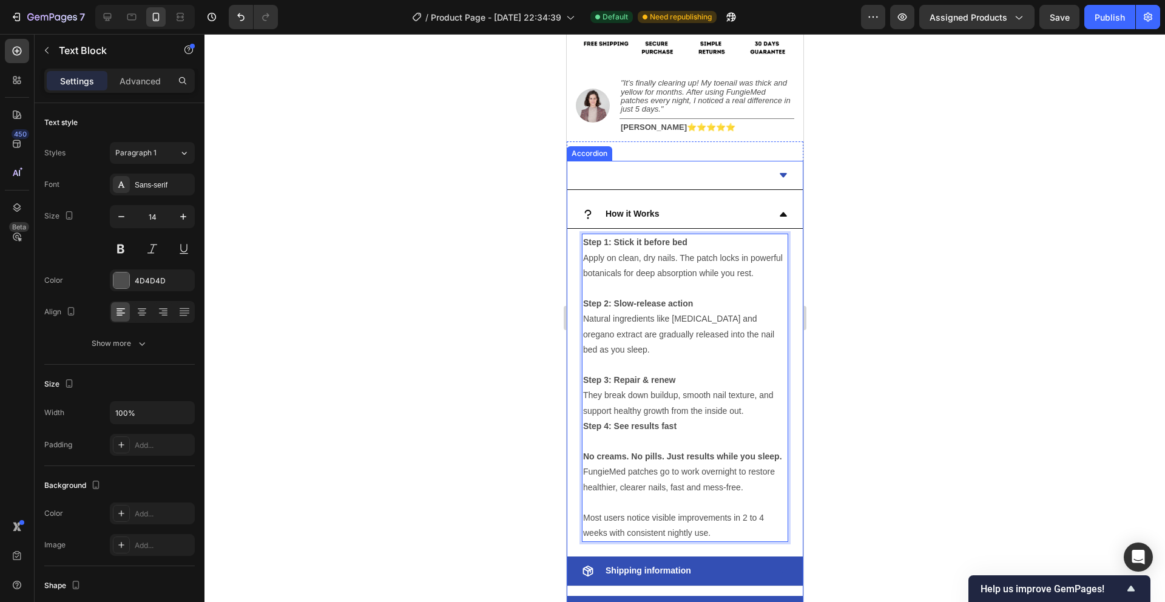
click at [655, 214] on p "How it Works" at bounding box center [631, 213] width 53 height 15
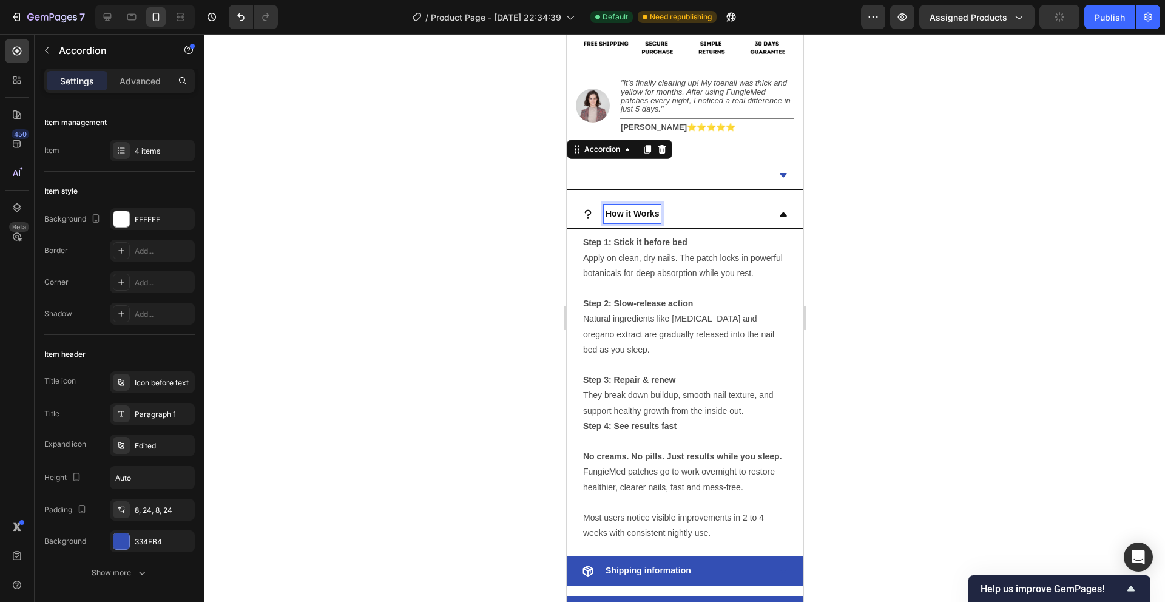
click at [655, 214] on p "How it Works" at bounding box center [631, 213] width 53 height 15
click at [658, 213] on p "How it Works" at bounding box center [631, 213] width 53 height 15
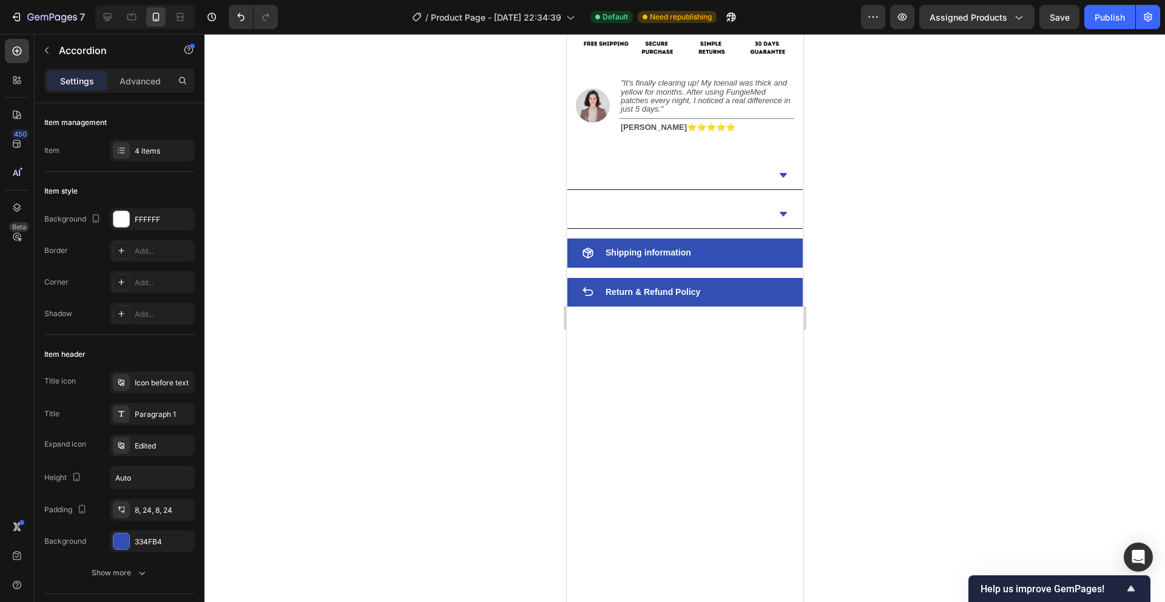
click at [912, 211] on div at bounding box center [684, 318] width 960 height 568
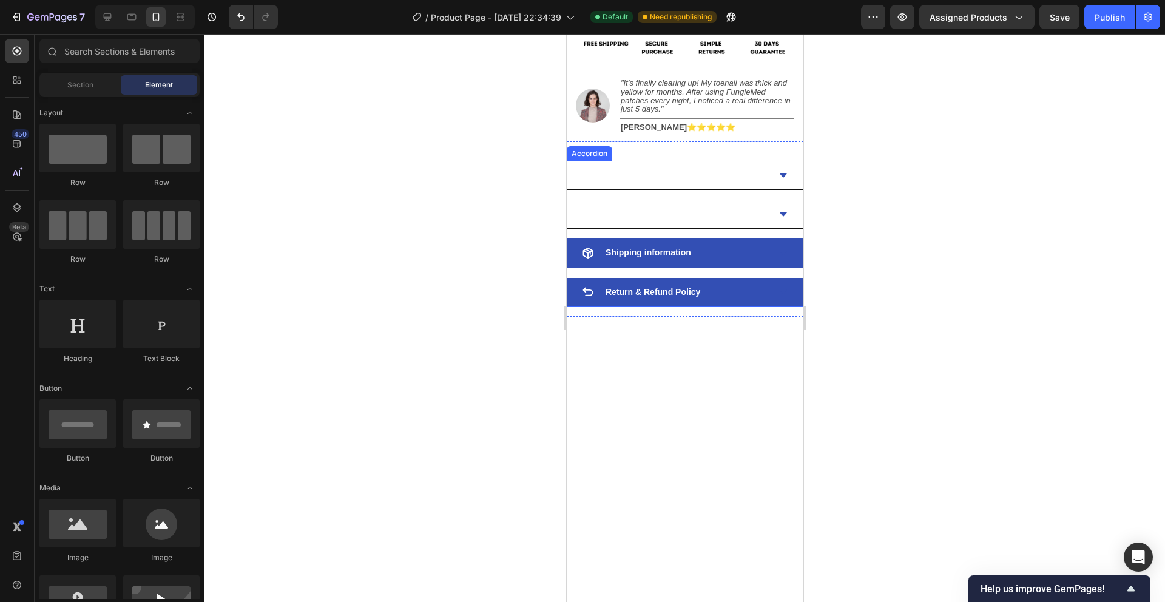
click at [777, 214] on div "How to Use" at bounding box center [684, 214] width 235 height 29
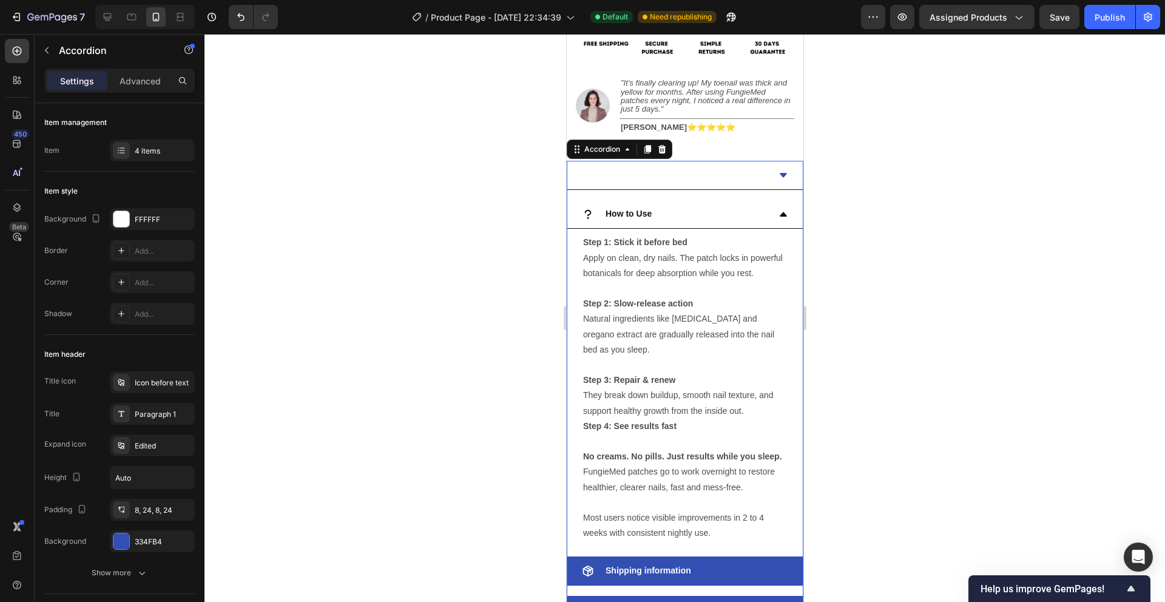
click at [785, 214] on icon at bounding box center [783, 214] width 10 height 10
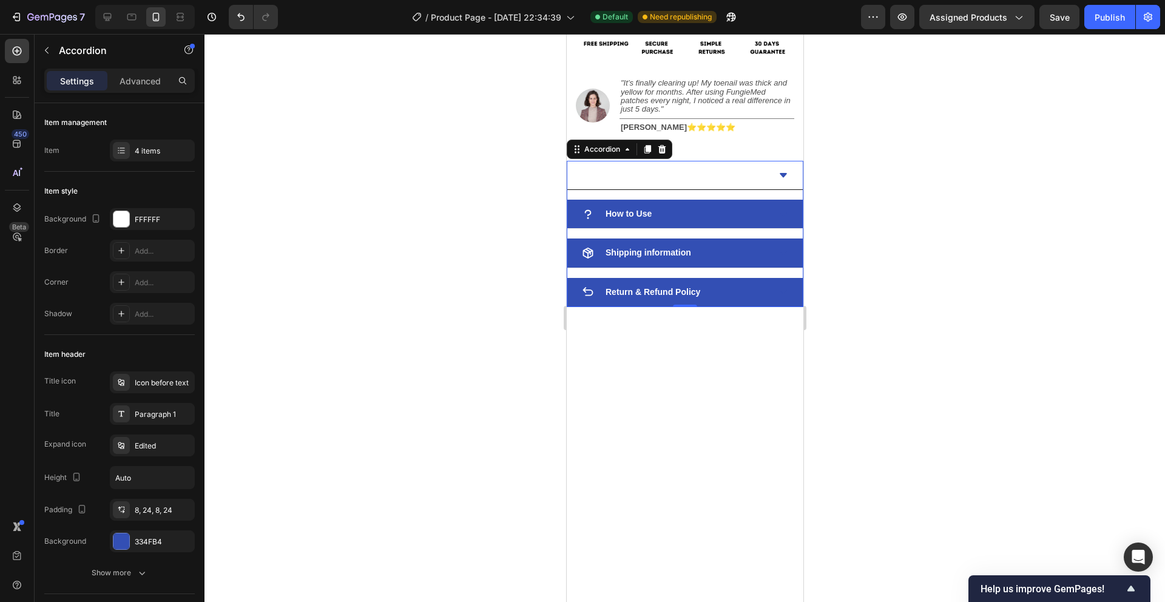
click at [783, 173] on icon at bounding box center [782, 175] width 7 height 4
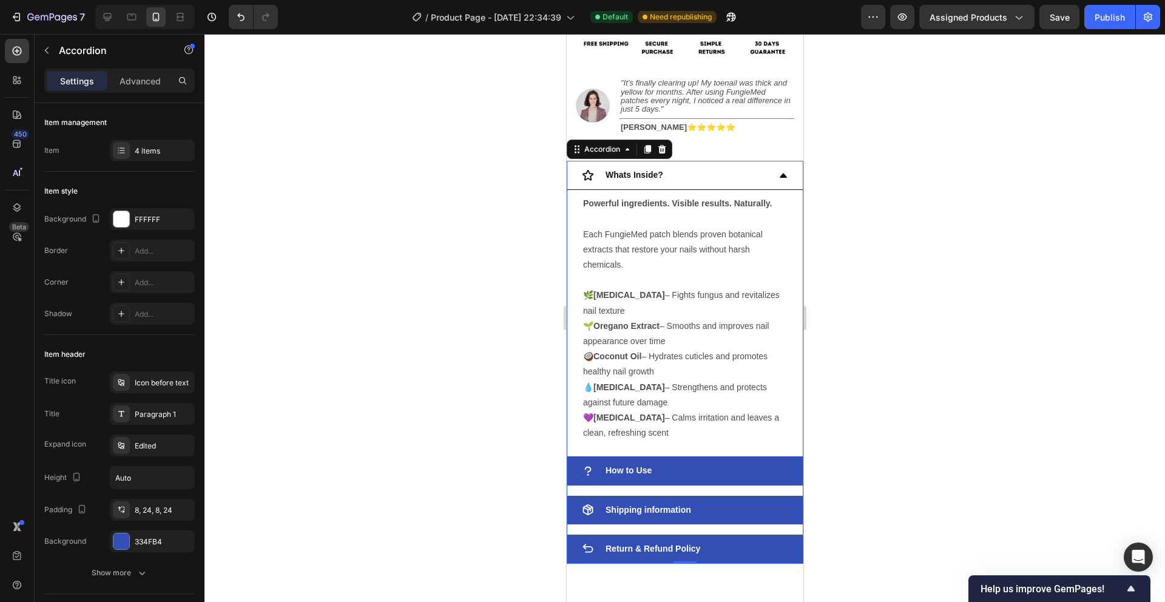
click at [665, 177] on div "Whats Inside?" at bounding box center [674, 175] width 187 height 19
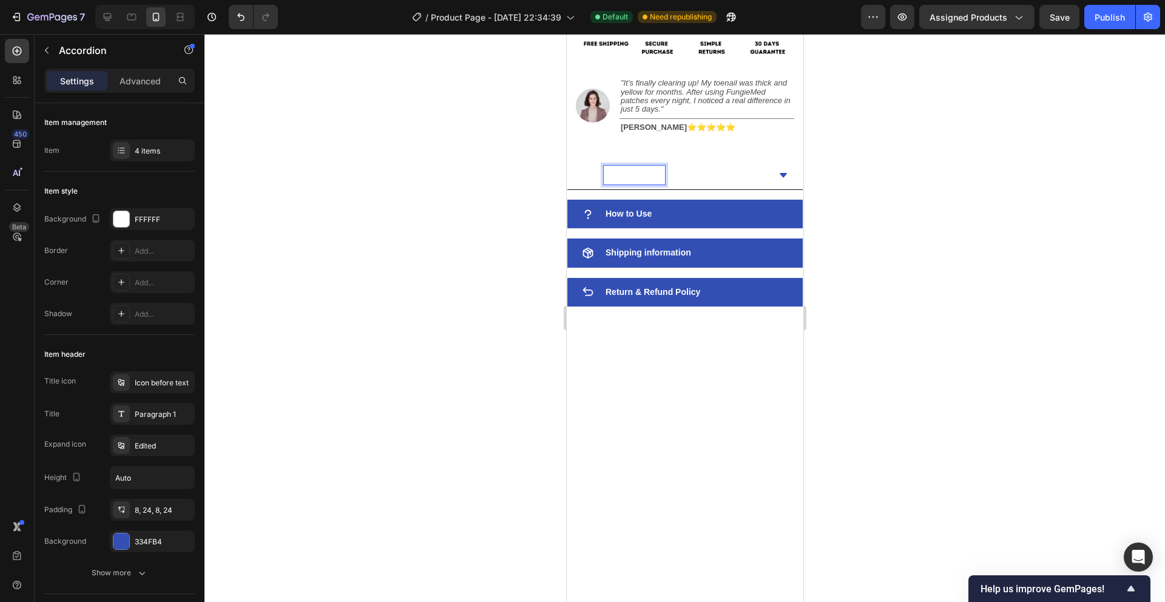
click at [663, 174] on div "Whats Inside?" at bounding box center [633, 175] width 61 height 19
click at [782, 174] on icon at bounding box center [782, 175] width 7 height 4
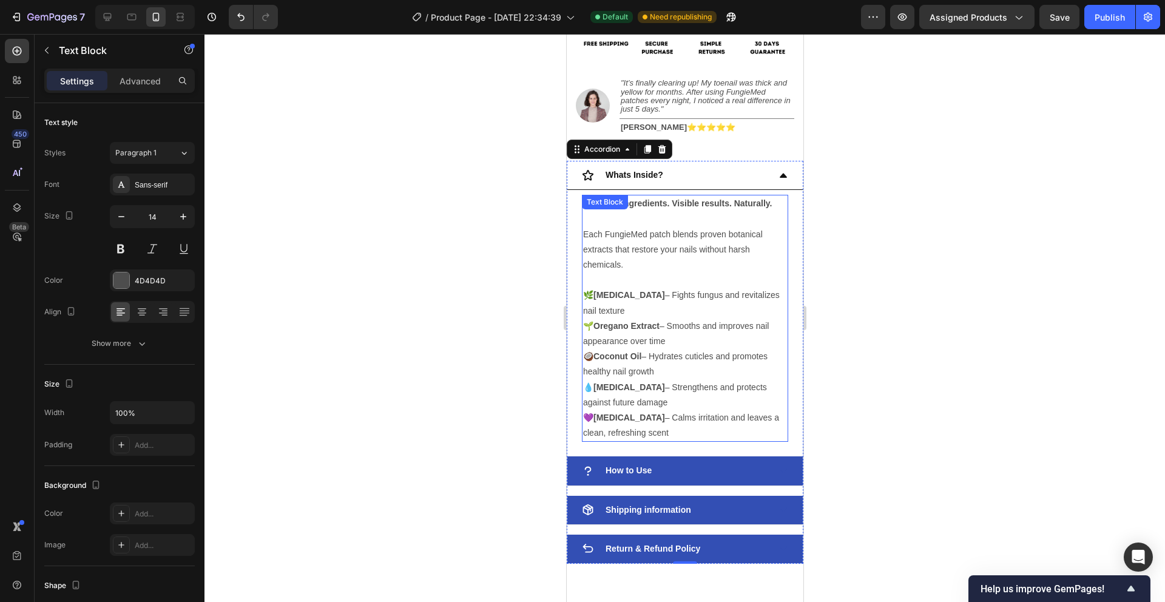
click at [690, 263] on p "Each FungieMed patch blends proven botanical extracts that restore your nails w…" at bounding box center [684, 241] width 204 height 61
click at [670, 425] on p "🌿 Tea Tree Oil – Fights fungus and revitalizes nail texture 🌱 Oregano Extract –…" at bounding box center [684, 364] width 204 height 153
click at [584, 203] on strong "Powerful ingredients. Visible results. Naturally." at bounding box center [676, 203] width 189 height 10
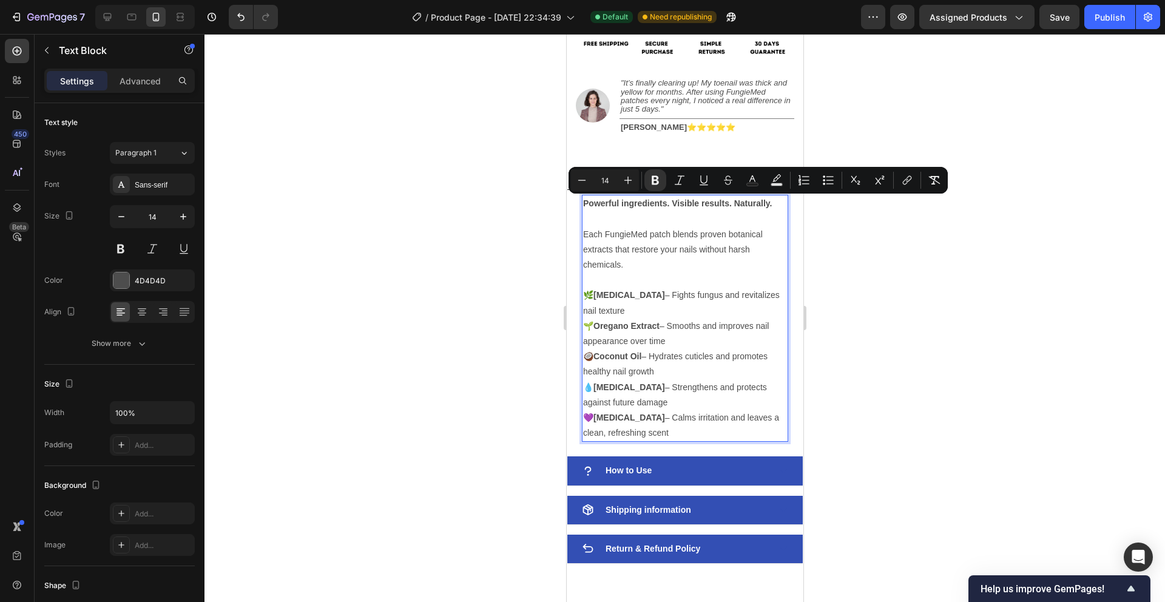
drag, startPoint x: 584, startPoint y: 203, endPoint x: 729, endPoint y: 441, distance: 279.1
click at [729, 441] on div "Powerful ingredients. Visible results. Naturally. Each FungieMed patch blends p…" at bounding box center [684, 318] width 206 height 247
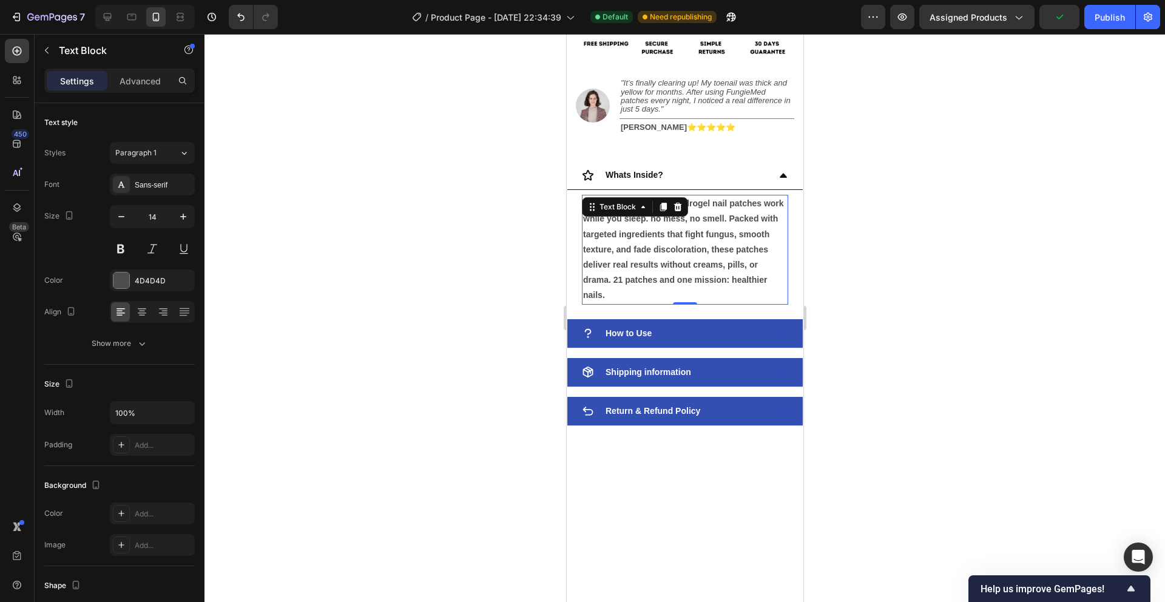
click at [908, 241] on div at bounding box center [684, 318] width 960 height 568
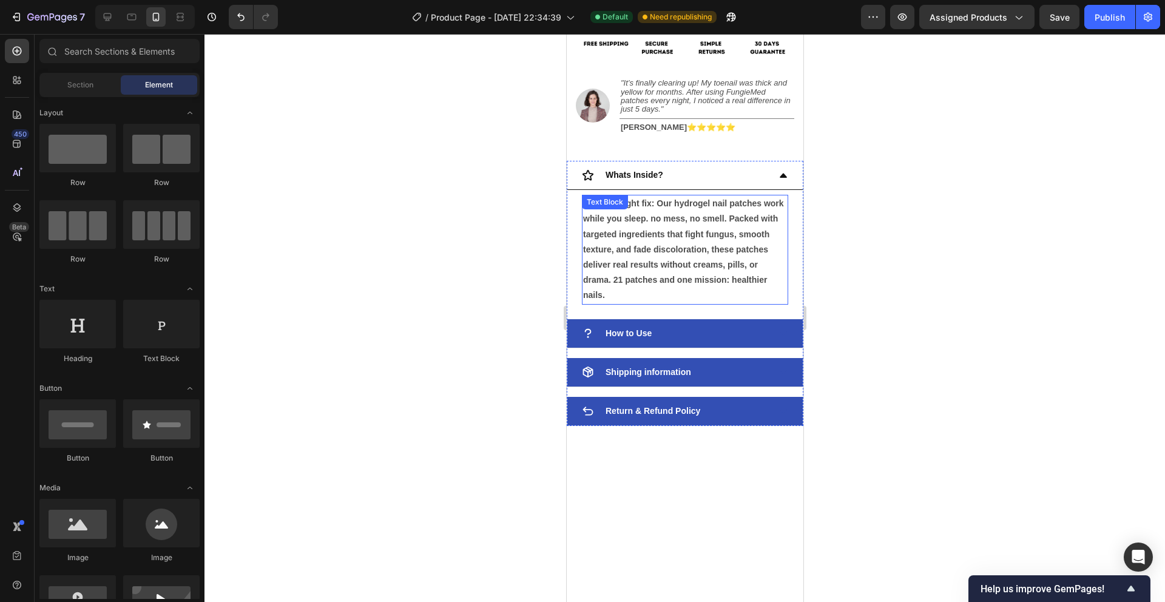
click at [655, 203] on strong "The overnight fix: Our hydrogel nail patches work while you sleep. no mess, no …" at bounding box center [682, 248] width 201 height 101
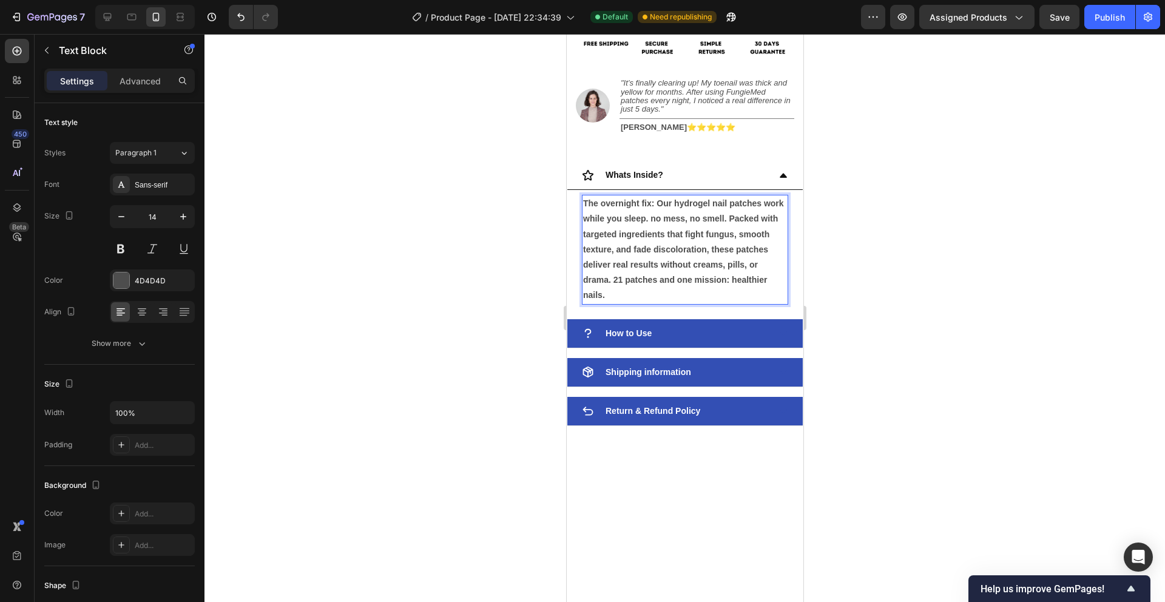
click at [658, 203] on strong "The overnight fix: Our hydrogel nail patches work while you sleep. no mess, no …" at bounding box center [682, 248] width 201 height 101
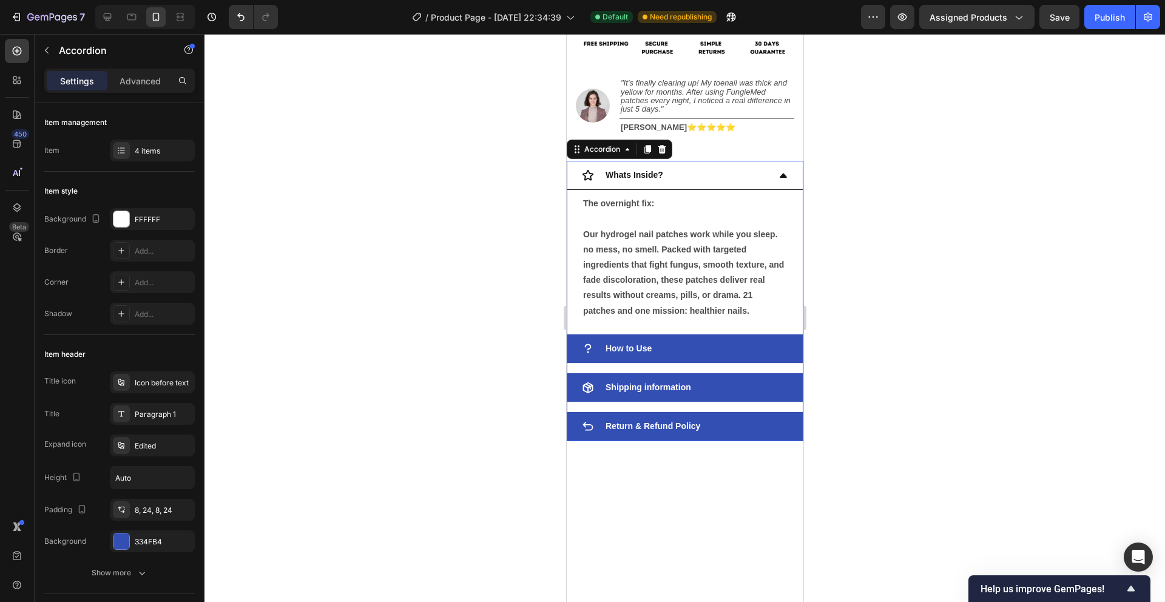
click at [780, 175] on icon at bounding box center [783, 175] width 10 height 10
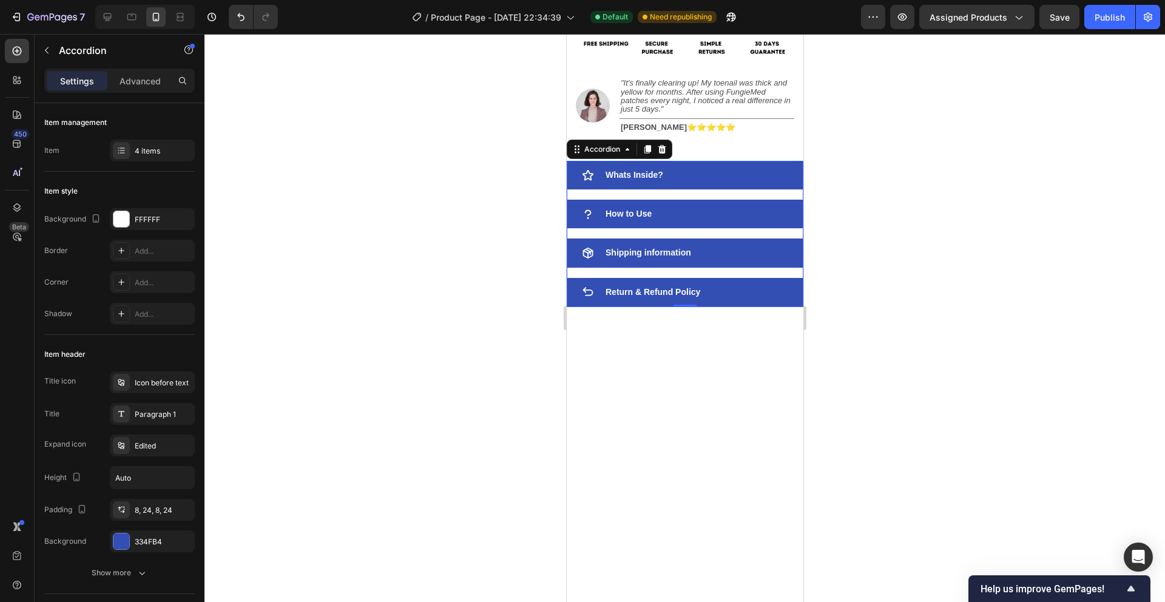
click at [782, 212] on icon at bounding box center [782, 214] width 7 height 4
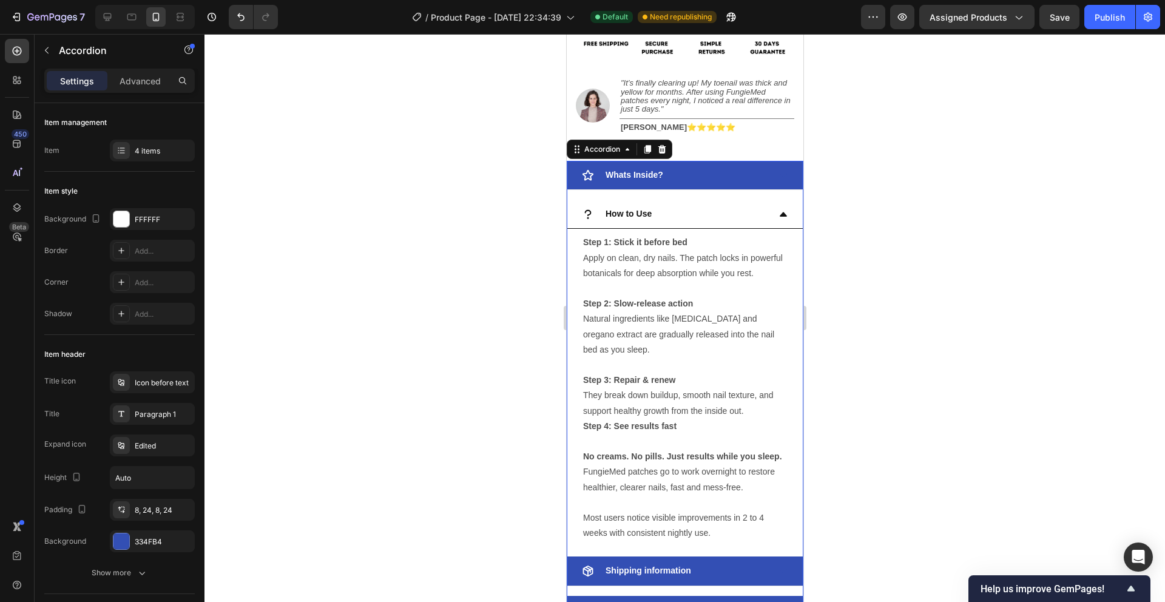
click at [783, 211] on icon at bounding box center [783, 214] width 10 height 10
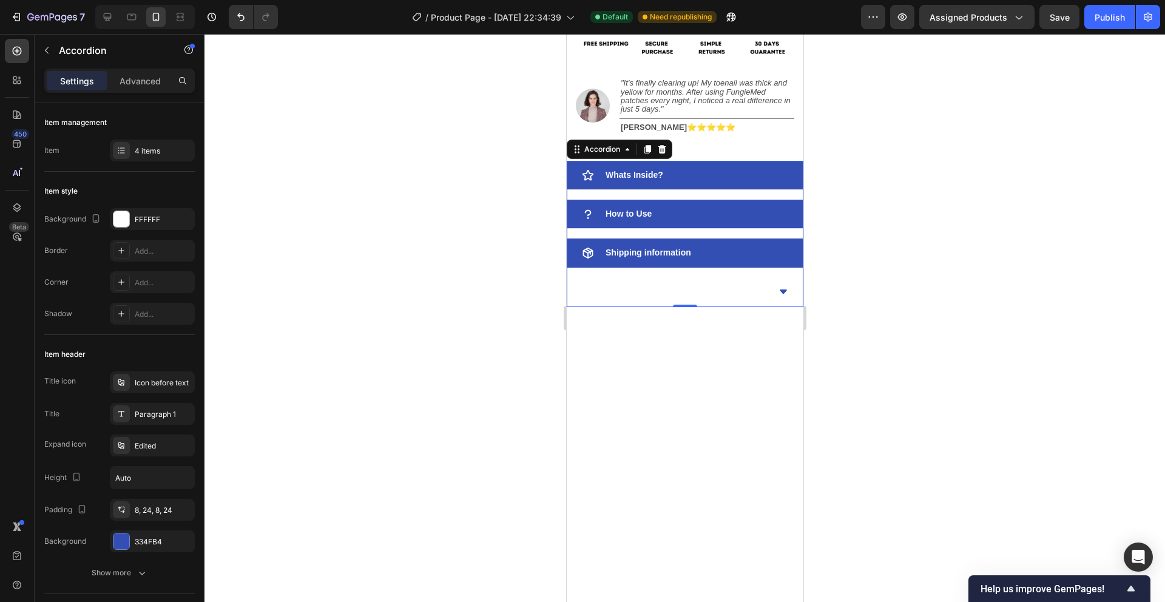
click at [785, 291] on icon at bounding box center [783, 292] width 10 height 10
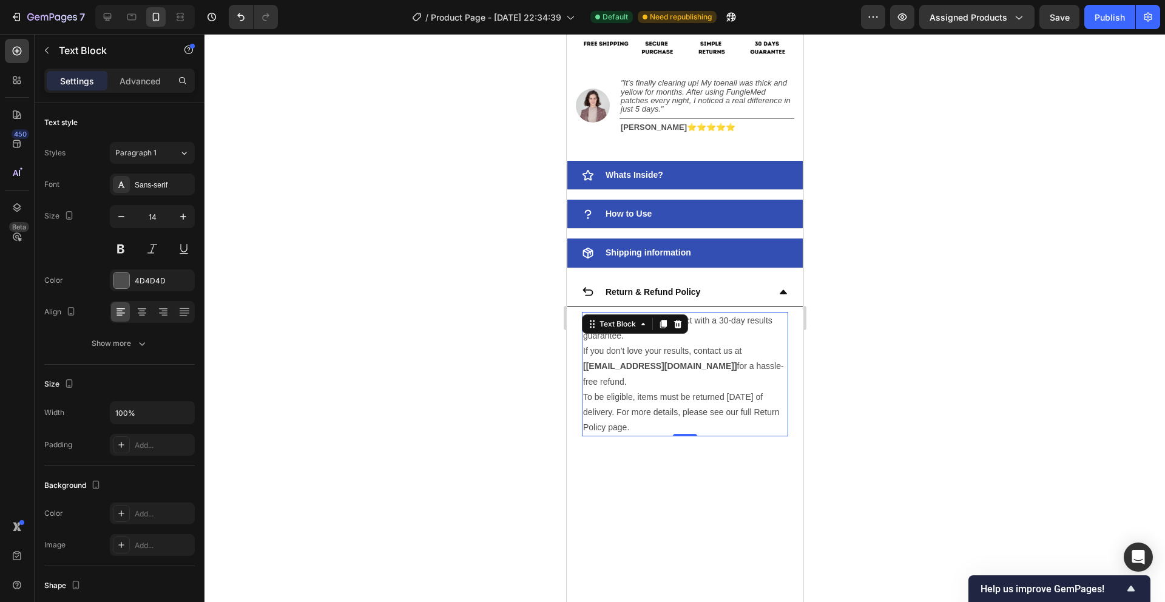
click at [680, 342] on p "We stand behind our product with a 30-day results guarantee." at bounding box center [684, 328] width 204 height 30
click at [672, 341] on p "We stand behind our product with a 30-day results guarantee." at bounding box center [684, 328] width 204 height 30
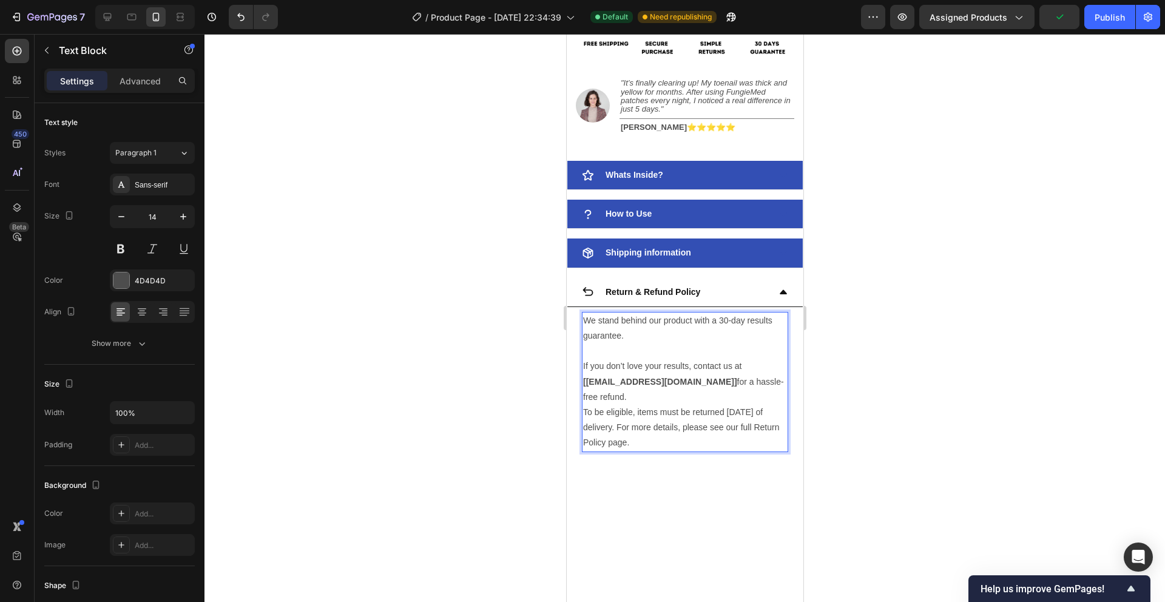
click at [627, 412] on p "To be eligible, items must be returned within 30 days of delivery. For more det…" at bounding box center [684, 428] width 204 height 46
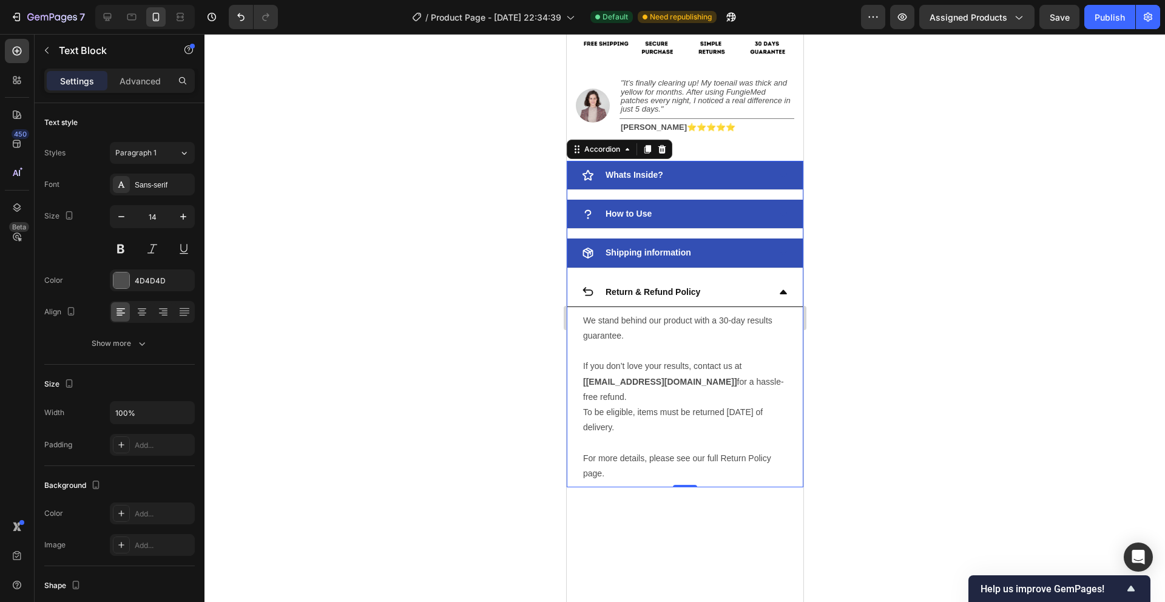
click at [779, 294] on icon at bounding box center [783, 292] width 10 height 10
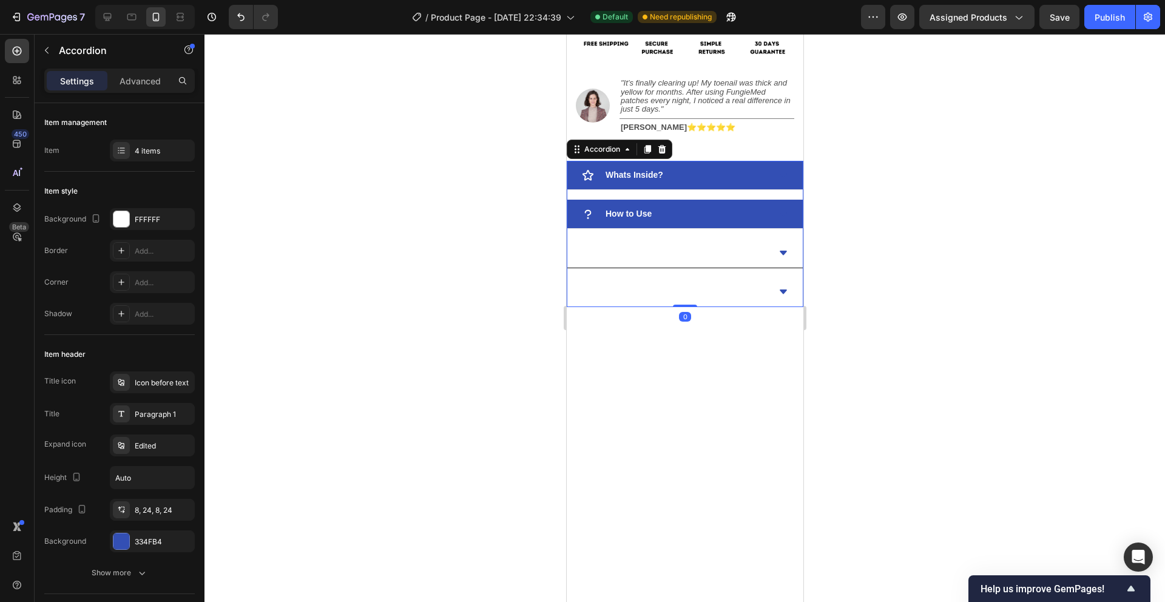
click at [783, 258] on div "Shipping information" at bounding box center [684, 252] width 235 height 29
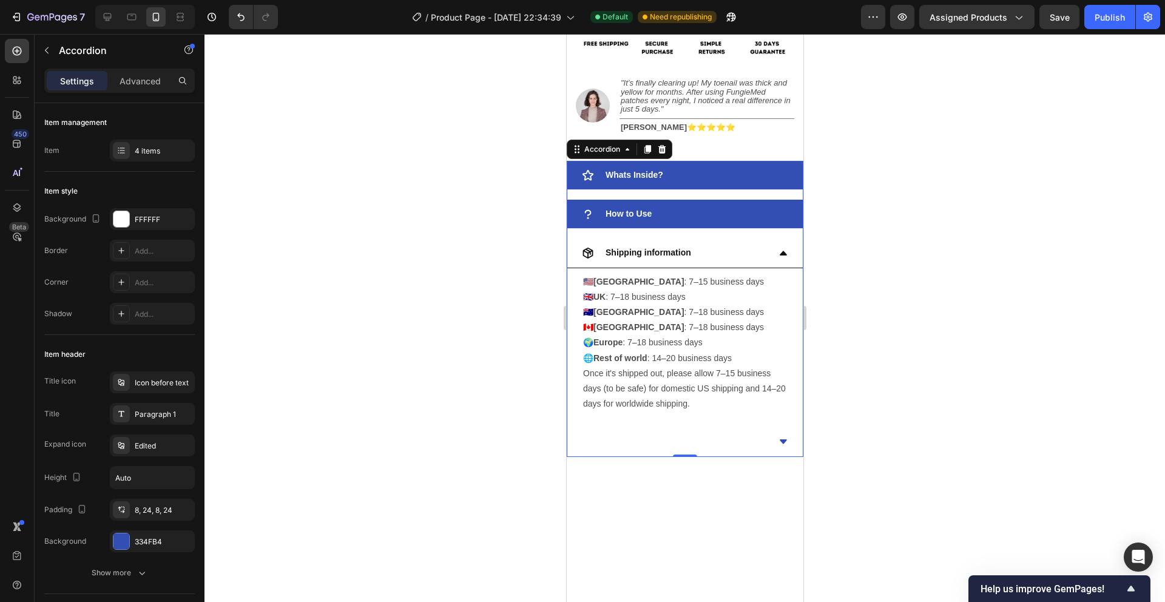
click at [783, 256] on icon at bounding box center [783, 253] width 10 height 10
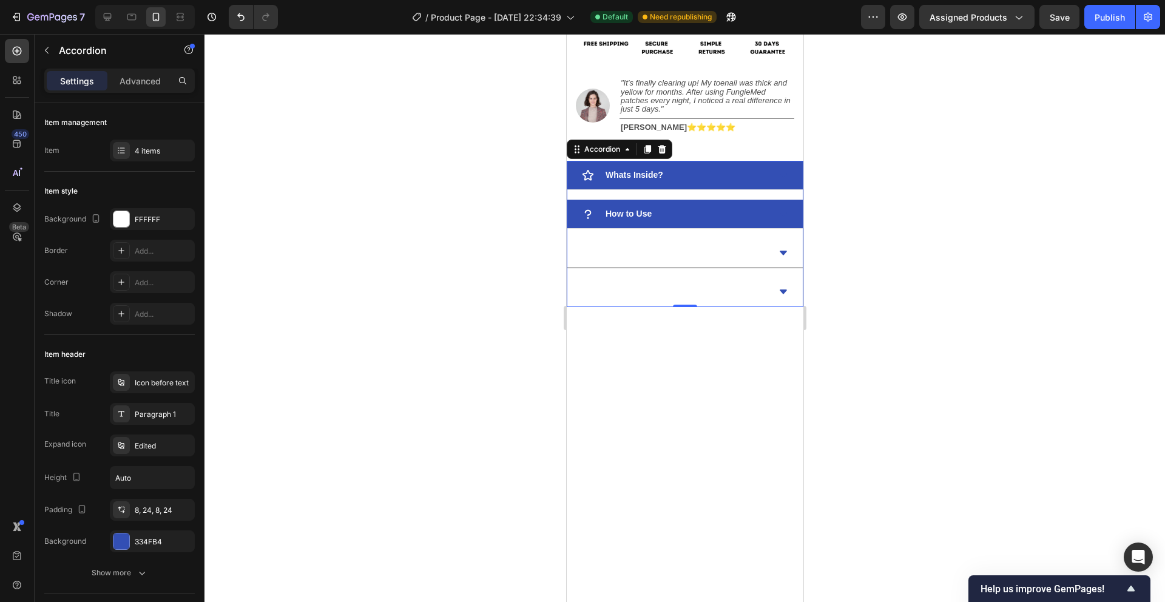
click at [783, 256] on icon at bounding box center [783, 253] width 10 height 10
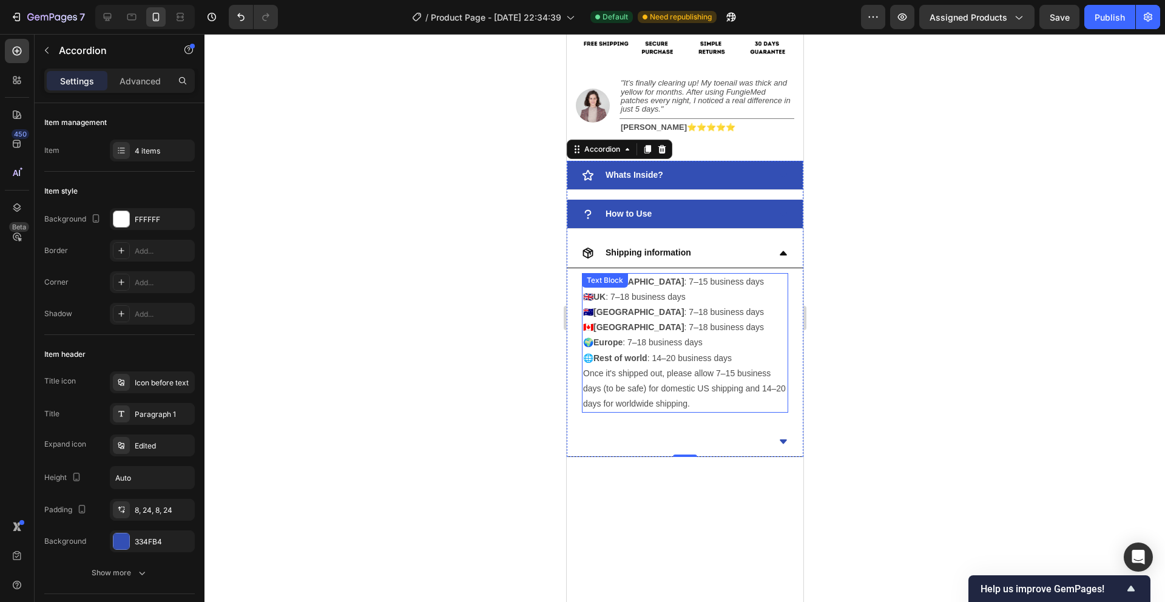
click at [695, 348] on p "🇺🇸 USA : 7–15 business days 🇬🇧 UK : 7–18 business days 🇦🇺 Australia : 7–18 busi…" at bounding box center [684, 320] width 204 height 92
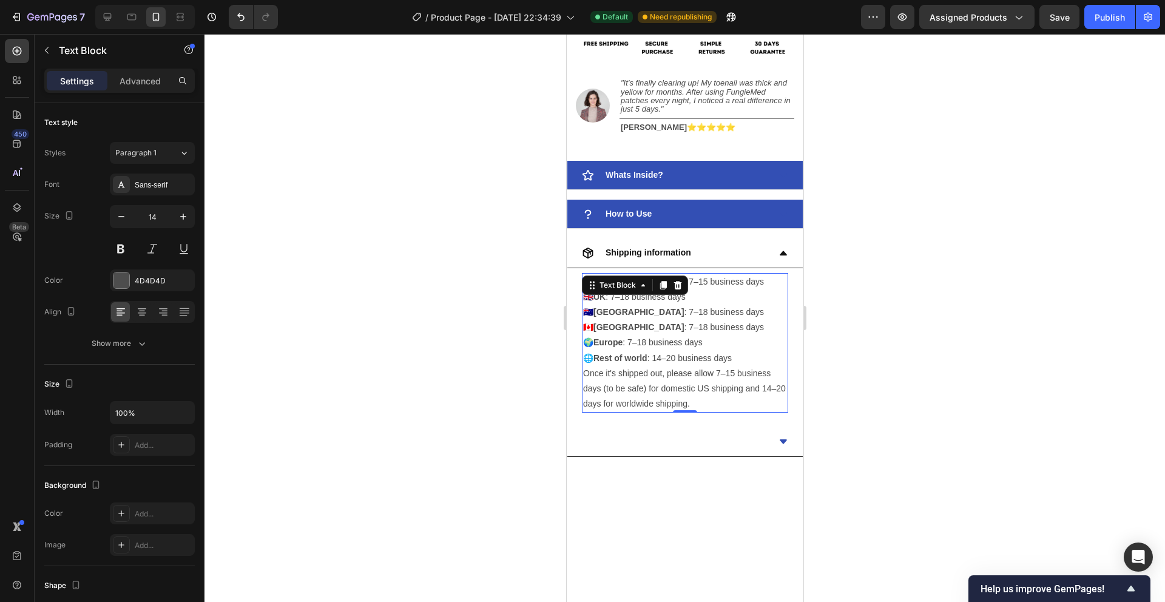
click at [739, 362] on p "🇺🇸 USA : 7–15 business days 🇬🇧 UK : 7–18 business days 🇦🇺 Australia : 7–18 busi…" at bounding box center [684, 320] width 204 height 92
click at [585, 374] on p "Once it's shipped out, please allow 7–15 business days (to be safe) for domesti…" at bounding box center [684, 389] width 204 height 46
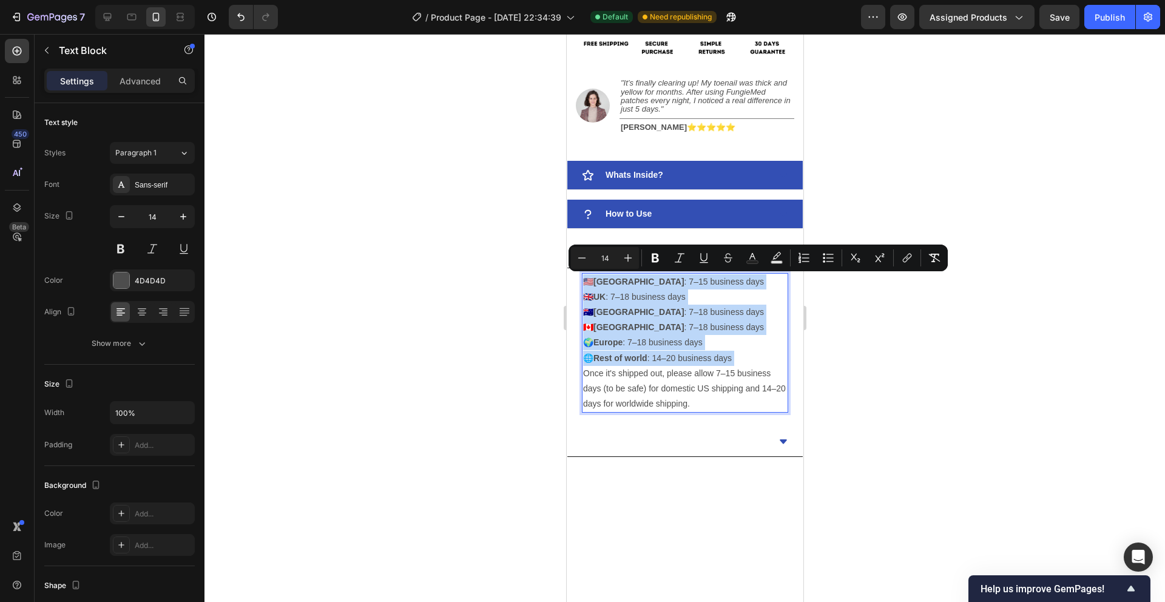
drag, startPoint x: 584, startPoint y: 373, endPoint x: 584, endPoint y: 283, distance: 90.4
click at [584, 283] on div "🇺🇸 USA : 7–15 business days 🇬🇧 UK : 7–18 business days 🇦🇺 Australia : 7–18 busi…" at bounding box center [684, 343] width 206 height 140
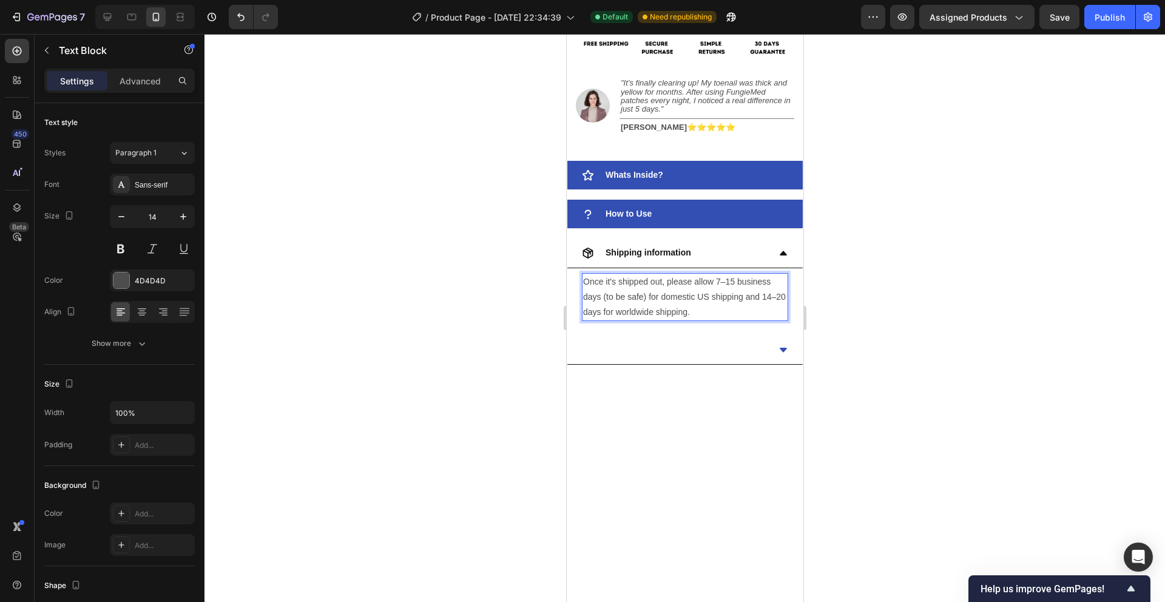
click at [718, 279] on p "Once it's shipped out, please allow 7–15 business days (to be safe) for domesti…" at bounding box center [684, 297] width 204 height 46
click at [731, 282] on p "Once it's shipped out, please allow 5–15 business days (to be safe) for domesti…" at bounding box center [684, 297] width 204 height 46
click at [727, 298] on p "Once it's shipped out, please allow 5–7 business days (to be safe) for domestic…" at bounding box center [684, 297] width 204 height 46
click at [726, 298] on p "Once it's shipped out, please allow 5–7 business days (to be safe) for domestic…" at bounding box center [684, 297] width 204 height 46
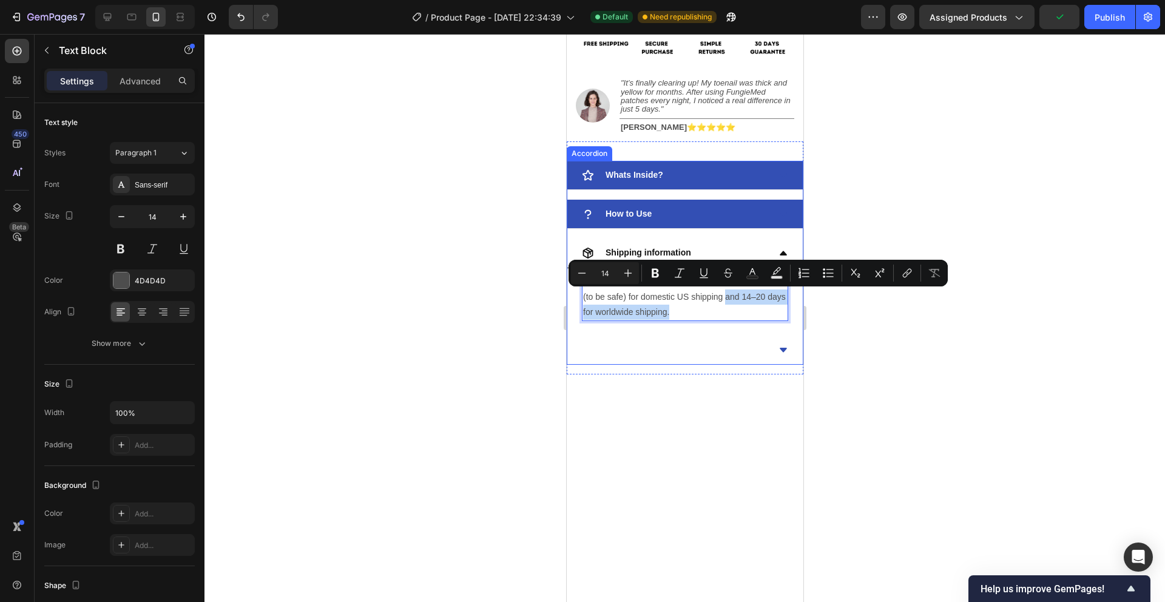
drag, startPoint x: 726, startPoint y: 298, endPoint x: 746, endPoint y: 324, distance: 32.5
click at [746, 324] on div "Once it's shipped out, please allow 5–7 business days (to be safe) for domestic…" at bounding box center [684, 297] width 235 height 58
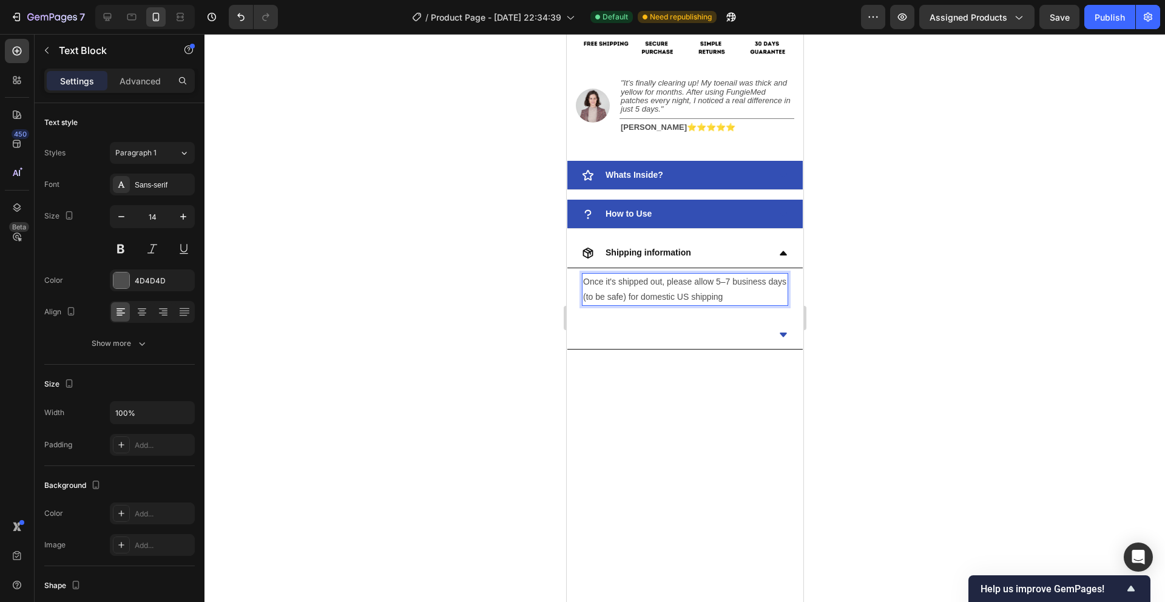
click at [746, 298] on p "Once it's shipped out, please allow 5–7 business days (to be safe) for domestic…" at bounding box center [684, 289] width 204 height 30
click at [727, 294] on p "Once it's shipped out, please allow 5–7 business days (to be safe) for domestic…" at bounding box center [684, 289] width 204 height 30
drag, startPoint x: 727, startPoint y: 294, endPoint x: 582, endPoint y: 280, distance: 145.7
click at [582, 280] on p "Once it's shipped out, please allow 5–7 business days (to be safe) for domestic…" at bounding box center [684, 289] width 204 height 30
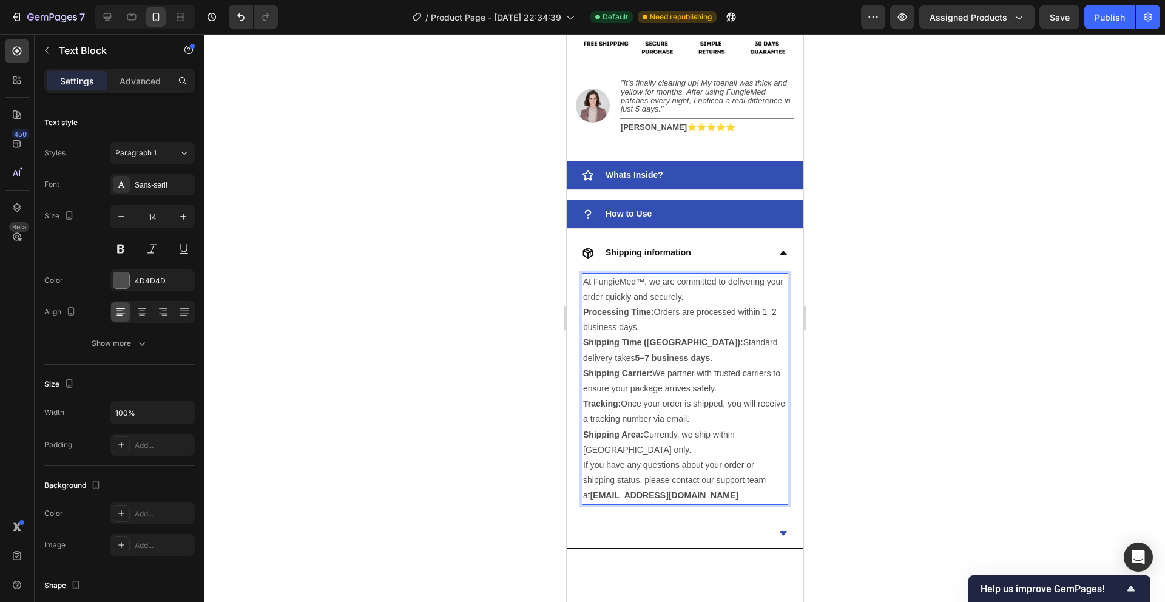
click at [712, 294] on p "At FungieMed™, we are committed to delivering your order quickly and securely." at bounding box center [684, 289] width 204 height 30
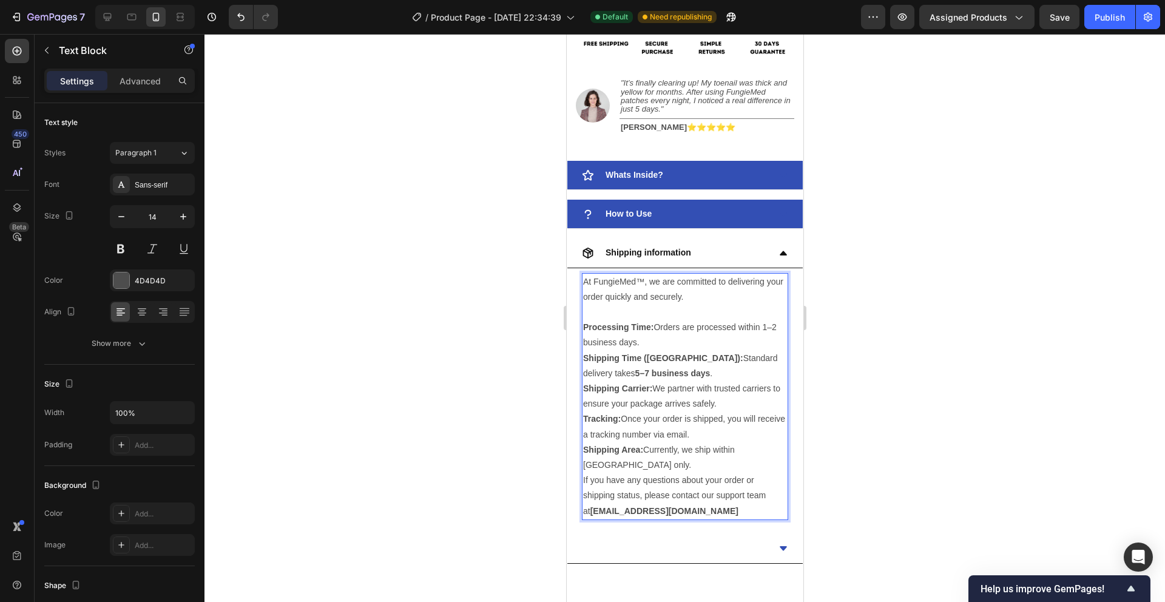
click at [652, 345] on p "Processing Time: Orders are processed within 1–2 business days." at bounding box center [684, 335] width 204 height 30
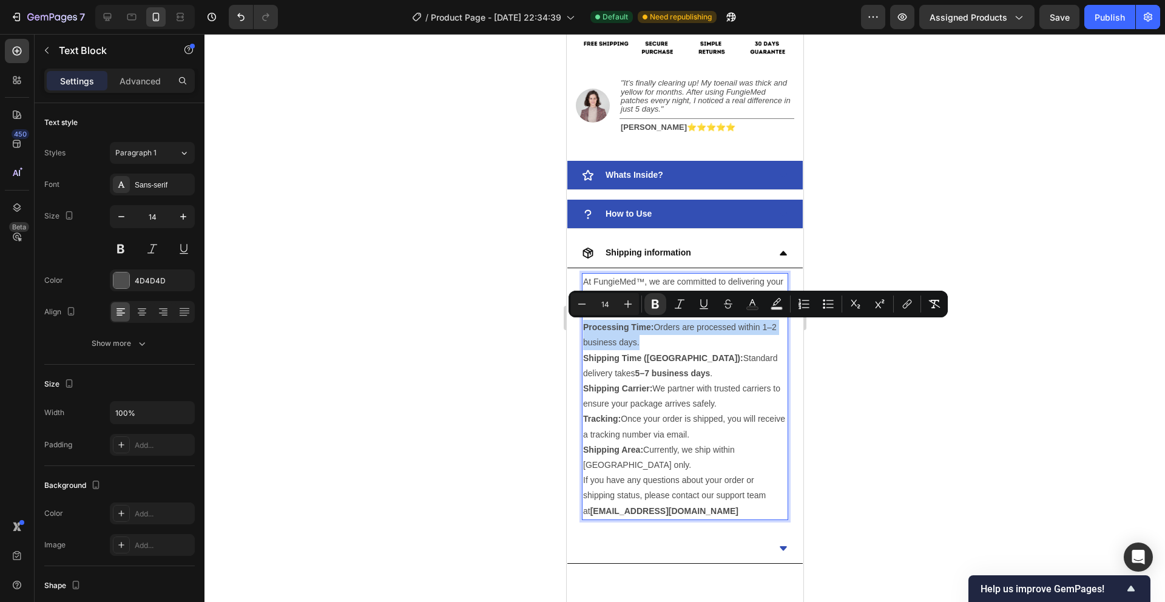
drag, startPoint x: 652, startPoint y: 345, endPoint x: 593, endPoint y: 323, distance: 62.8
click at [593, 323] on p "Processing Time: Orders are processed within 1–2 business days." at bounding box center [684, 335] width 204 height 30
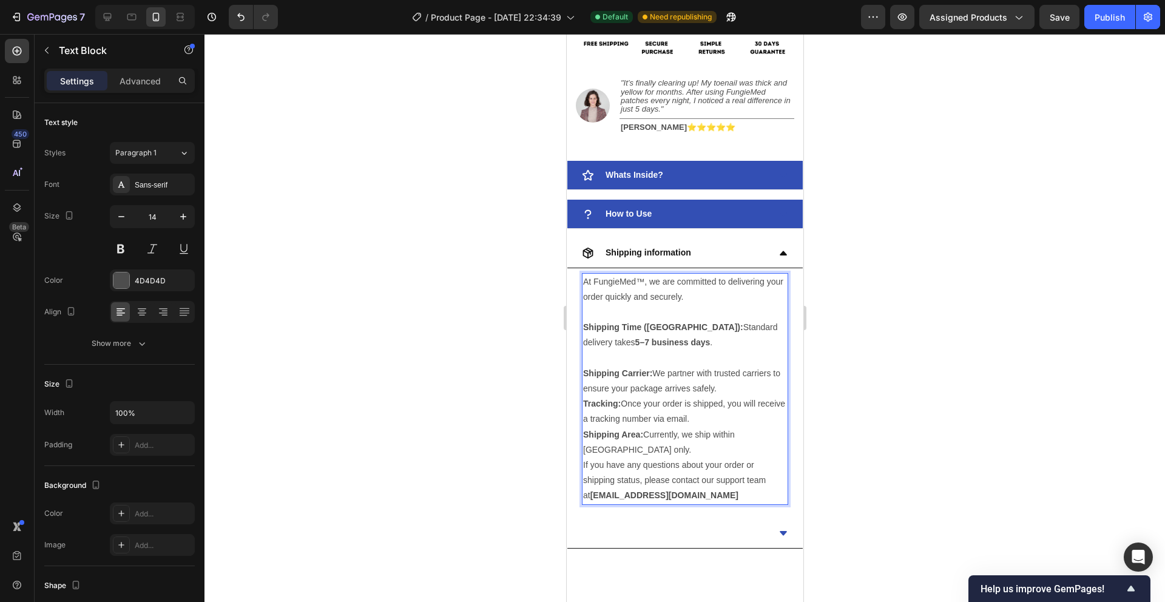
click at [731, 390] on p "Shipping Time (USA): Standard delivery takes 5–7 business days . ⁠⁠⁠⁠⁠⁠⁠ Shippi…" at bounding box center [684, 358] width 204 height 76
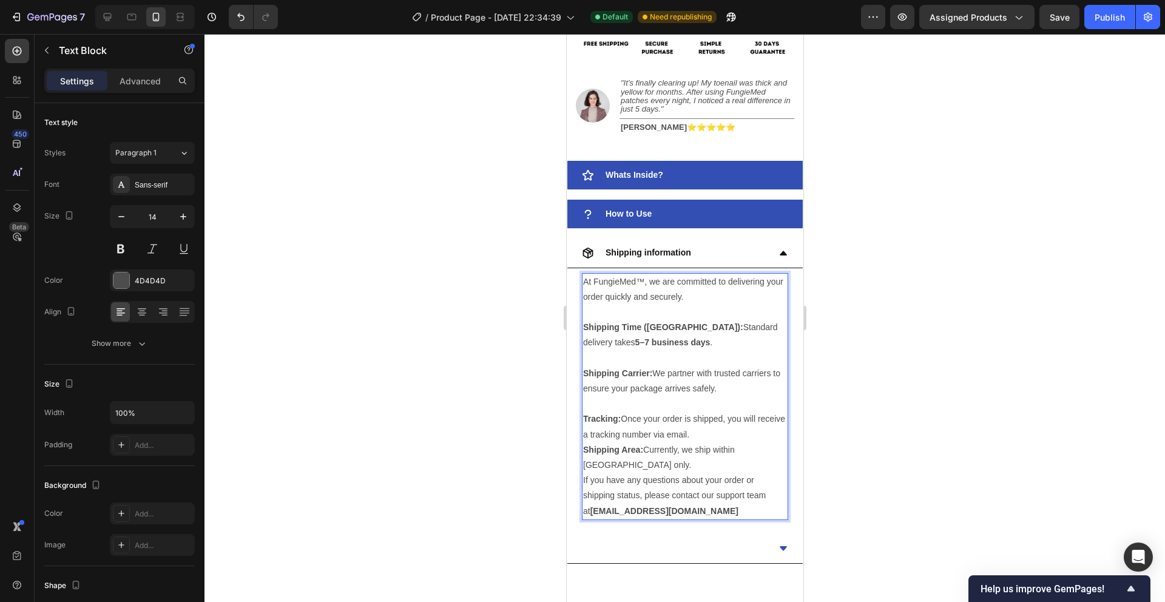
click at [749, 436] on p "Tracking: Once your order is shipped, you will receive a tracking number via em…" at bounding box center [684, 426] width 204 height 30
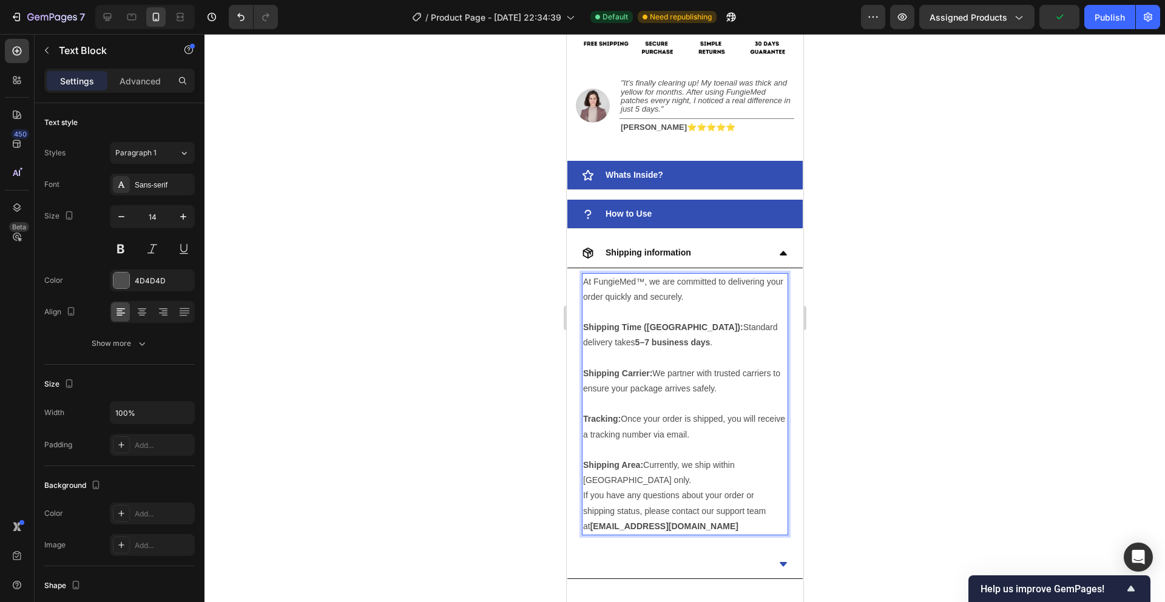
click at [669, 485] on p "Shipping Area: Currently, we ship within the United States only." at bounding box center [684, 472] width 204 height 30
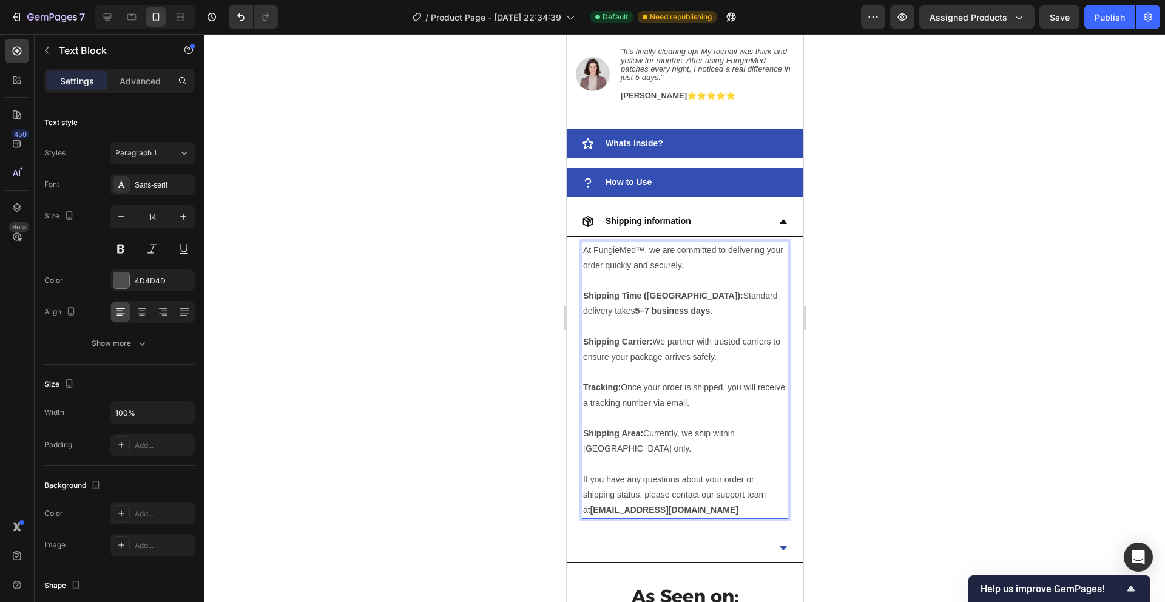
scroll to position [916, 0]
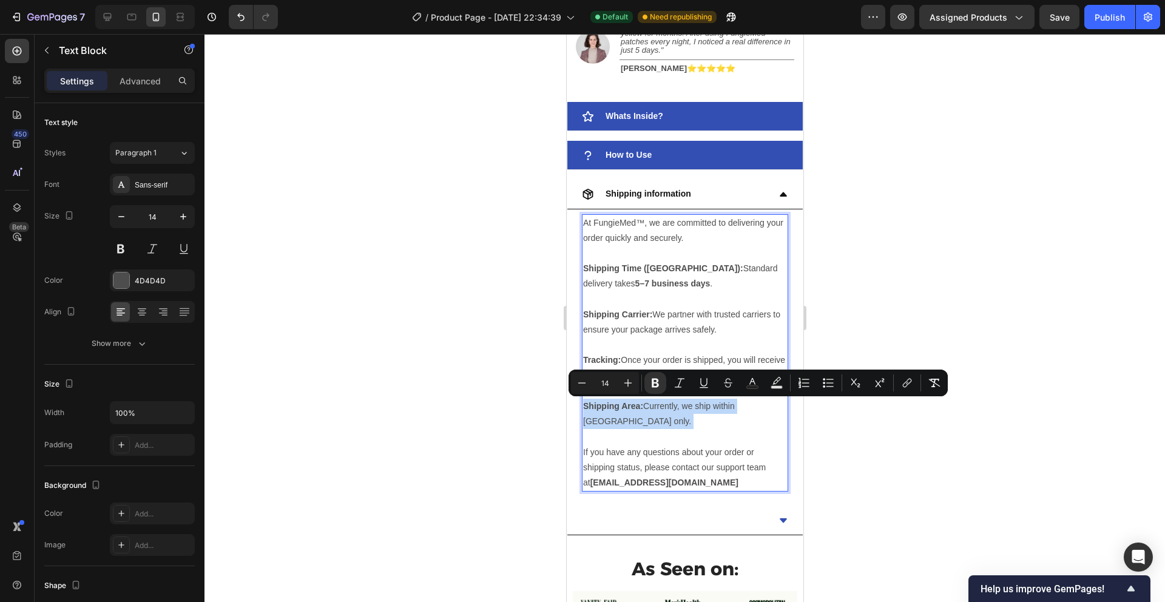
drag, startPoint x: 606, startPoint y: 436, endPoint x: 583, endPoint y: 403, distance: 40.2
click at [583, 403] on p "Shipping Area: Currently, we ship within the United States only." at bounding box center [684, 422] width 204 height 46
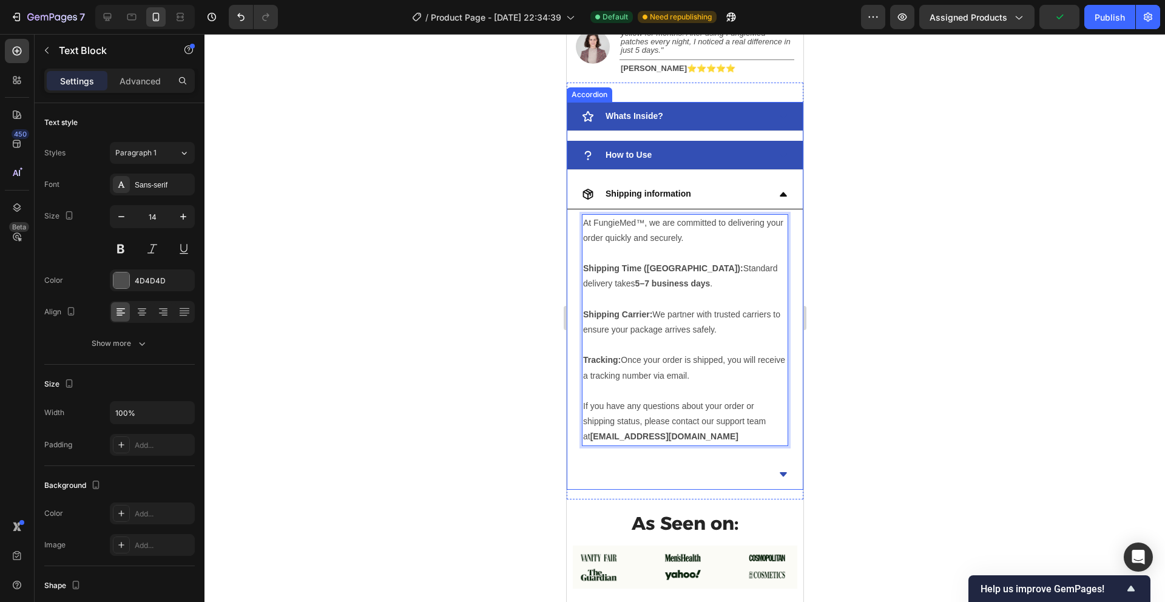
click at [778, 192] on icon at bounding box center [783, 194] width 10 height 10
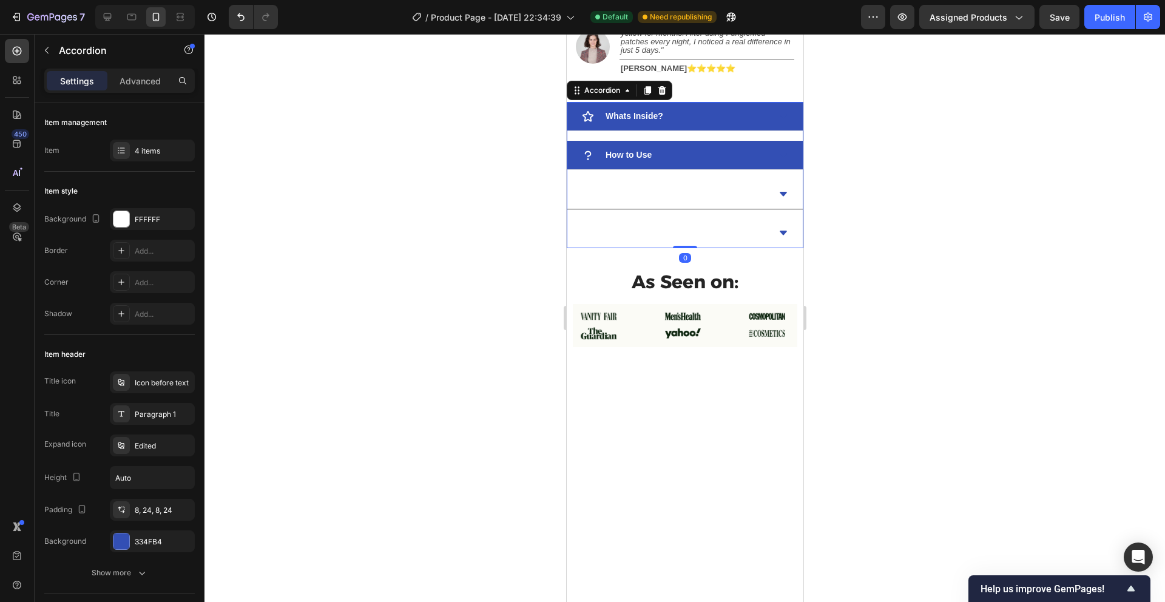
click at [781, 155] on icon at bounding box center [782, 155] width 7 height 4
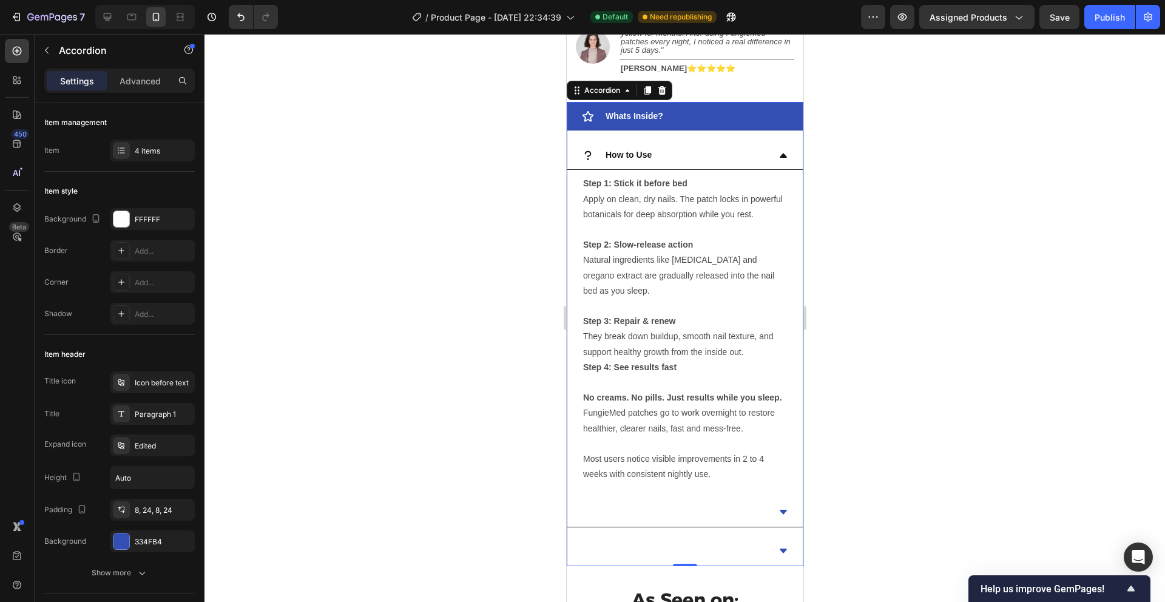
click at [783, 155] on icon at bounding box center [782, 155] width 7 height 4
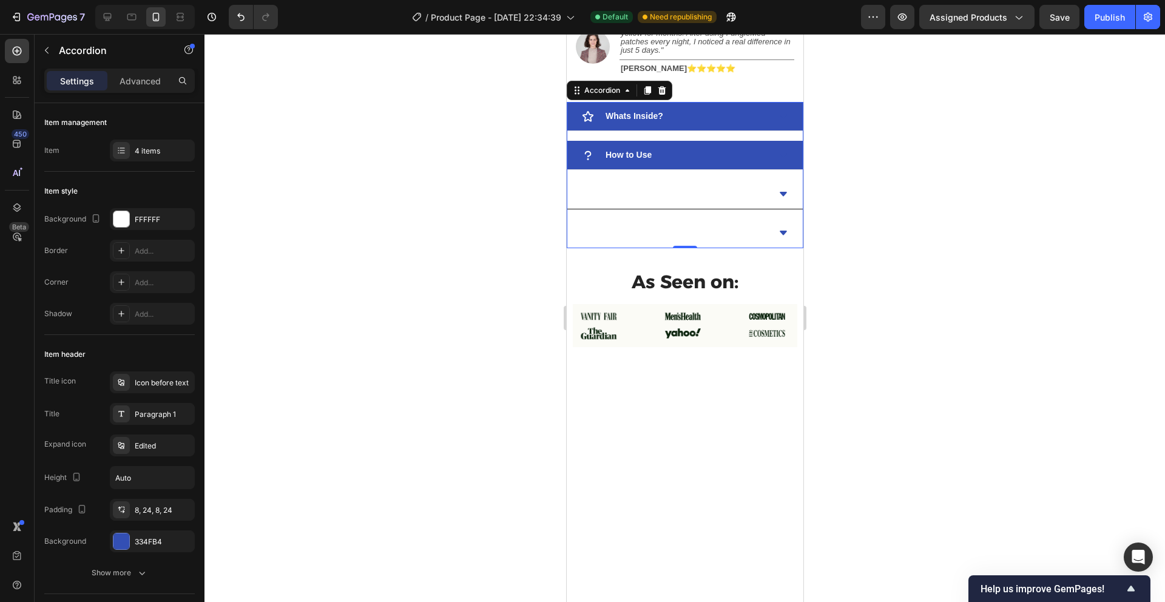
click at [778, 114] on icon at bounding box center [783, 117] width 10 height 10
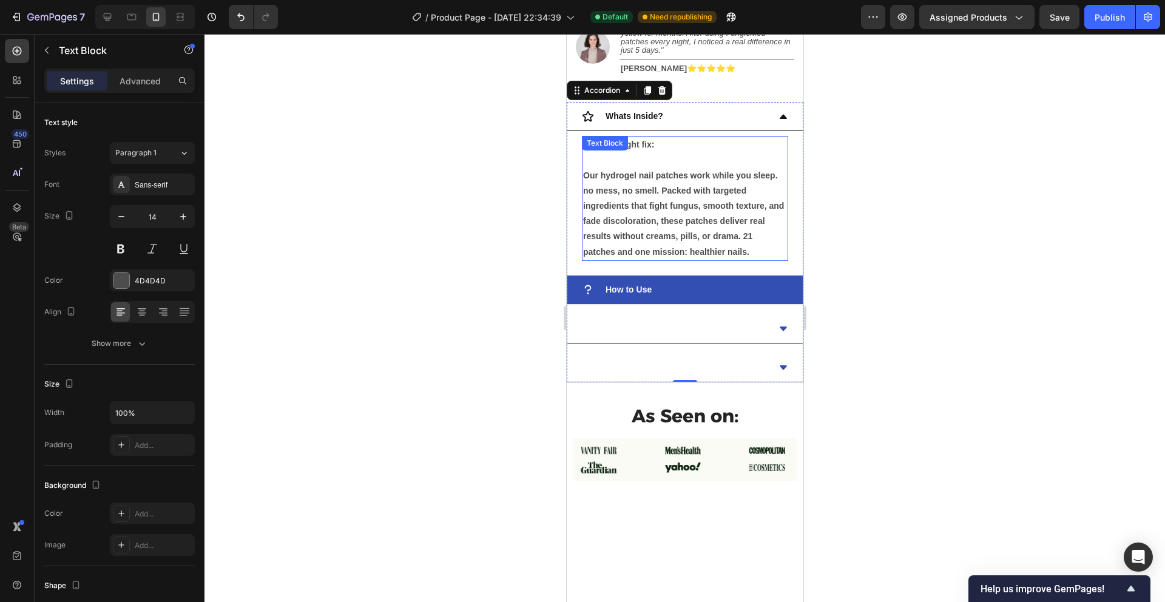
click at [768, 251] on p "The overnight fix: Our hydrogel nail patches work while you sleep. no mess, no …" at bounding box center [684, 198] width 204 height 123
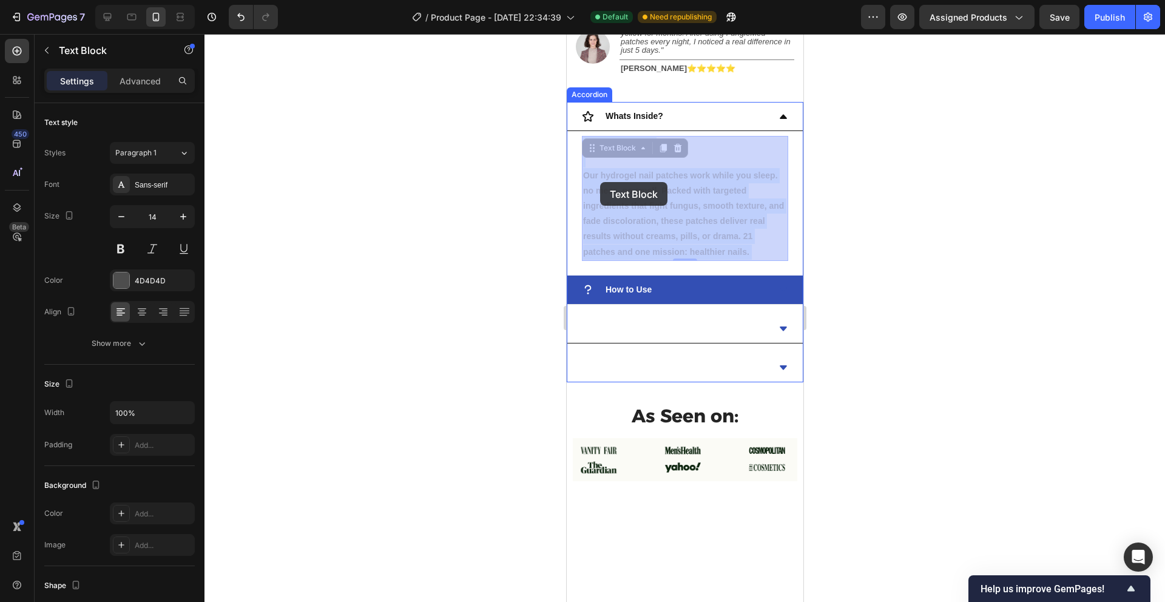
drag, startPoint x: 766, startPoint y: 251, endPoint x: 599, endPoint y: 182, distance: 181.2
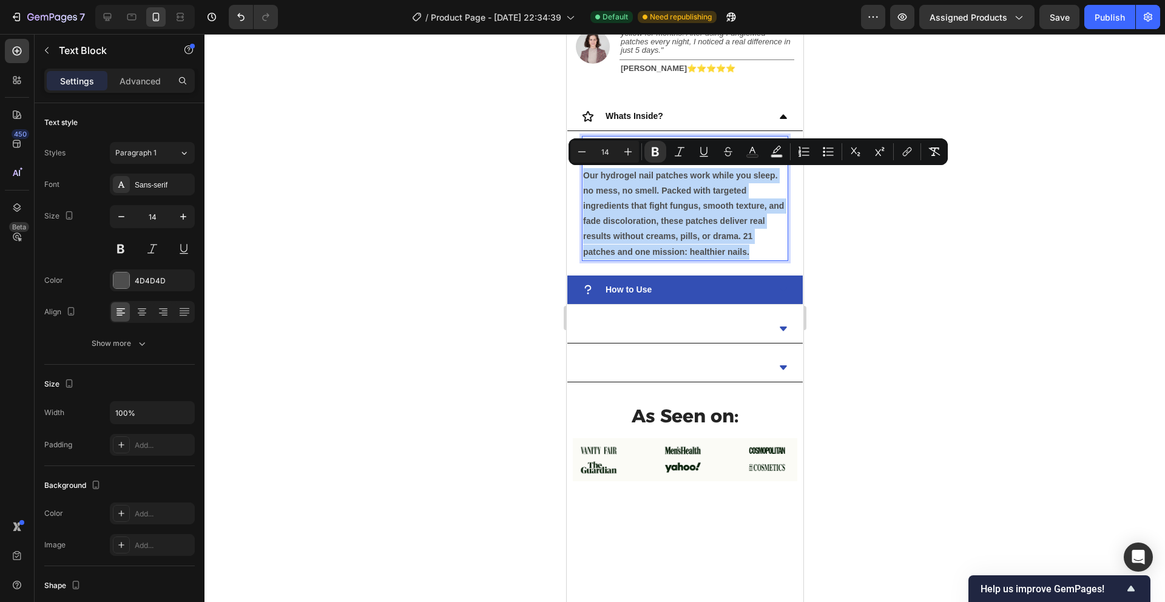
drag, startPoint x: 585, startPoint y: 174, endPoint x: 780, endPoint y: 250, distance: 209.8
click at [781, 250] on p "The overnight fix: Our hydrogel nail patches work while you sleep. no mess, no …" at bounding box center [684, 198] width 204 height 123
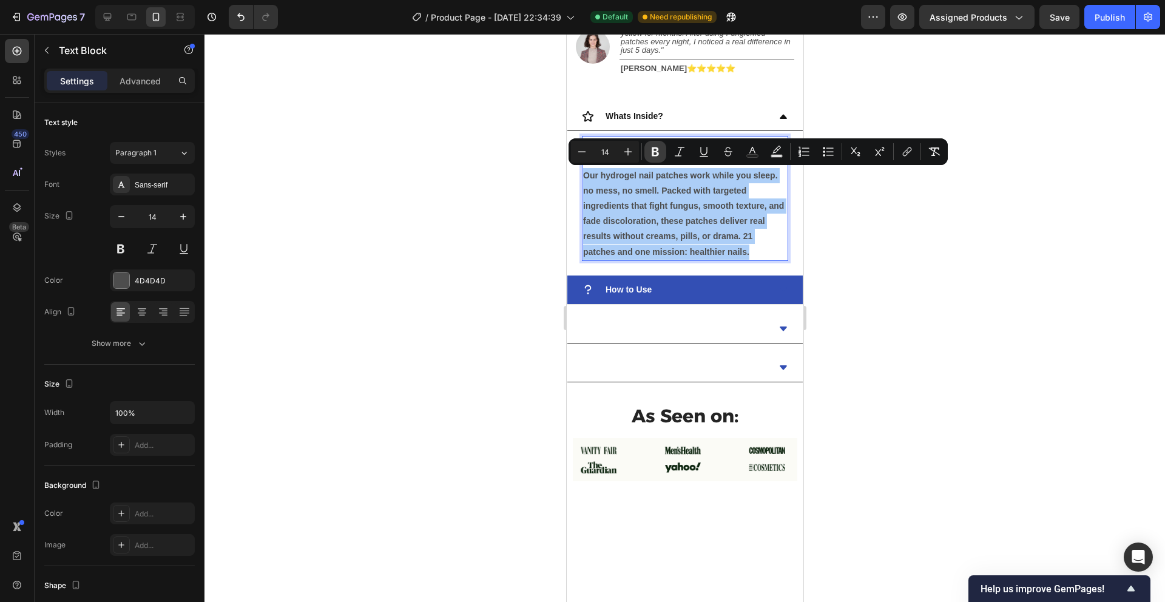
click at [664, 156] on button "Bold" at bounding box center [655, 152] width 22 height 22
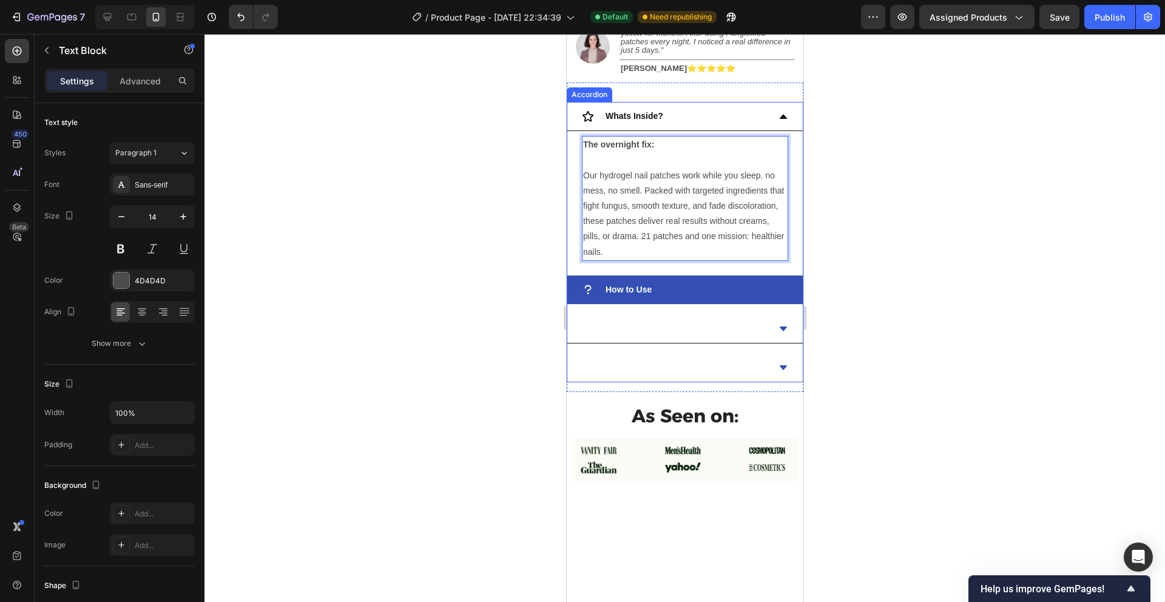
click at [877, 211] on div at bounding box center [684, 318] width 960 height 568
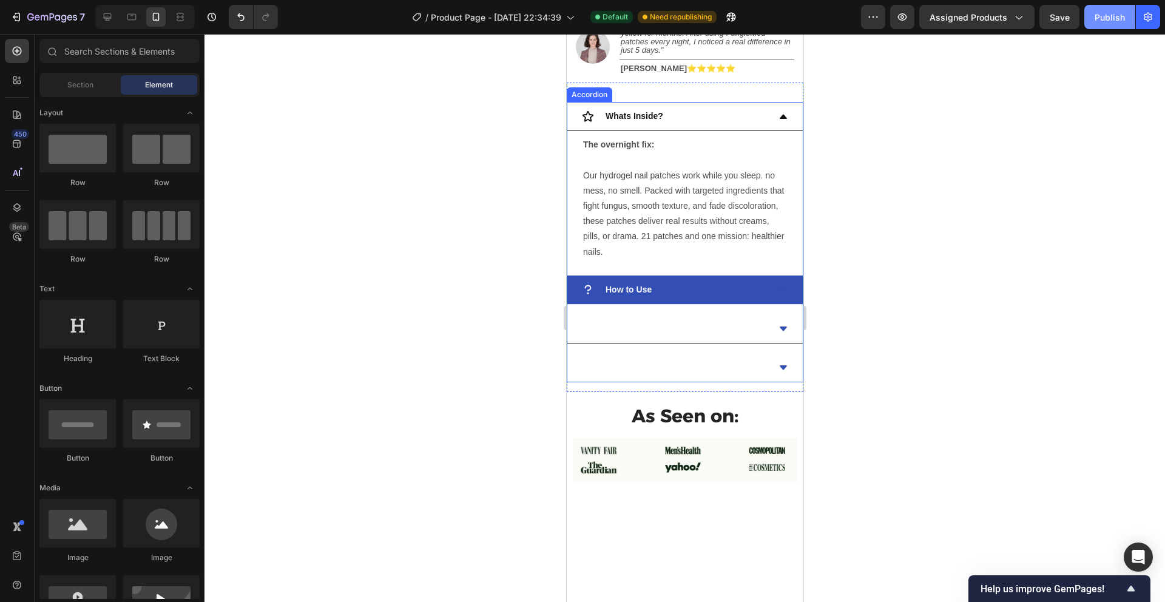
click at [1096, 19] on div "Publish" at bounding box center [1110, 17] width 30 height 13
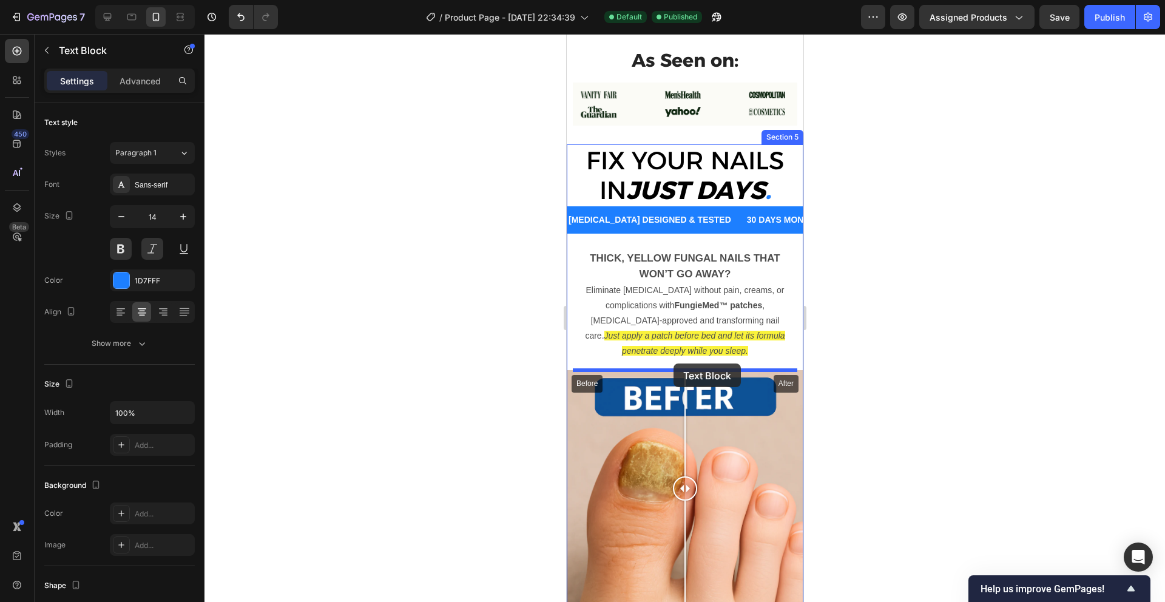
scroll to position [1139, 0]
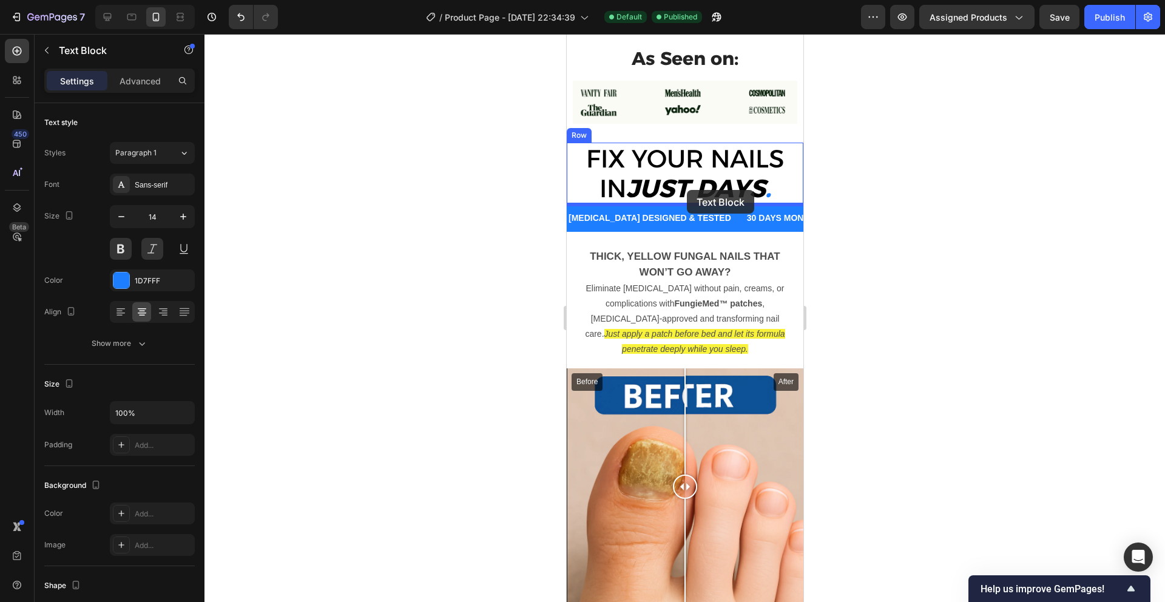
drag, startPoint x: 599, startPoint y: 126, endPoint x: 686, endPoint y: 190, distance: 108.5
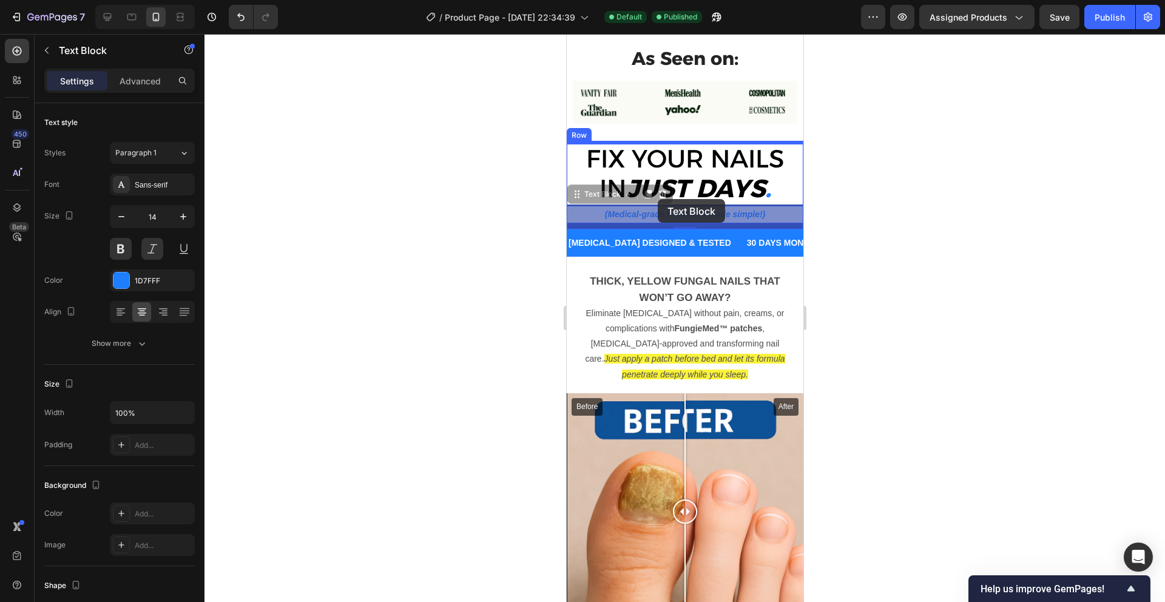
drag, startPoint x: 572, startPoint y: 195, endPoint x: 657, endPoint y: 199, distance: 85.0
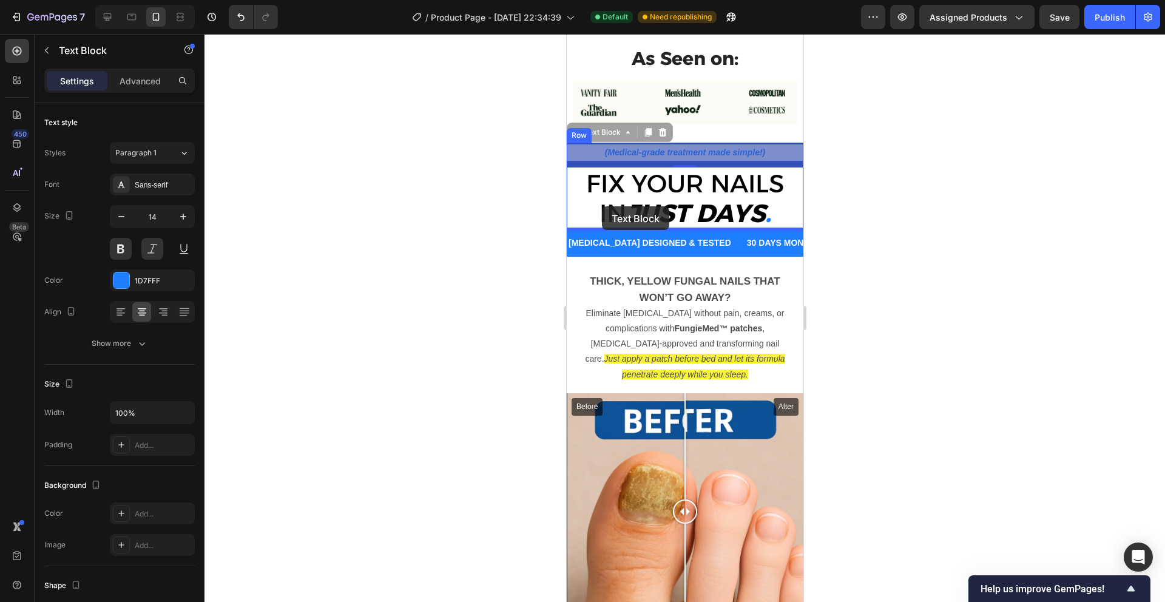
drag, startPoint x: 576, startPoint y: 133, endPoint x: 601, endPoint y: 206, distance: 77.7
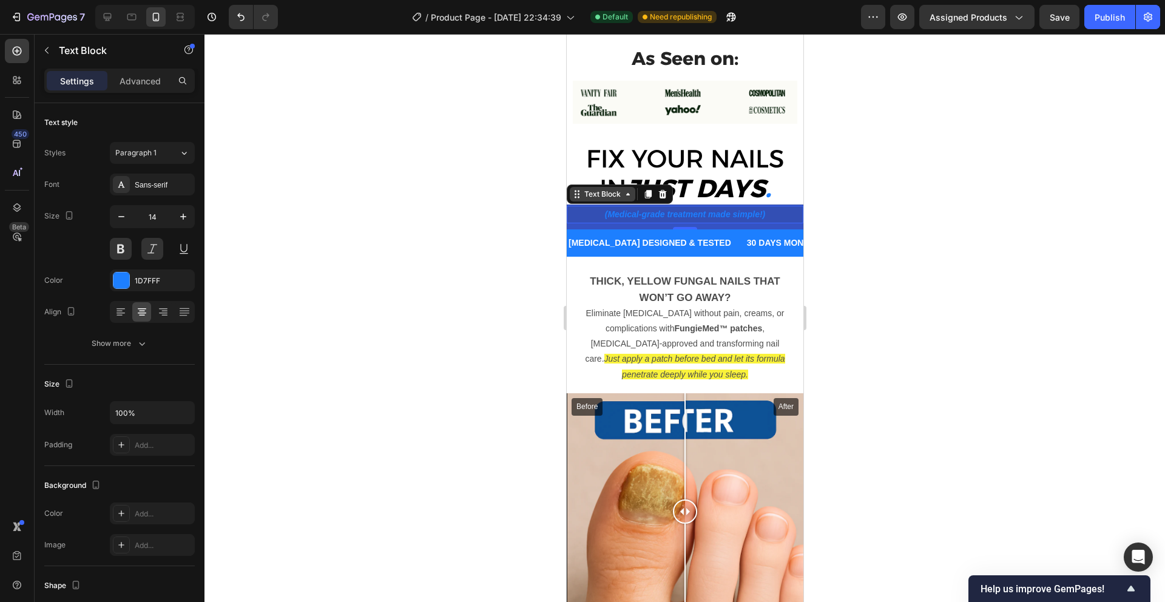
click at [579, 197] on icon at bounding box center [577, 194] width 10 height 10
click at [574, 199] on div "Text Block" at bounding box center [602, 194] width 66 height 15
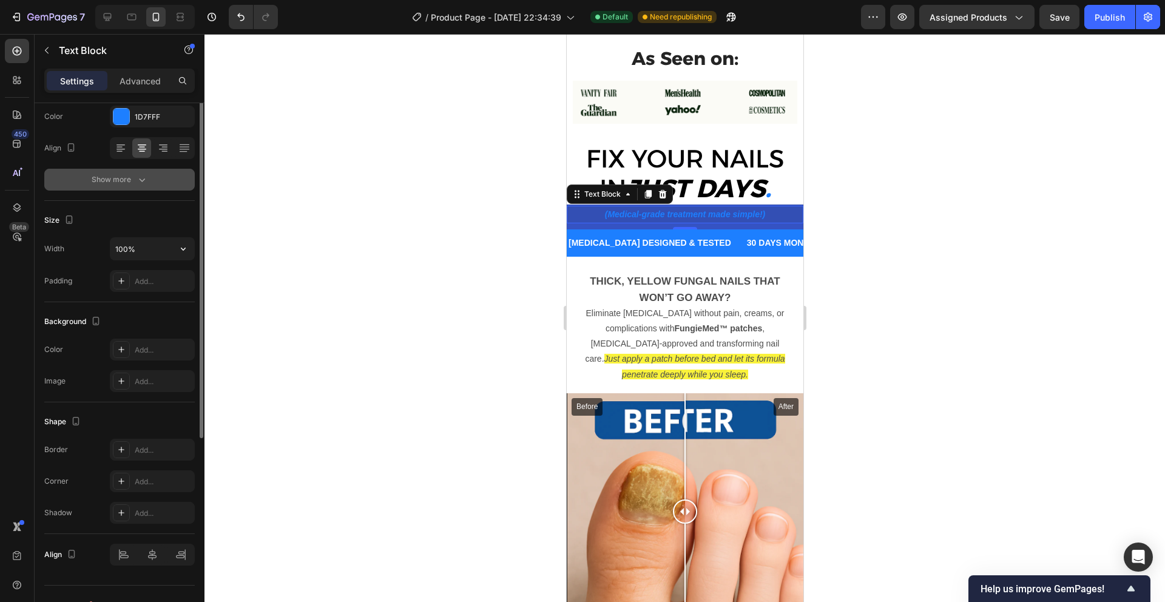
scroll to position [186, 0]
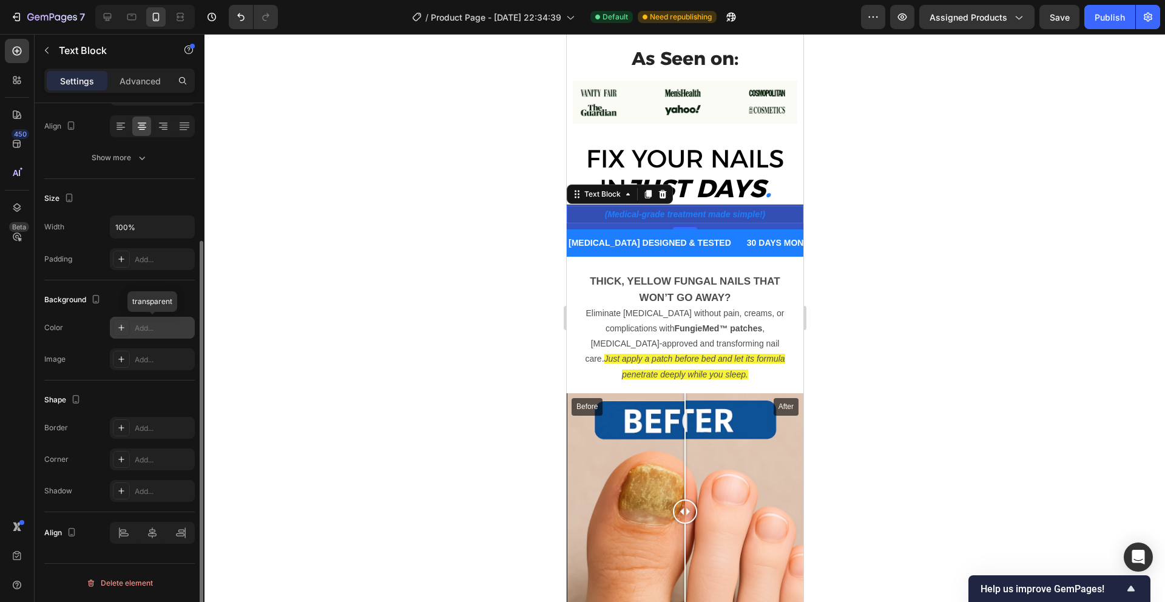
click at [140, 327] on div "Add..." at bounding box center [163, 328] width 57 height 11
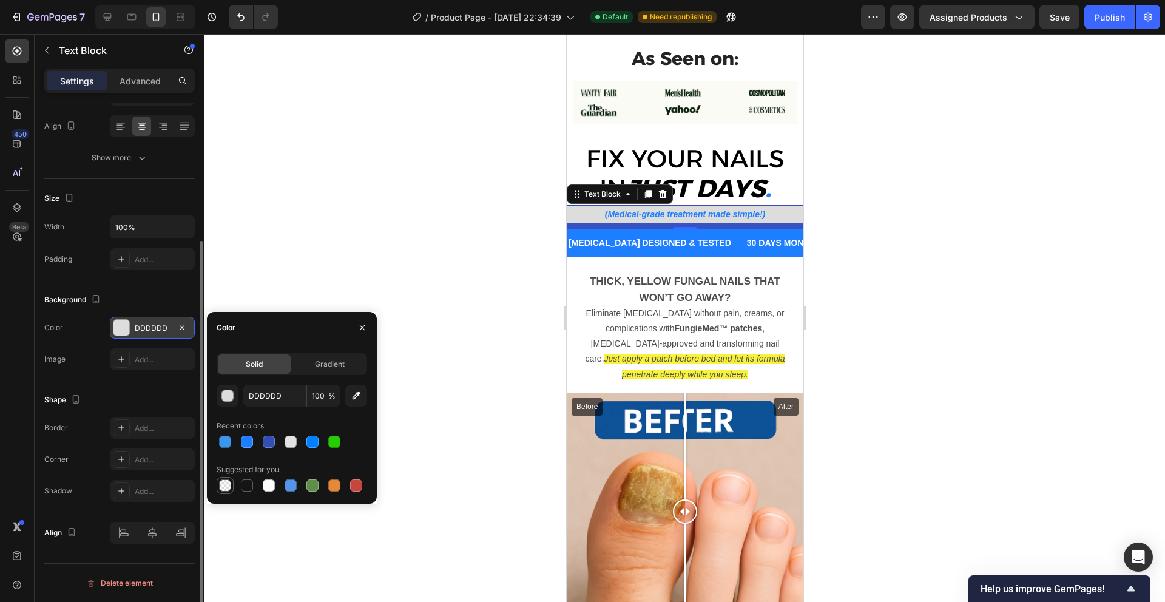
click at [227, 485] on div at bounding box center [225, 485] width 12 height 12
type input "000000"
type input "0"
click at [272, 488] on div at bounding box center [269, 485] width 12 height 12
type input "FFFFFF"
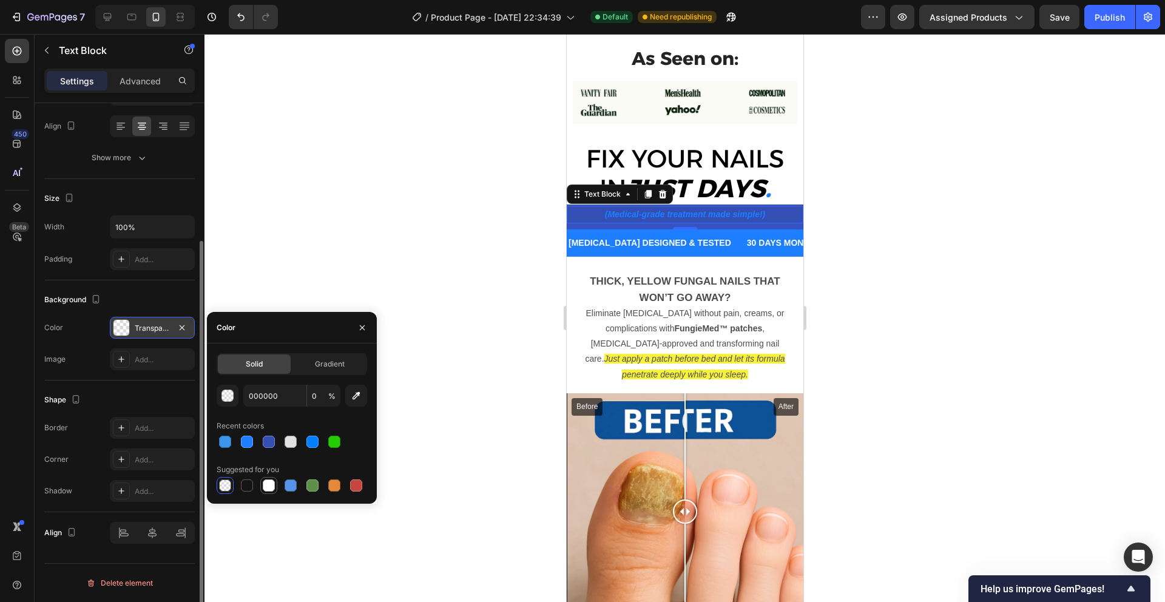
type input "100"
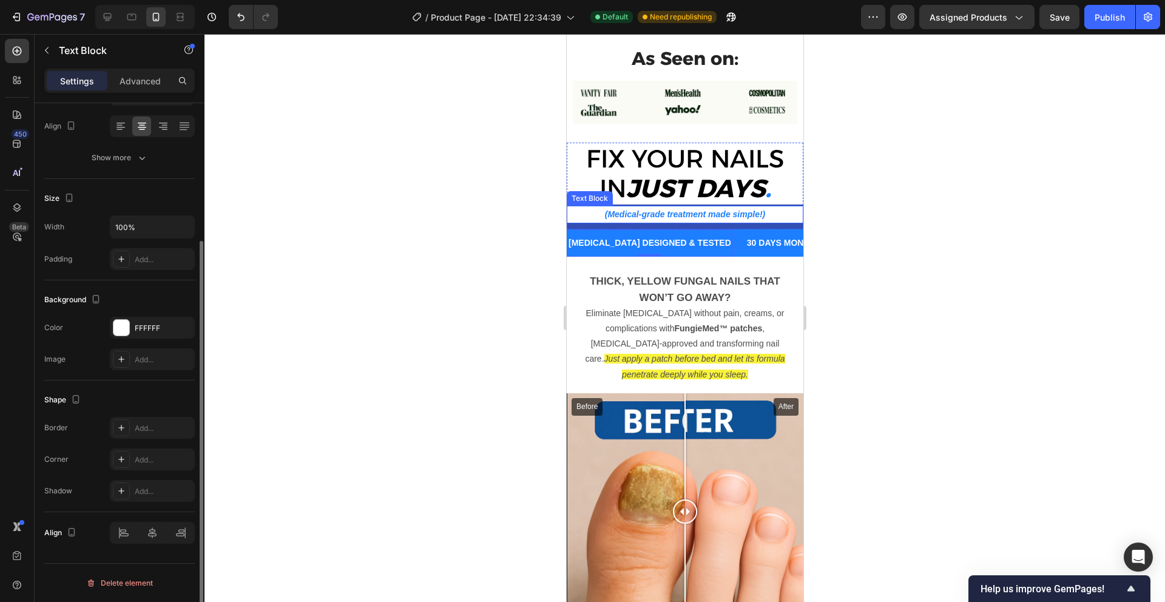
click at [687, 213] on p "(Medical-grade treatment made simple!)" at bounding box center [684, 214] width 234 height 15
click at [905, 179] on div at bounding box center [684, 318] width 960 height 568
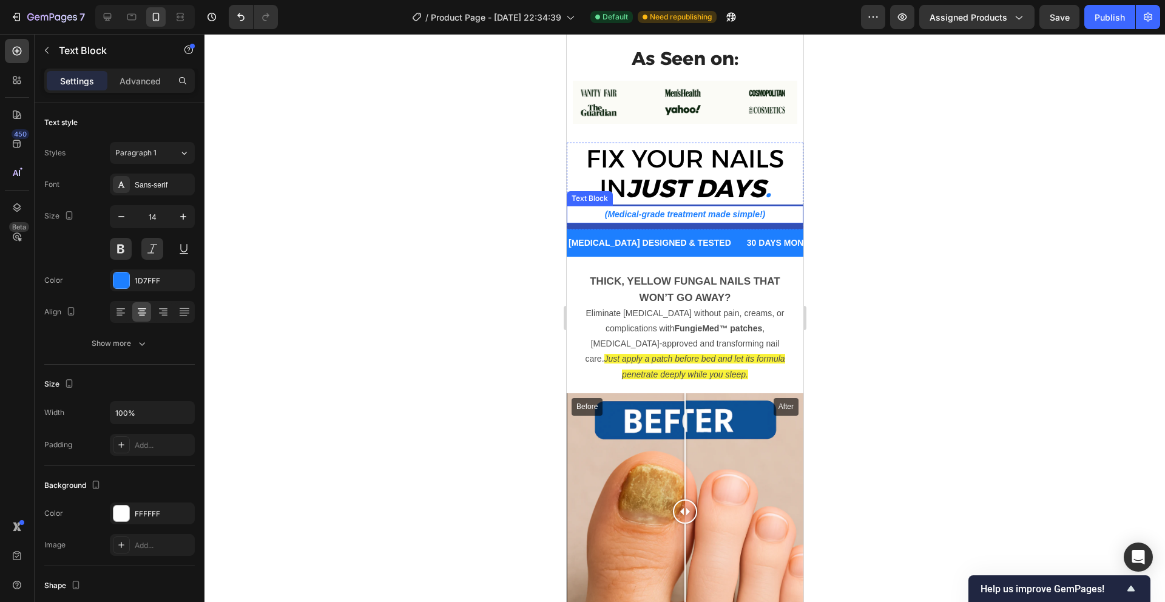
click at [728, 214] on p "(Medical-grade treatment made simple!)" at bounding box center [684, 214] width 234 height 15
click at [141, 83] on p "Advanced" at bounding box center [140, 81] width 41 height 13
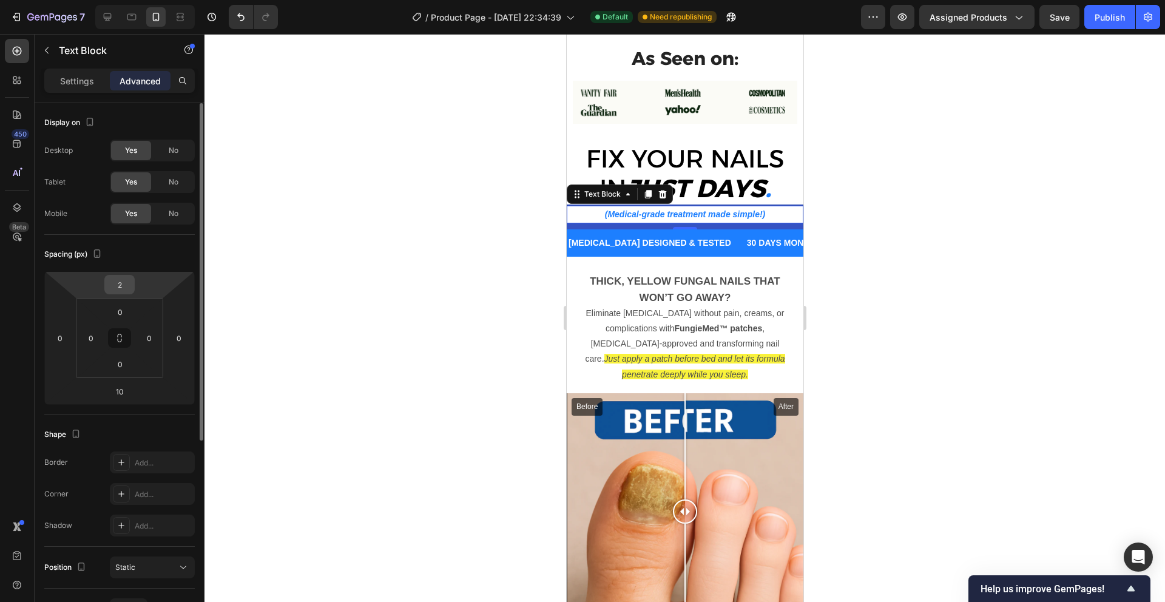
click at [133, 283] on div "2" at bounding box center [119, 284] width 30 height 19
click at [127, 286] on input "2" at bounding box center [119, 284] width 24 height 18
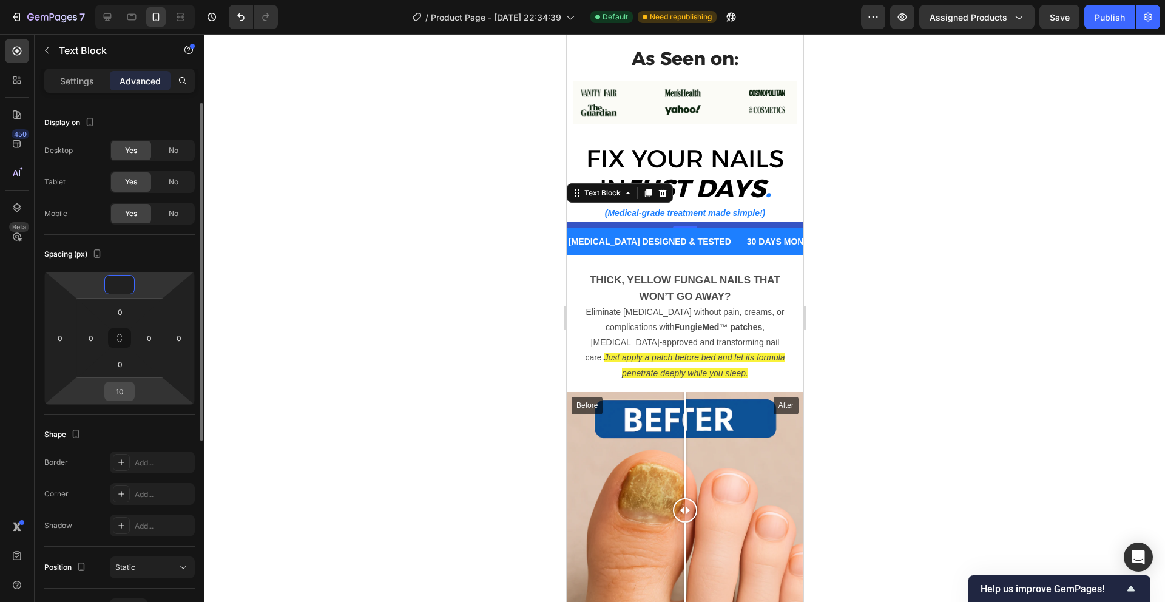
type input "0"
click at [122, 397] on input "10" at bounding box center [119, 391] width 24 height 18
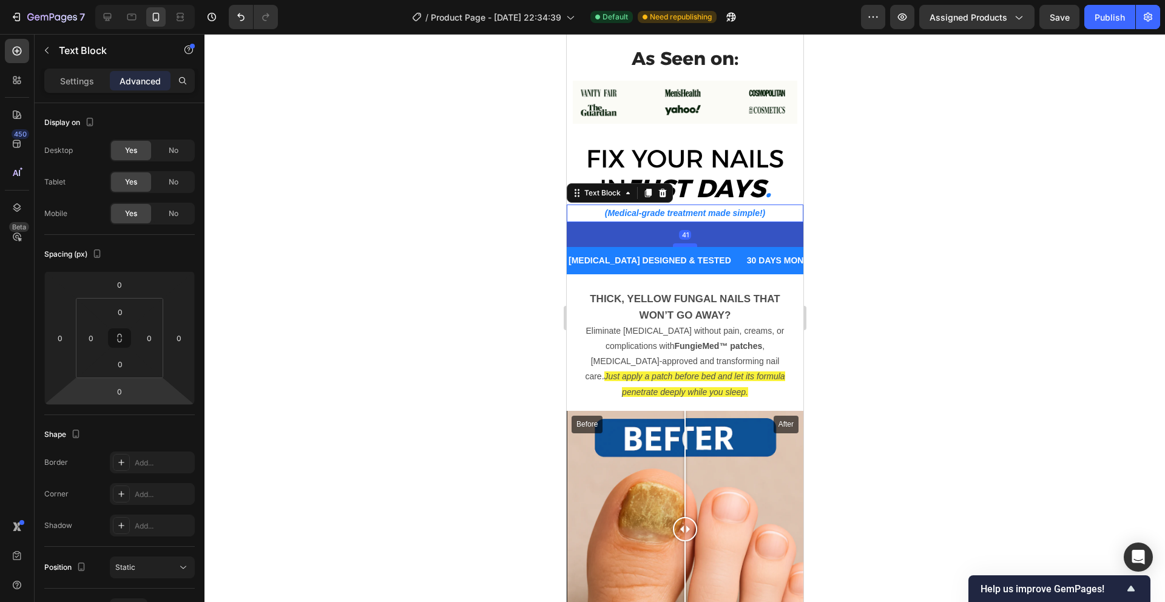
drag, startPoint x: 683, startPoint y: 221, endPoint x: 683, endPoint y: 246, distance: 24.9
click at [683, 246] on div at bounding box center [684, 245] width 24 height 4
type input "41"
click at [649, 236] on div "41" at bounding box center [684, 234] width 237 height 25
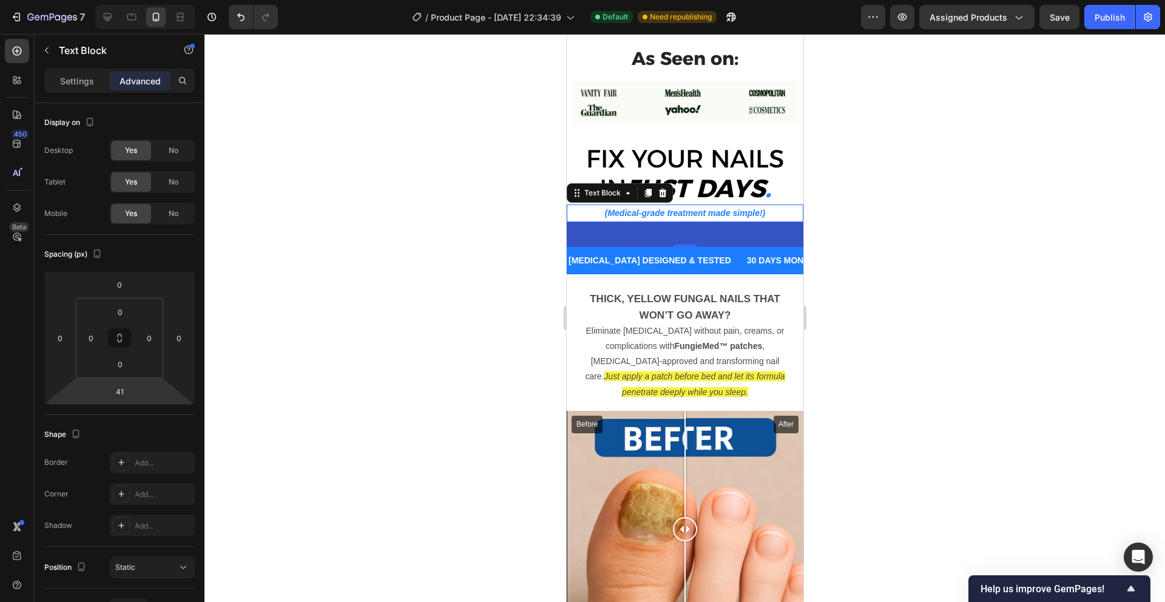
click at [973, 208] on div at bounding box center [684, 318] width 960 height 568
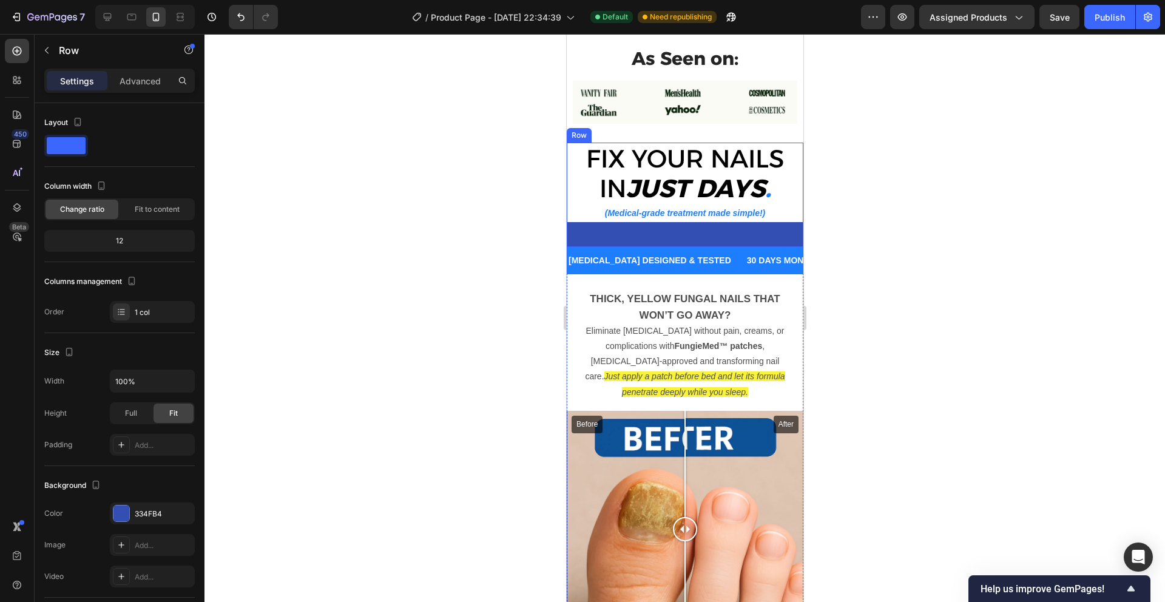
click at [792, 238] on div "FIX YOUR NAILS IN JUST DAYS . Heading (Medical-grade treatment made simple!) Te…" at bounding box center [684, 195] width 237 height 105
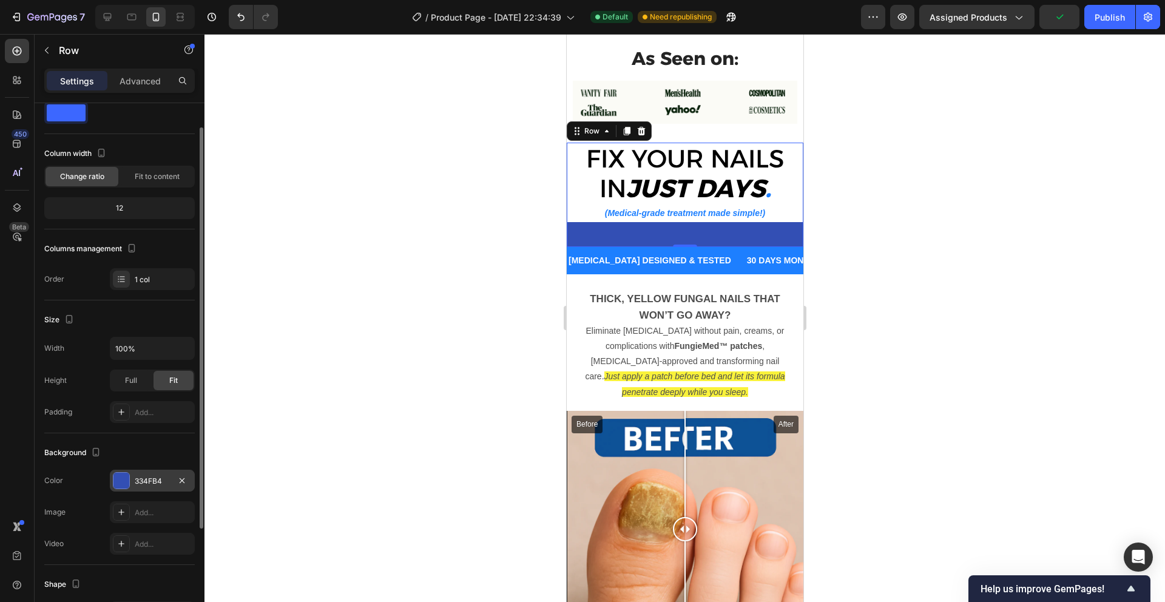
click at [124, 480] on div at bounding box center [121, 481] width 16 height 16
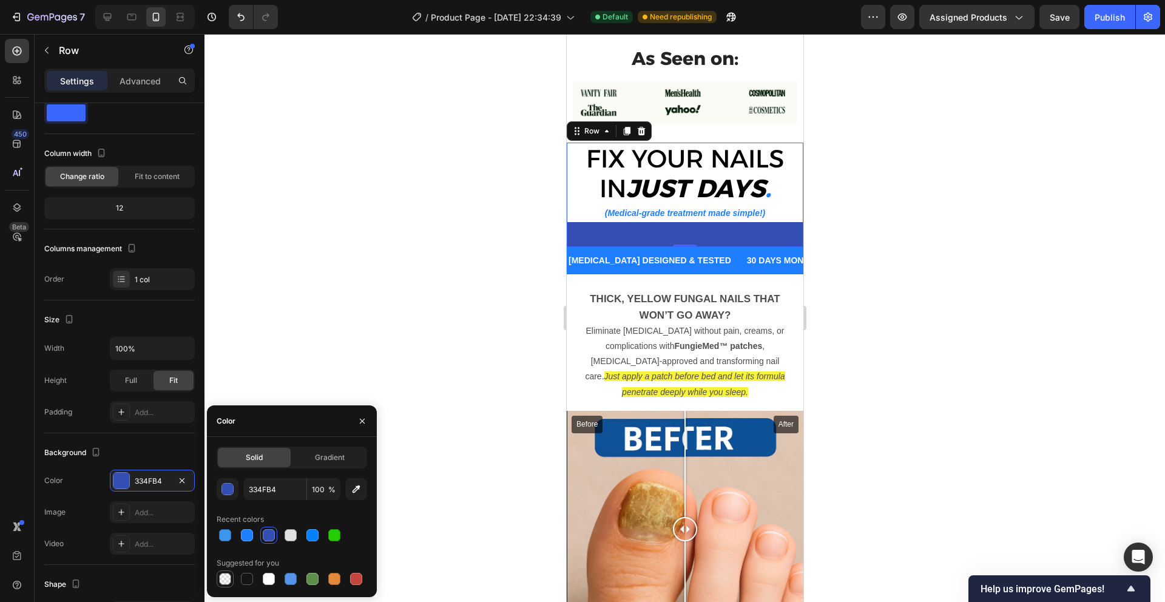
click at [225, 579] on div at bounding box center [225, 579] width 12 height 12
type input "000000"
type input "0"
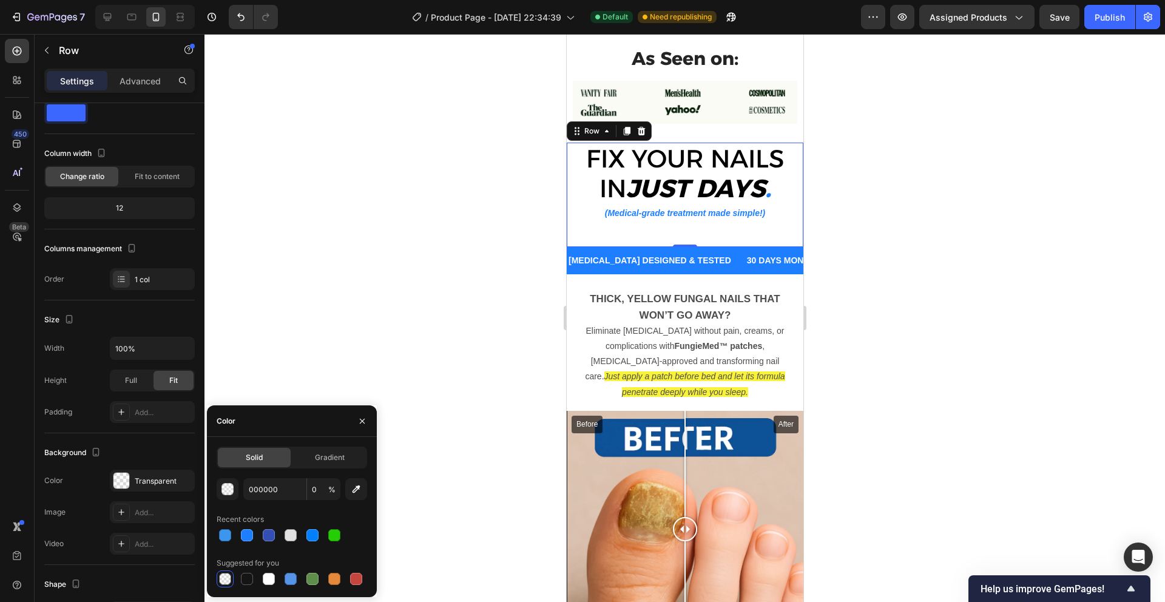
click at [923, 241] on div at bounding box center [684, 318] width 960 height 568
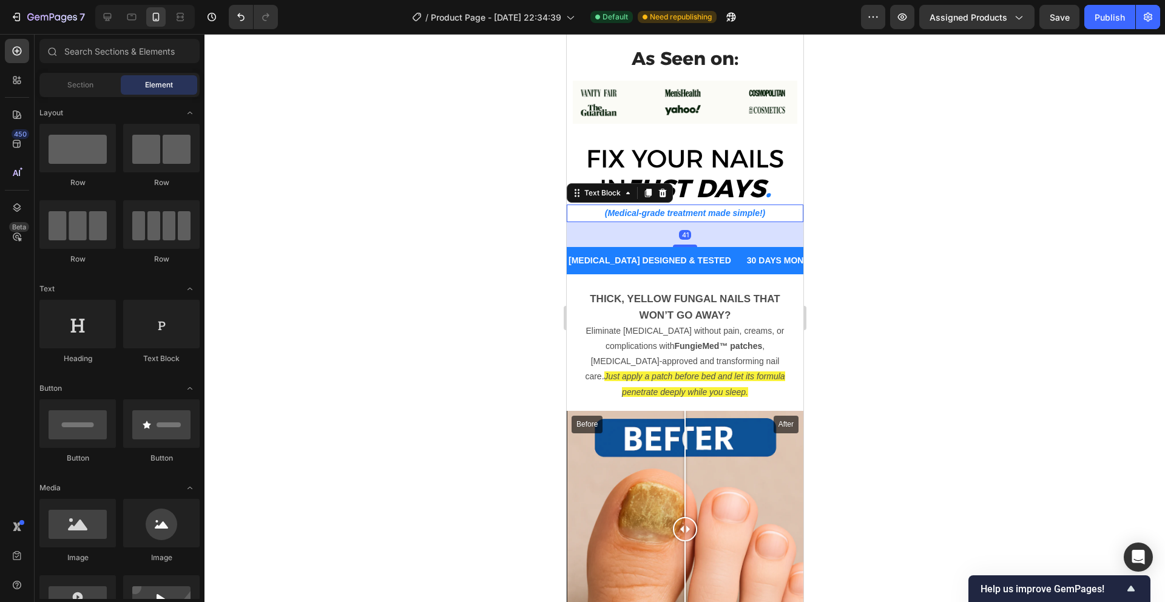
click at [690, 211] on p "(Medical-grade treatment made simple!)" at bounding box center [684, 213] width 234 height 15
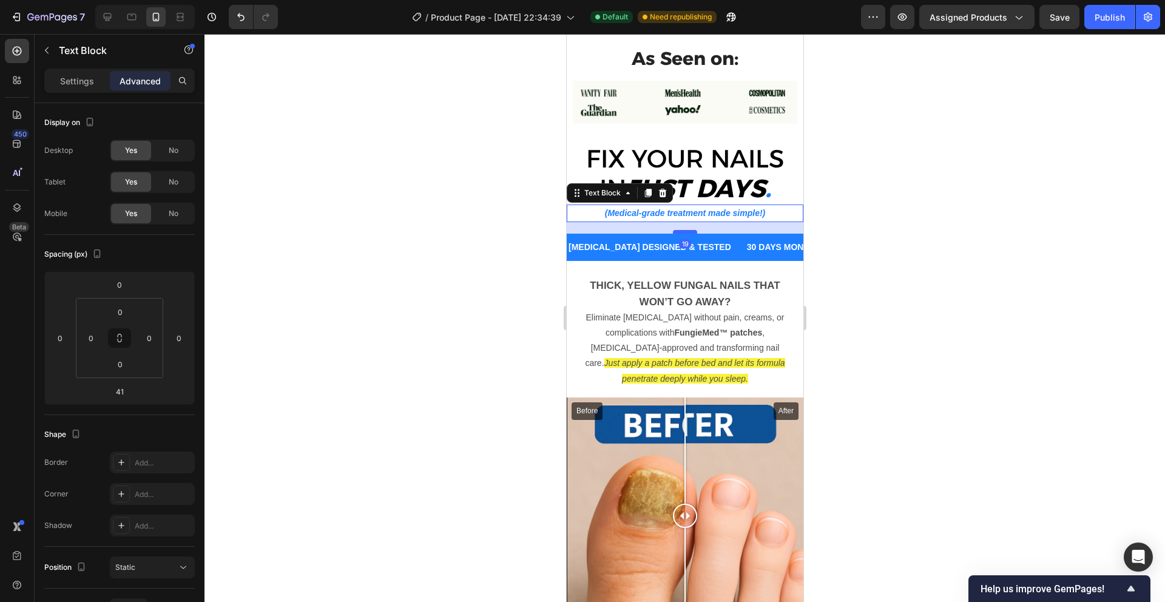
drag, startPoint x: 689, startPoint y: 244, endPoint x: 689, endPoint y: 231, distance: 13.3
click at [689, 231] on div at bounding box center [684, 232] width 24 height 4
type input "19"
click at [828, 212] on div at bounding box center [684, 318] width 960 height 568
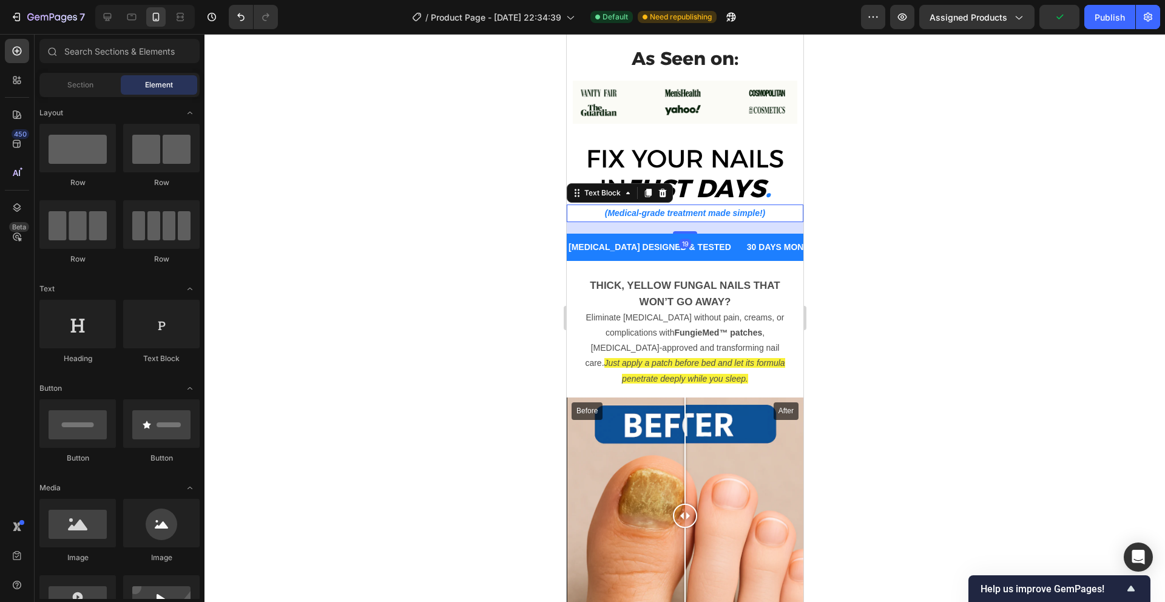
click at [715, 212] on p "(Medical-grade treatment made simple!)" at bounding box center [684, 213] width 234 height 15
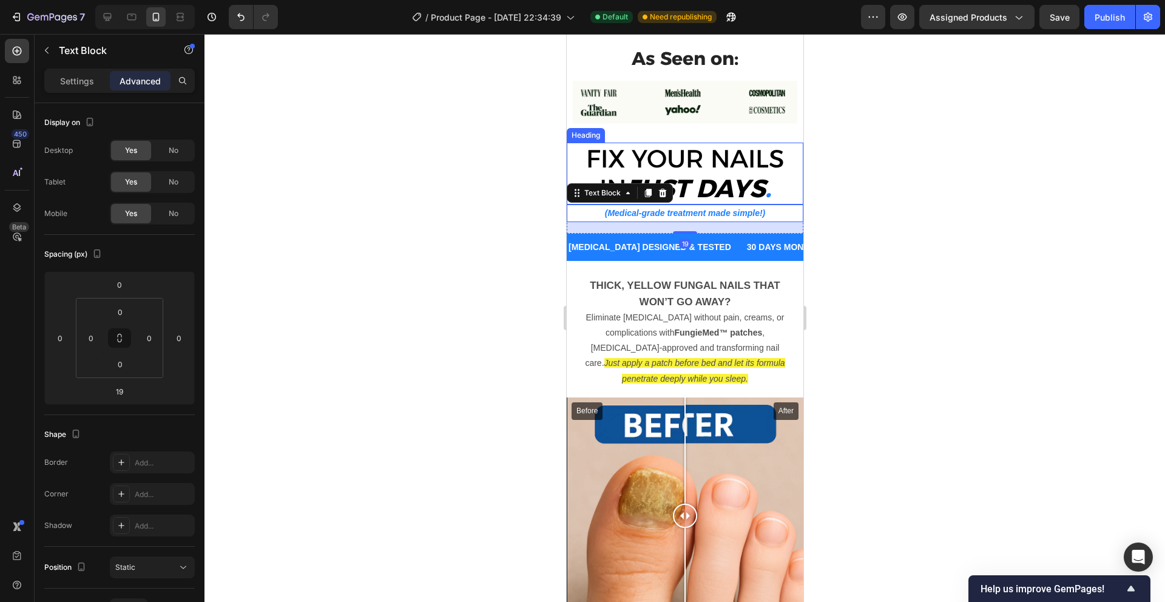
click at [692, 191] on strong "JUST DAYS" at bounding box center [695, 188] width 139 height 30
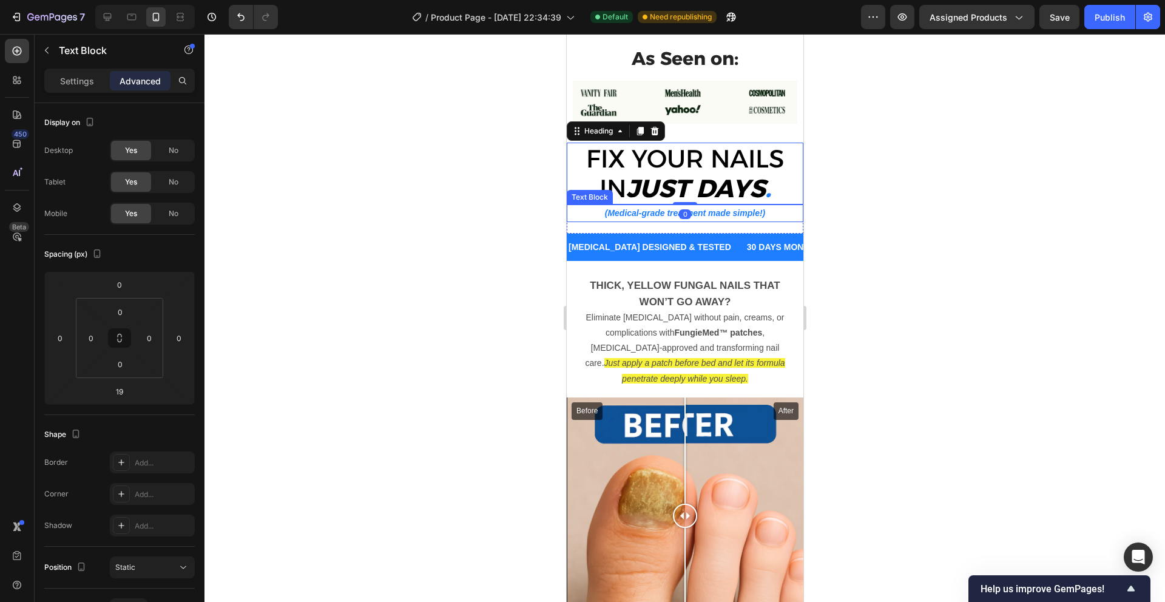
click at [666, 215] on p "(Medical-grade treatment made simple!)" at bounding box center [684, 213] width 234 height 15
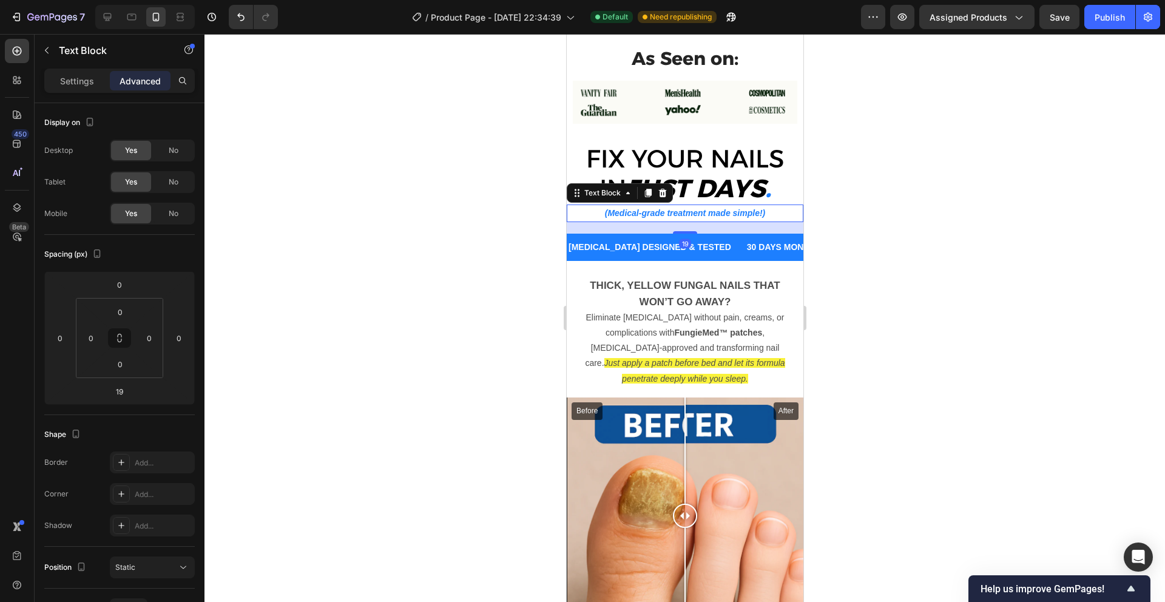
click at [930, 195] on div at bounding box center [684, 318] width 960 height 568
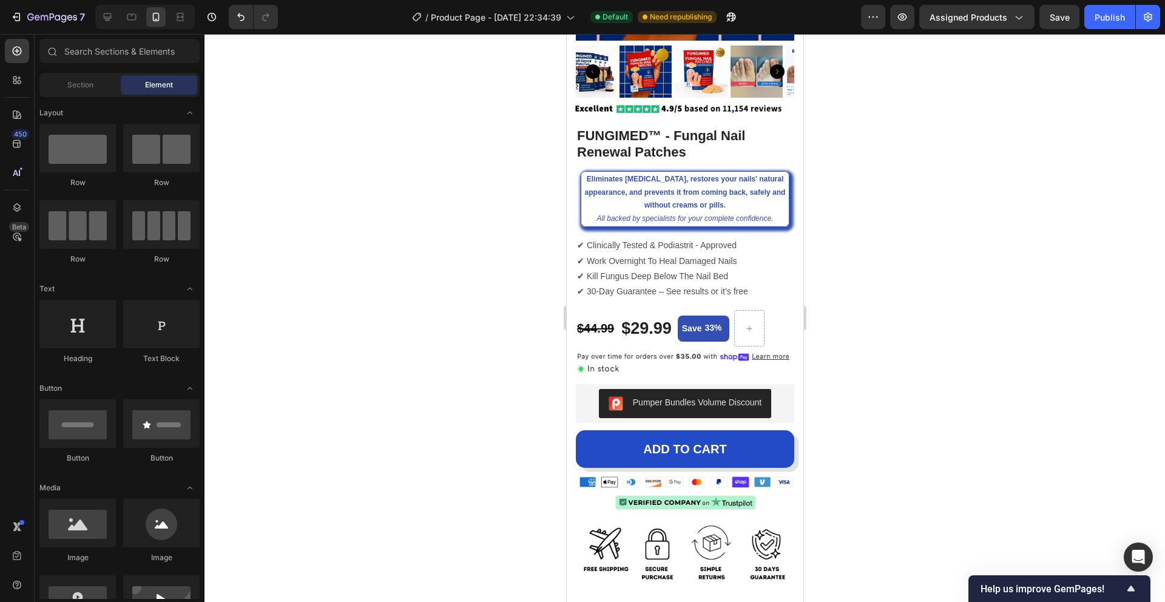
scroll to position [0, 0]
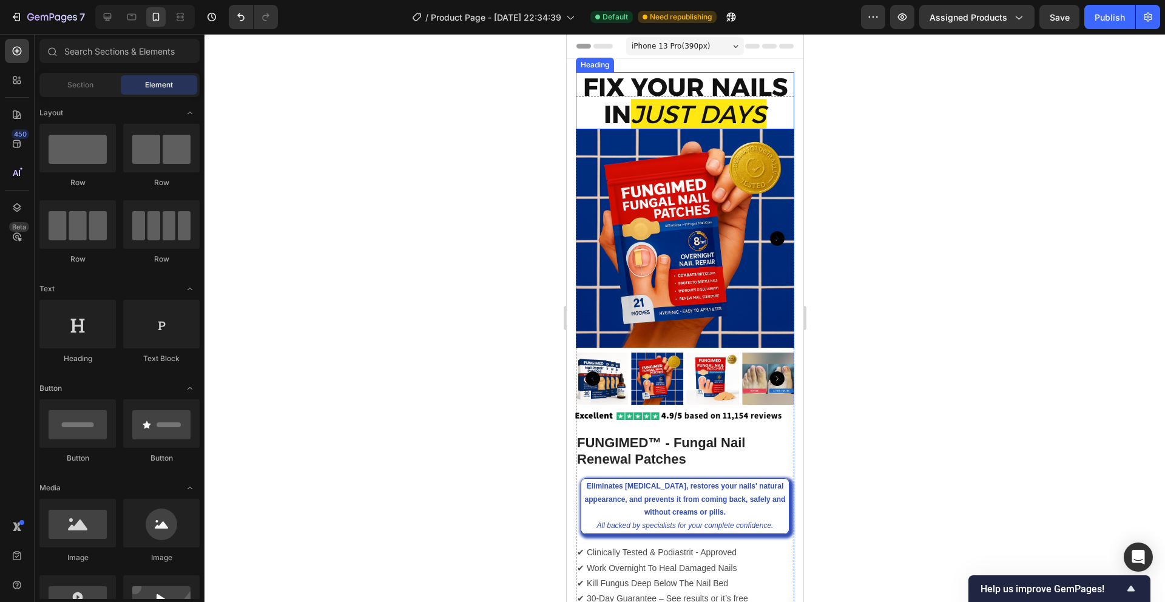
click at [701, 101] on icon "JUST DAYS" at bounding box center [697, 114] width 135 height 30
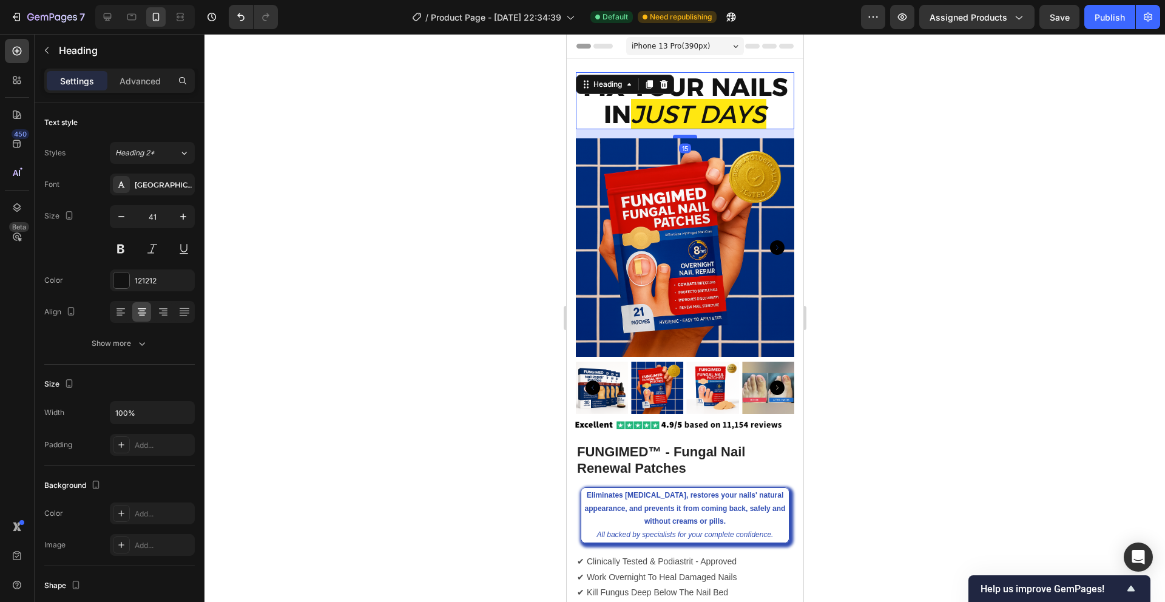
drag, startPoint x: 692, startPoint y: 127, endPoint x: 692, endPoint y: 136, distance: 9.1
click at [692, 136] on div at bounding box center [684, 137] width 24 height 4
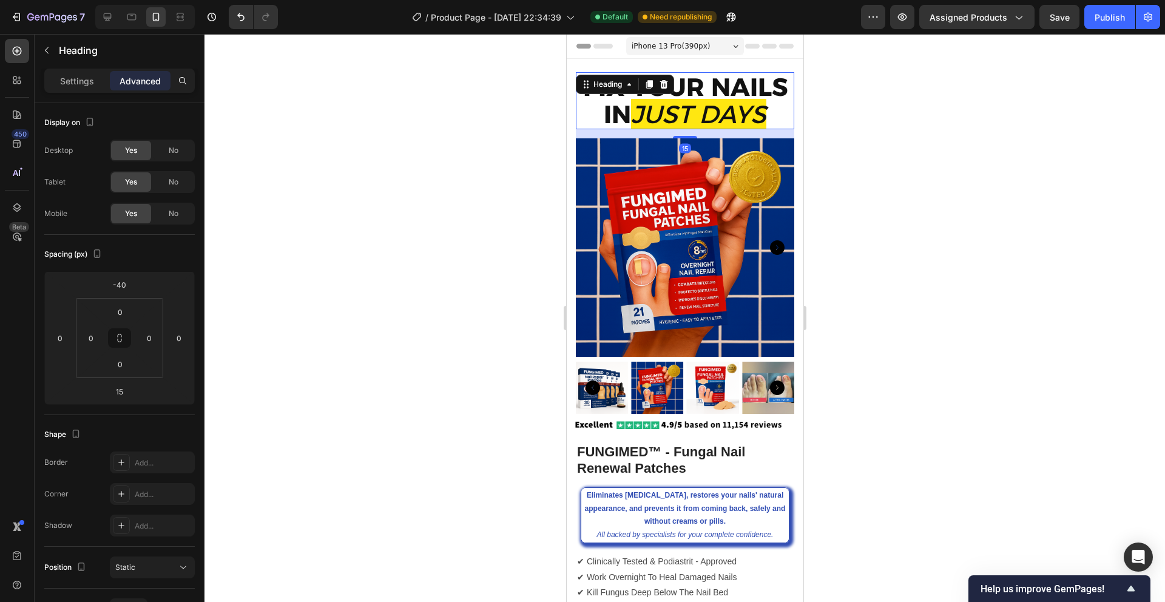
click at [916, 135] on div at bounding box center [684, 318] width 960 height 568
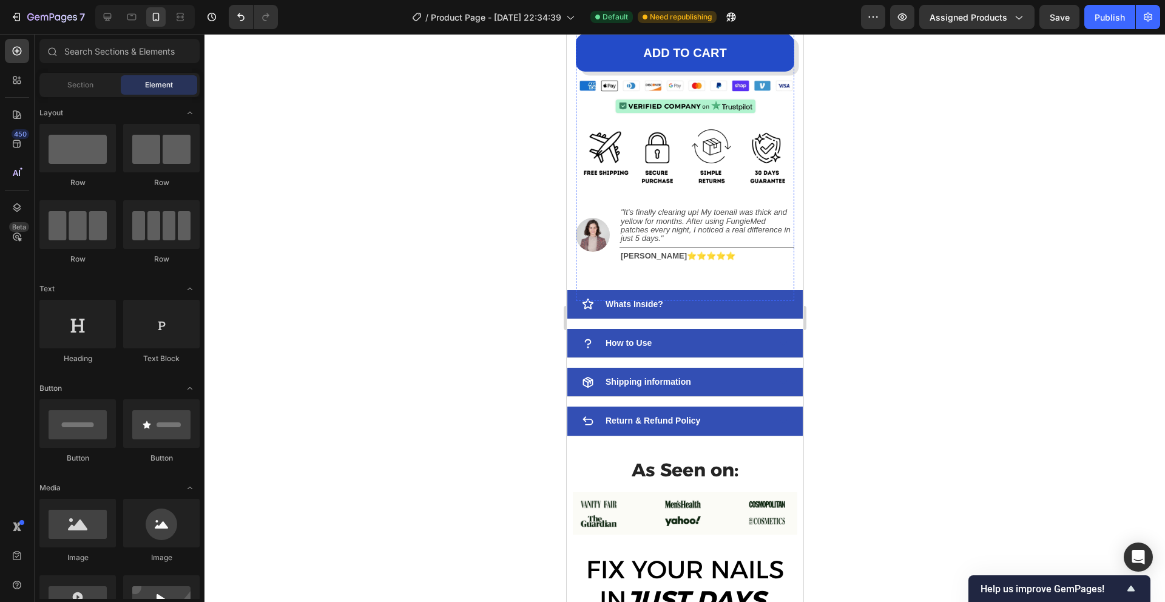
scroll to position [714, 0]
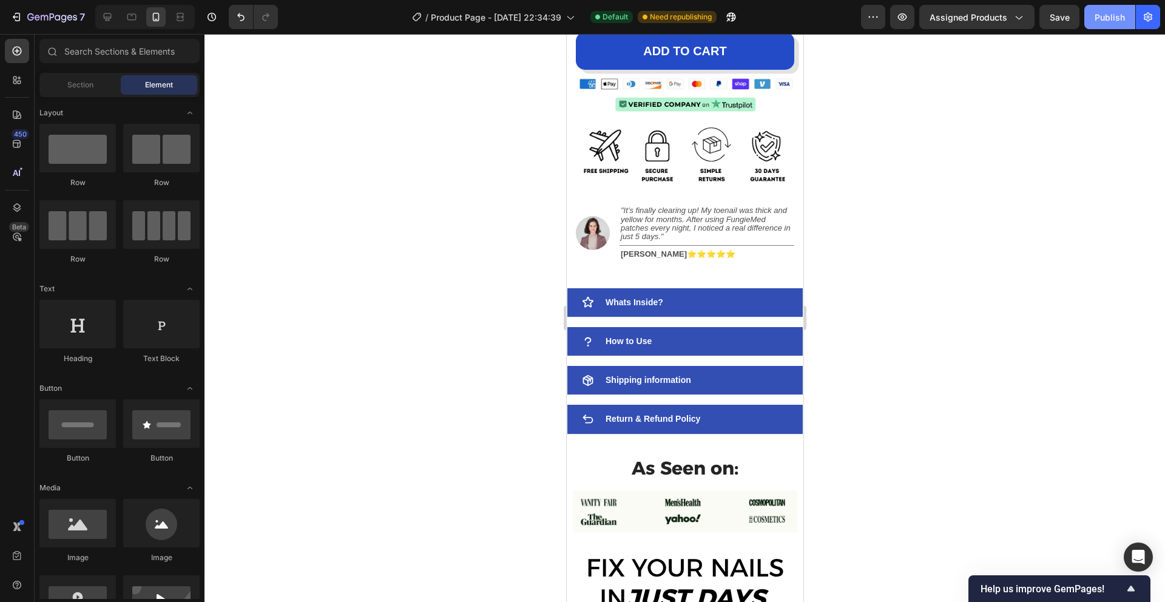
click at [1100, 16] on div "Publish" at bounding box center [1110, 17] width 30 height 13
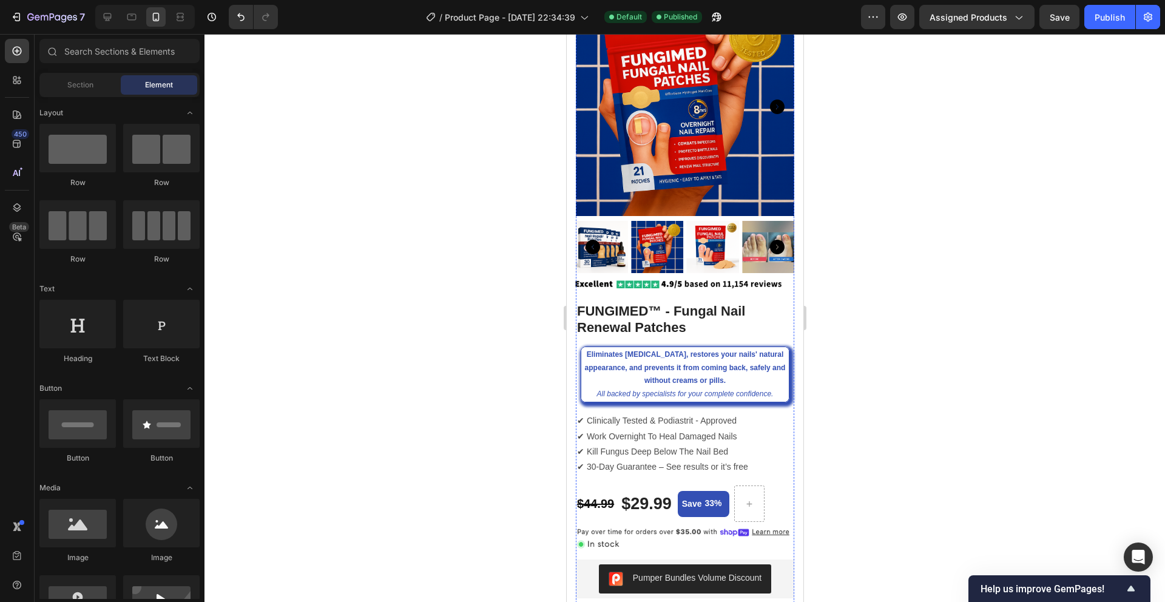
scroll to position [0, 0]
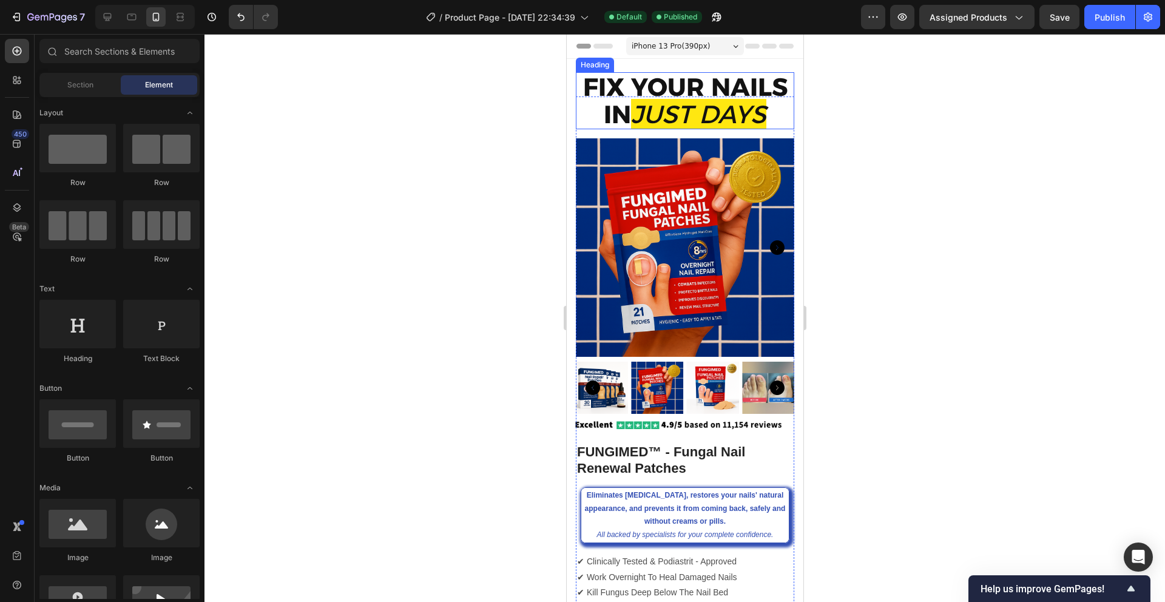
click at [685, 117] on icon "JUST DAYS" at bounding box center [697, 114] width 135 height 30
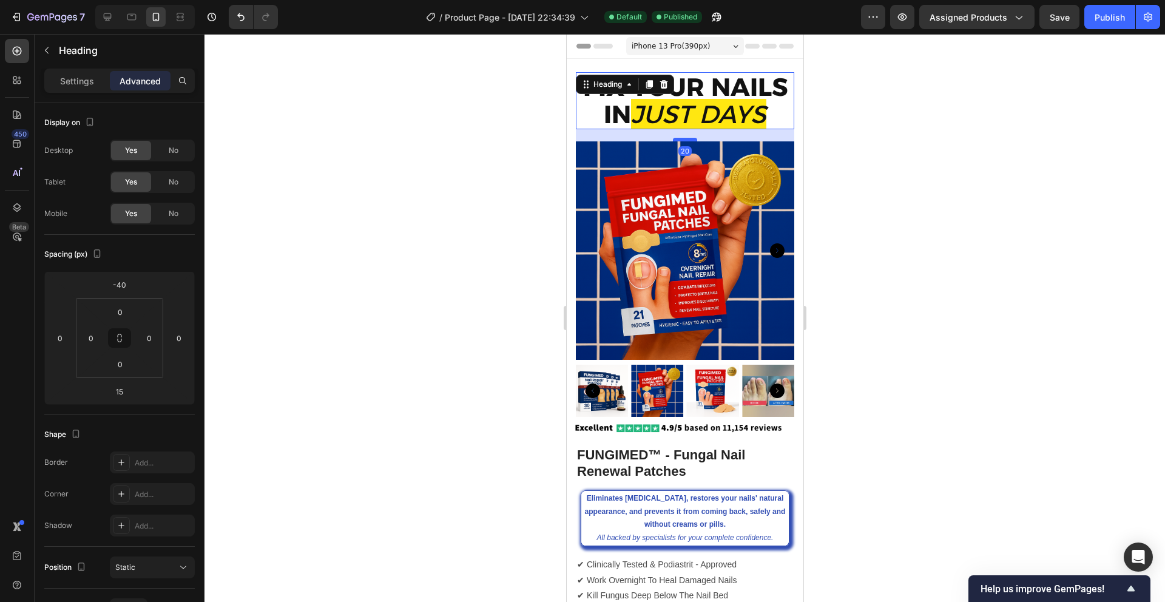
click at [683, 140] on div at bounding box center [684, 140] width 24 height 4
type input "20"
click at [1064, 13] on span "Save" at bounding box center [1060, 17] width 20 height 10
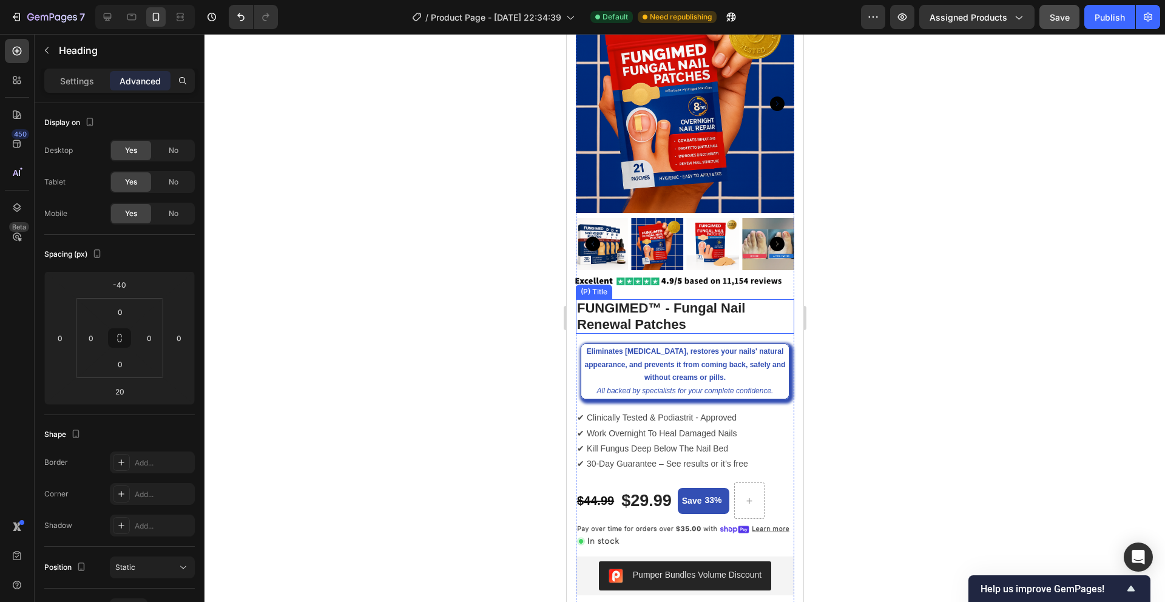
scroll to position [189, 0]
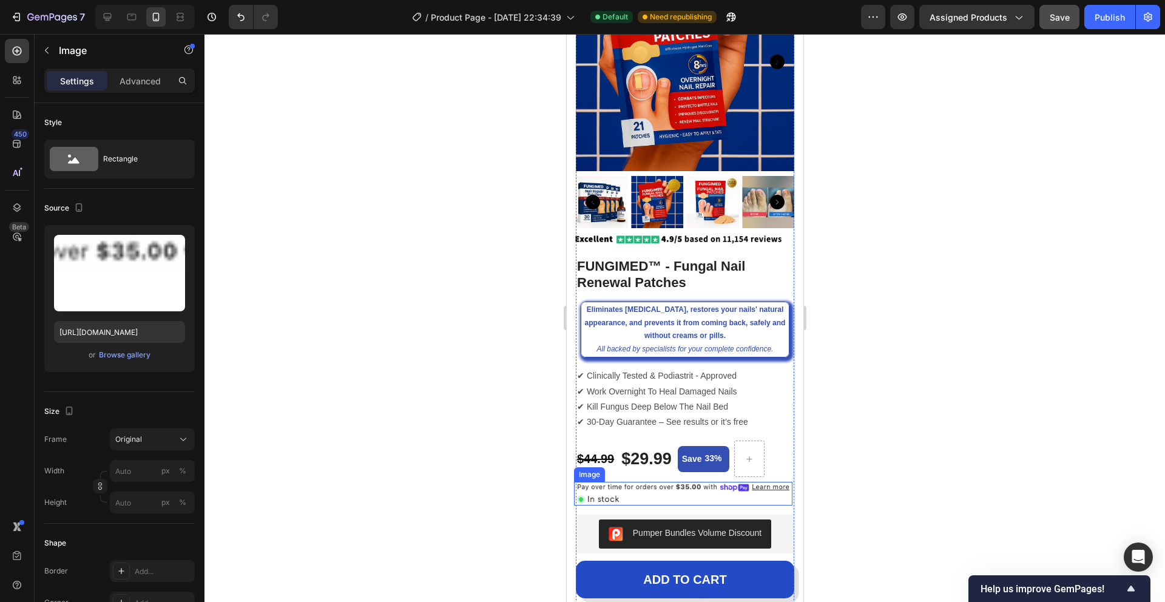
click at [659, 492] on img at bounding box center [682, 493] width 218 height 23
click at [669, 473] on div "$29.99 (P) Price (P) Price" at bounding box center [645, 458] width 53 height 36
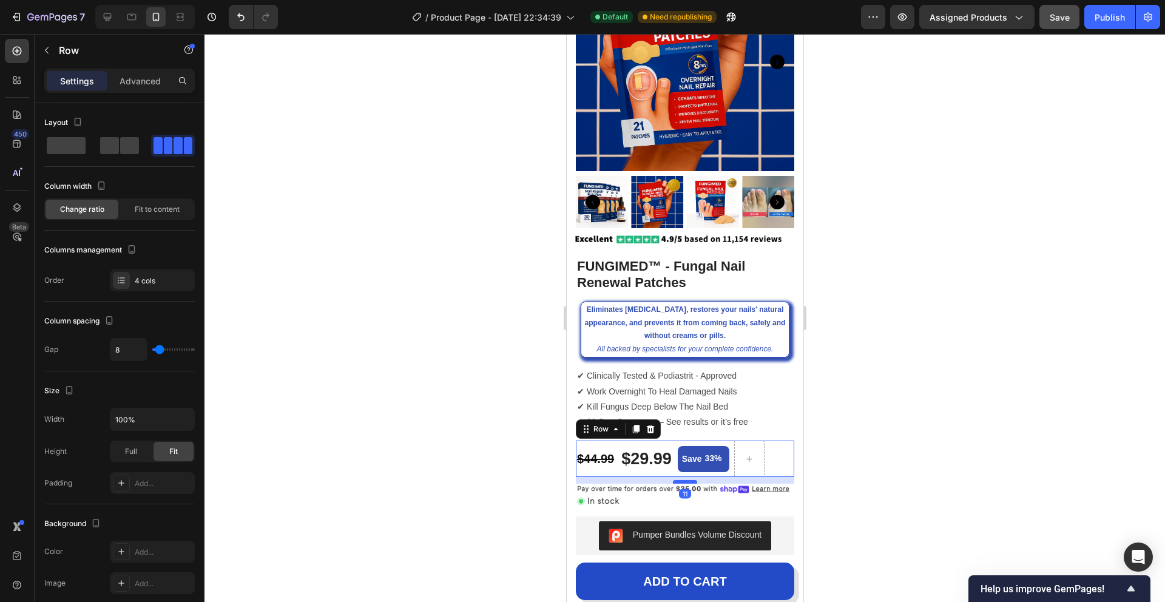
click at [677, 482] on div at bounding box center [684, 482] width 24 height 4
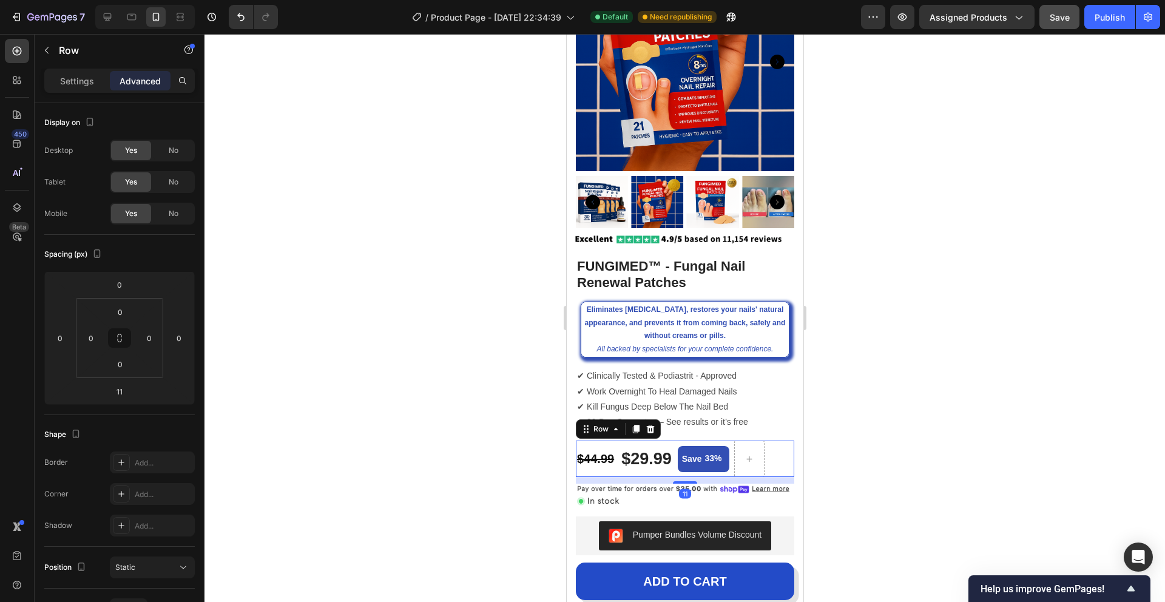
click at [897, 397] on div at bounding box center [684, 318] width 960 height 568
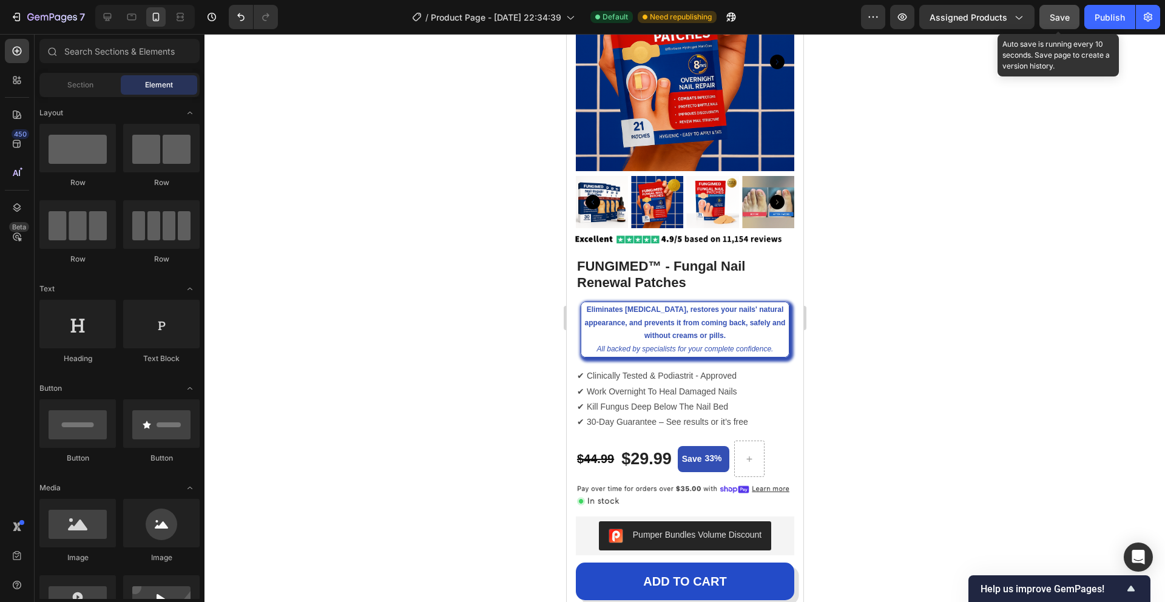
click at [1057, 16] on span "Save" at bounding box center [1060, 17] width 20 height 10
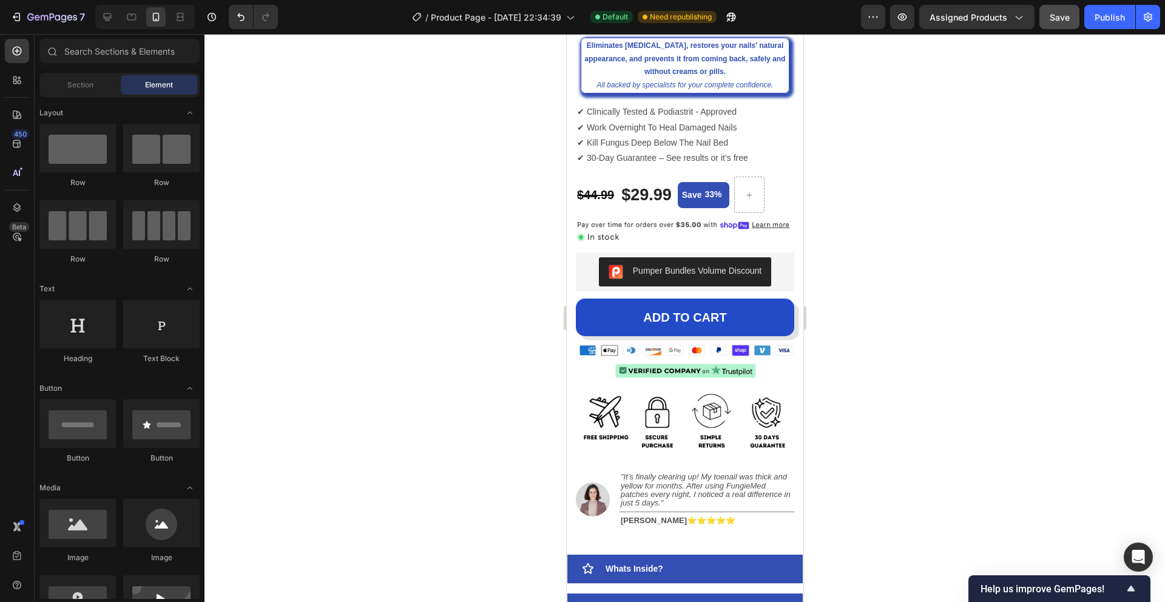
scroll to position [0, 0]
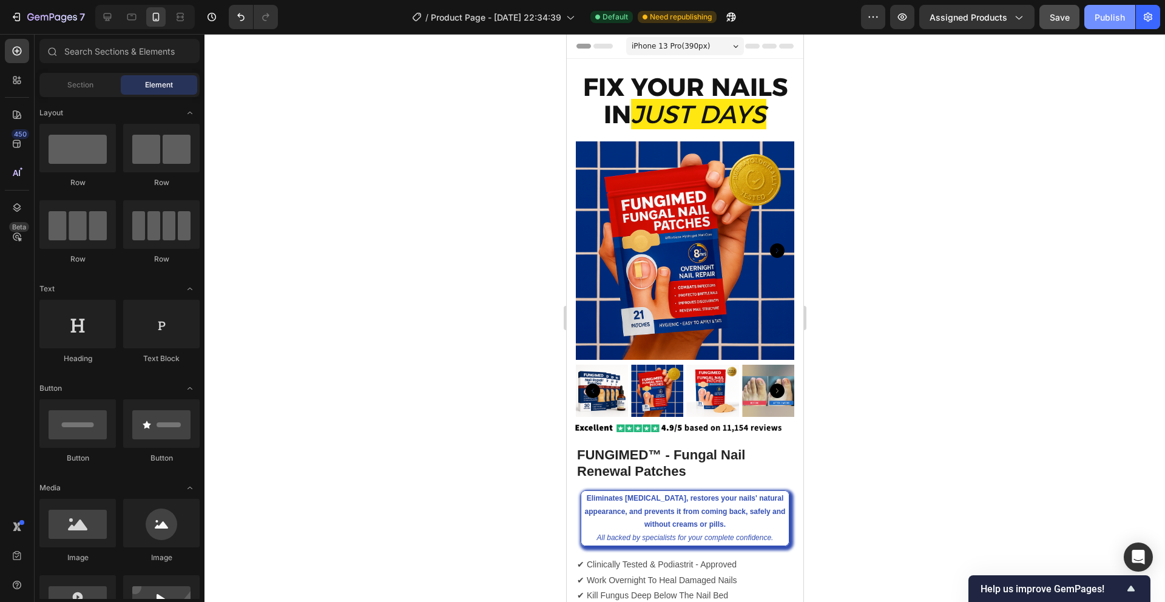
click at [1112, 20] on div "Publish" at bounding box center [1110, 17] width 30 height 13
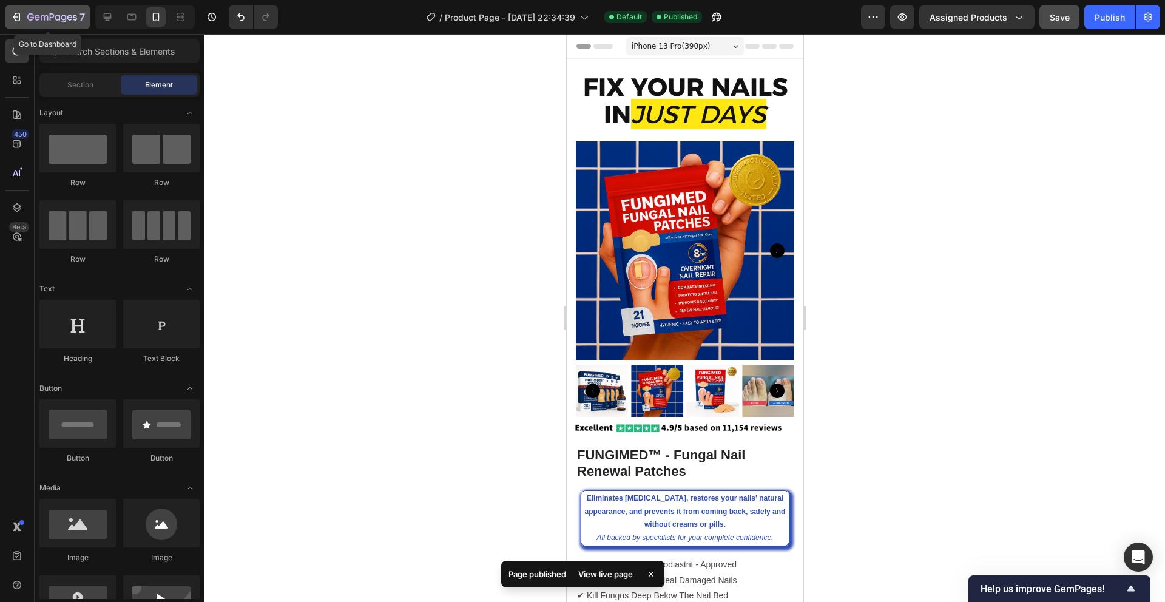
click at [18, 20] on icon "button" at bounding box center [16, 17] width 12 height 12
